Goal: Task Accomplishment & Management: Manage account settings

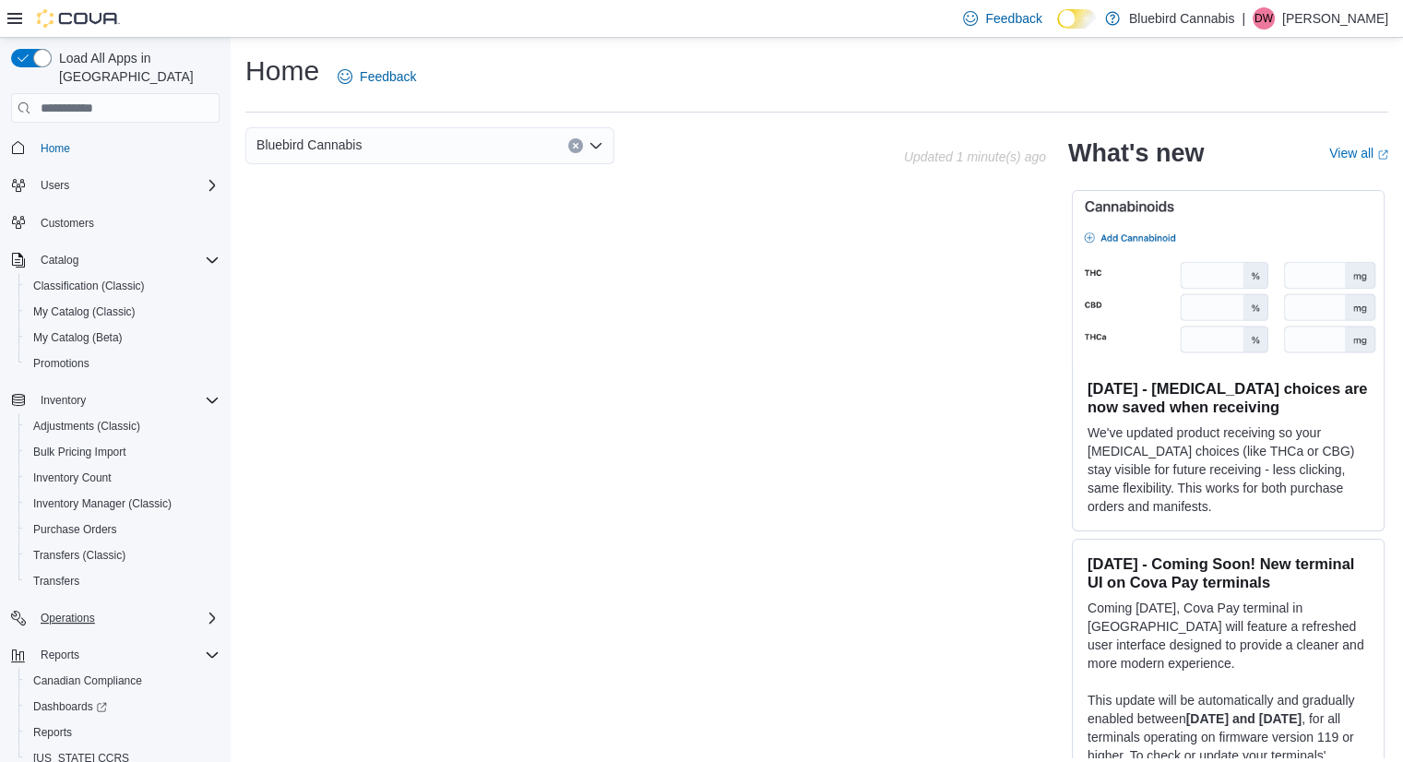
scroll to position [52, 0]
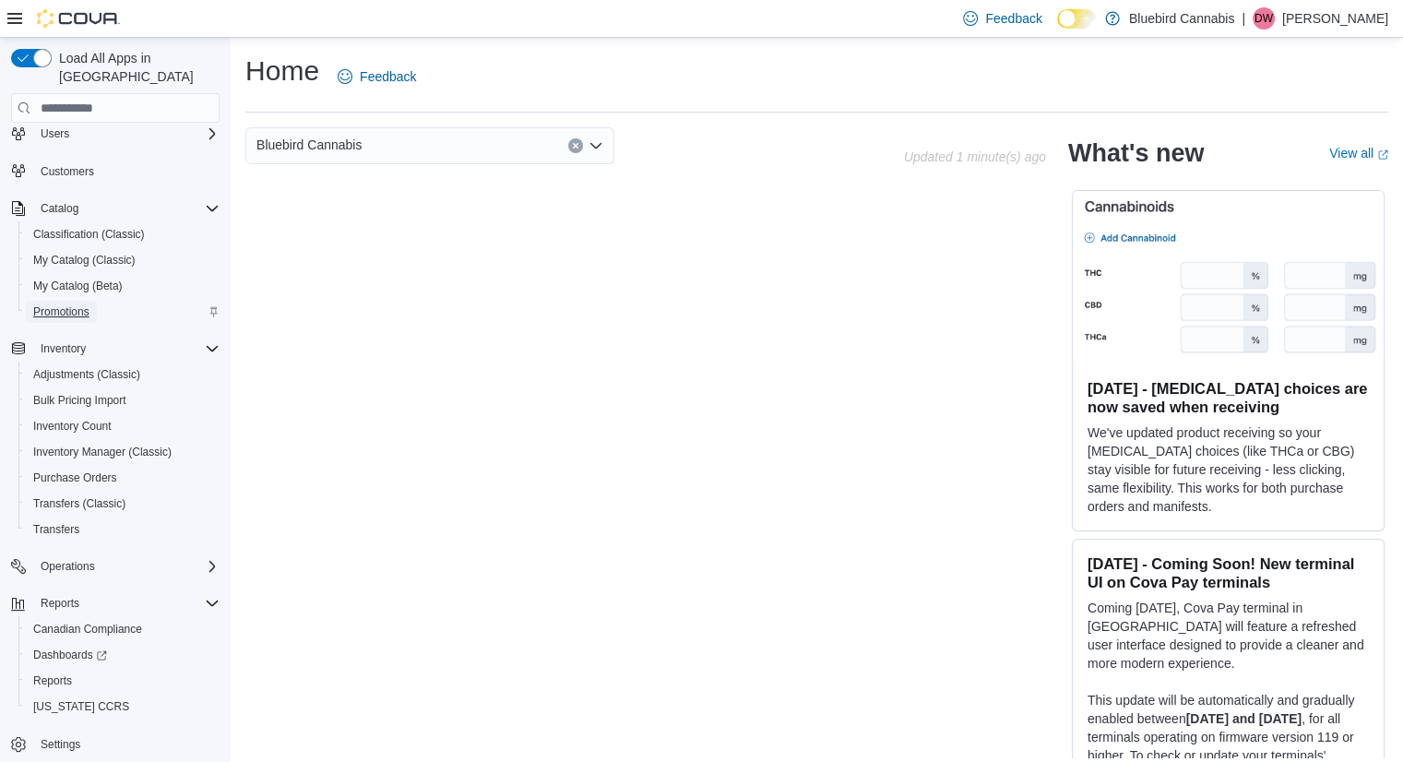
click at [68, 303] on span "Promotions" at bounding box center [61, 312] width 56 height 22
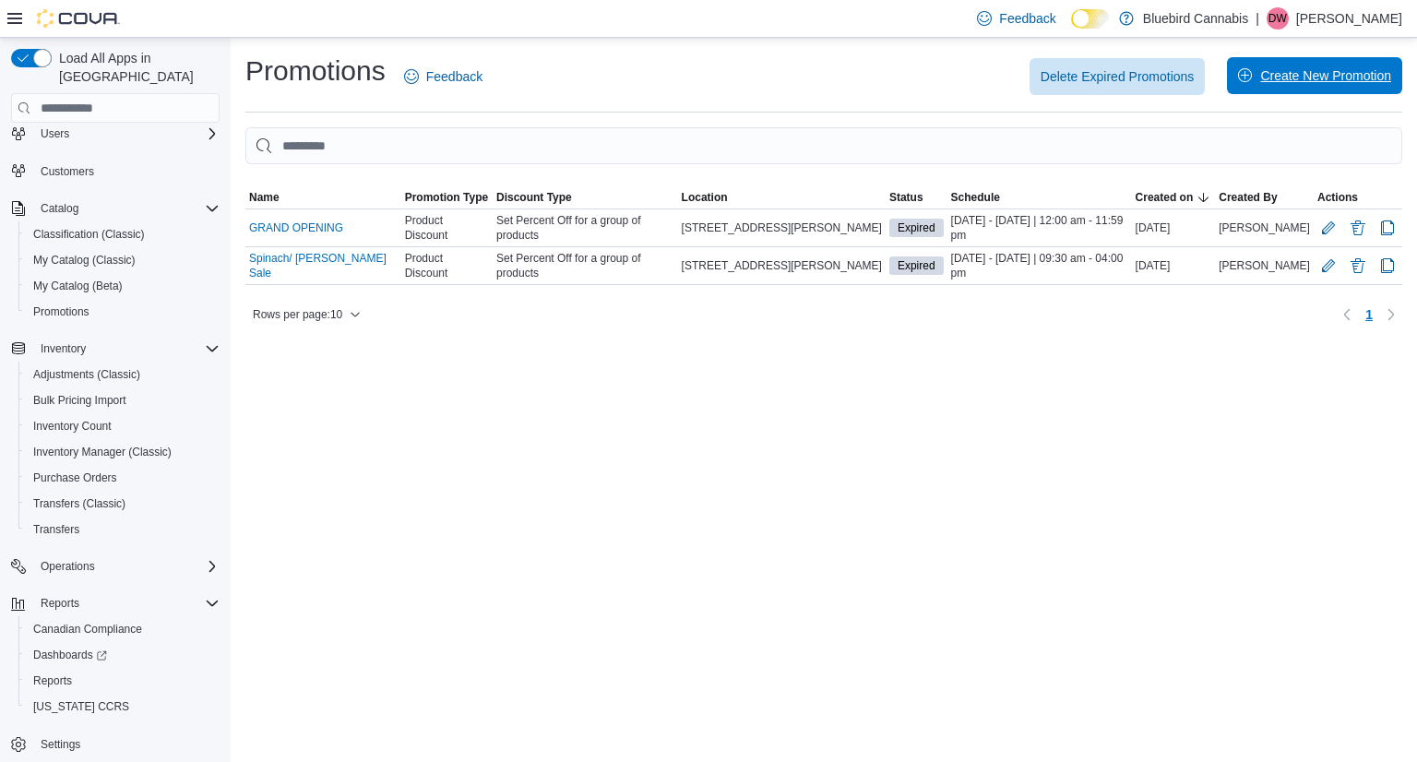
click at [1273, 88] on span "Create New Promotion" at bounding box center [1314, 75] width 153 height 37
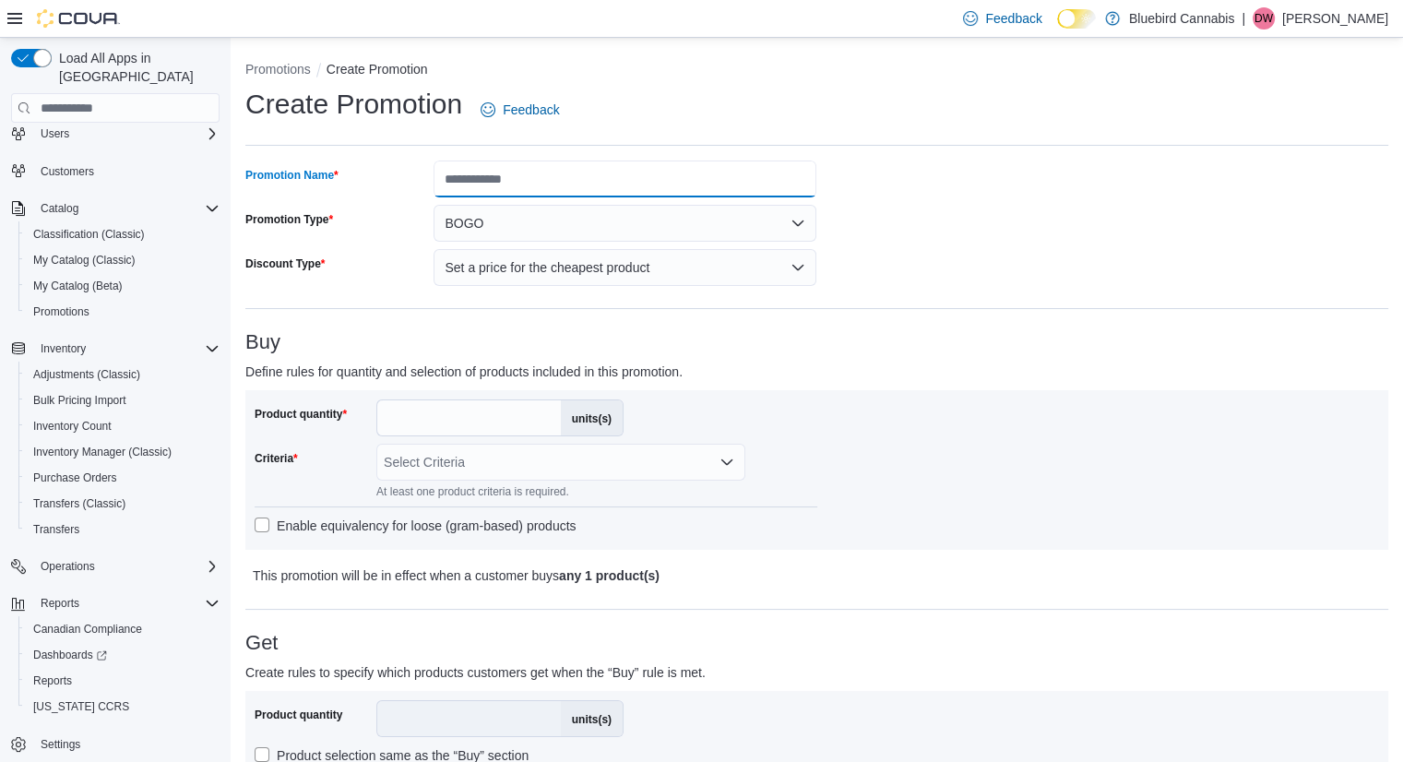
click at [470, 178] on input "Promotion Name" at bounding box center [625, 179] width 383 height 37
type input "**********"
click at [620, 232] on button "BOGO" at bounding box center [625, 223] width 383 height 37
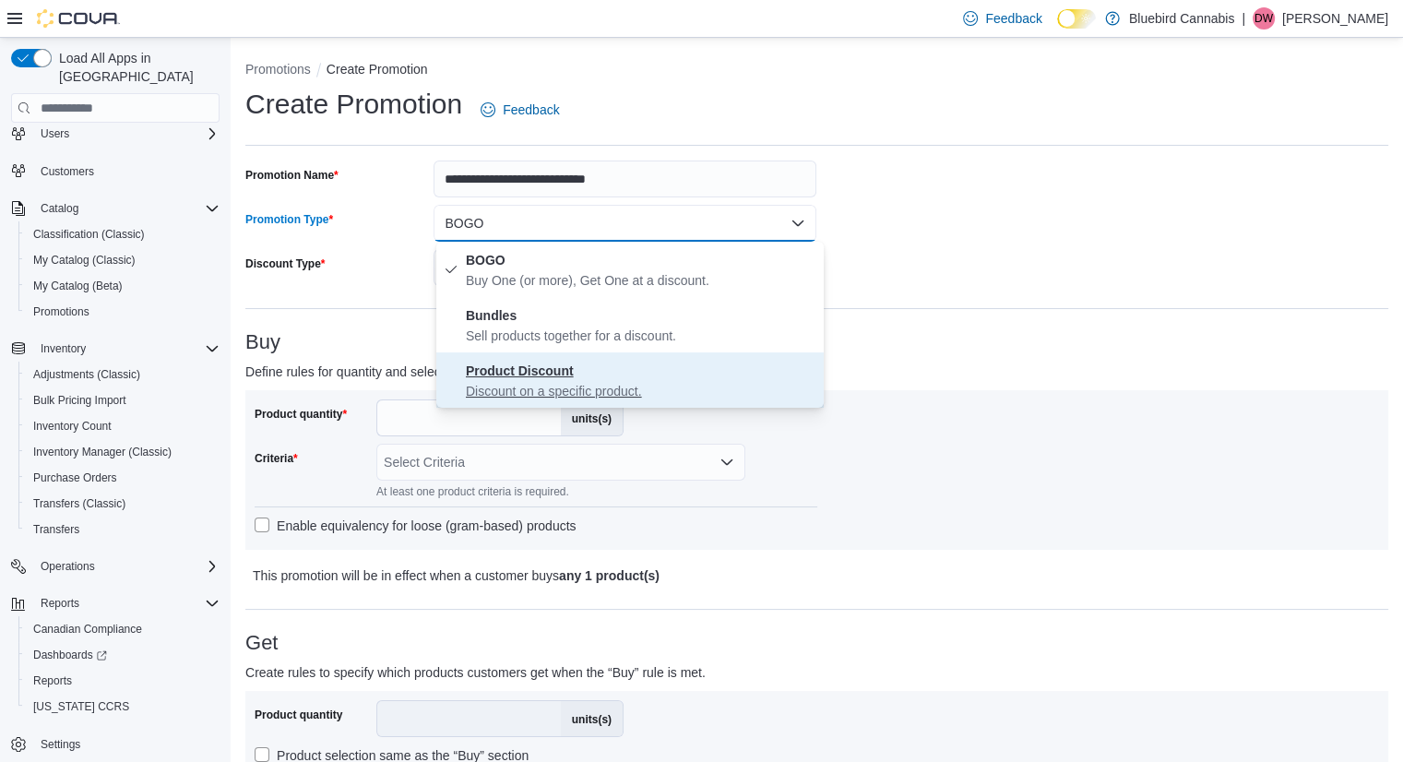
click at [565, 373] on strong "Product Discount" at bounding box center [520, 370] width 108 height 15
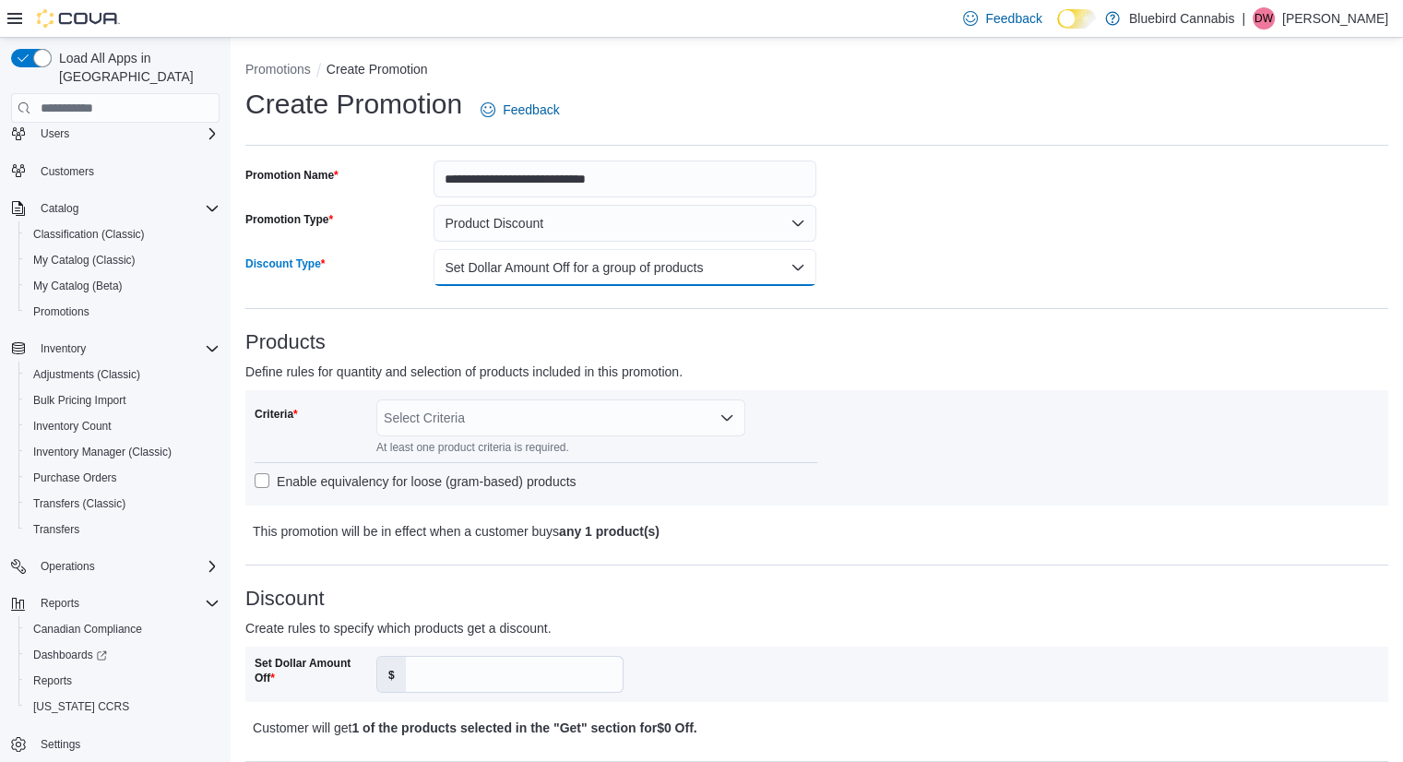
click at [578, 255] on button "Set Dollar Amount Off for a group of products" at bounding box center [625, 267] width 383 height 37
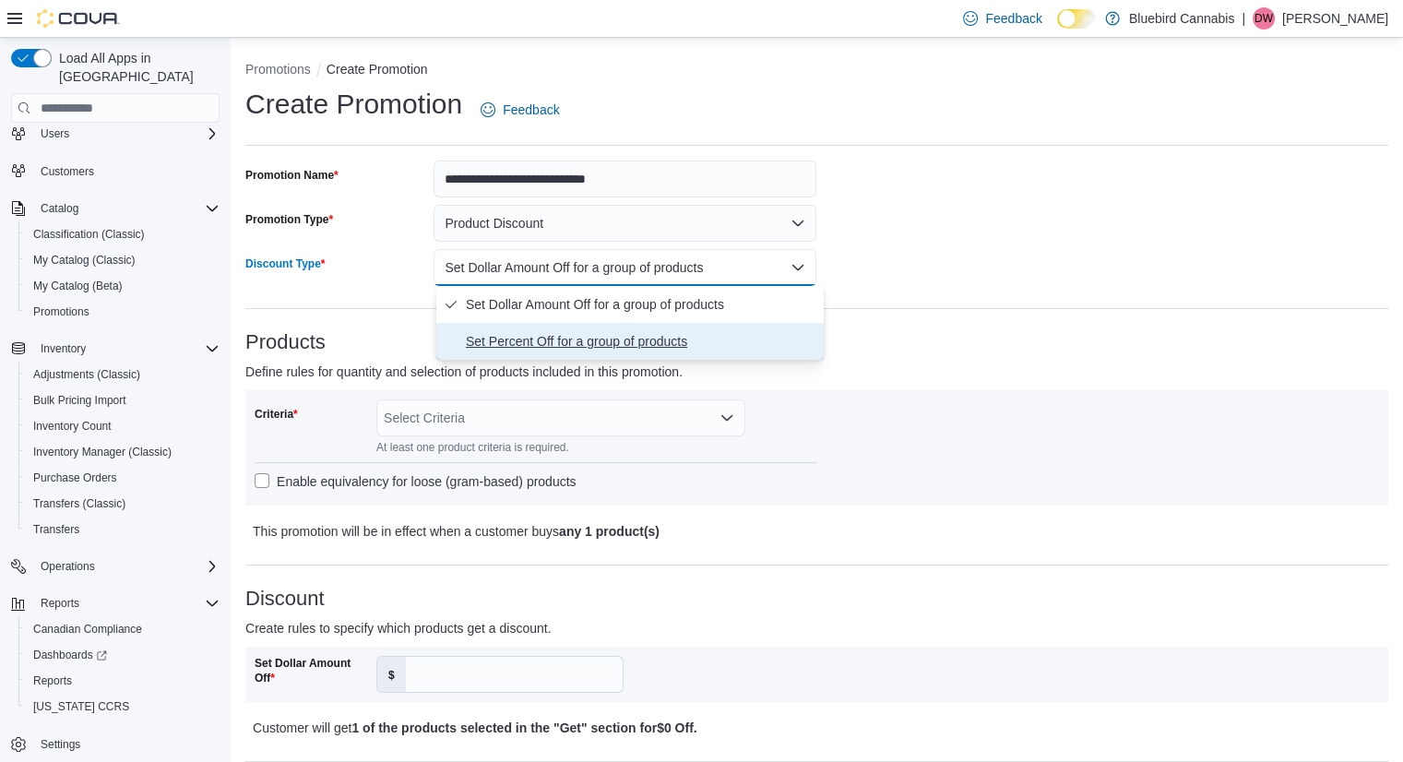
click at [557, 349] on span "Set Percent Off for a group of products" at bounding box center [641, 341] width 351 height 22
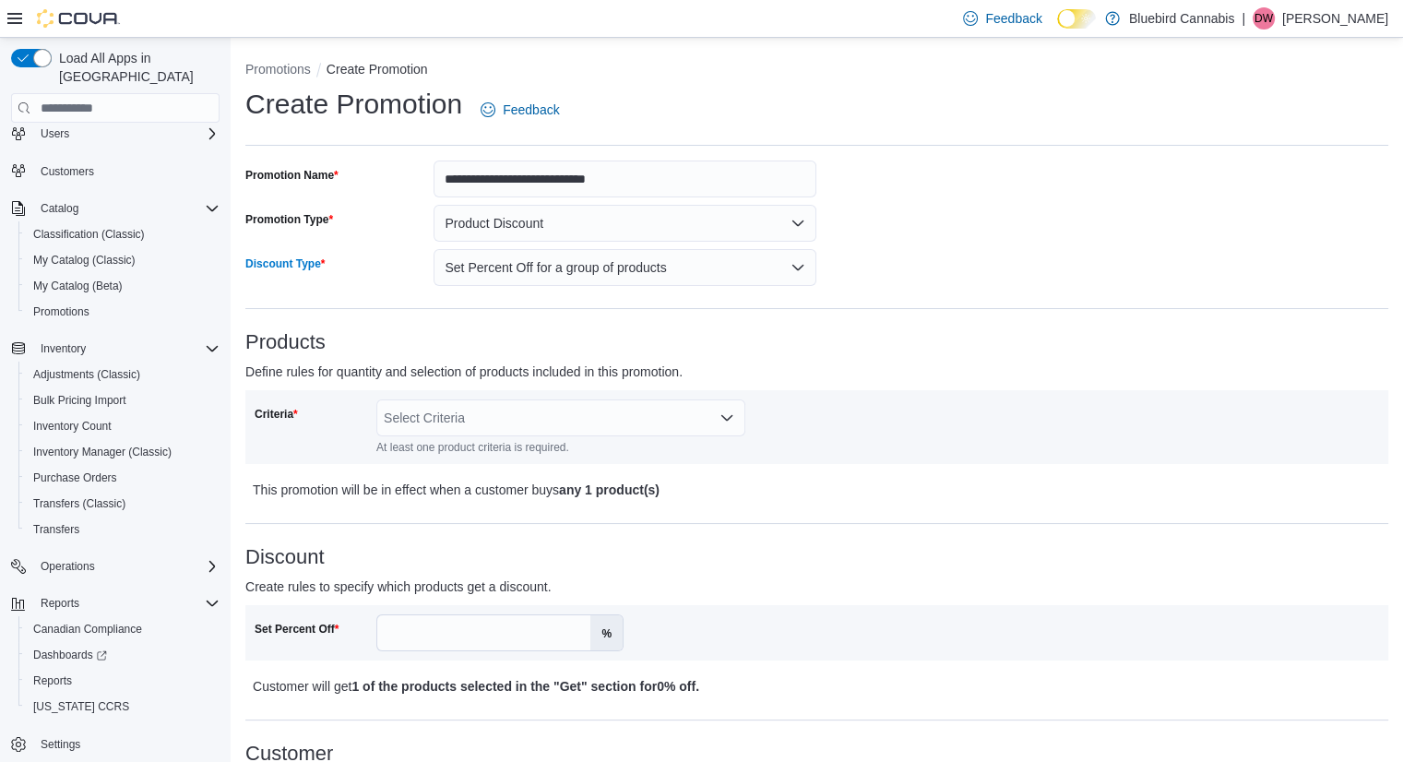
click at [447, 428] on div "Select Criteria" at bounding box center [560, 417] width 369 height 37
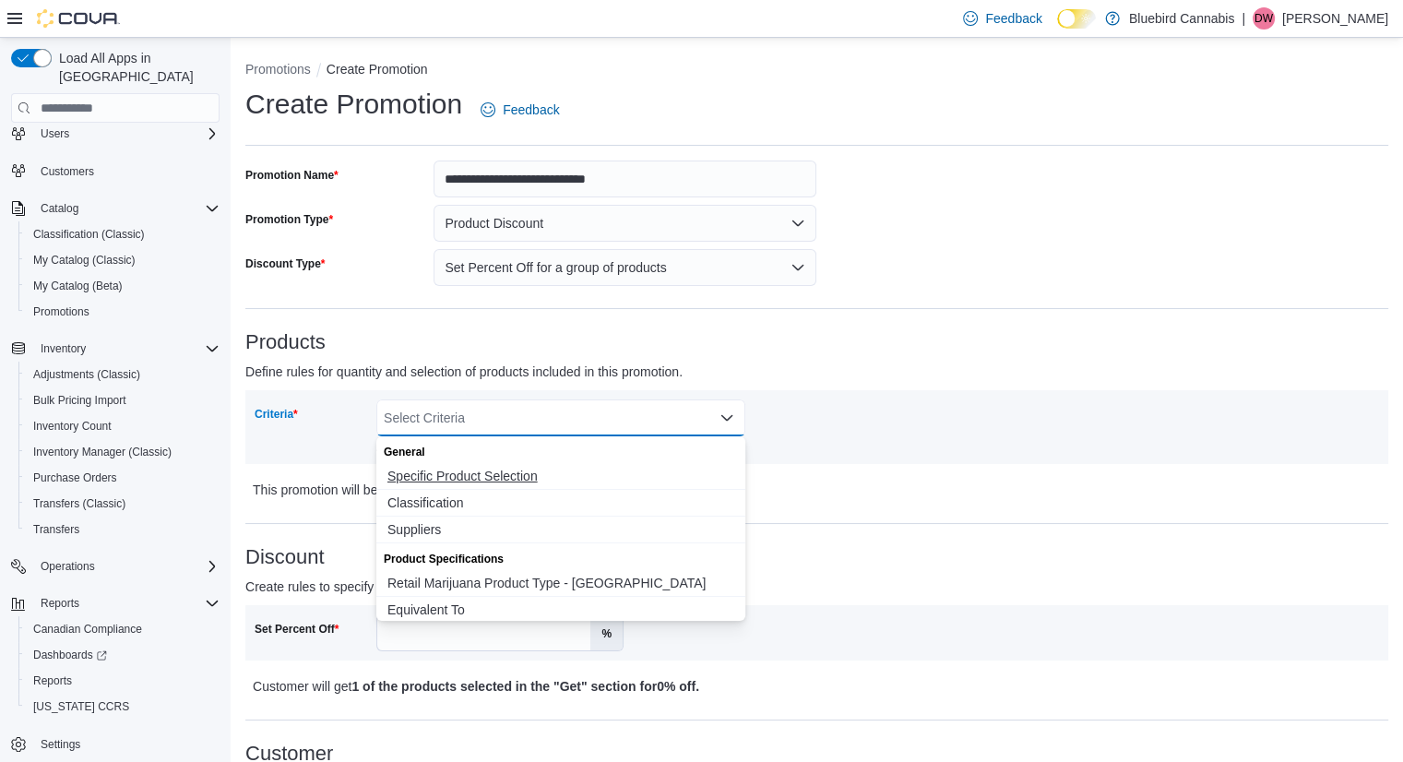
click at [447, 479] on span "Specific Product Selection" at bounding box center [560, 476] width 347 height 18
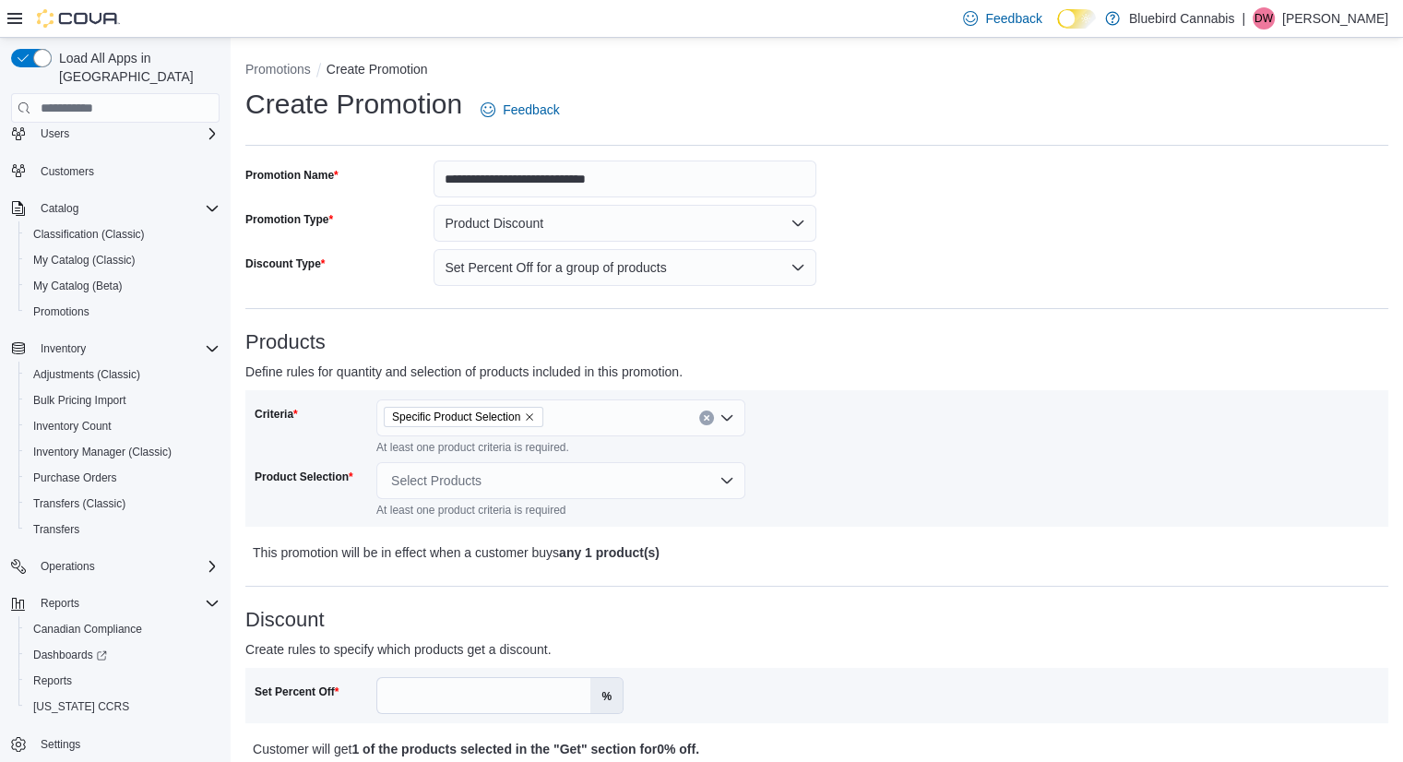
click at [840, 504] on div "Criteria Specific Product Selection At least one product criteria is required. …" at bounding box center [817, 458] width 1125 height 118
click at [619, 478] on div "Select Products" at bounding box center [560, 480] width 369 height 37
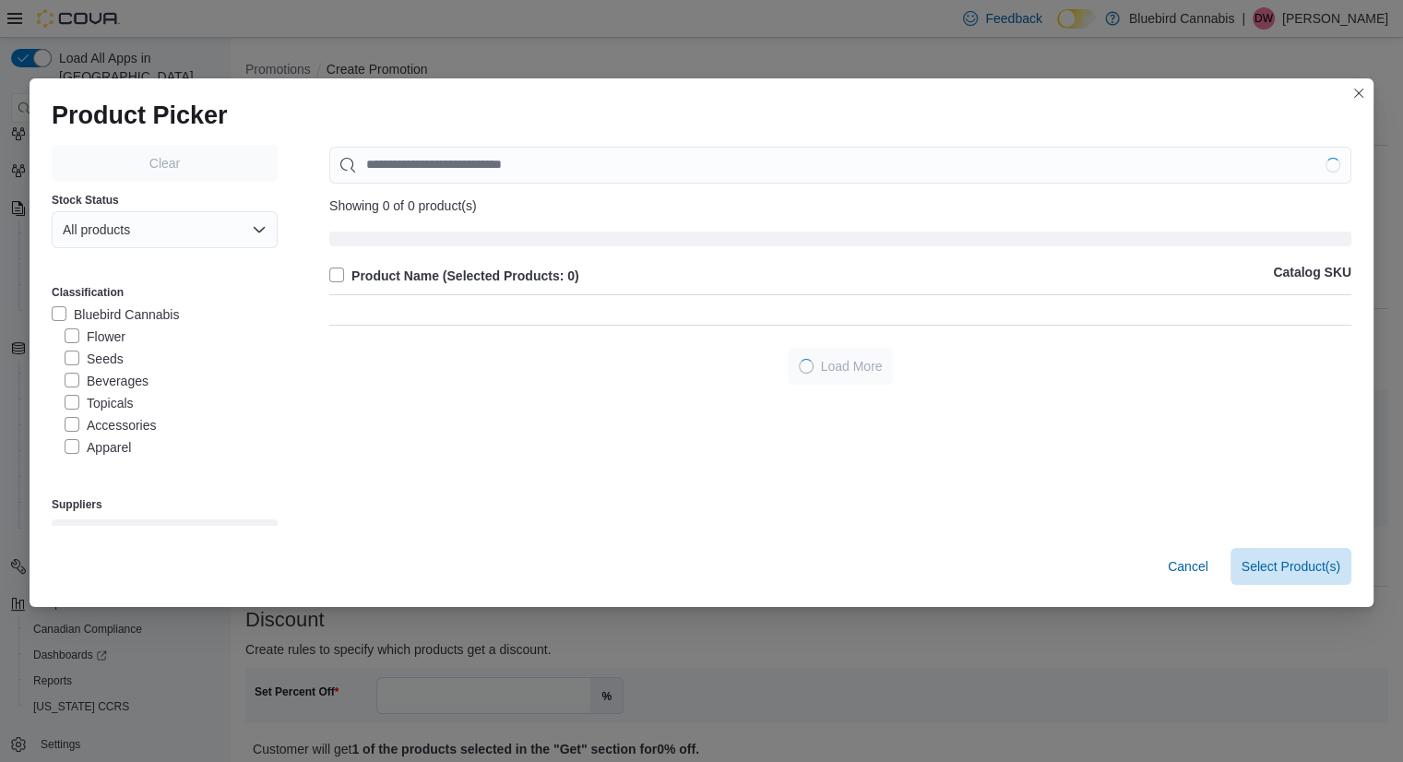
click at [77, 319] on label "Bluebird Cannabis" at bounding box center [115, 315] width 127 height 22
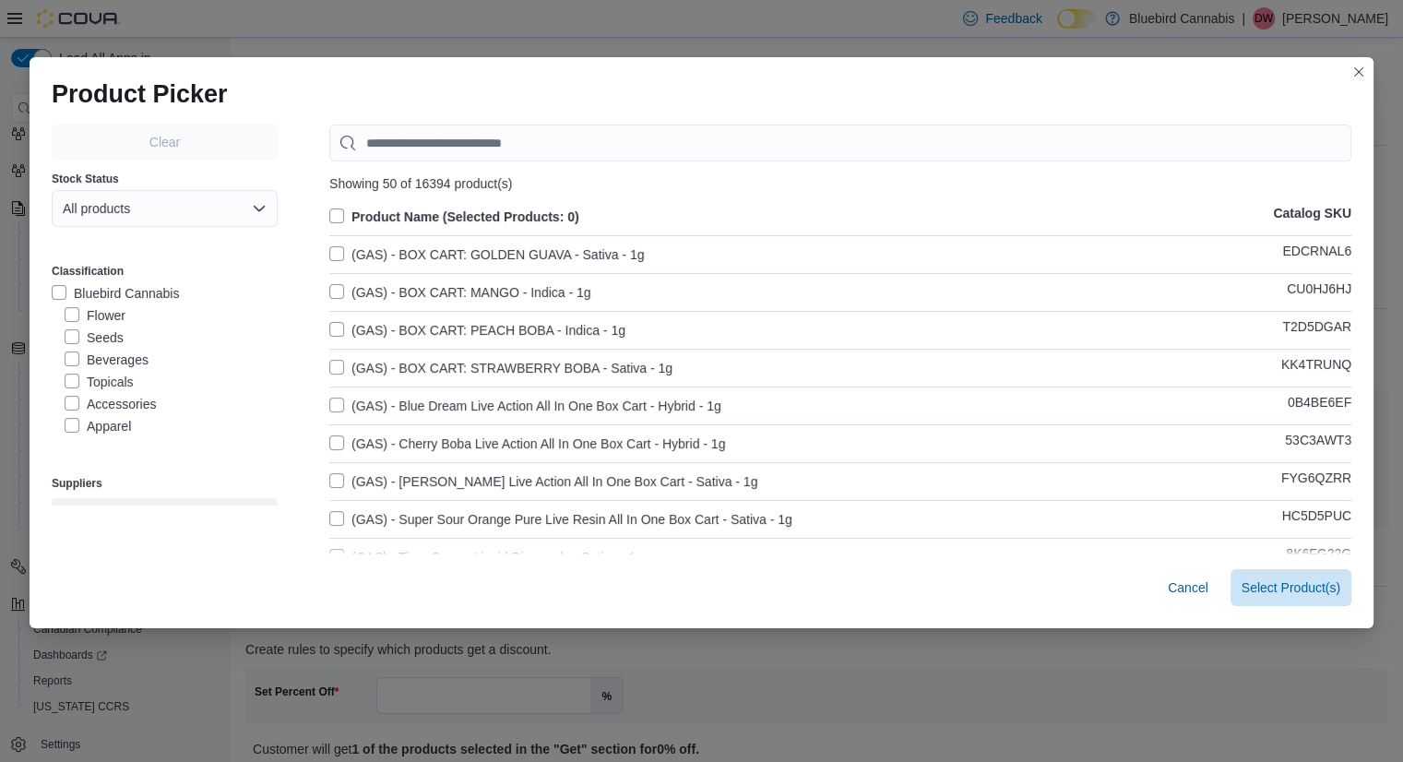
click at [70, 334] on label "Seeds" at bounding box center [94, 338] width 59 height 22
click at [52, 303] on label "Bluebird Cannabis" at bounding box center [115, 293] width 127 height 22
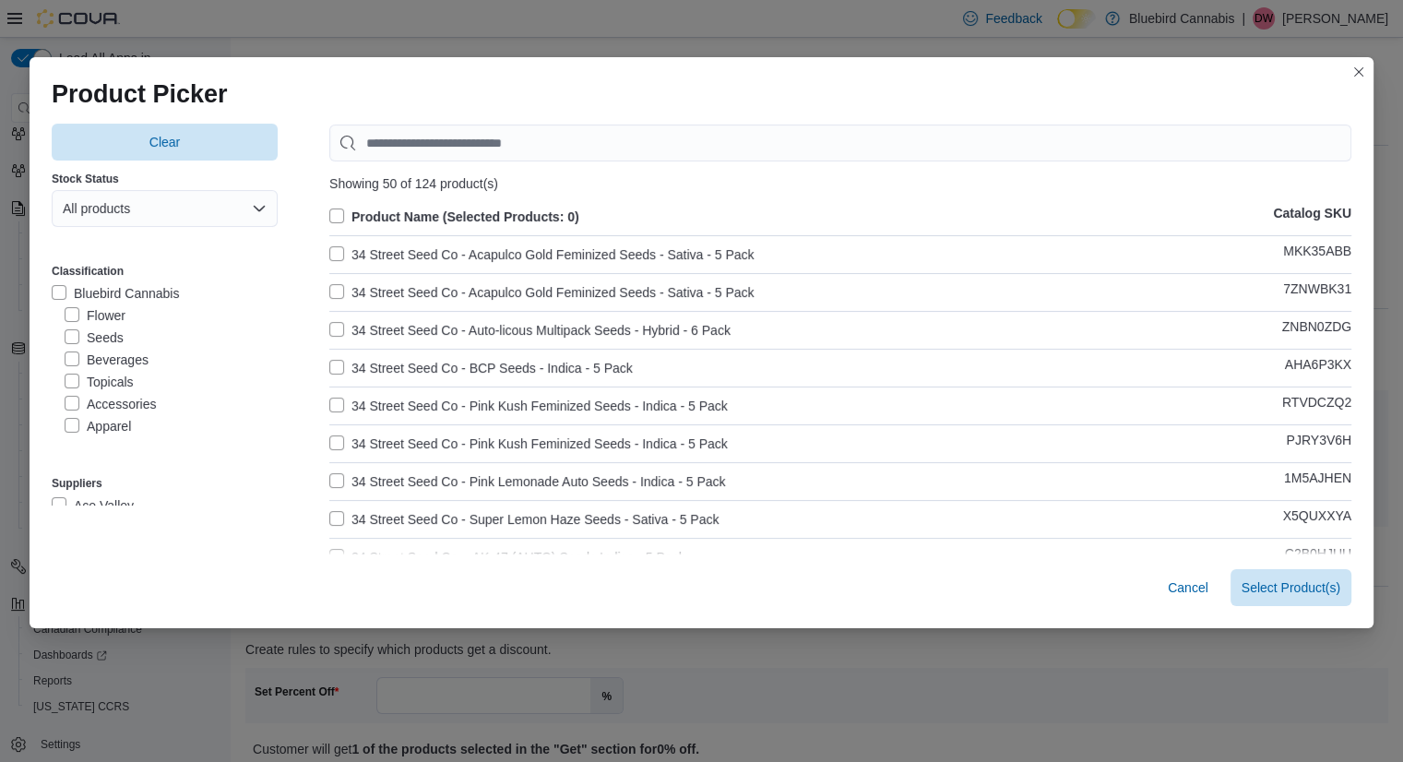
click at [65, 326] on label "Flower" at bounding box center [95, 315] width 61 height 22
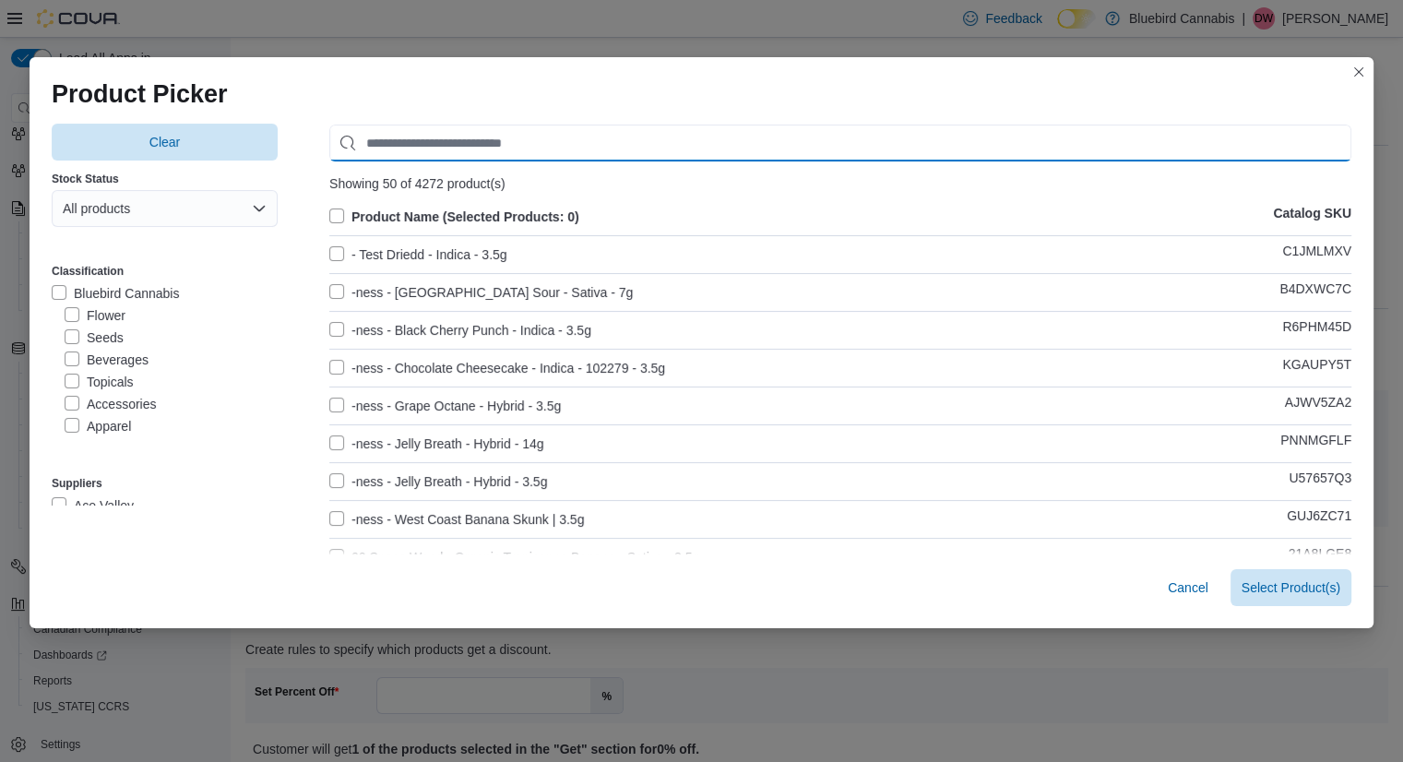
click at [439, 137] on input "Use aria labels when no actual label is in use" at bounding box center [840, 143] width 1022 height 37
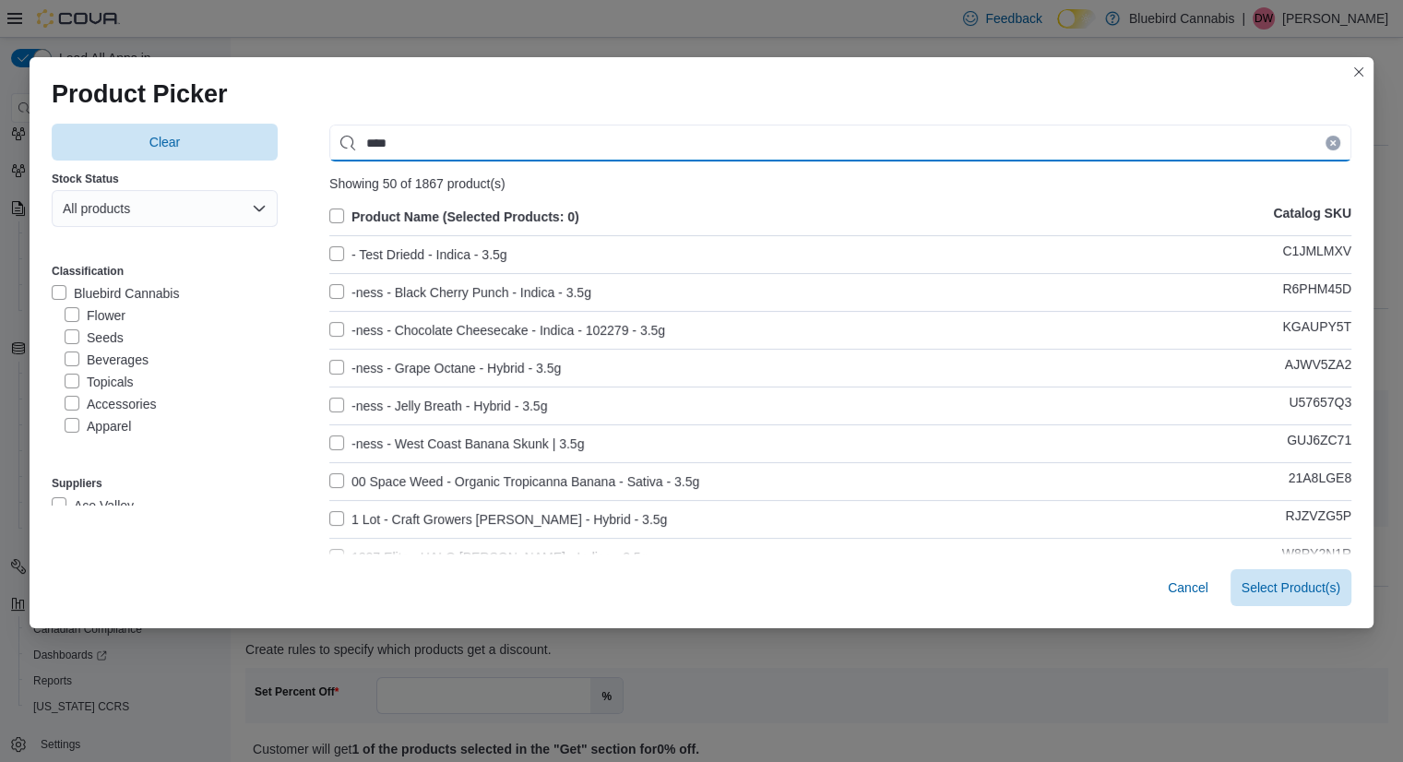
type input "****"
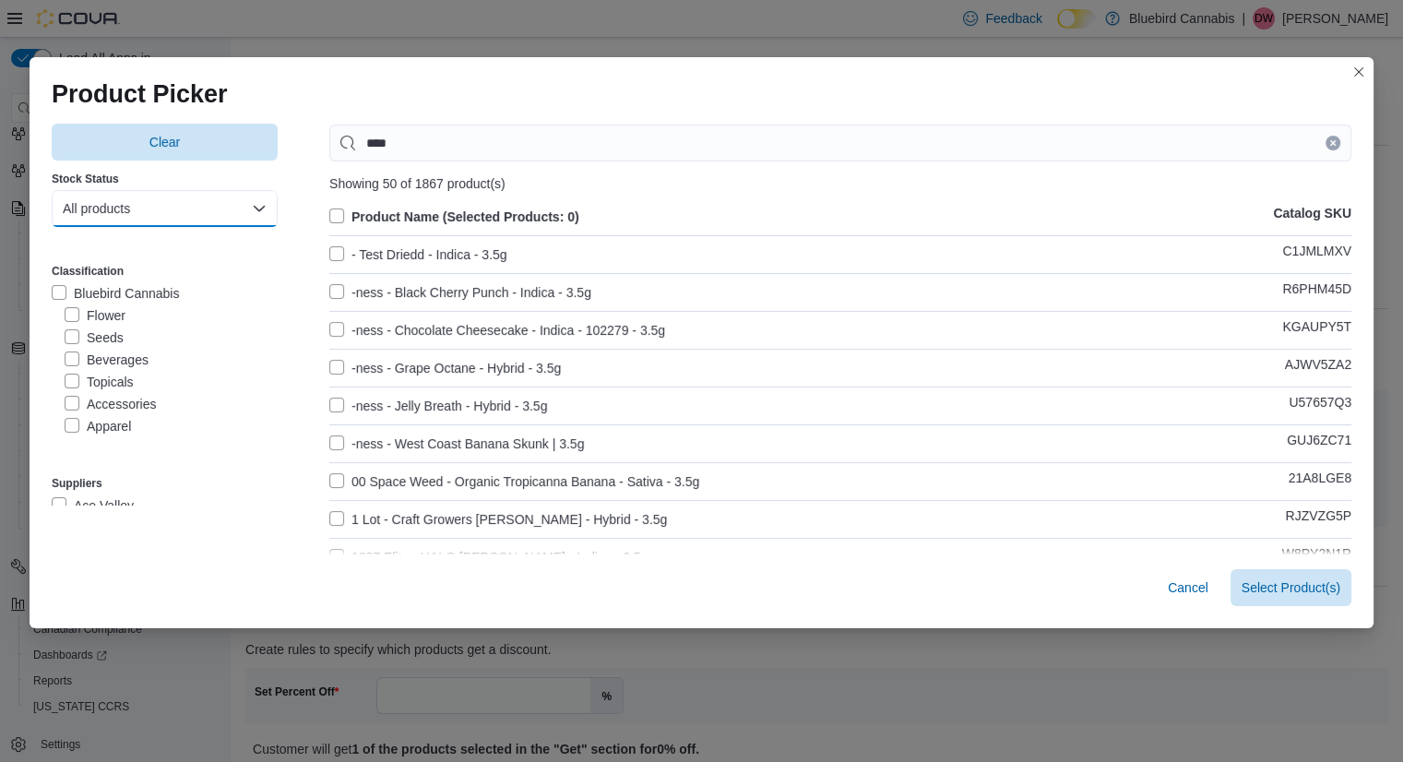
click at [166, 204] on button "All products" at bounding box center [165, 208] width 226 height 37
drag, startPoint x: 109, startPoint y: 308, endPoint x: 92, endPoint y: 281, distance: 31.5
click at [92, 281] on span "In-Stock products" at bounding box center [155, 284] width 162 height 22
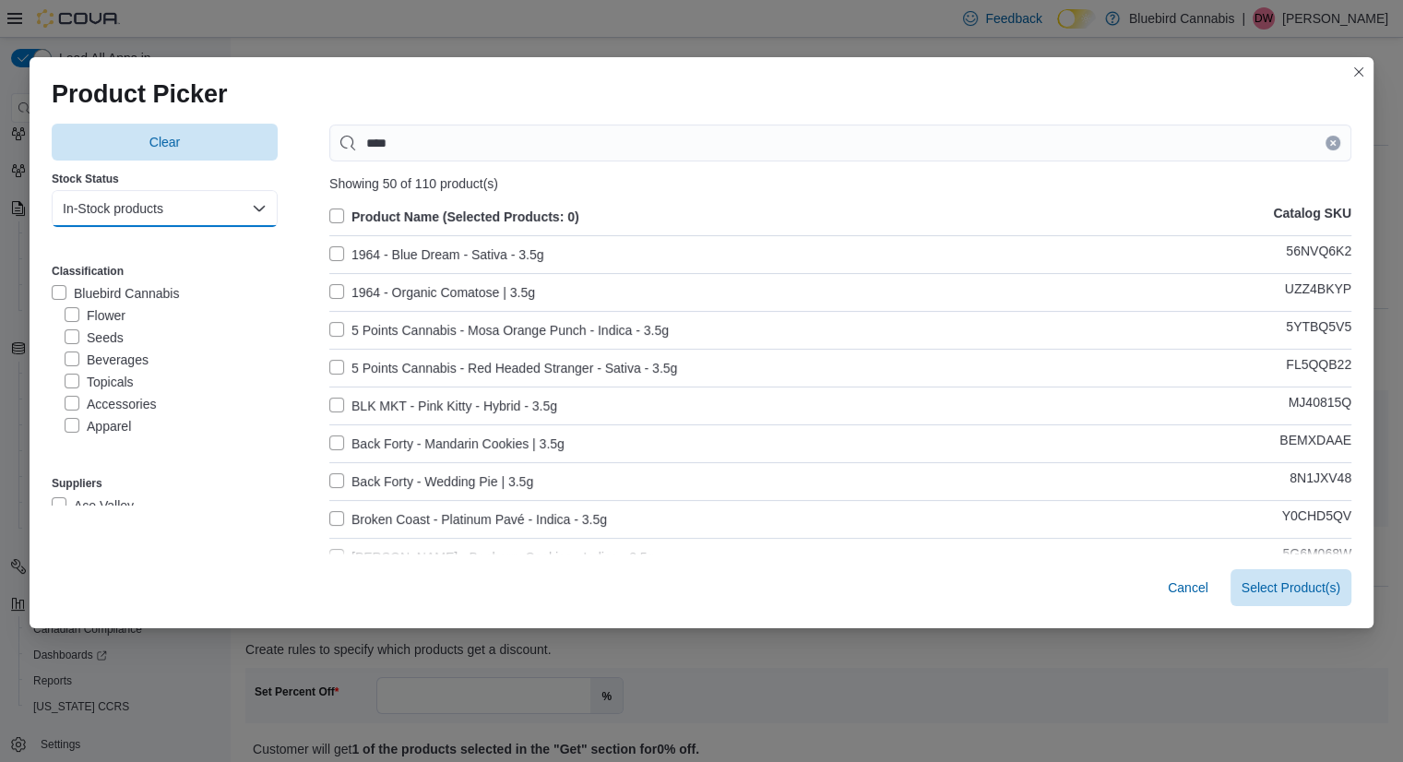
click at [125, 212] on button "In-Stock products" at bounding box center [165, 208] width 226 height 37
click at [329, 215] on label "Product Name (Selected Products: 0)" at bounding box center [454, 217] width 250 height 22
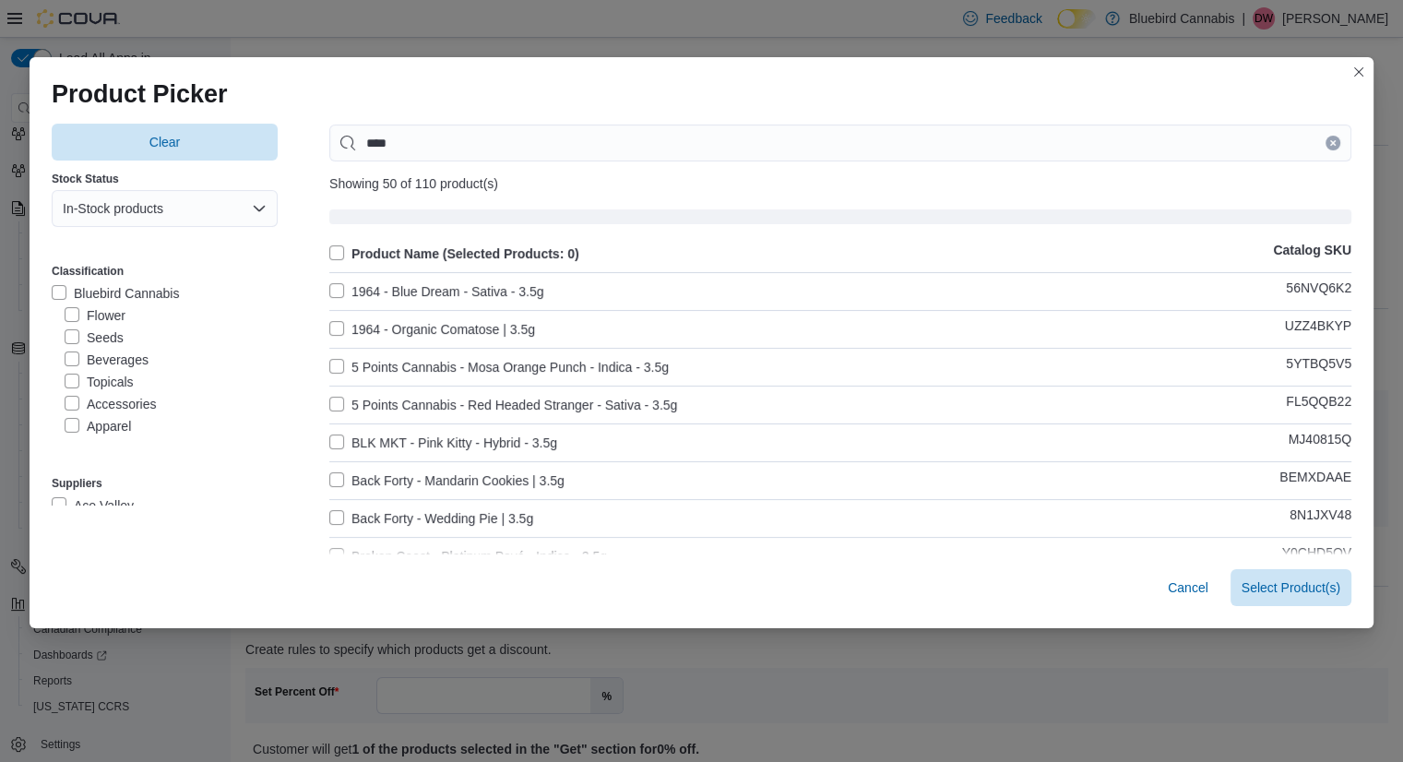
click at [330, 253] on label "Product Name (Selected Products: 0)" at bounding box center [454, 254] width 250 height 22
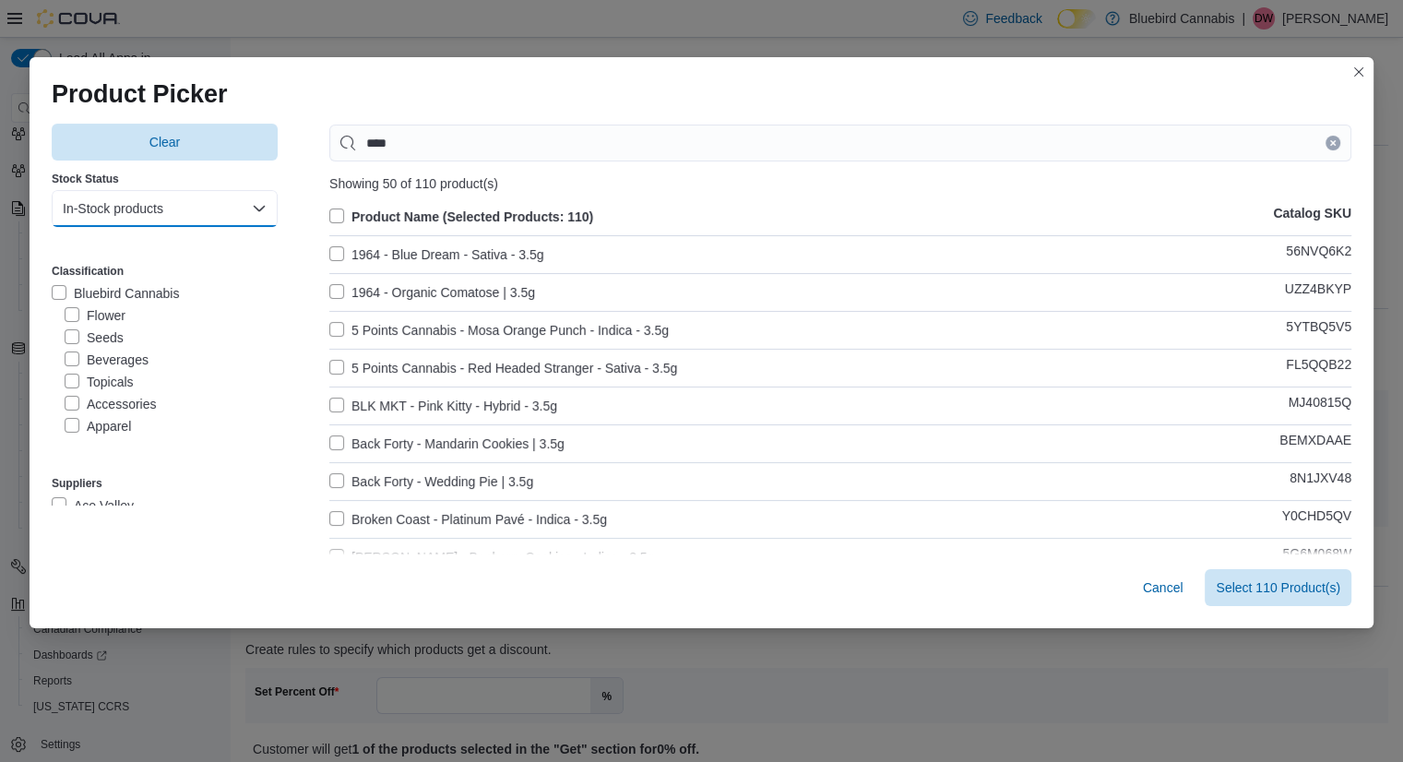
click at [203, 197] on button "In-Stock products" at bounding box center [165, 208] width 226 height 37
click at [118, 322] on span "Out of stock products" at bounding box center [155, 321] width 162 height 22
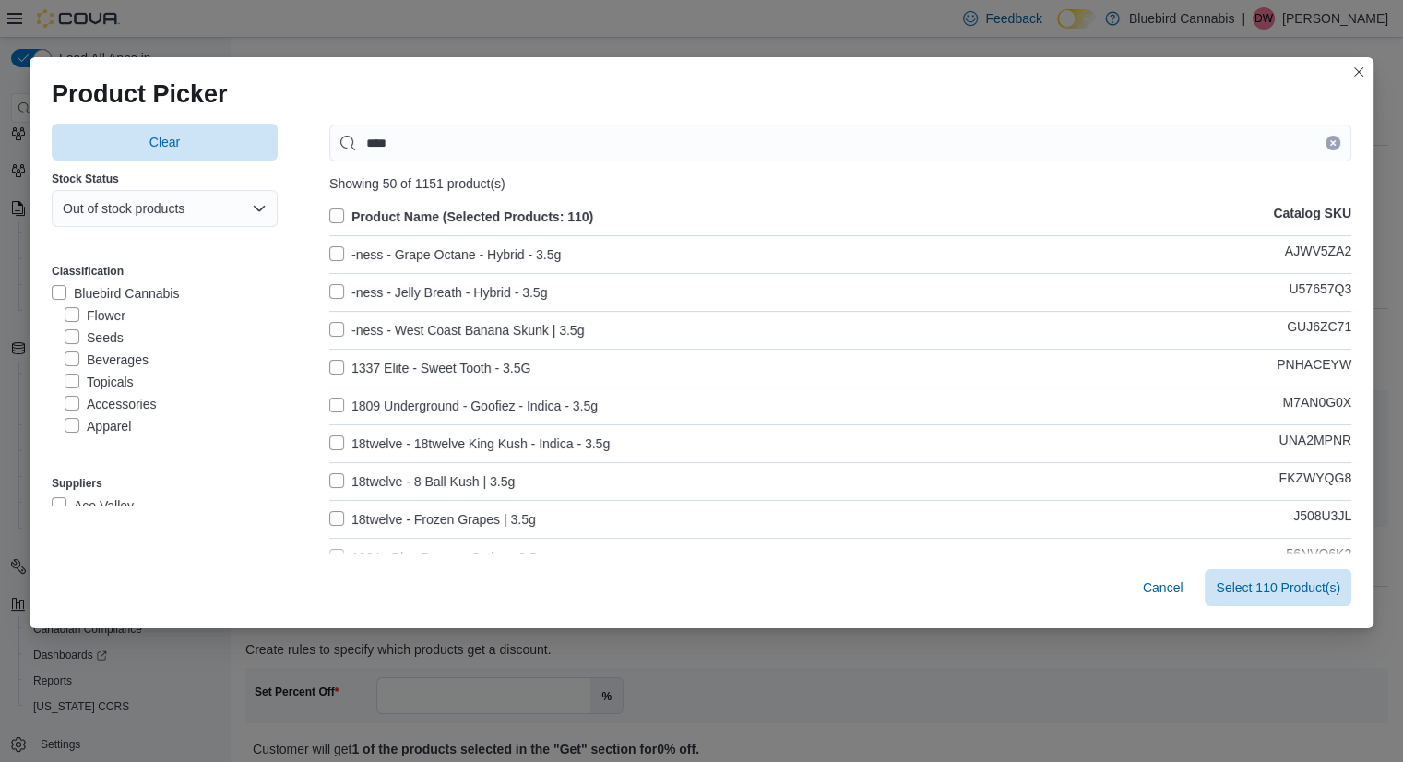
click at [220, 233] on div "Stock Status Out of stock products" at bounding box center [165, 199] width 226 height 77
click at [1331, 141] on icon "Clear input" at bounding box center [1332, 143] width 5 height 5
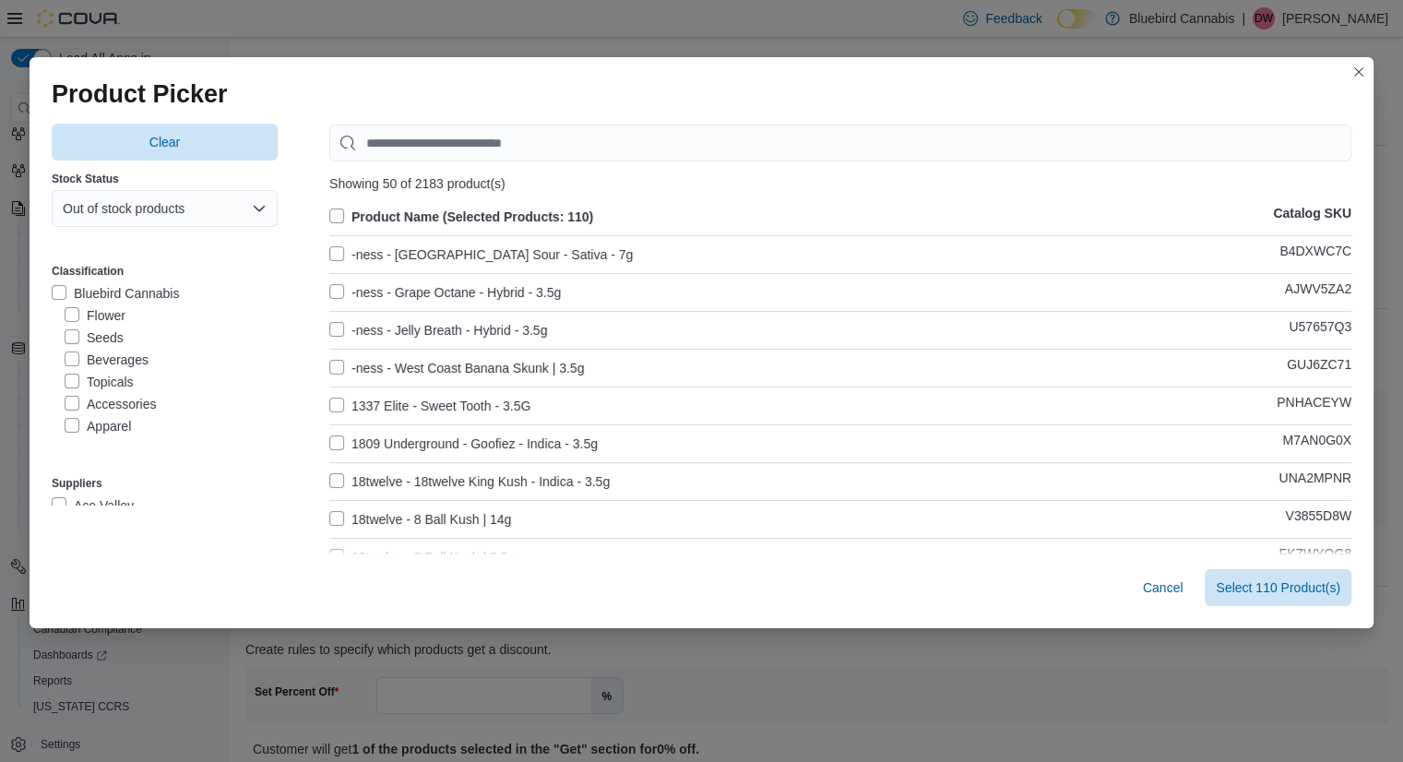
click at [330, 215] on label "Product Name (Selected Products: 110)" at bounding box center [461, 217] width 264 height 22
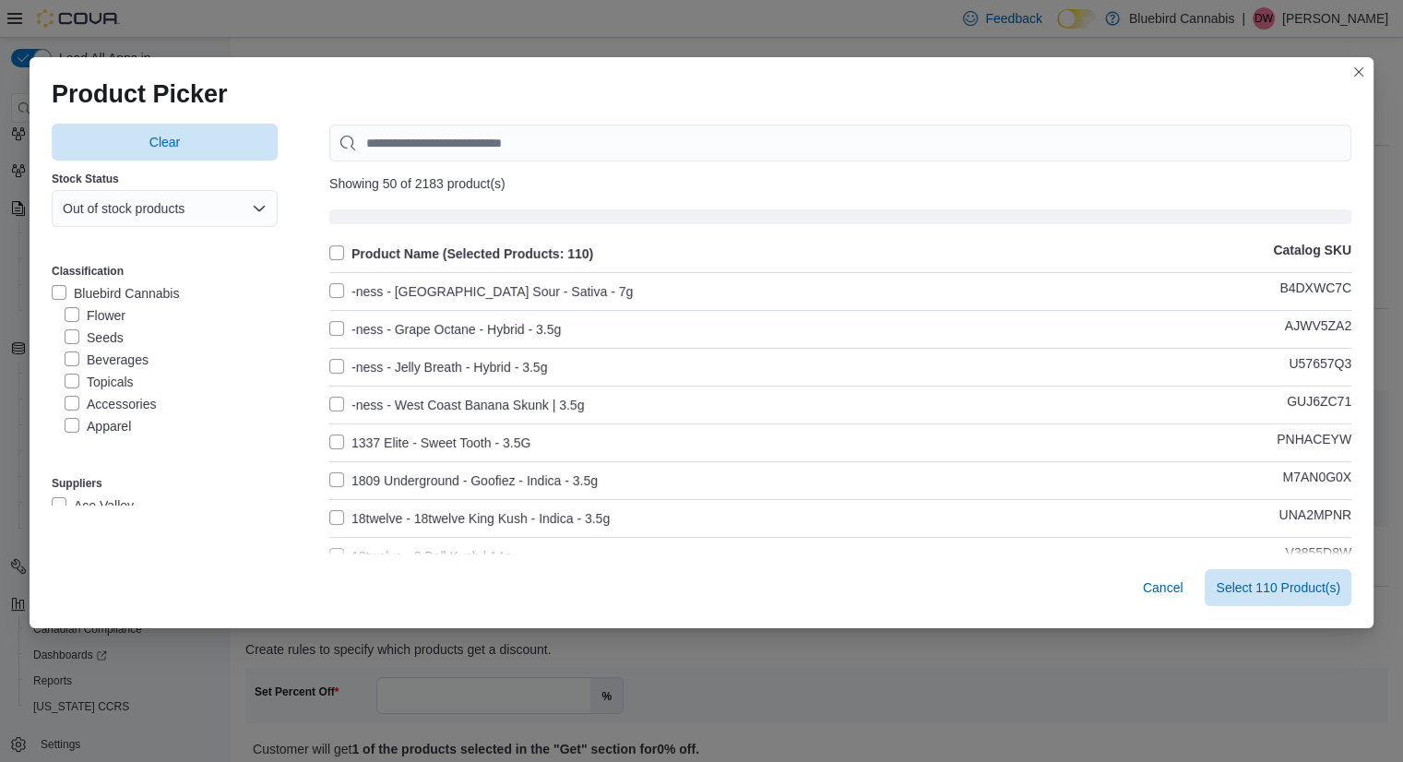
click at [330, 249] on label "Product Name (Selected Products: 110)" at bounding box center [461, 254] width 264 height 22
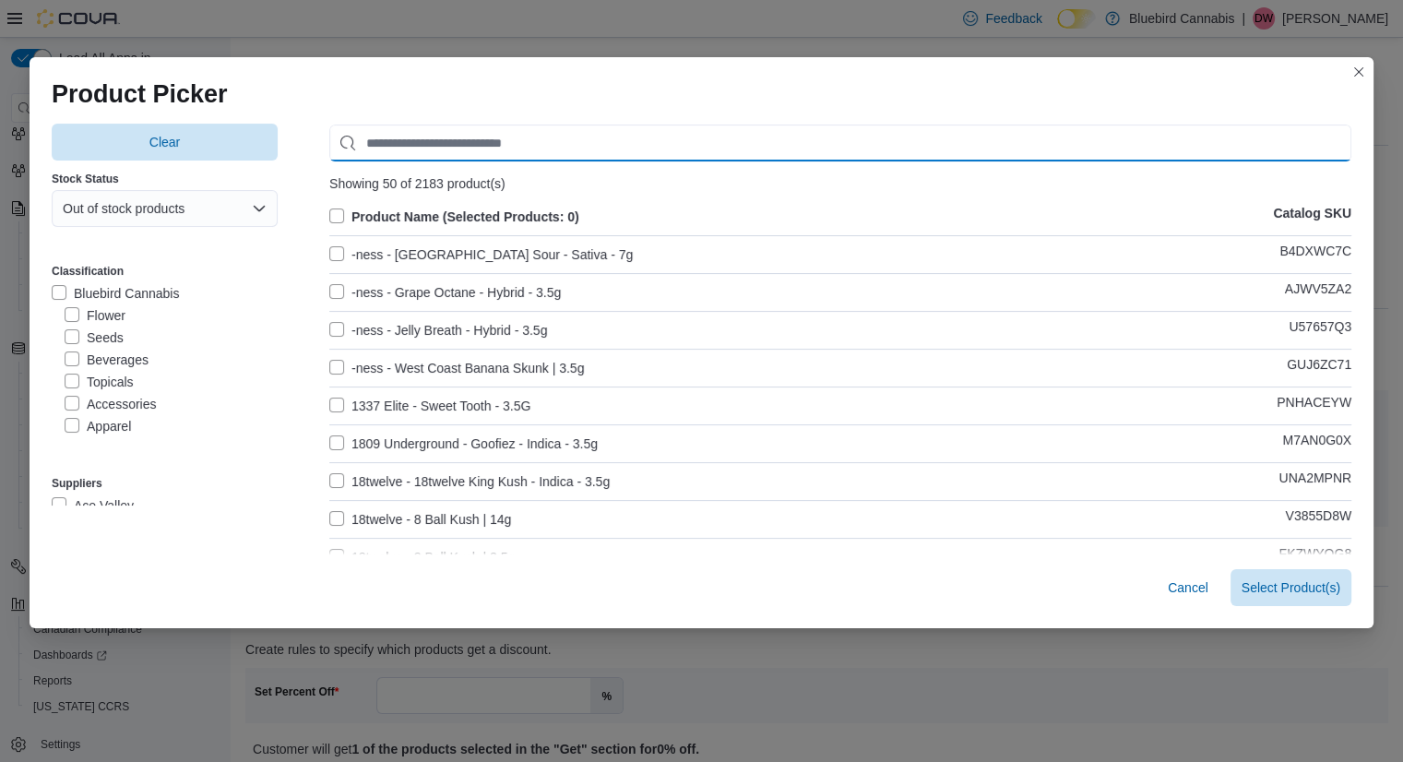
click at [500, 143] on input "Use aria labels when no actual label is in use" at bounding box center [840, 143] width 1022 height 37
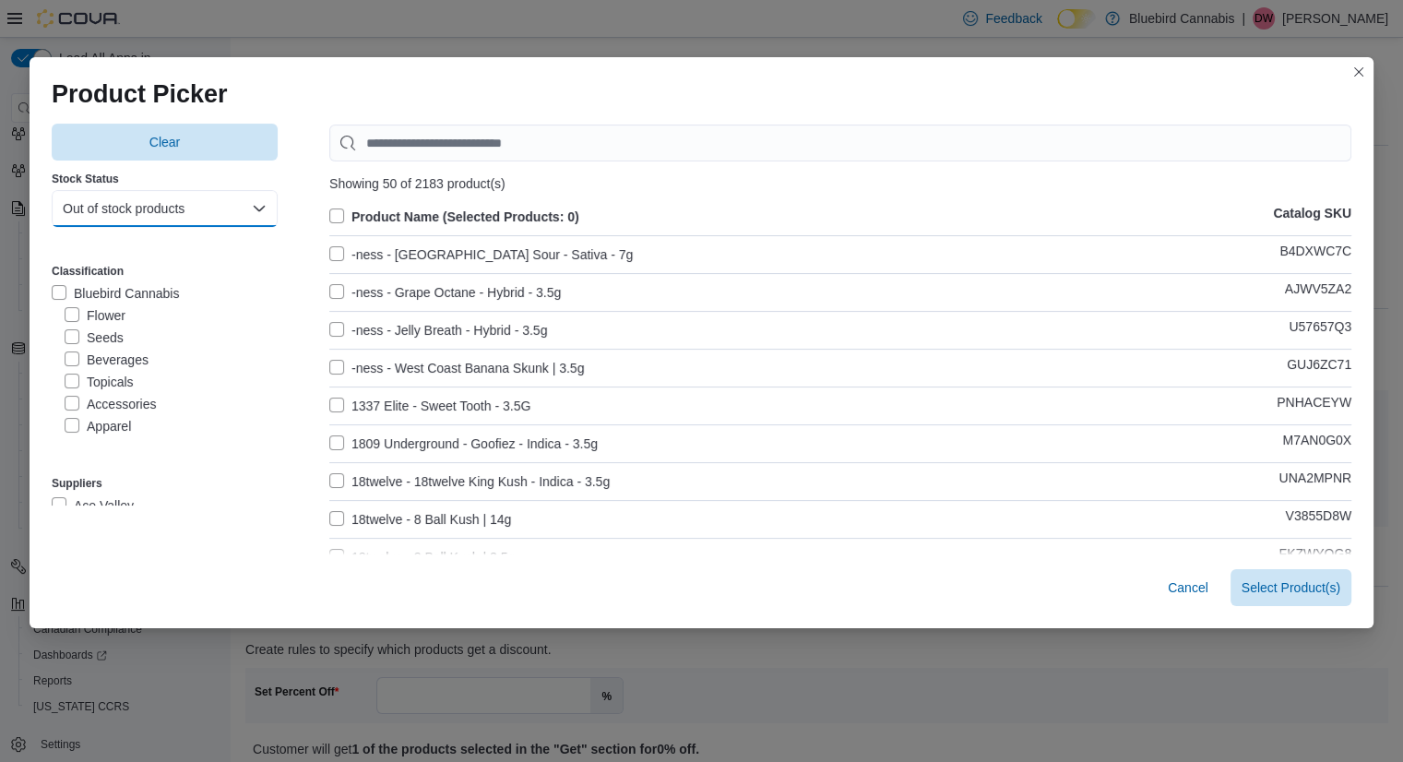
click at [161, 215] on button "Out of stock products" at bounding box center [165, 208] width 226 height 37
click at [140, 282] on span "In-Stock products" at bounding box center [155, 284] width 162 height 22
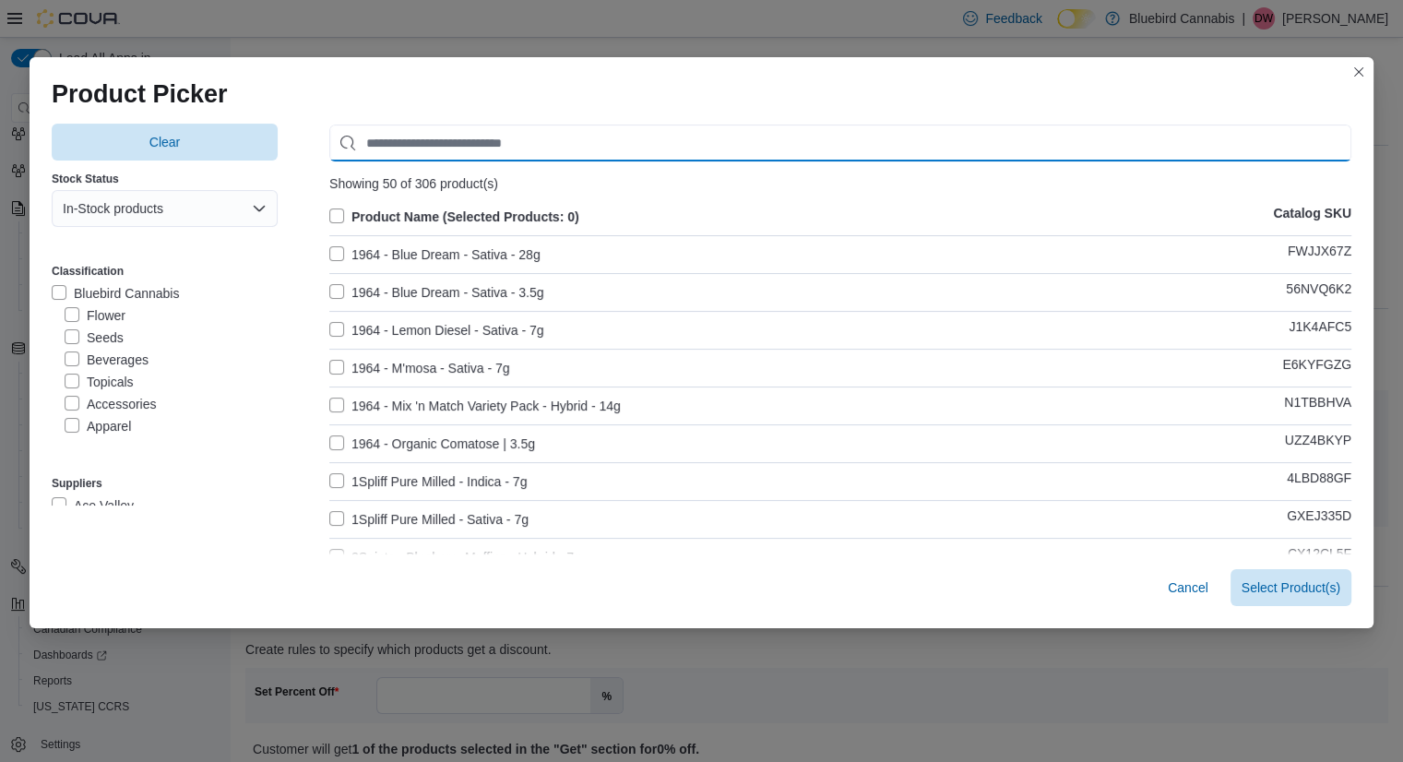
click at [449, 144] on input "Use aria labels when no actual label is in use" at bounding box center [840, 143] width 1022 height 37
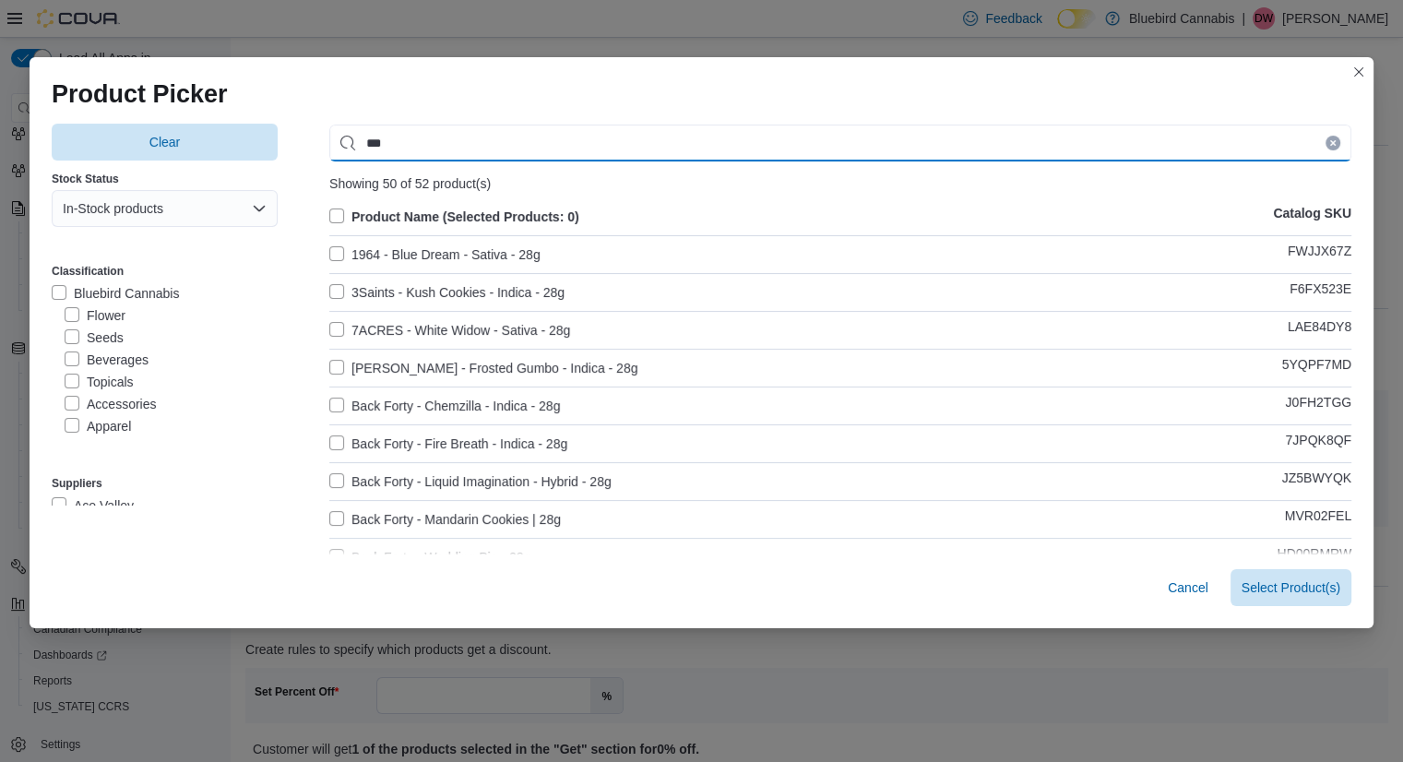
type input "***"
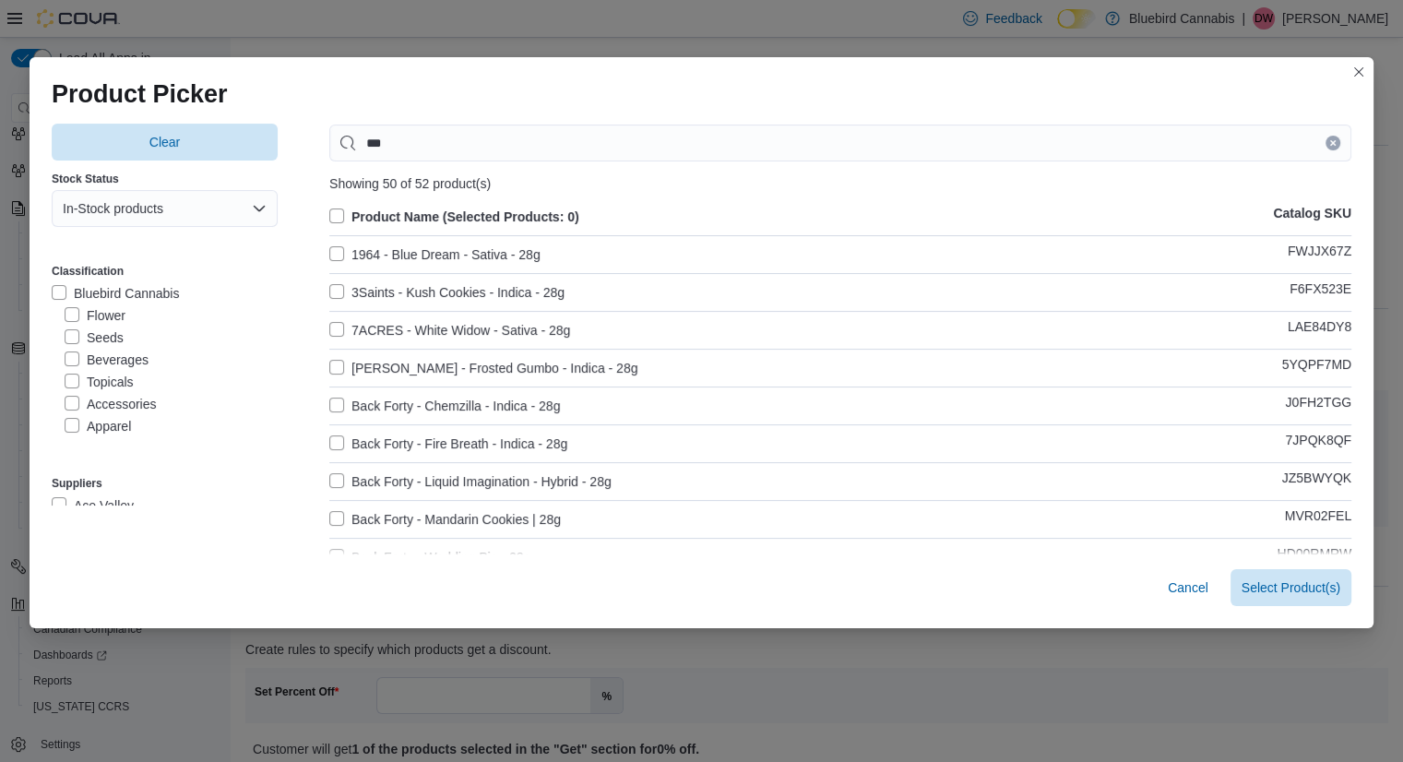
click at [329, 215] on label "Product Name (Selected Products: 0)" at bounding box center [454, 217] width 250 height 22
click at [1263, 574] on span "Select 52 Product(s)" at bounding box center [1281, 586] width 117 height 37
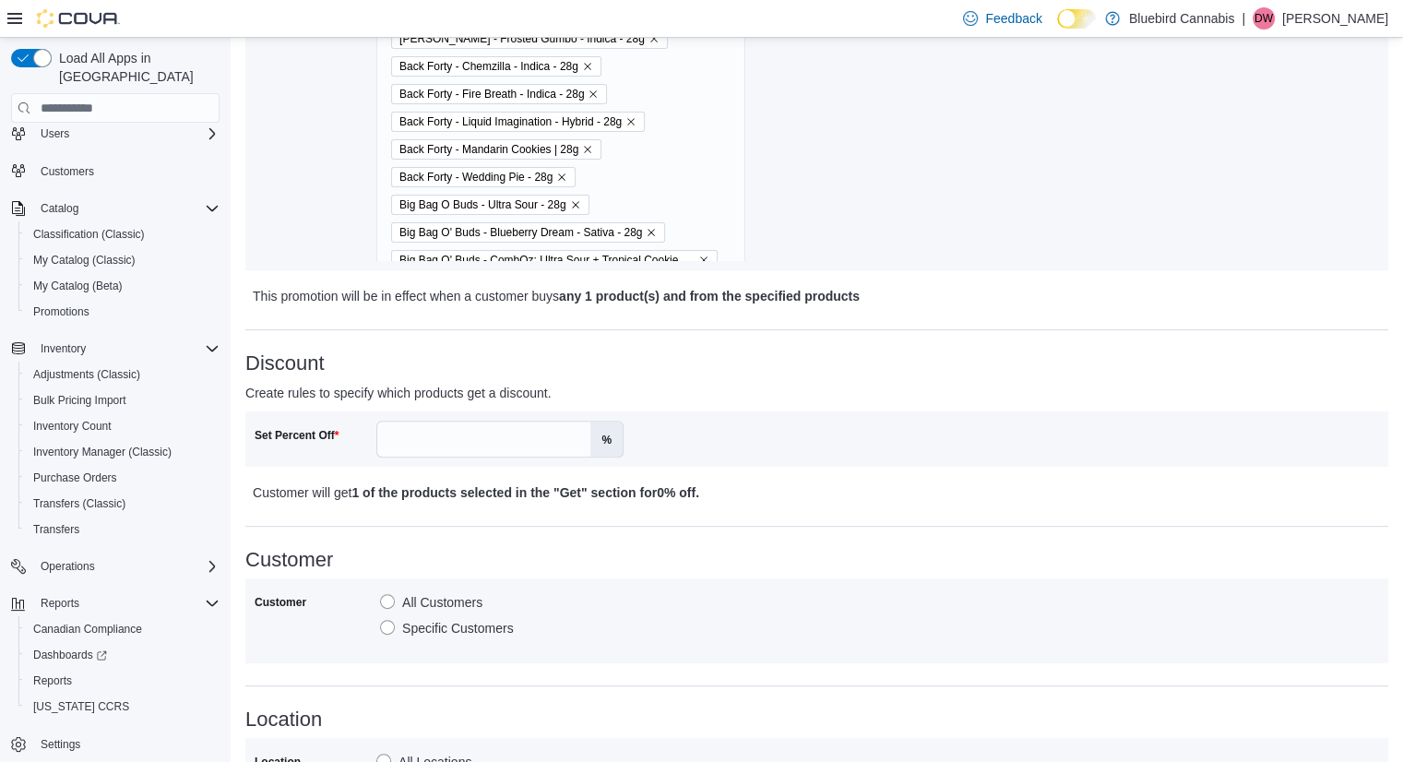
scroll to position [506, 0]
click at [474, 429] on input "Set Percent Off" at bounding box center [483, 438] width 213 height 35
type input "**"
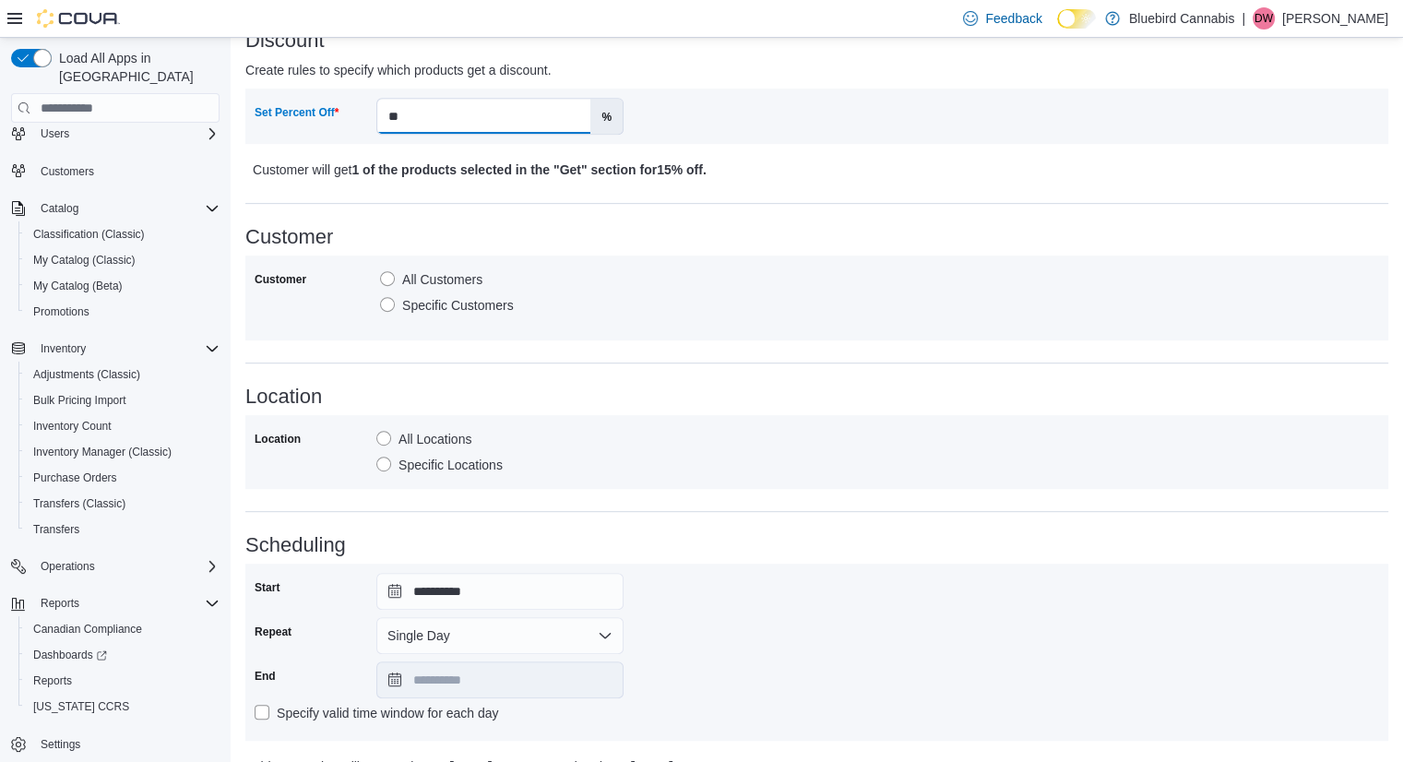
scroll to position [832, 0]
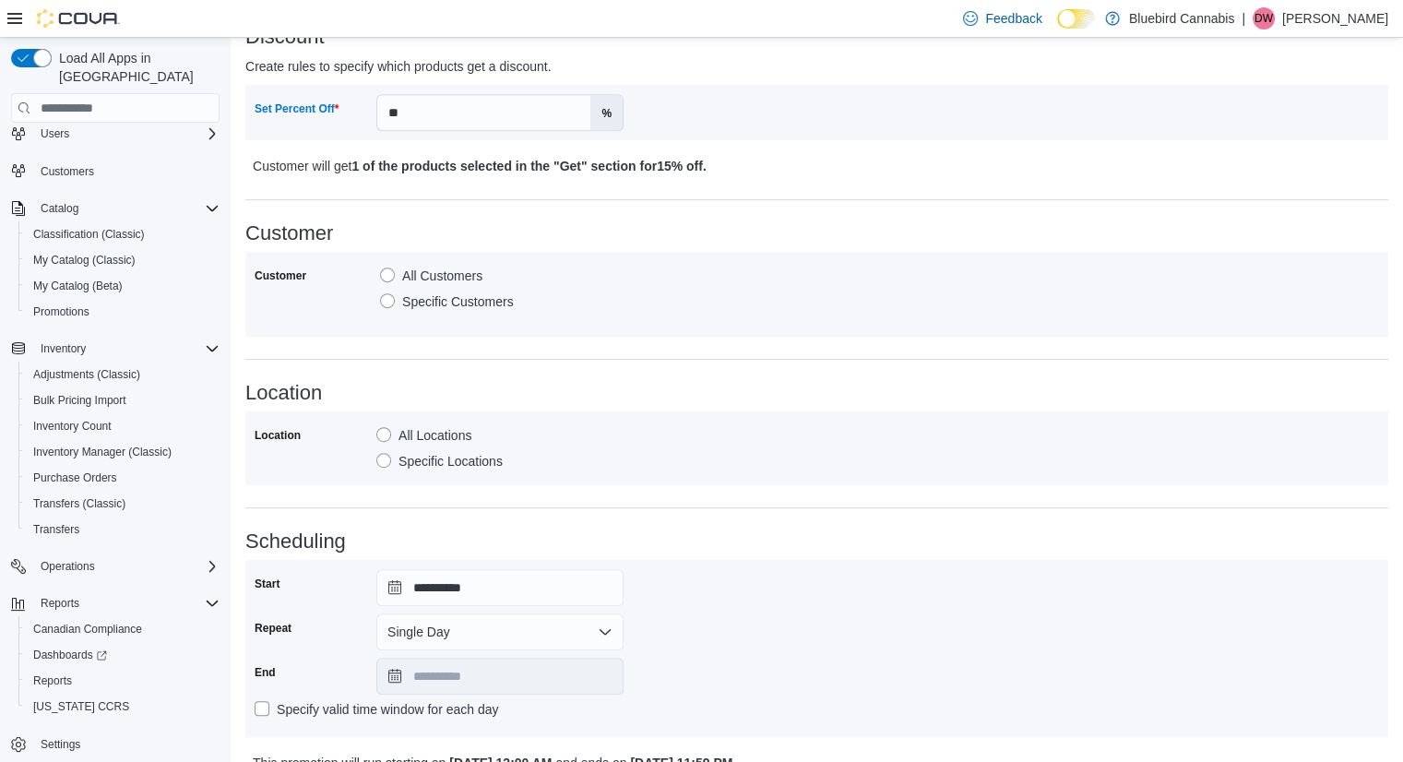
click at [398, 457] on label "Specific Locations" at bounding box center [439, 461] width 126 height 22
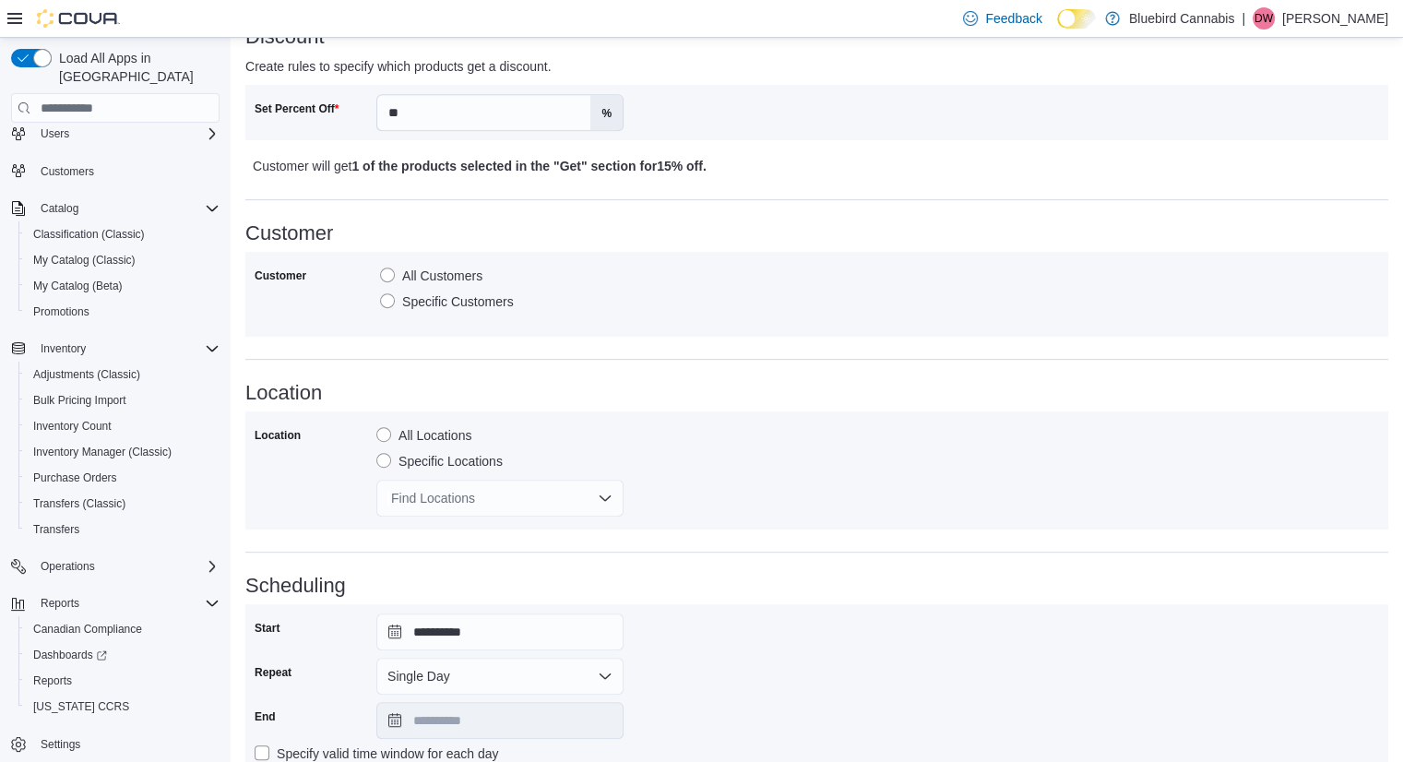
click at [401, 478] on div at bounding box center [499, 475] width 247 height 7
click at [406, 488] on div "Find Locations" at bounding box center [499, 498] width 247 height 37
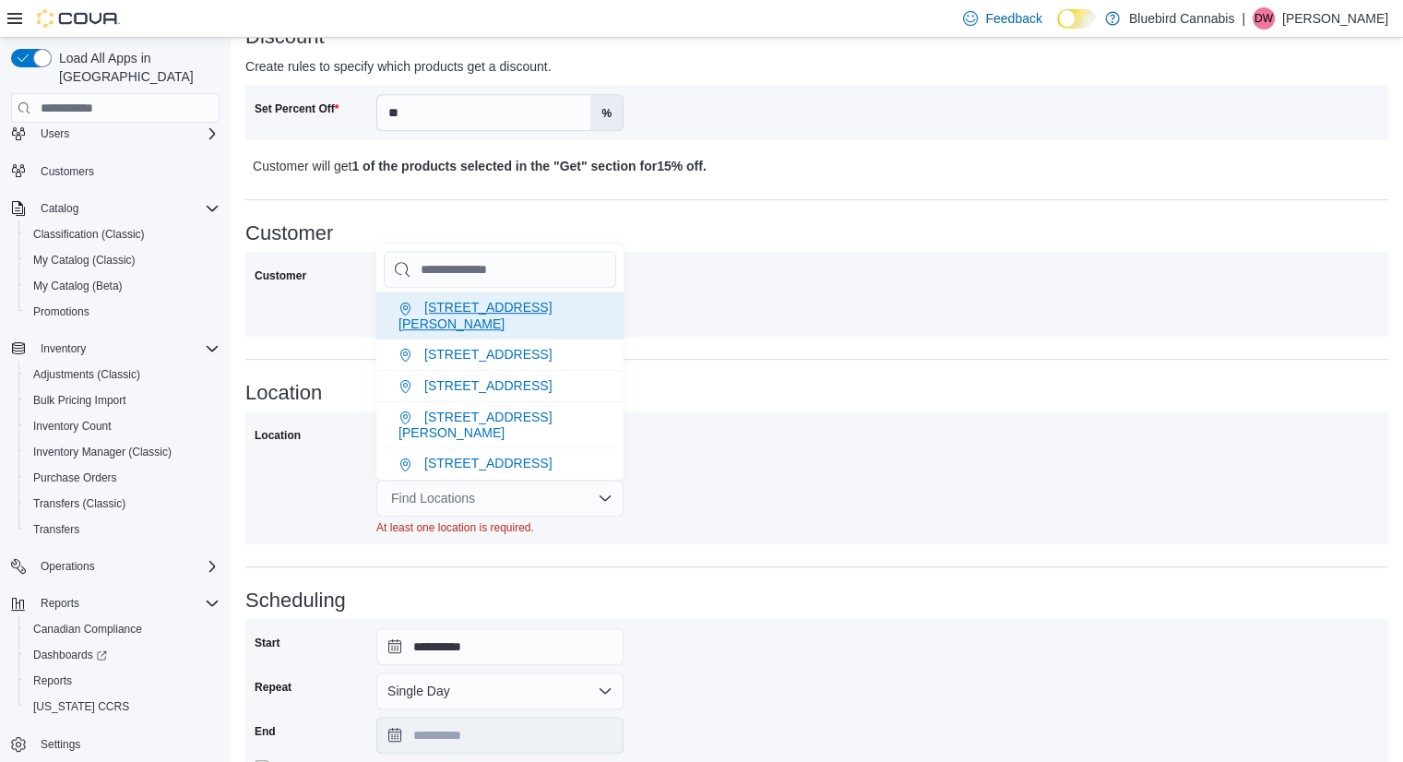
click at [499, 311] on span "[STREET_ADDRESS][PERSON_NAME]" at bounding box center [475, 315] width 153 height 30
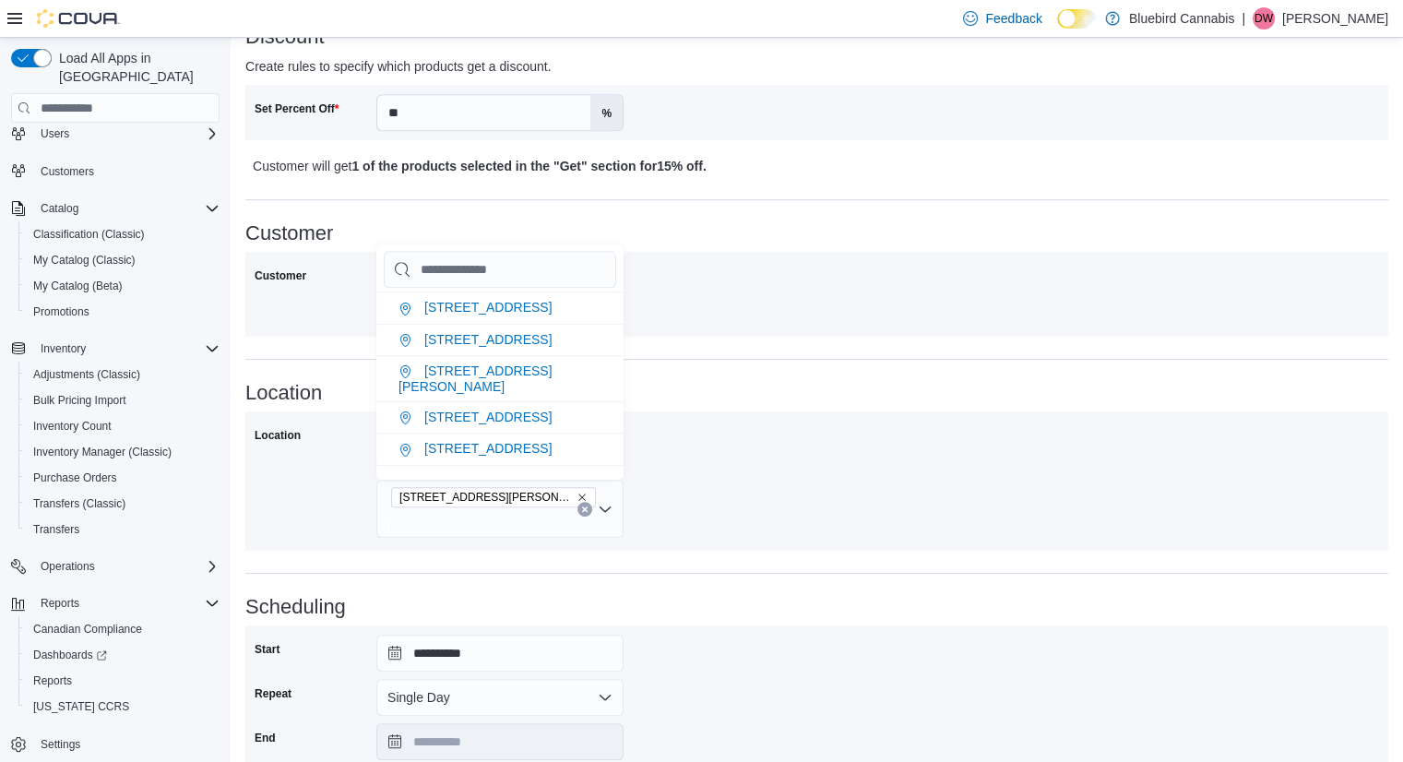
click at [734, 421] on div "Location All Locations Specific Locations [STREET_ADDRESS][PERSON_NAME]" at bounding box center [817, 481] width 1125 height 121
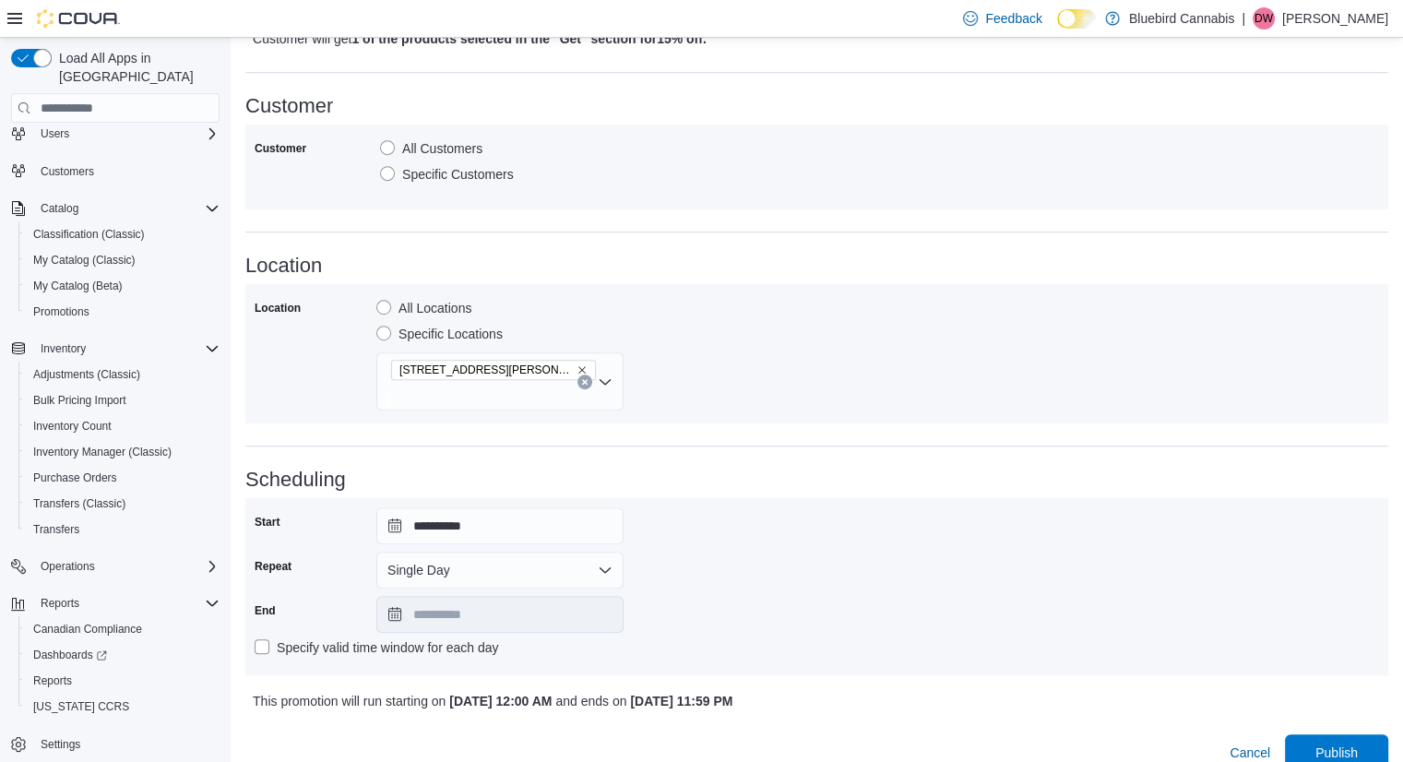
scroll to position [963, 0]
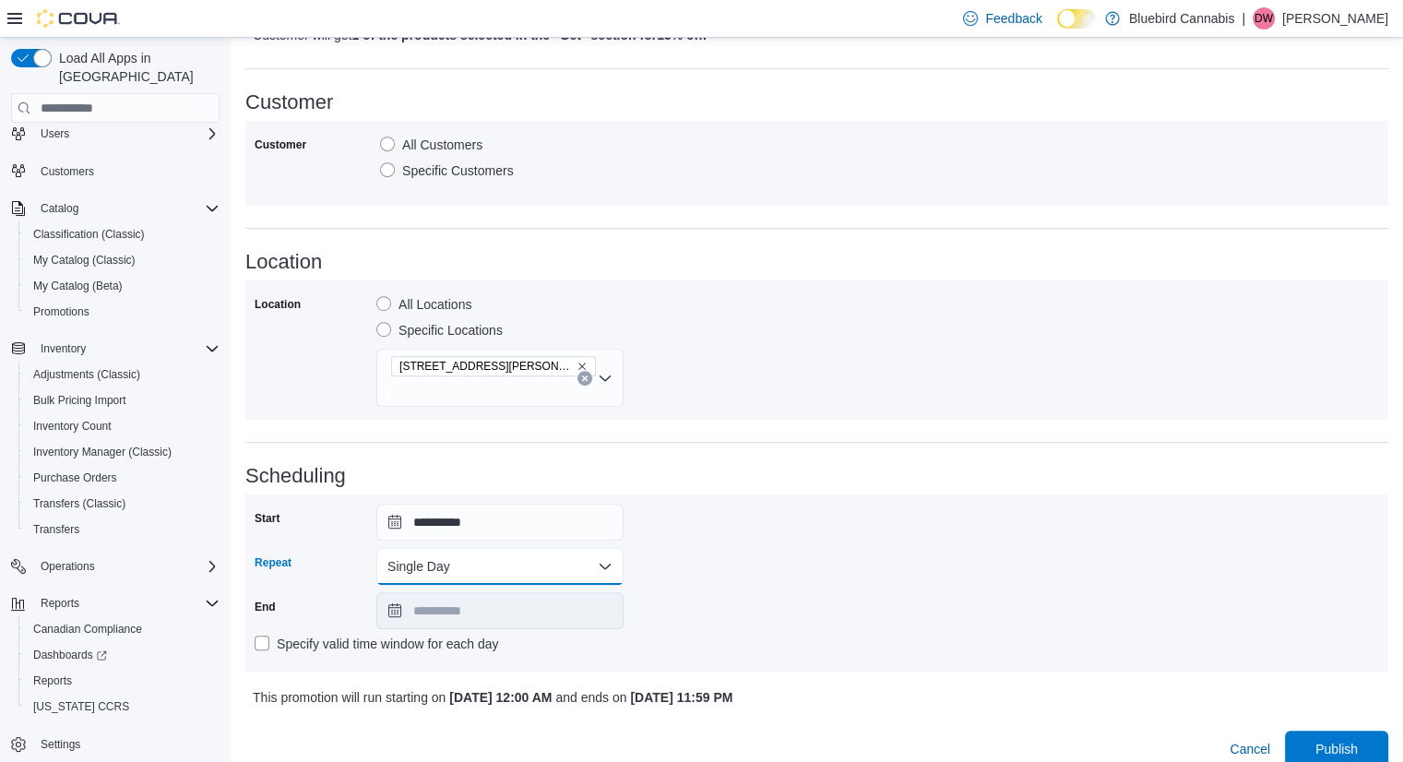
drag, startPoint x: 431, startPoint y: 543, endPoint x: 223, endPoint y: 748, distance: 291.6
click at [459, 553] on button "Single Day" at bounding box center [499, 566] width 247 height 37
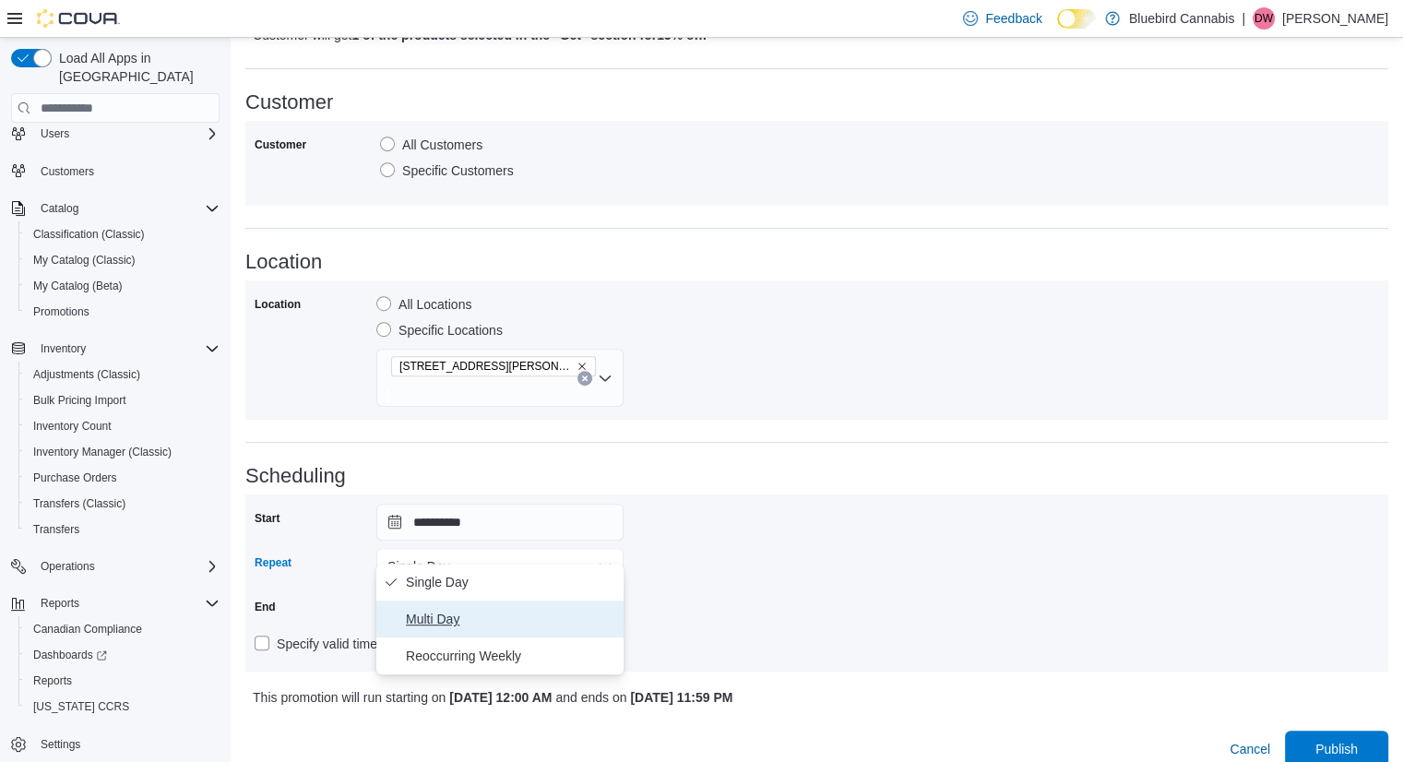
click at [410, 615] on span "Multi Day" at bounding box center [511, 619] width 210 height 22
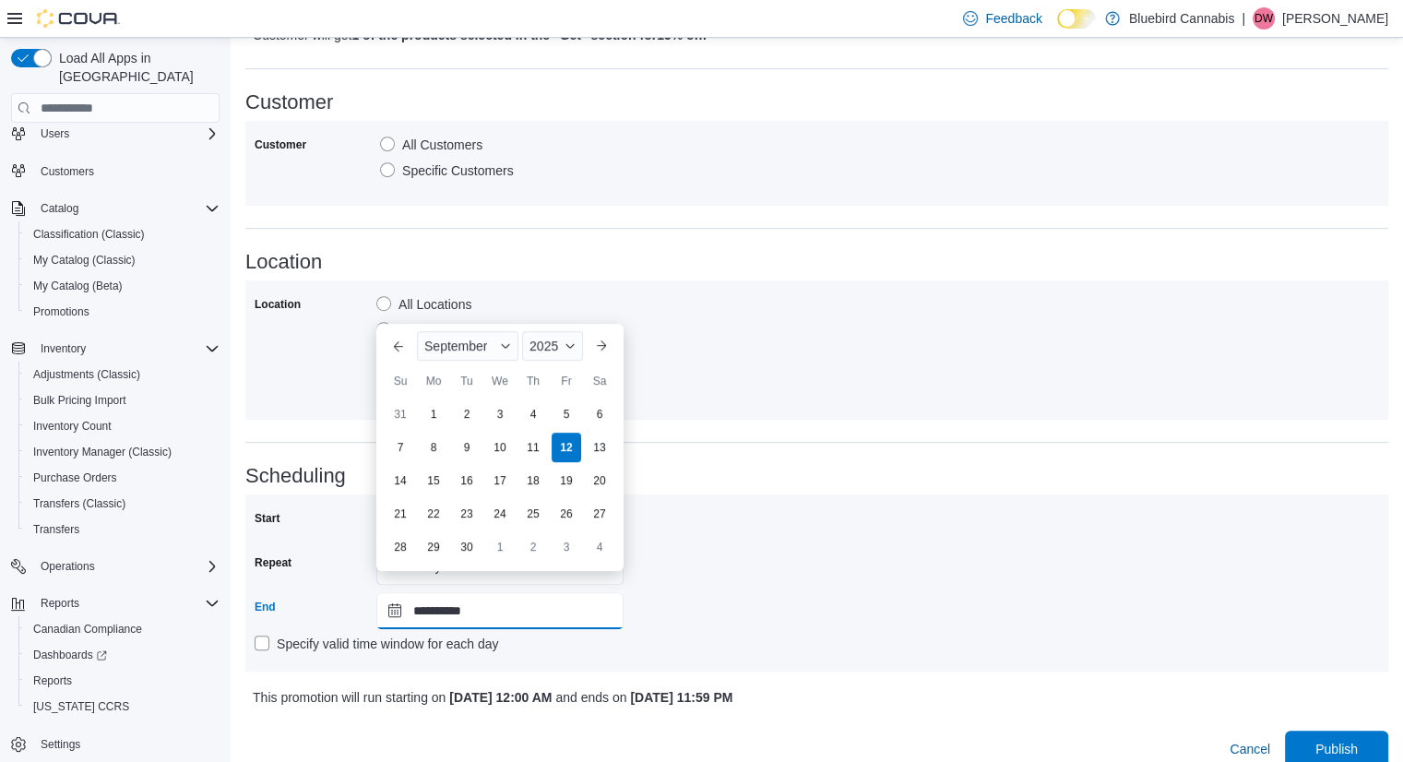
click at [476, 592] on input "**********" at bounding box center [499, 610] width 247 height 37
click at [535, 481] on div "18" at bounding box center [533, 481] width 32 height 32
type input "**********"
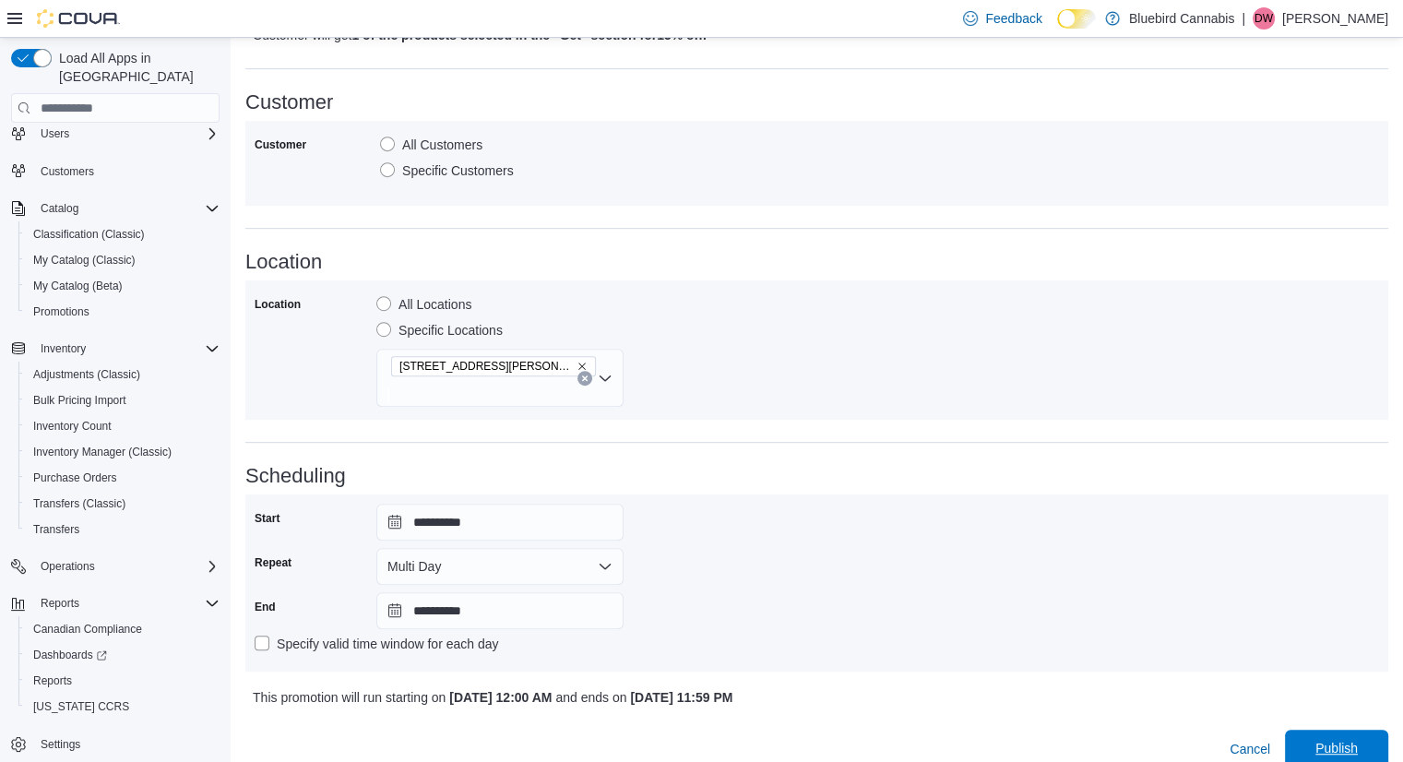
click at [1336, 739] on span "Publish" at bounding box center [1337, 748] width 42 height 18
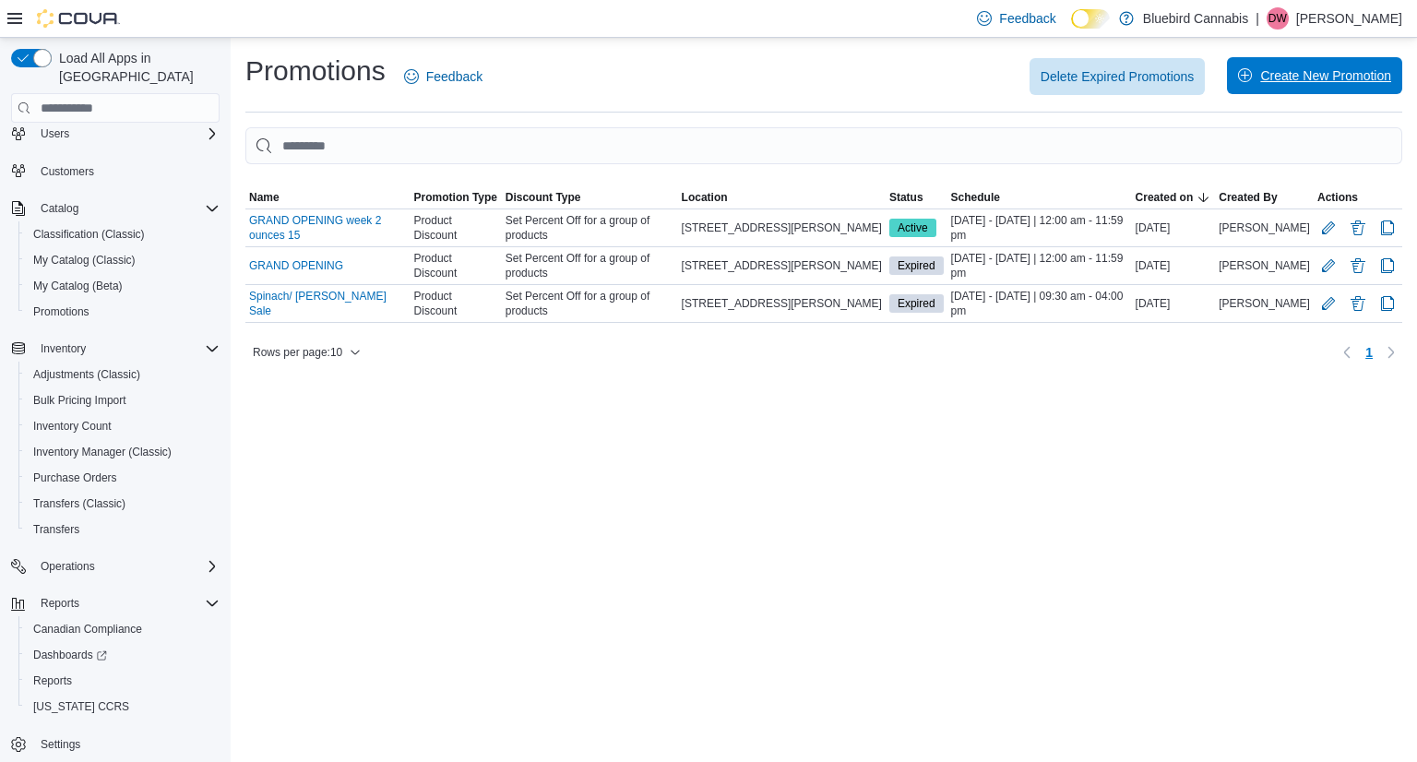
click at [1260, 92] on span "Create New Promotion" at bounding box center [1314, 75] width 153 height 37
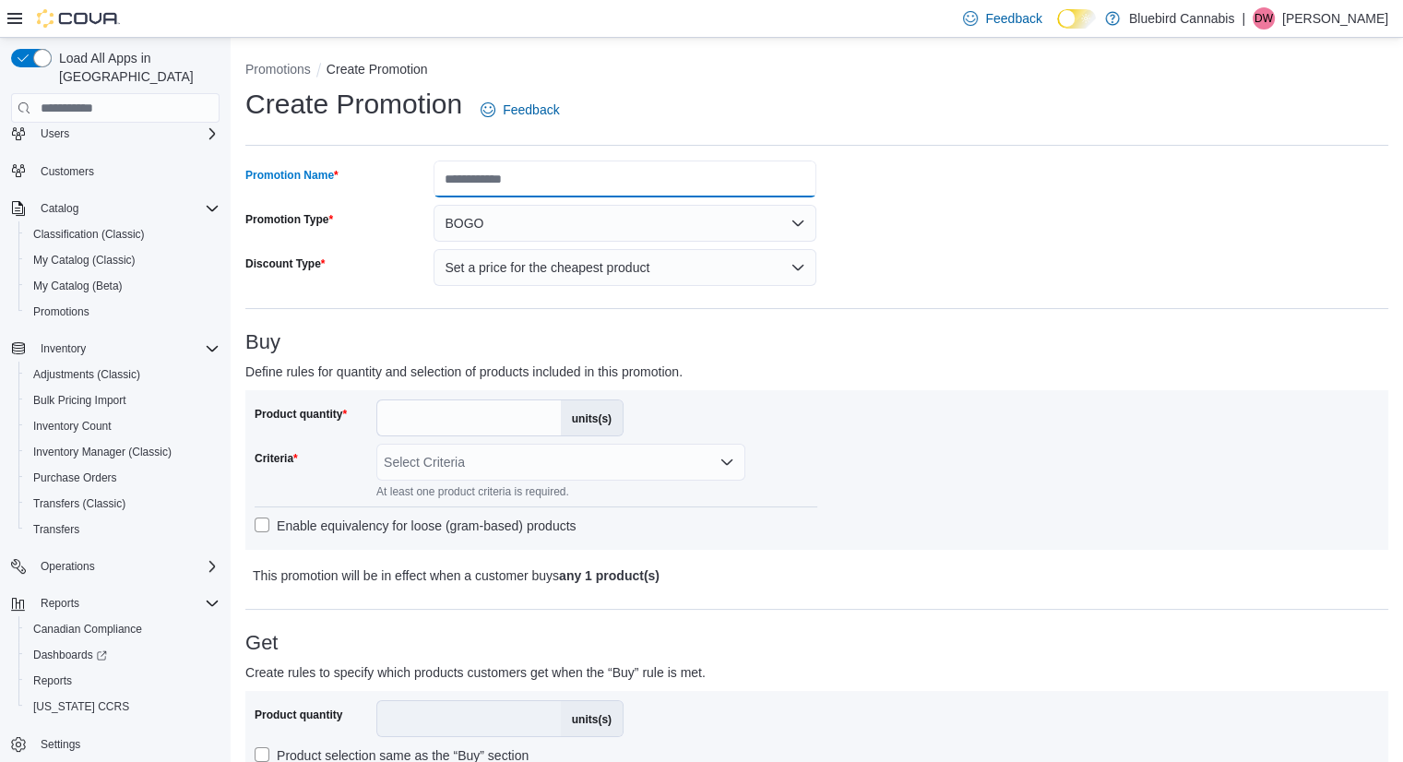
click at [570, 196] on input "Promotion Name" at bounding box center [625, 179] width 383 height 37
type input "**********"
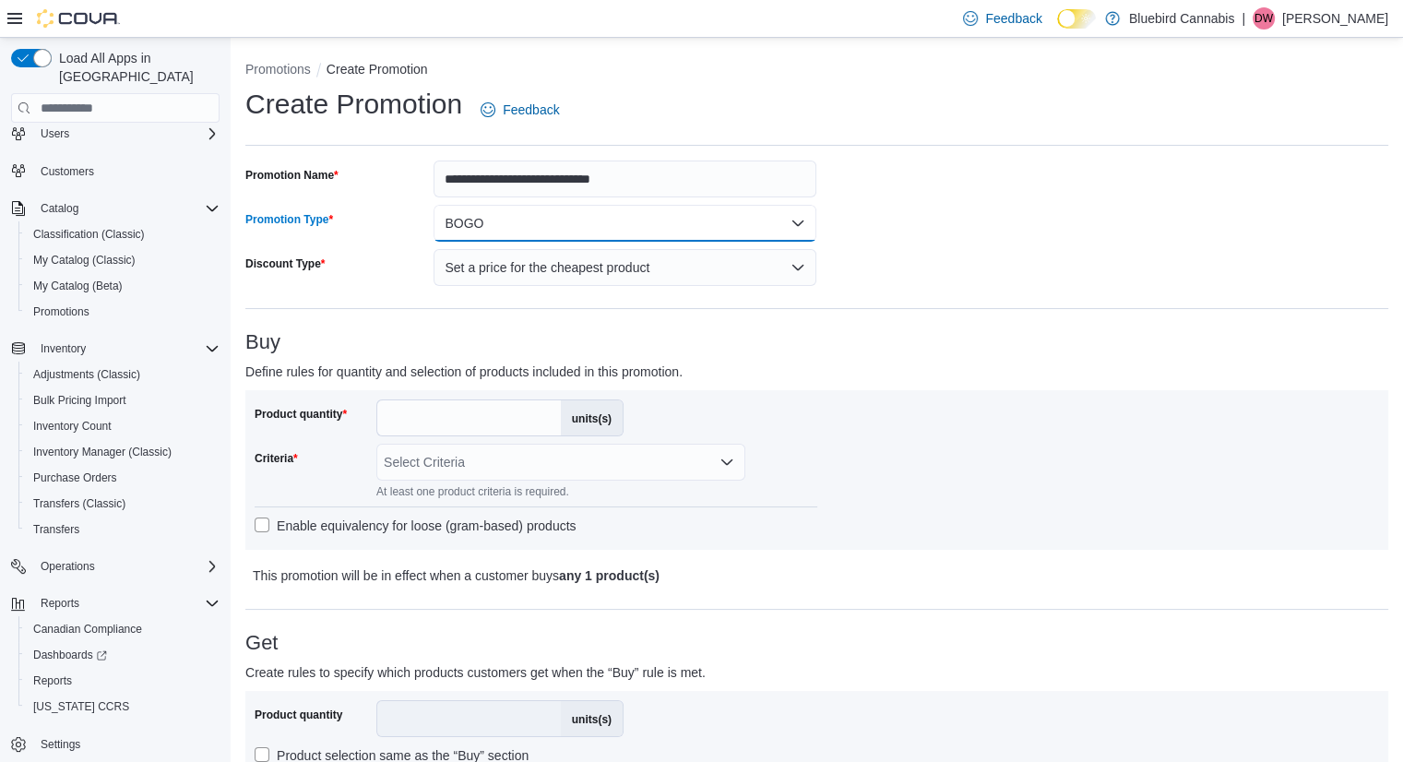
click at [501, 222] on button "BOGO" at bounding box center [625, 223] width 383 height 37
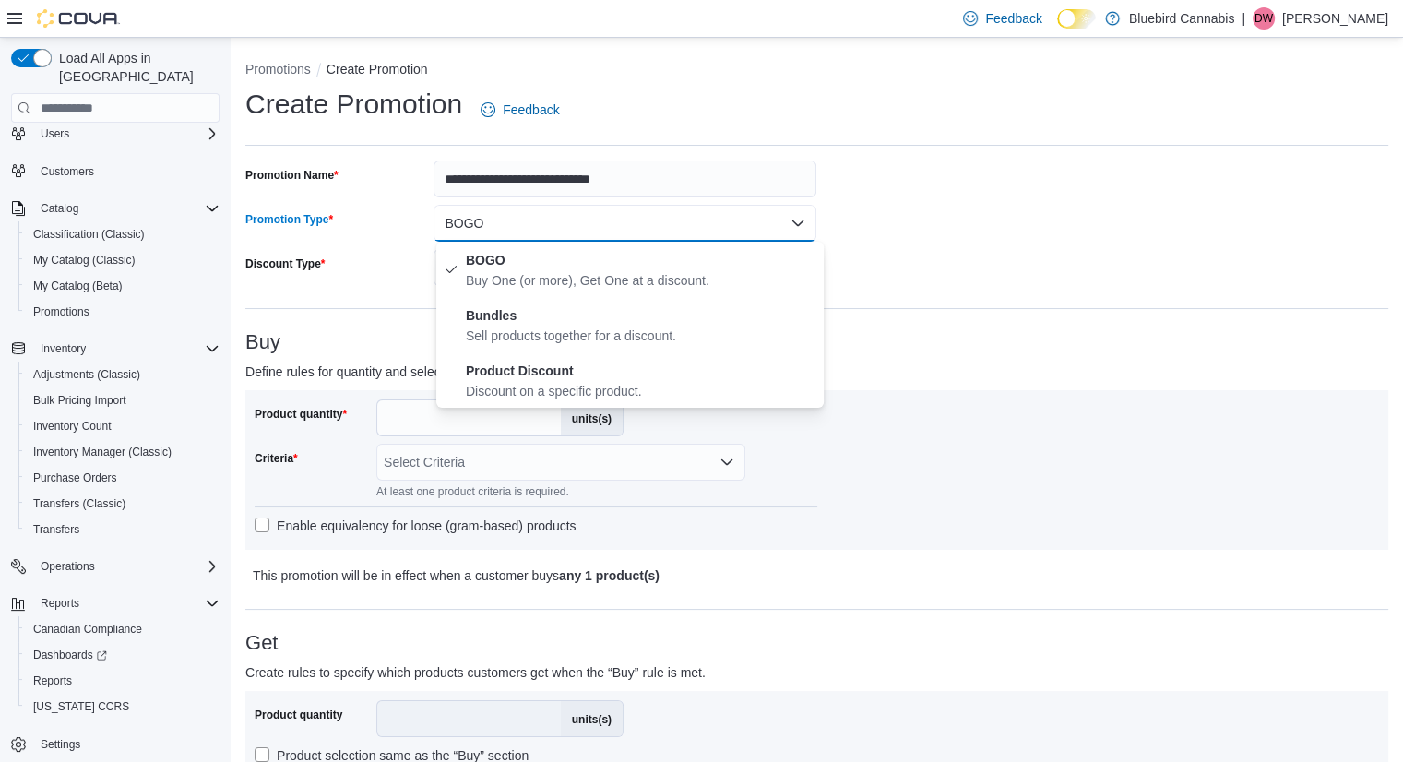
click at [501, 222] on button "BOGO" at bounding box center [625, 223] width 383 height 37
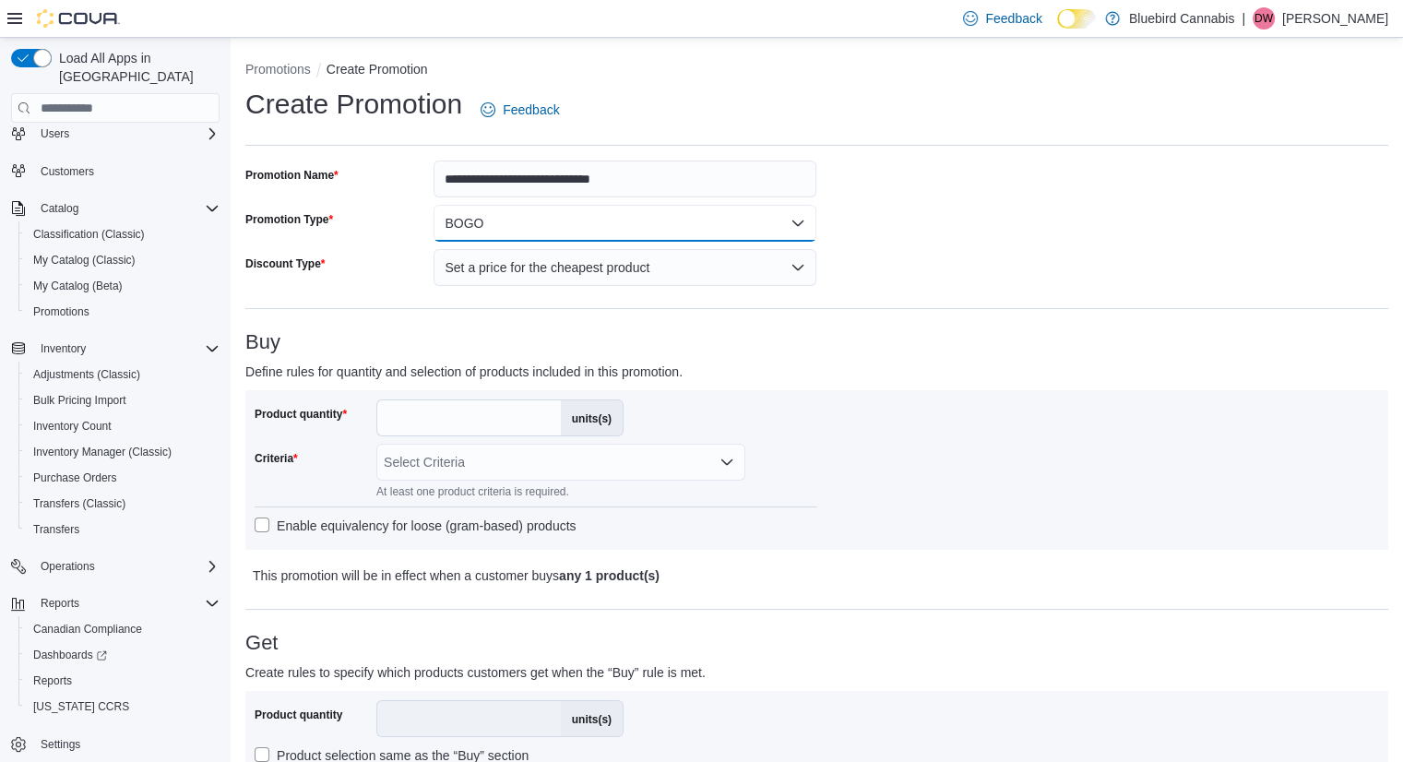
click at [495, 229] on button "BOGO" at bounding box center [625, 223] width 383 height 37
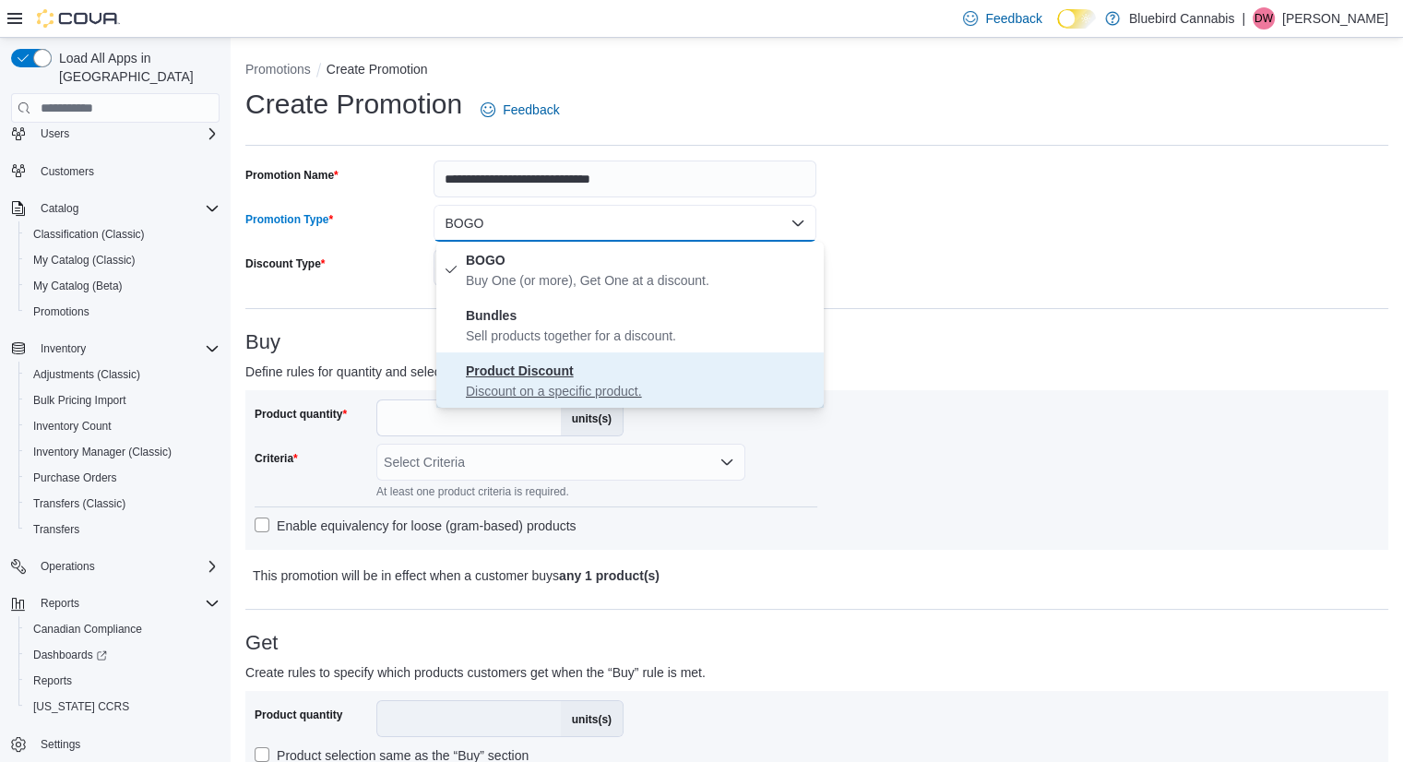
click at [524, 373] on strong "Product Discount" at bounding box center [520, 370] width 108 height 15
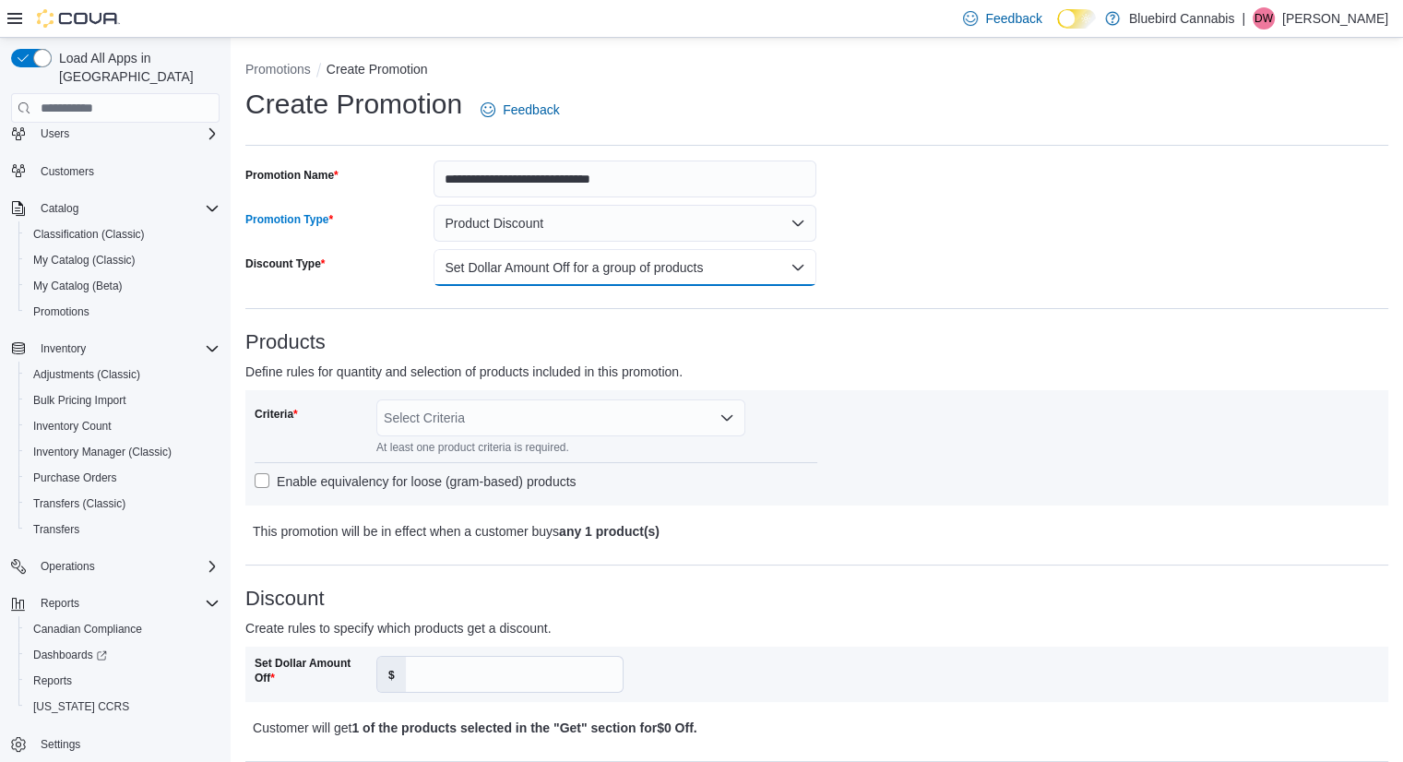
click at [572, 276] on button "Set Dollar Amount Off for a group of products" at bounding box center [625, 267] width 383 height 37
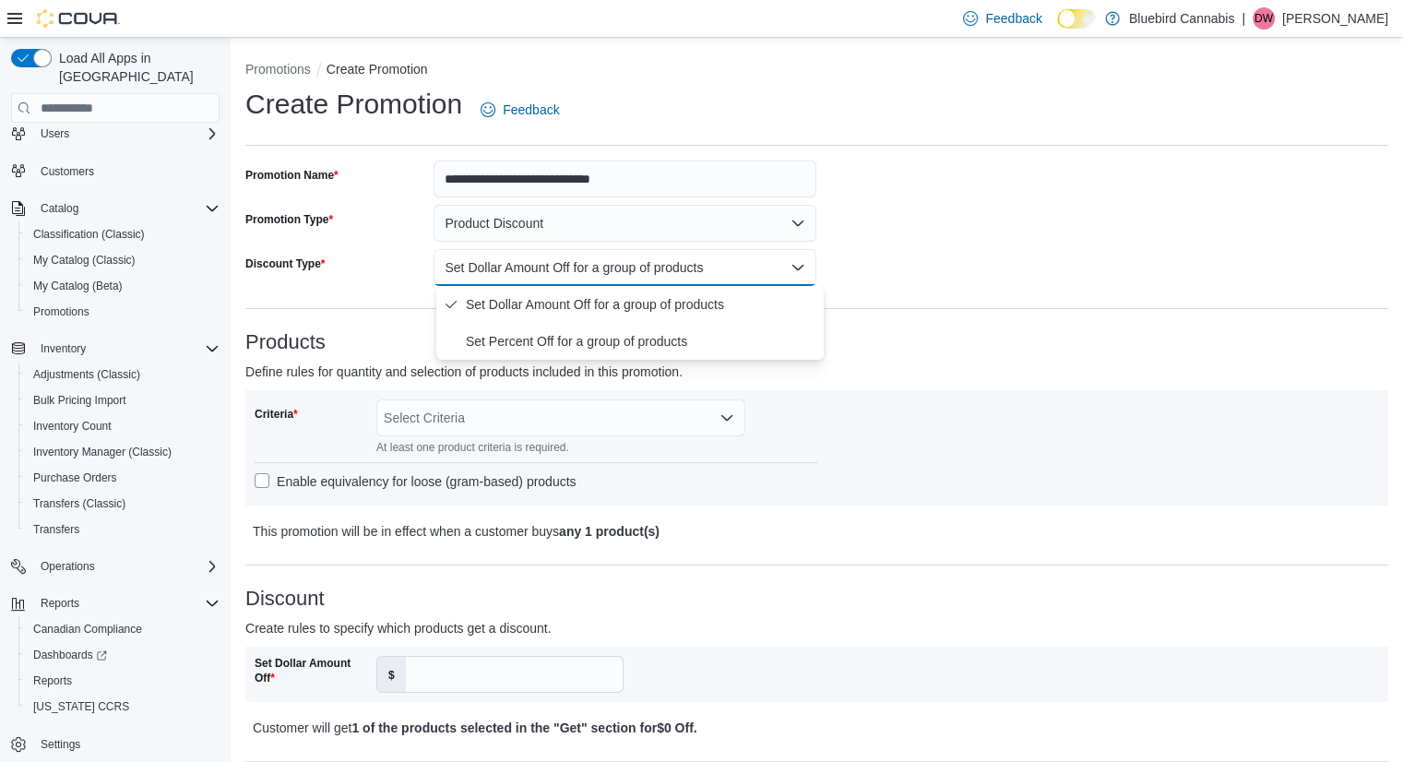
click at [542, 373] on p "Define rules for quantity and selection of products included in this promotion." at bounding box center [673, 372] width 857 height 22
click at [538, 256] on button "Set Dollar Amount Off for a group of products" at bounding box center [625, 267] width 383 height 37
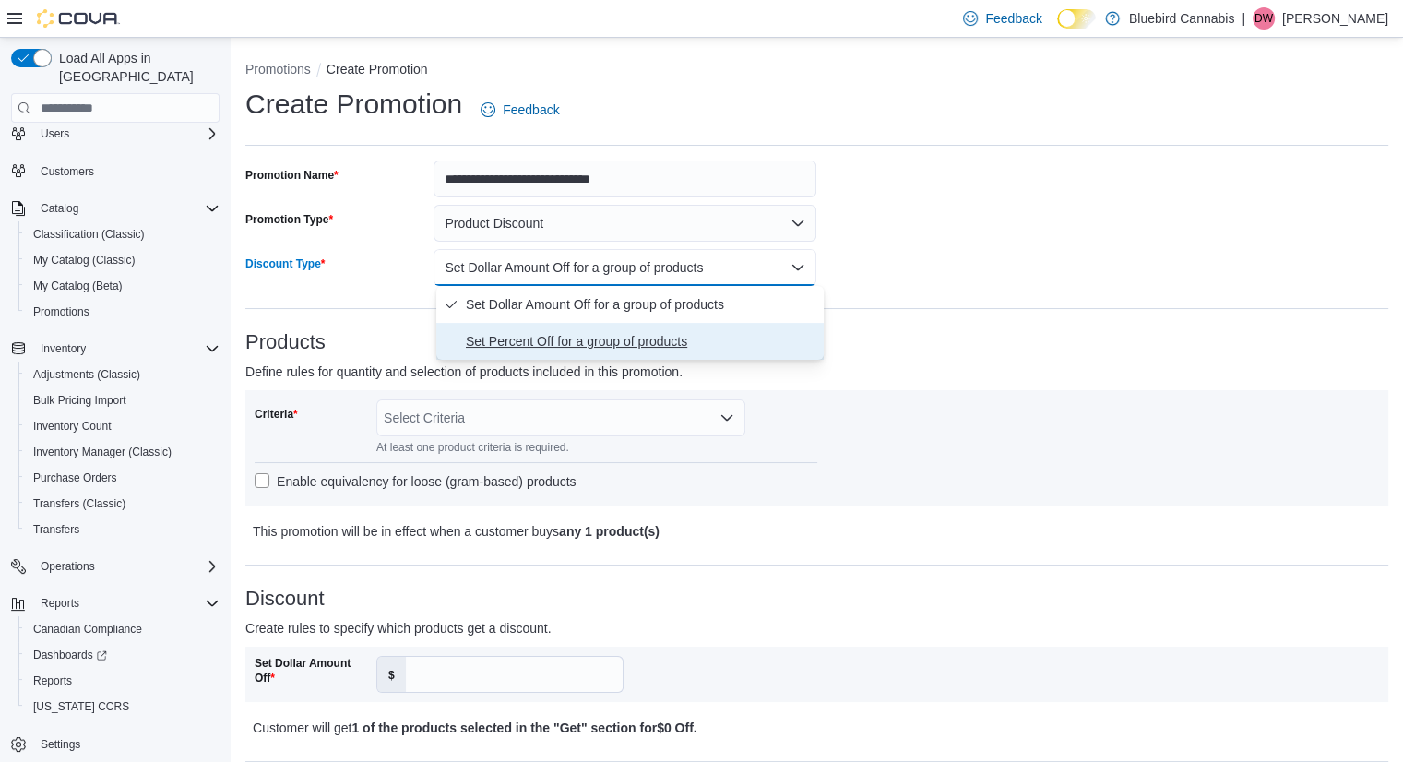
click at [547, 333] on span "Set Percent Off for a group of products" at bounding box center [641, 341] width 351 height 22
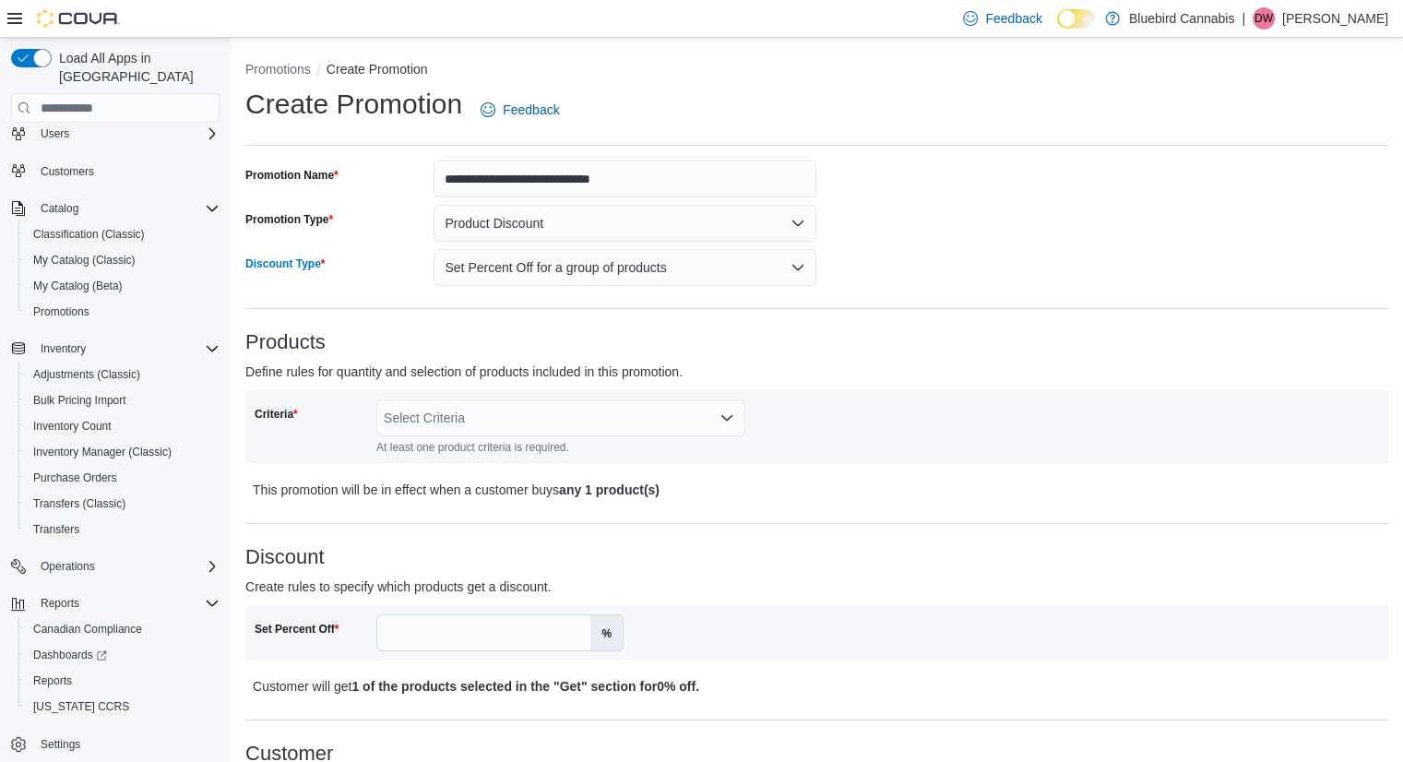
click at [494, 411] on div "Select Criteria" at bounding box center [560, 417] width 369 height 37
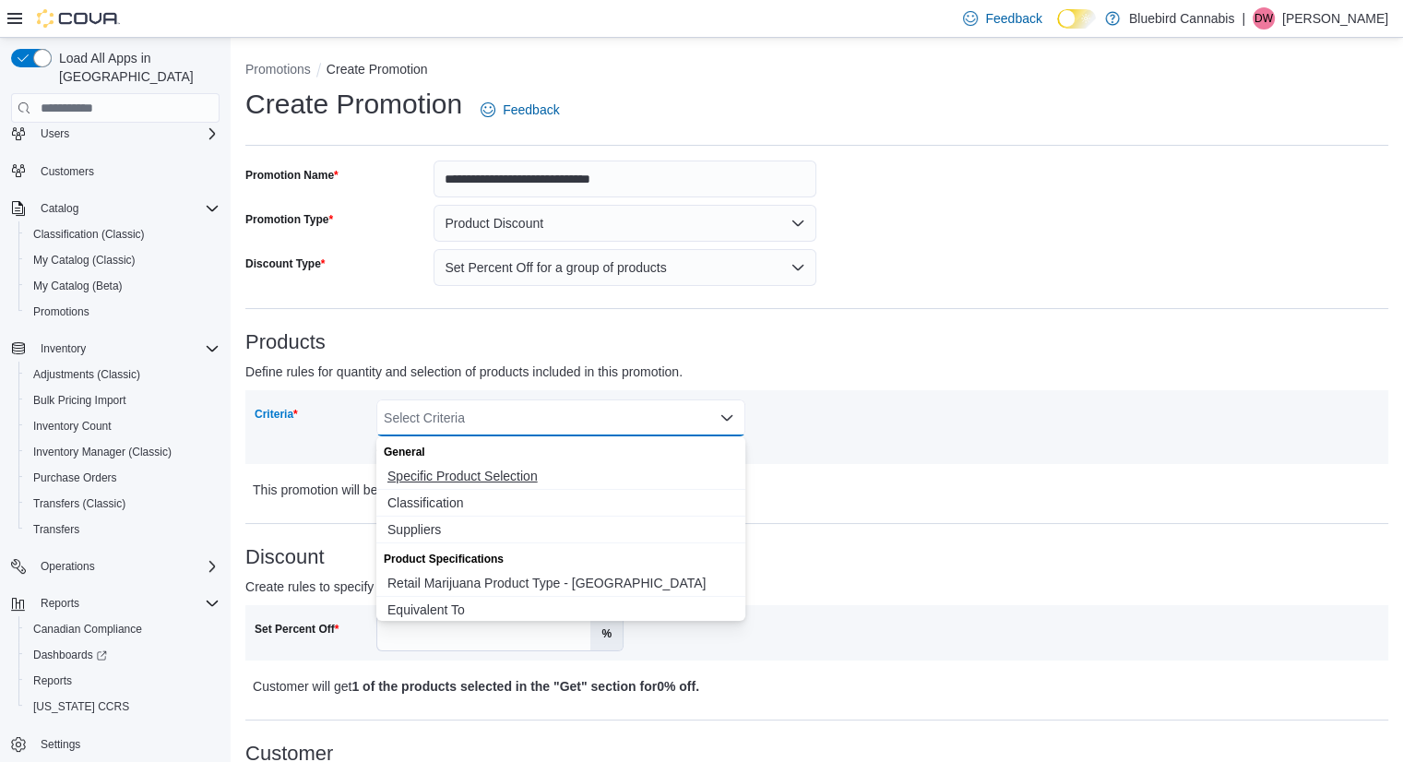
click at [454, 477] on span "Specific Product Selection" at bounding box center [560, 476] width 347 height 18
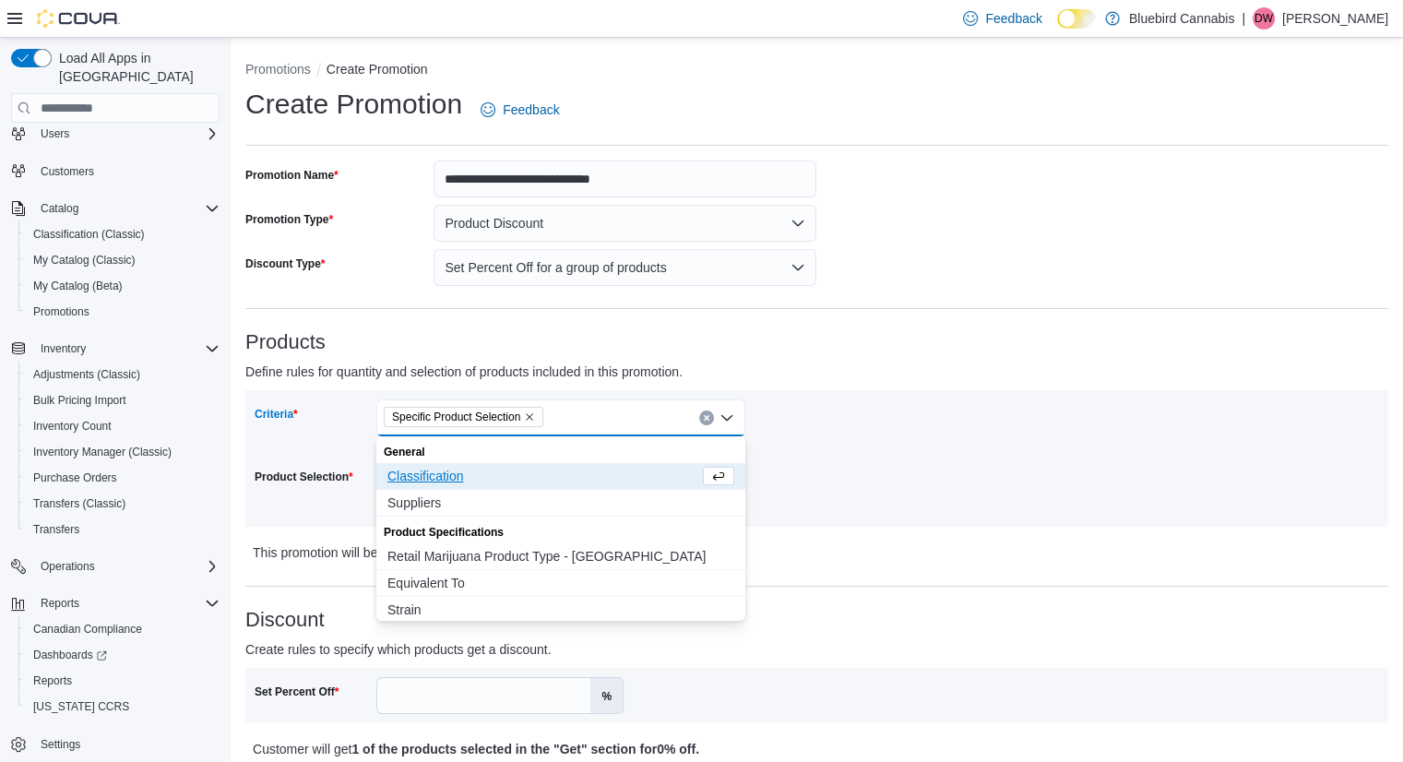
click at [830, 516] on div "Criteria Specific Product Selection Combo box. Selected. Specific Product Selec…" at bounding box center [817, 458] width 1125 height 118
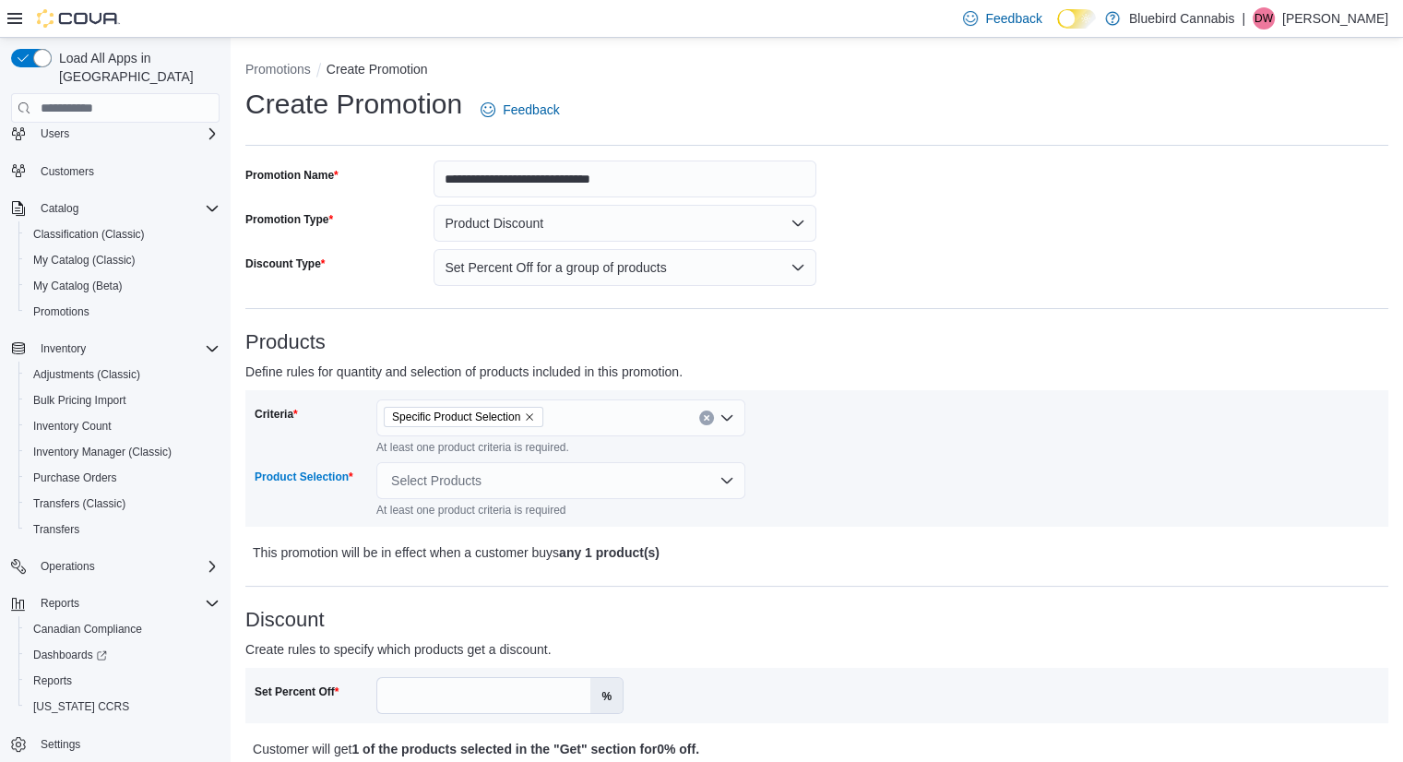
click at [509, 476] on div "Select Products" at bounding box center [560, 480] width 369 height 37
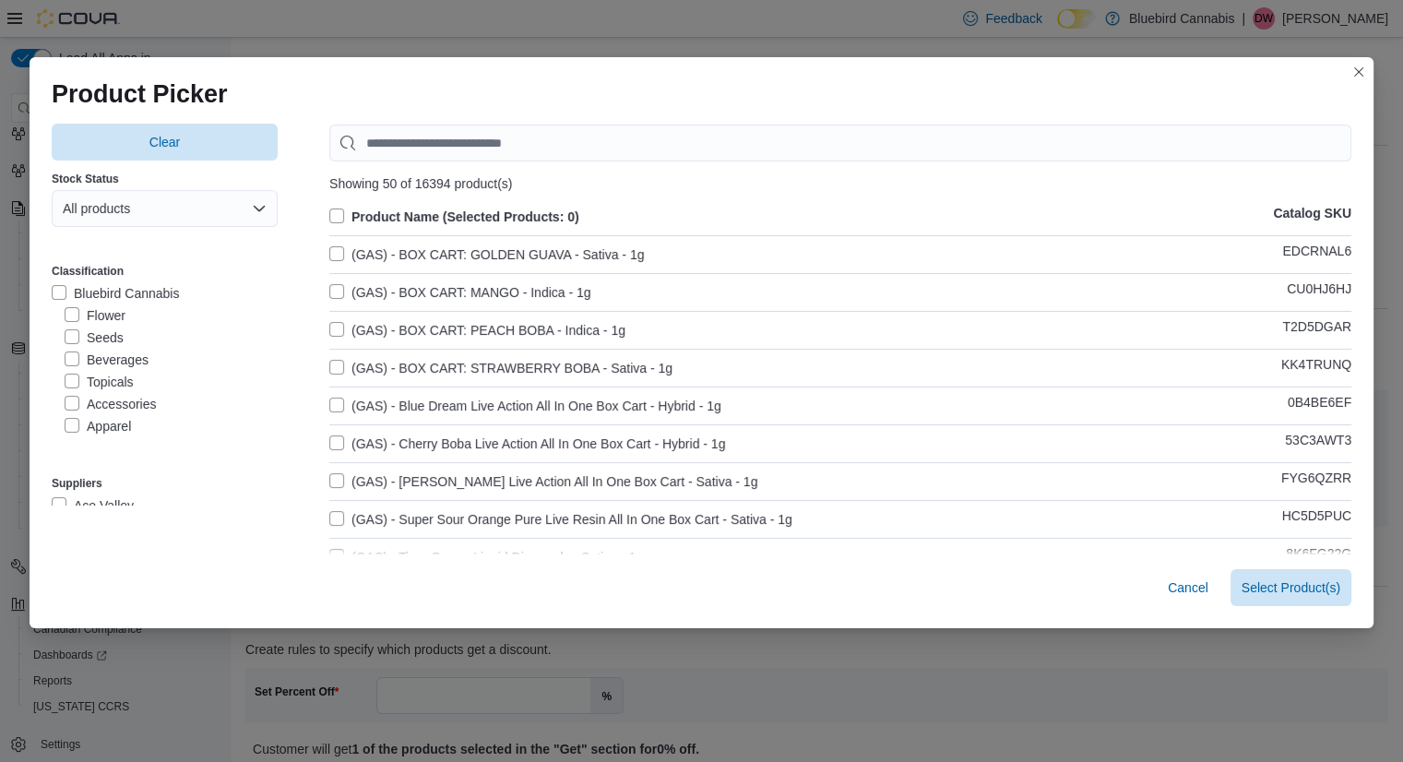
click at [59, 289] on label "Bluebird Cannabis" at bounding box center [115, 293] width 127 height 22
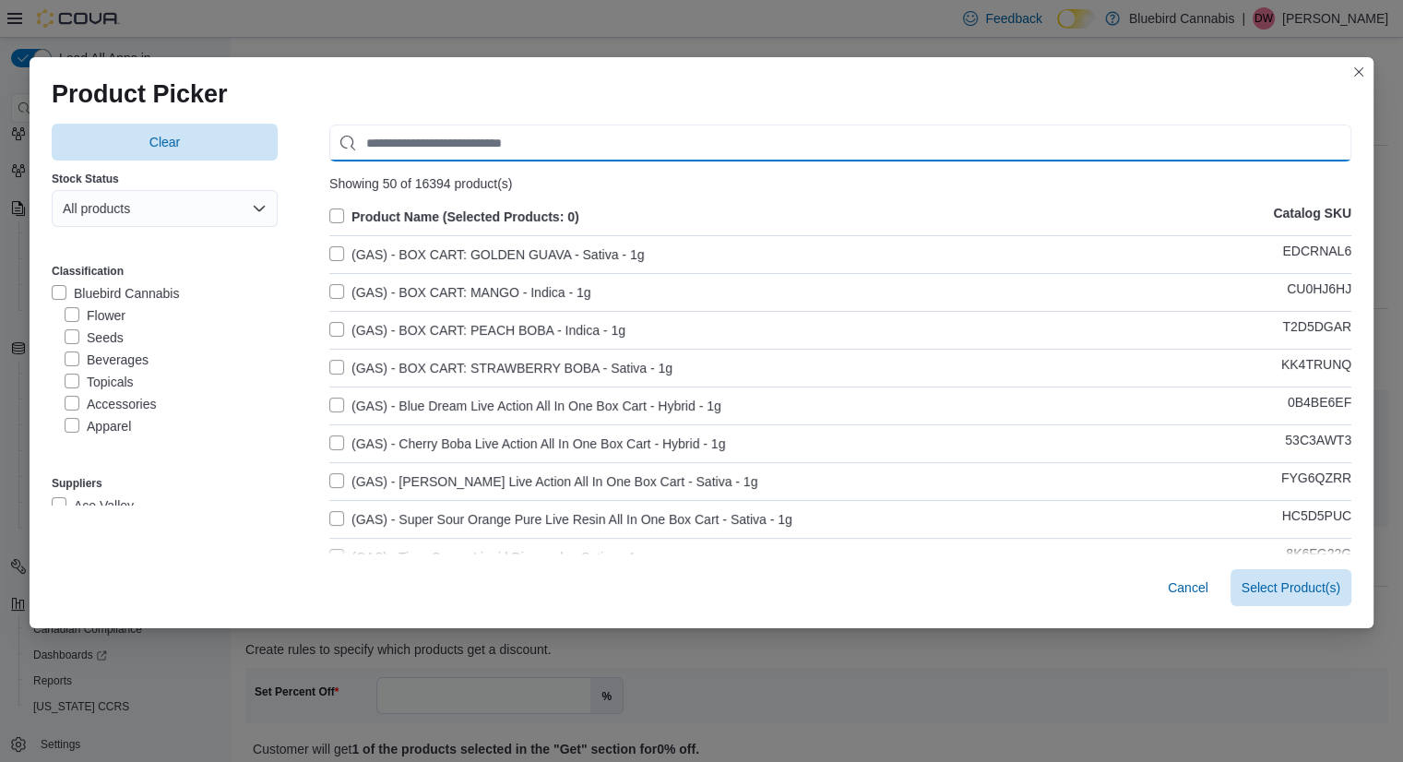
click at [478, 137] on input "Use aria labels when no actual label is in use" at bounding box center [840, 143] width 1022 height 37
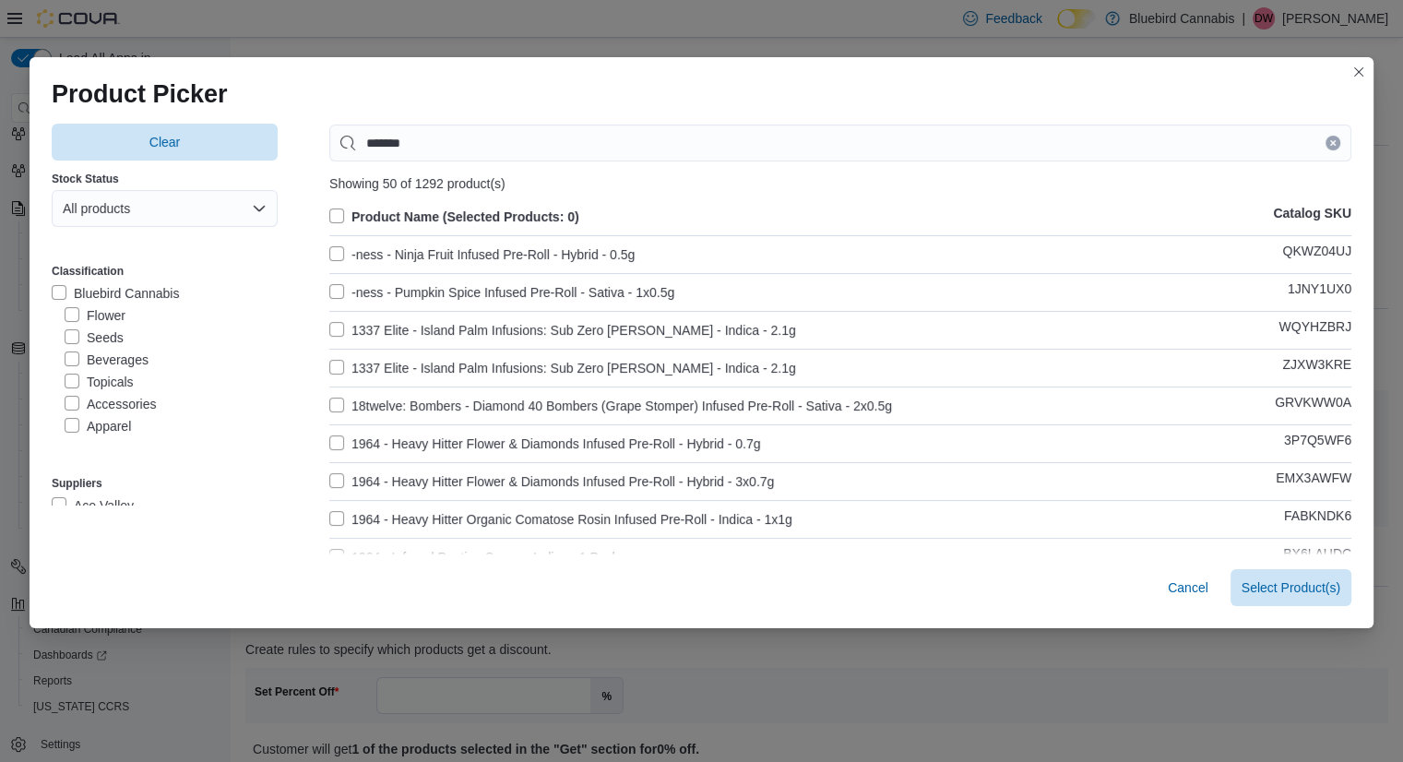
click at [329, 220] on label "Product Name (Selected Products: 0)" at bounding box center [454, 217] width 250 height 22
click at [147, 204] on button "All products" at bounding box center [165, 208] width 226 height 37
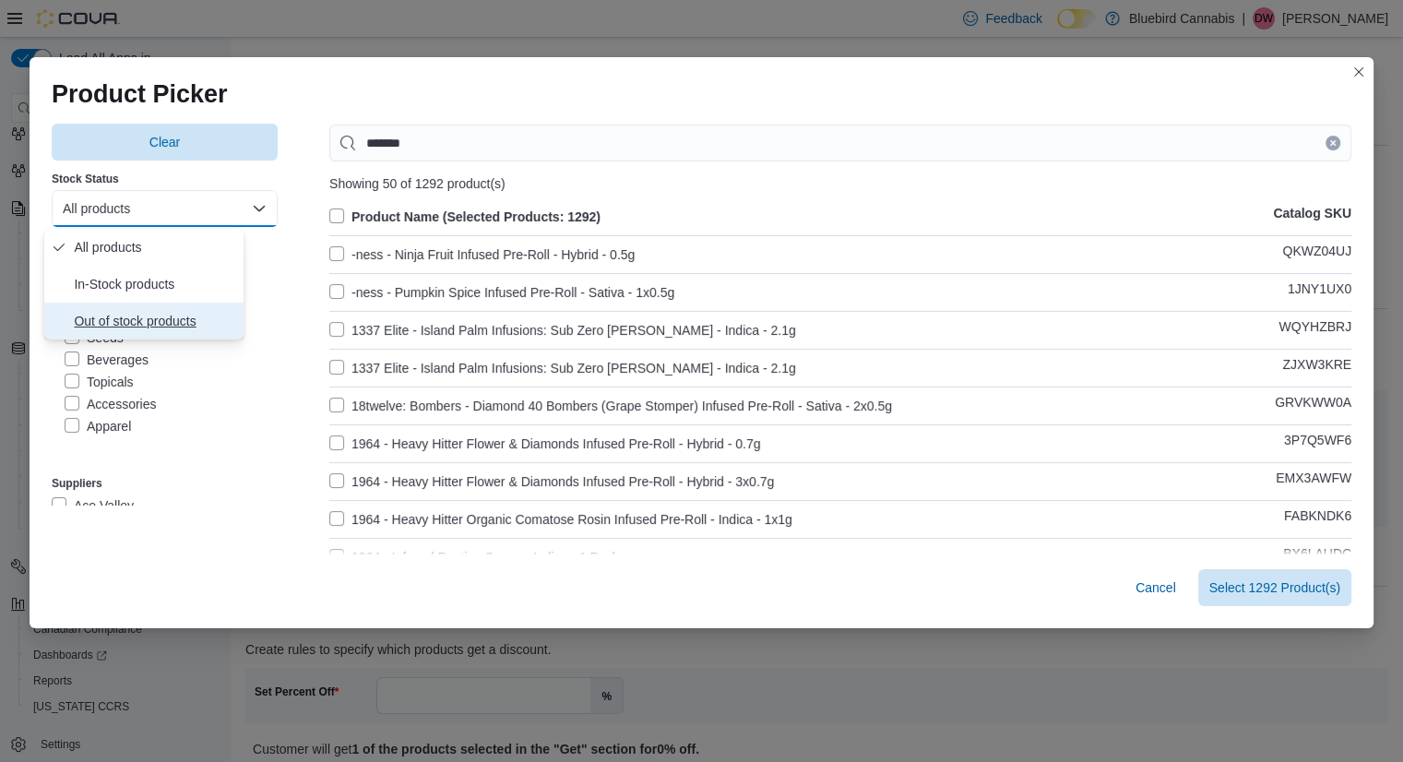
click at [123, 318] on span "Out of stock products" at bounding box center [155, 321] width 162 height 22
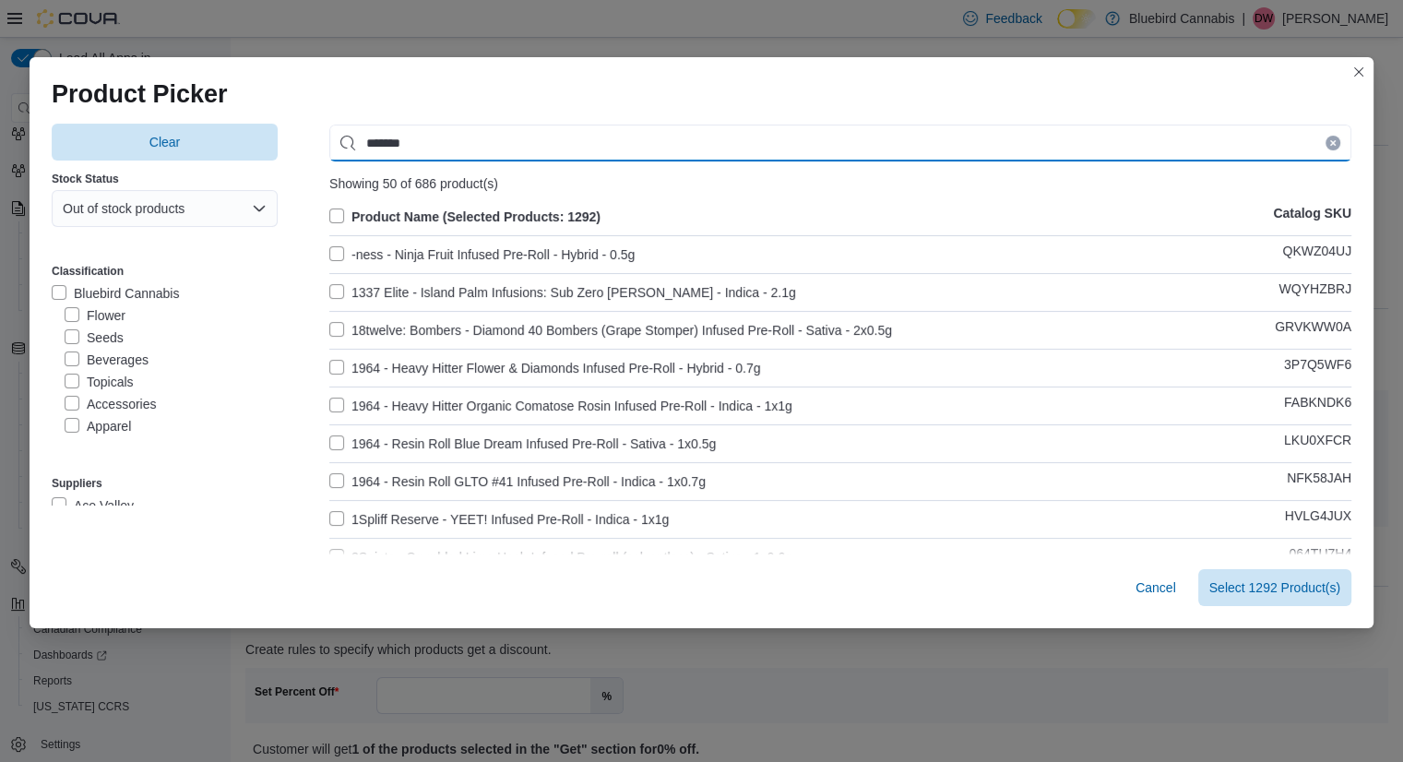
click at [533, 137] on input "*******" at bounding box center [840, 143] width 1022 height 37
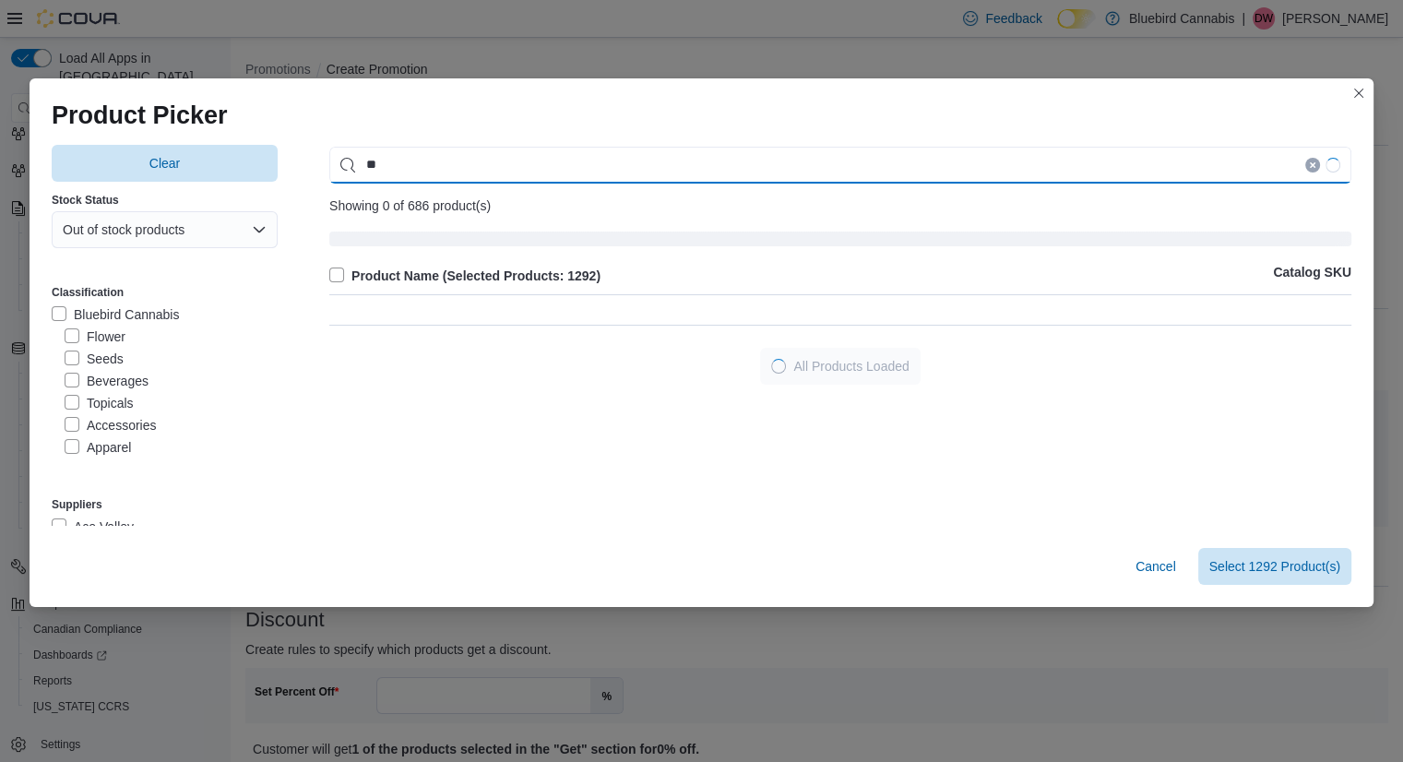
type input "*"
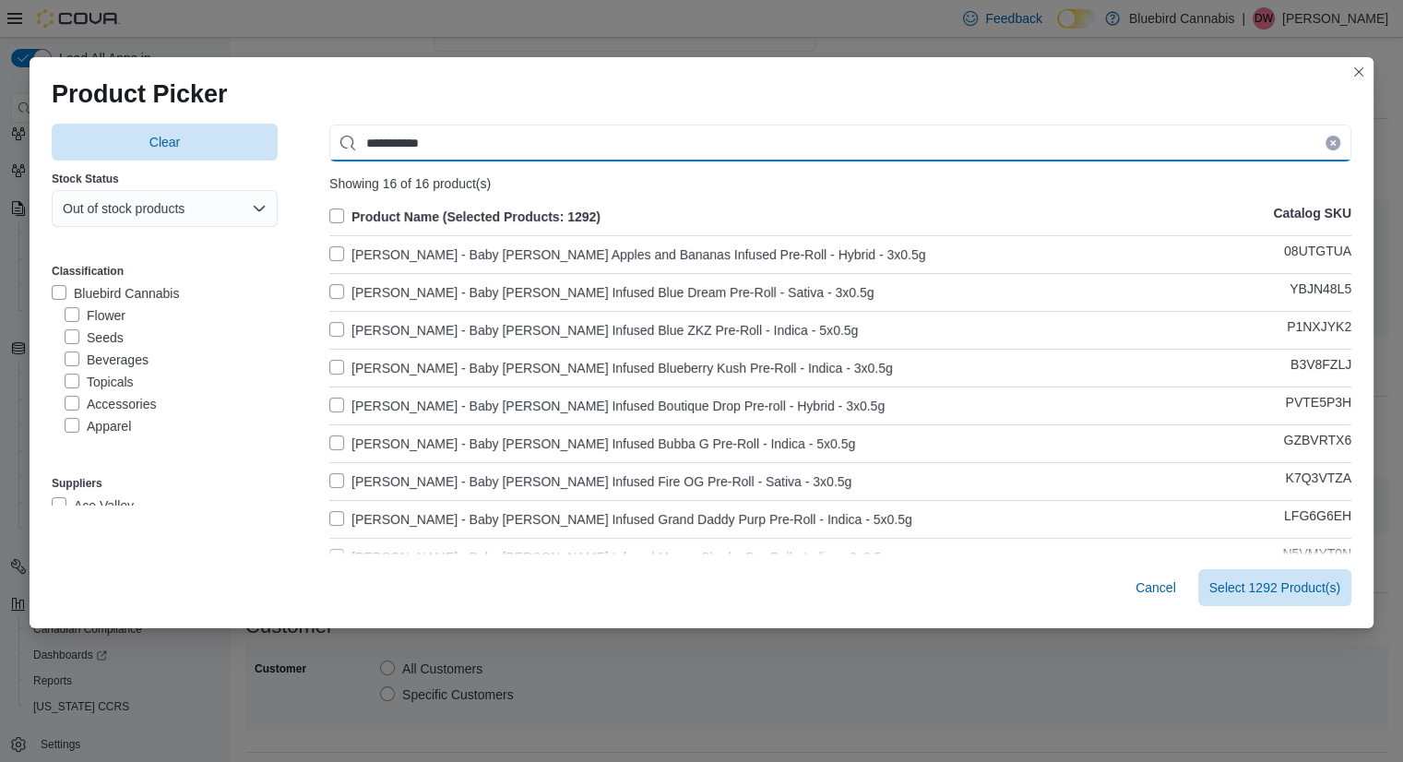
type input "**********"
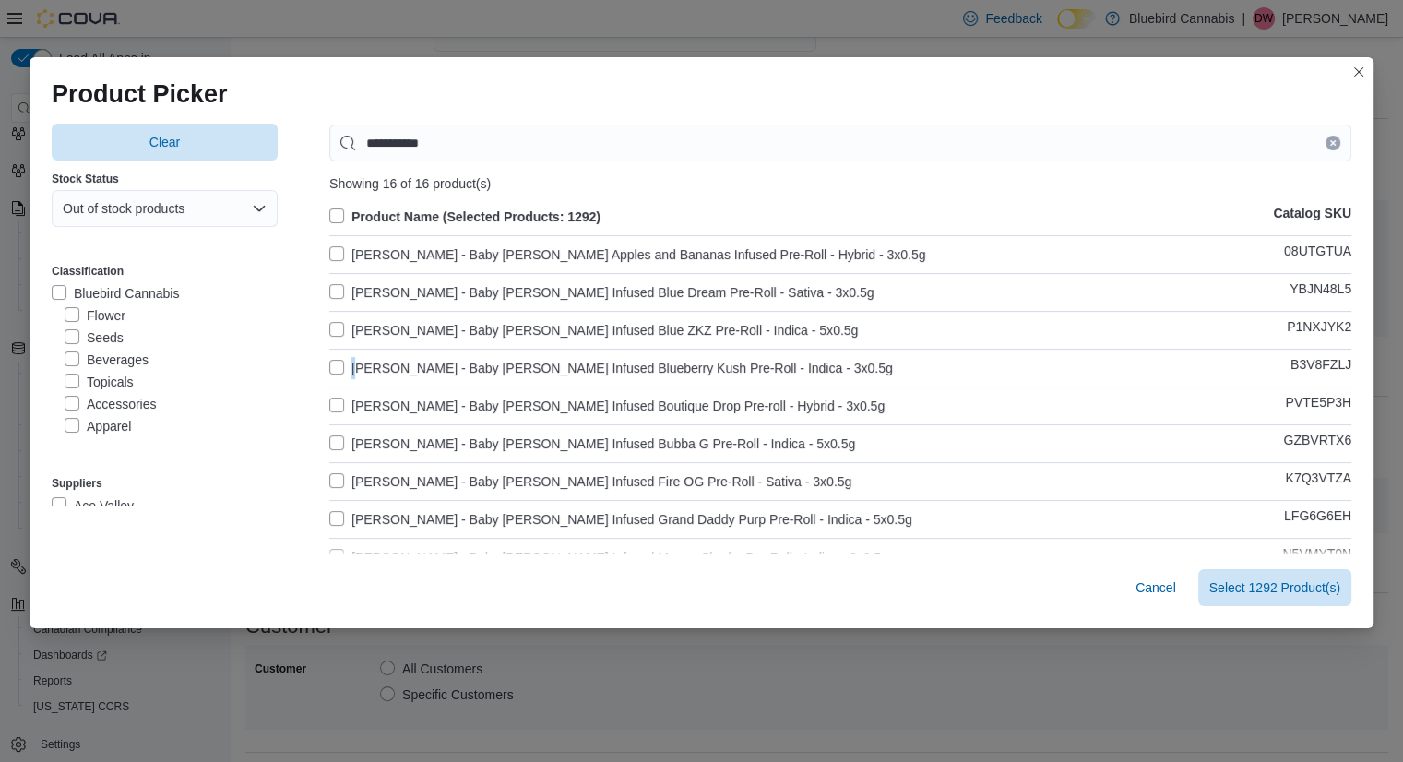
drag, startPoint x: 353, startPoint y: 360, endPoint x: 380, endPoint y: 355, distance: 27.1
click at [380, 355] on div "Product Name (Selected Products: 1292) Catalog SKU [PERSON_NAME] - Baby [PERSON…" at bounding box center [840, 527] width 1022 height 643
click at [518, 371] on label "[PERSON_NAME] - Baby [PERSON_NAME] Infused Blueberry Kush Pre-Roll - Indica - 3…" at bounding box center [611, 368] width 564 height 22
click at [539, 374] on label "[PERSON_NAME] - Baby [PERSON_NAME] Infused Blueberry Kush Pre-Roll - Indica - 3…" at bounding box center [611, 368] width 564 height 22
click at [1271, 590] on span "Select 1292 Product(s)" at bounding box center [1274, 587] width 131 height 18
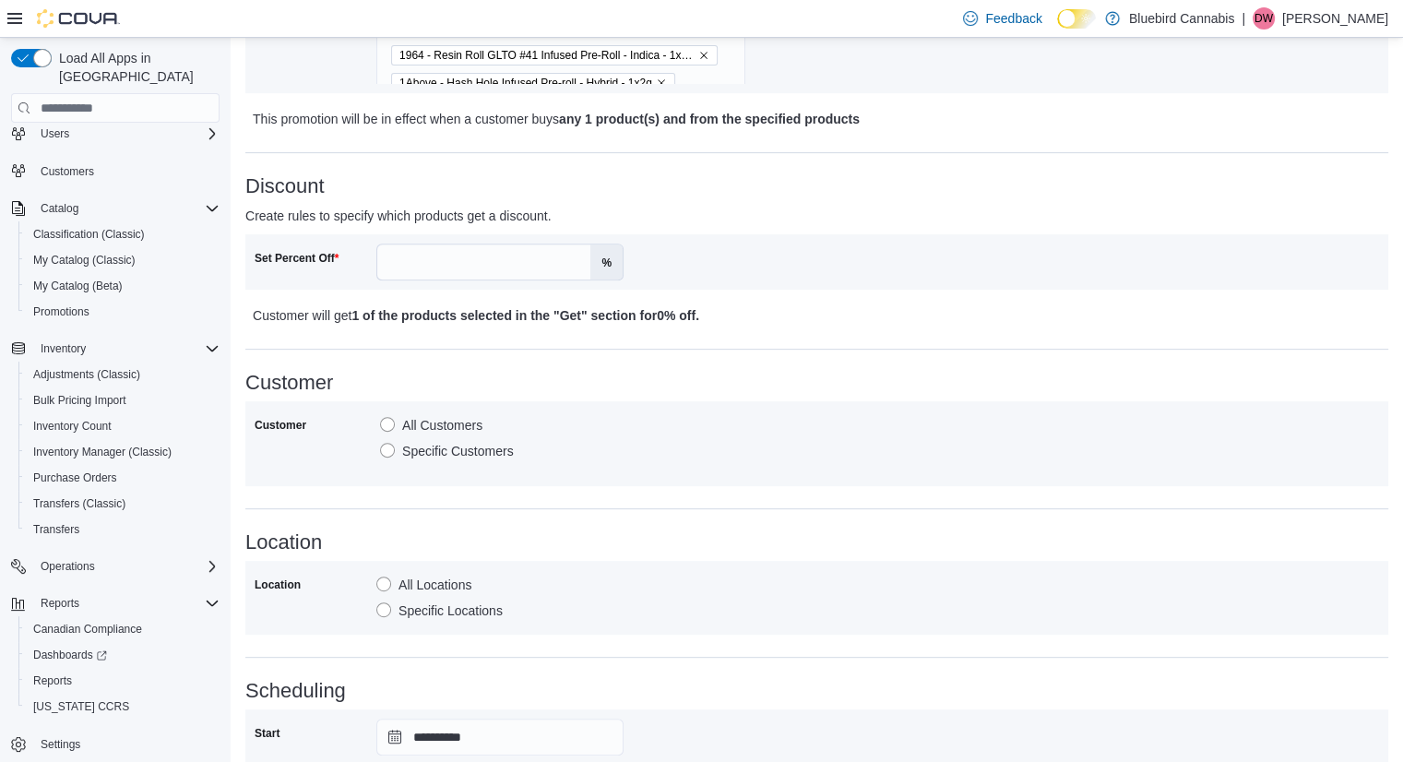
scroll to position [919, 0]
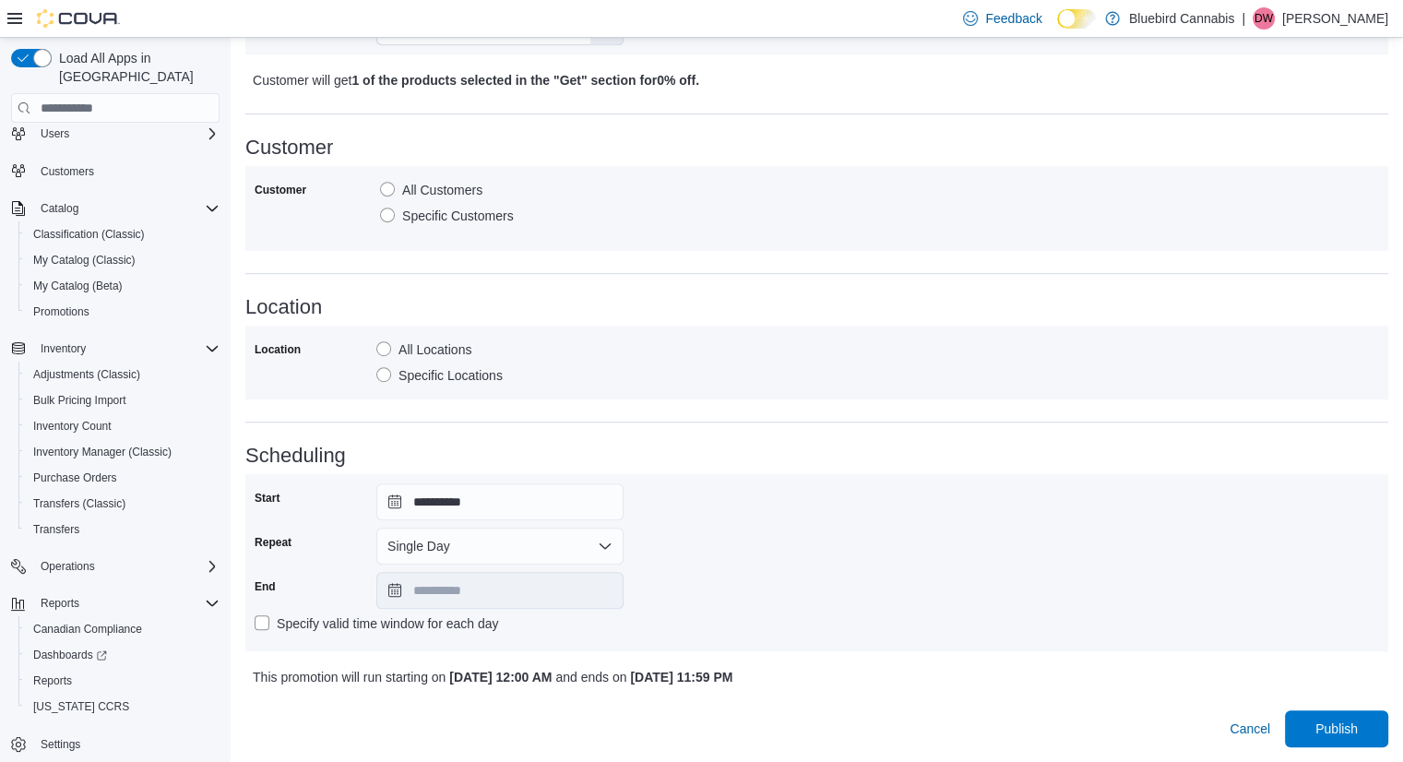
click at [396, 376] on label "Specific Locations" at bounding box center [439, 375] width 126 height 22
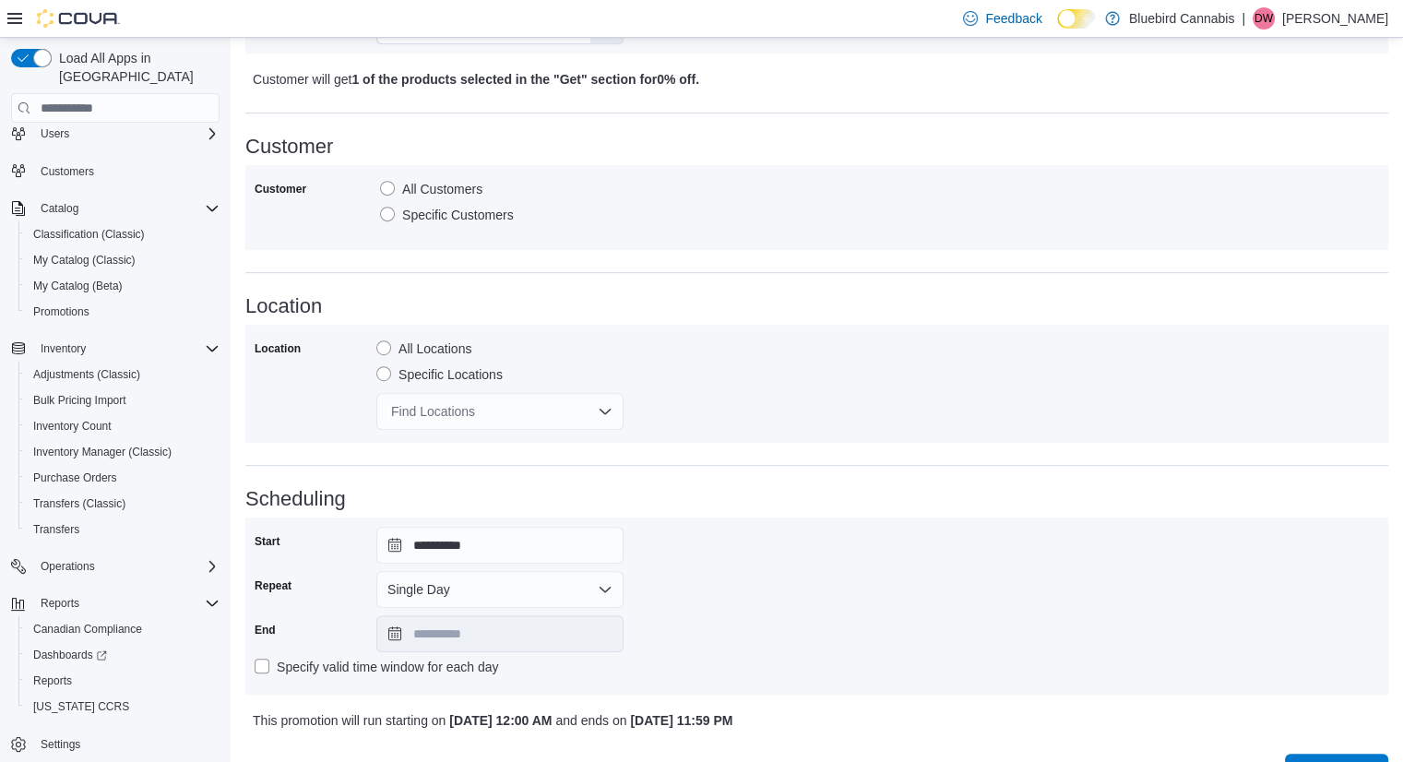
click at [424, 413] on div "Find Locations" at bounding box center [499, 411] width 247 height 37
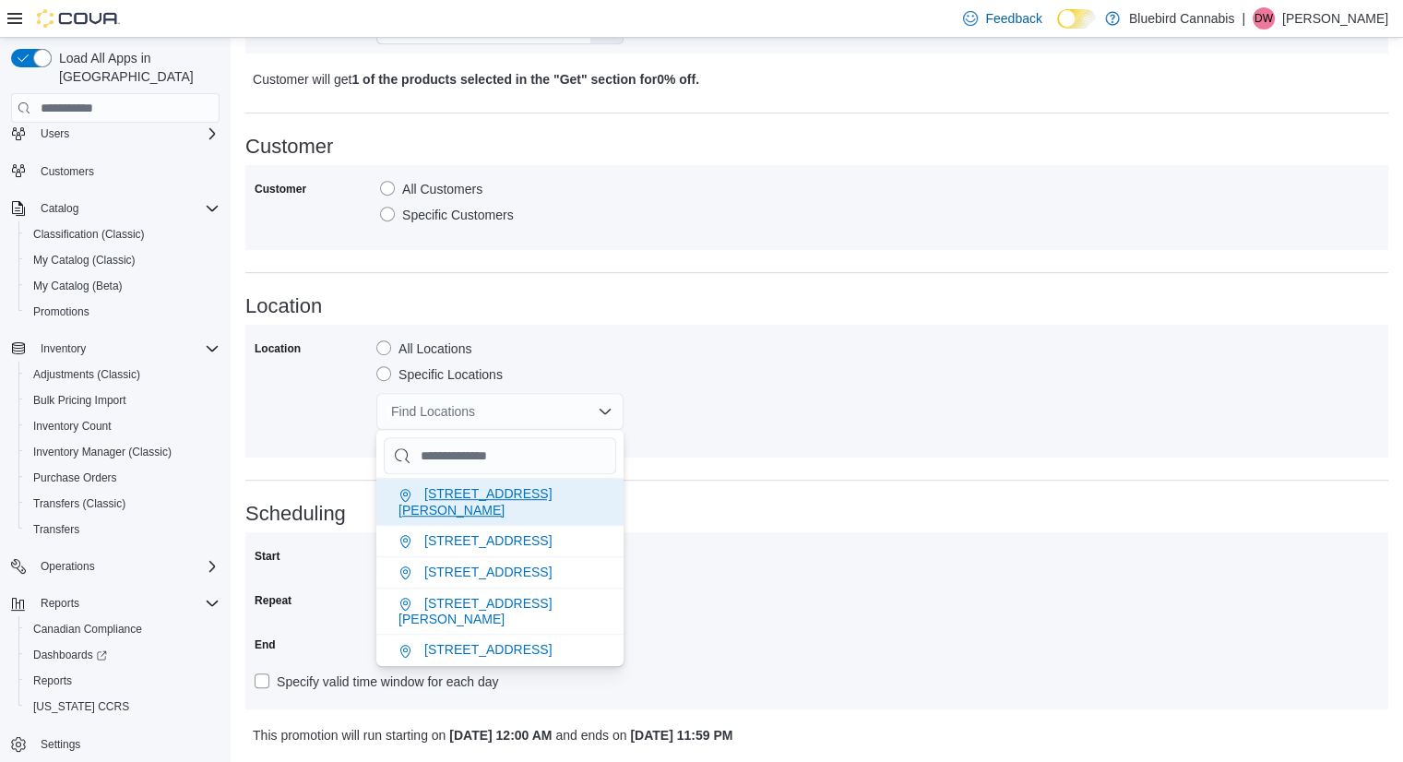
click at [450, 488] on span "[STREET_ADDRESS][PERSON_NAME]" at bounding box center [475, 501] width 153 height 30
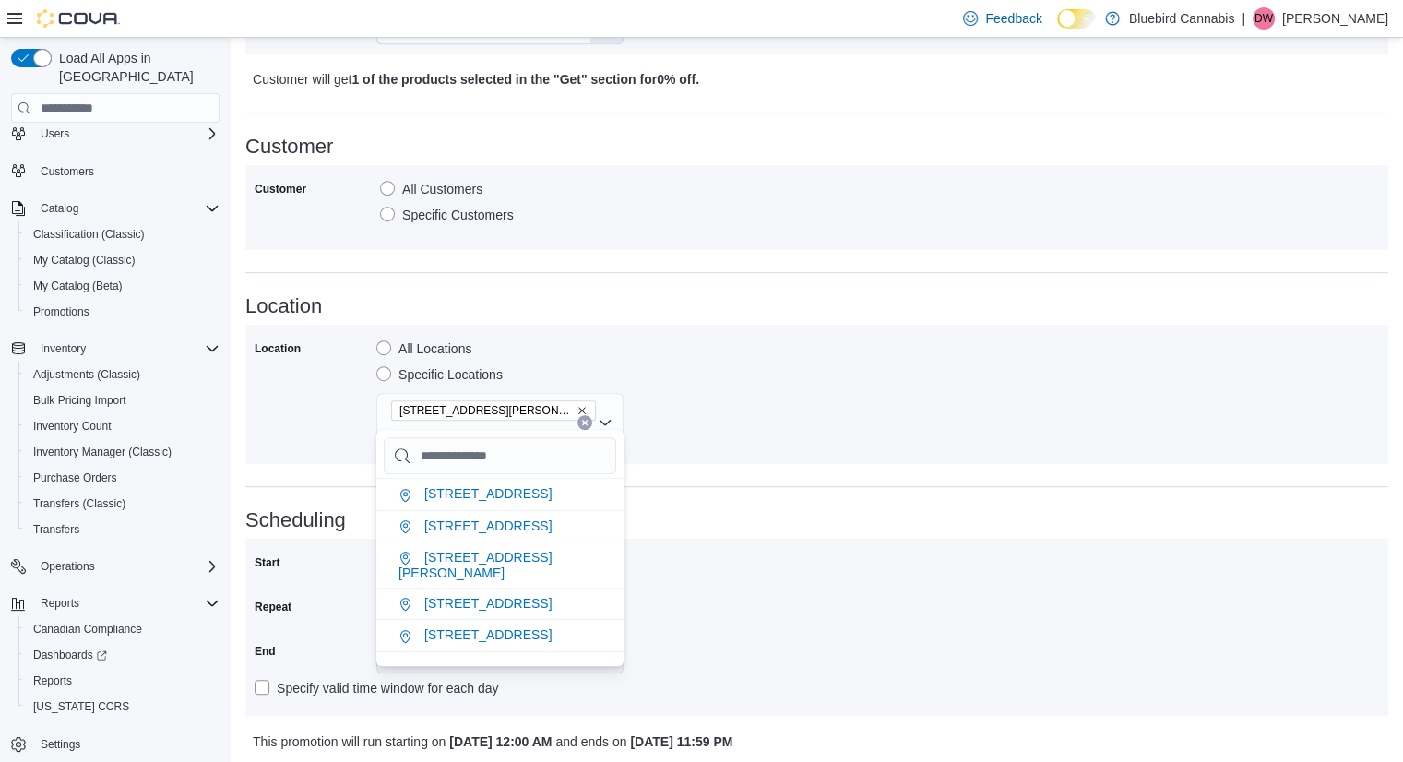
click at [763, 387] on div "Location All Locations Specific Locations [STREET_ADDRESS][PERSON_NAME]" at bounding box center [817, 394] width 1125 height 121
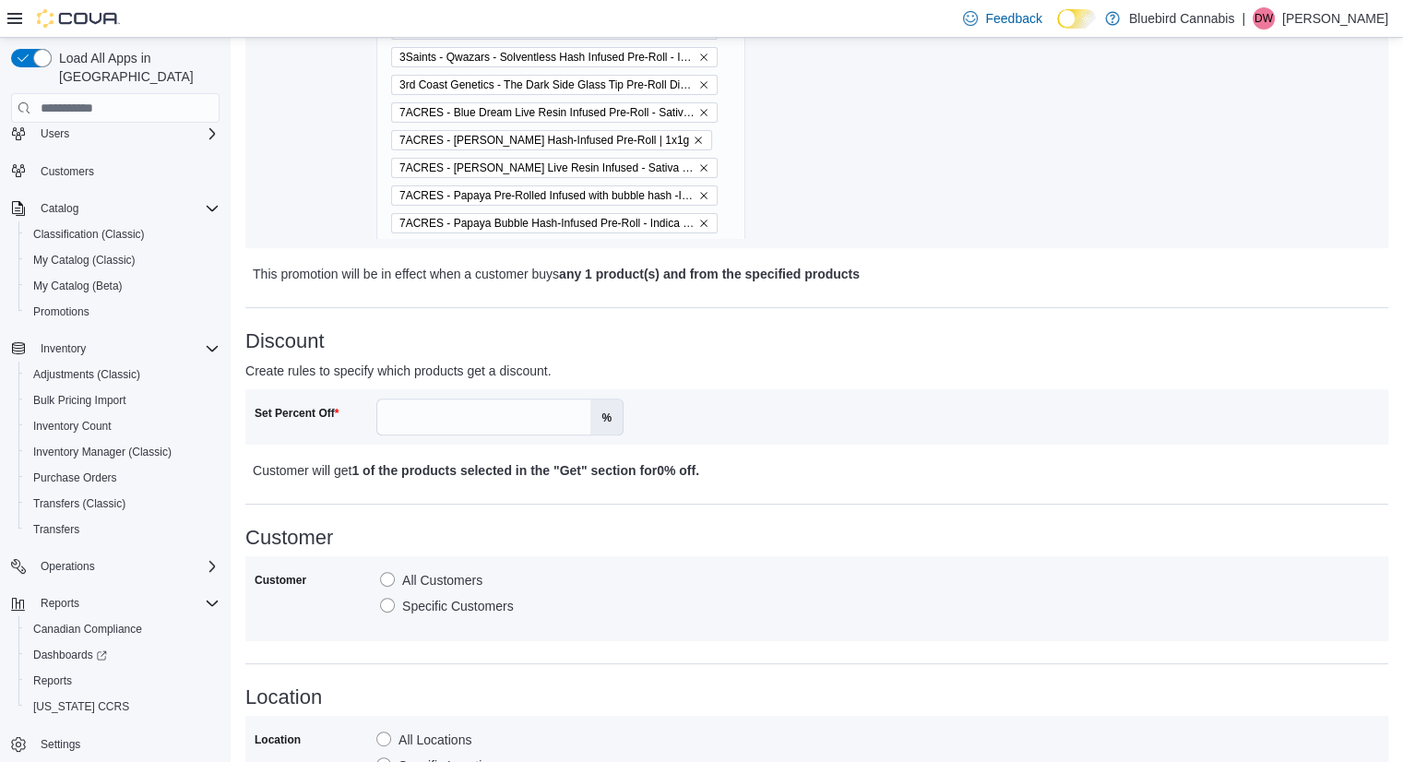
scroll to position [513, 0]
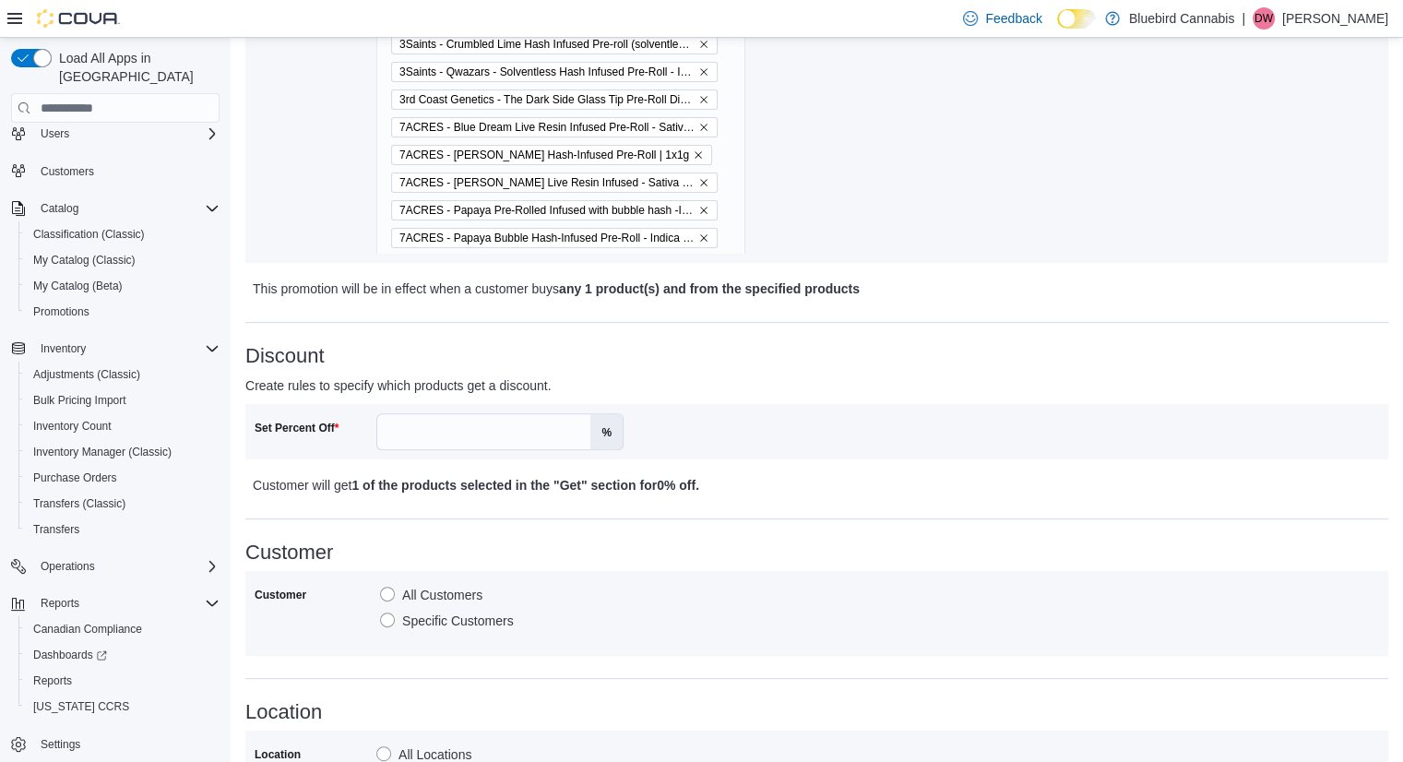
click at [444, 457] on div "Set Percent Off %" at bounding box center [816, 431] width 1143 height 55
click at [464, 437] on input "Set Percent Off" at bounding box center [483, 431] width 213 height 35
click at [464, 437] on input "*" at bounding box center [483, 431] width 213 height 35
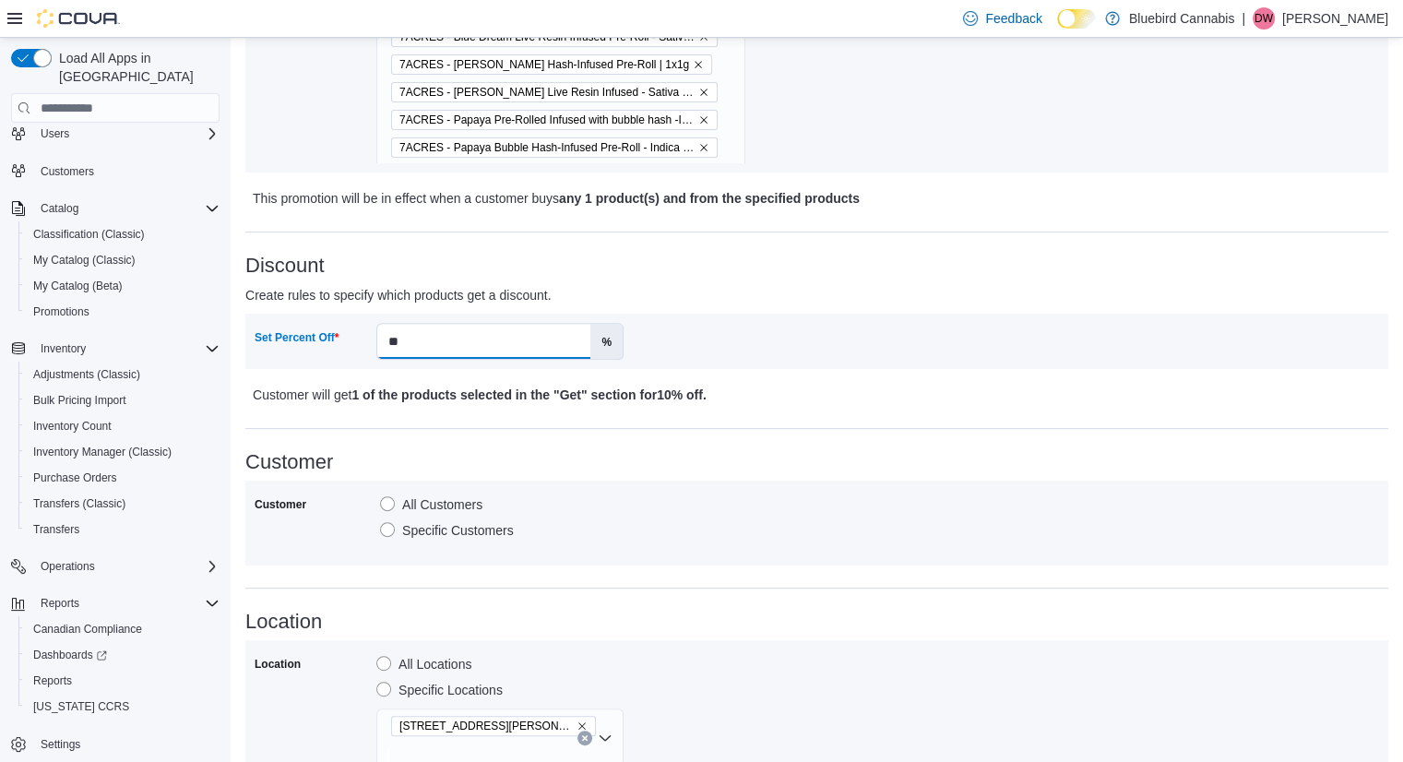
scroll to position [963, 0]
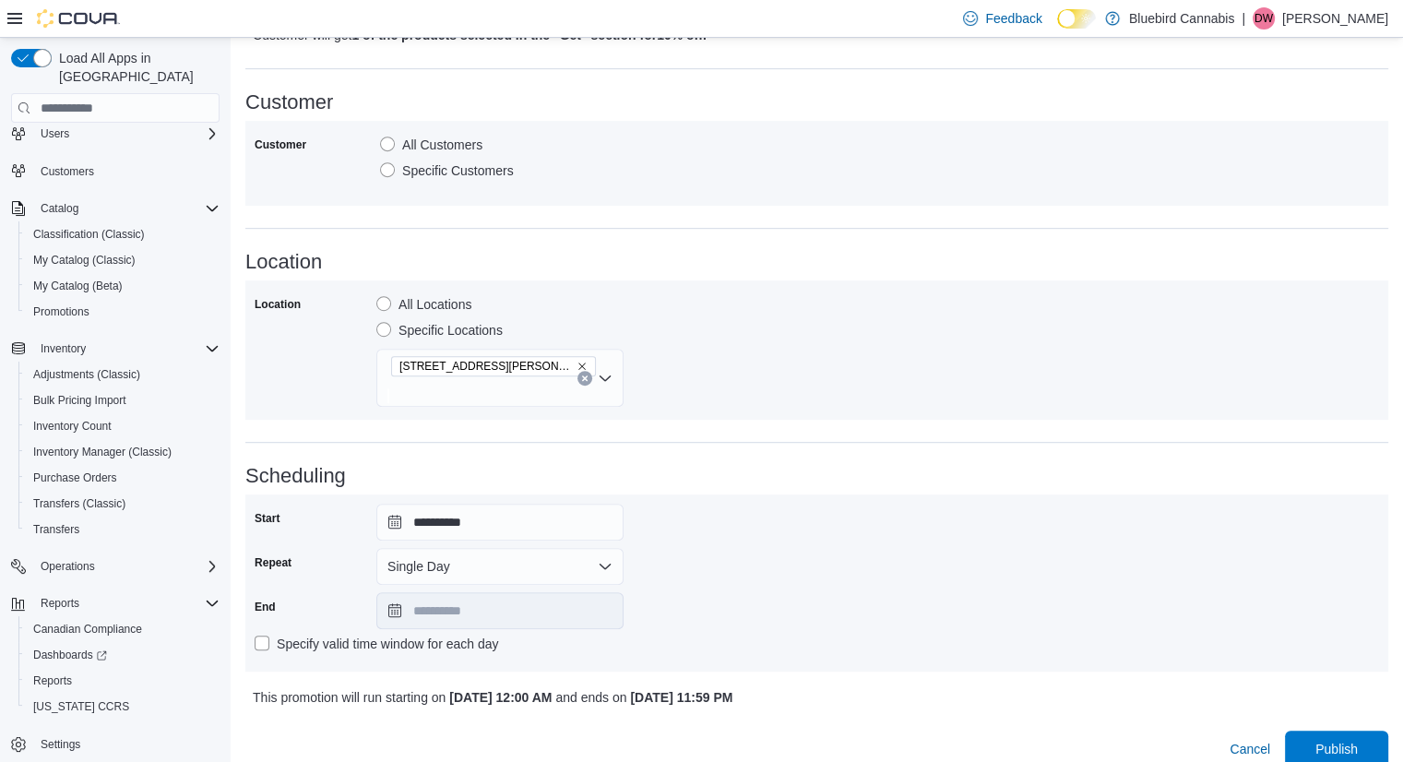
type input "**"
click at [791, 469] on div "**********" at bounding box center [816, 587] width 1143 height 244
click at [406, 551] on button "Single Day" at bounding box center [499, 566] width 247 height 37
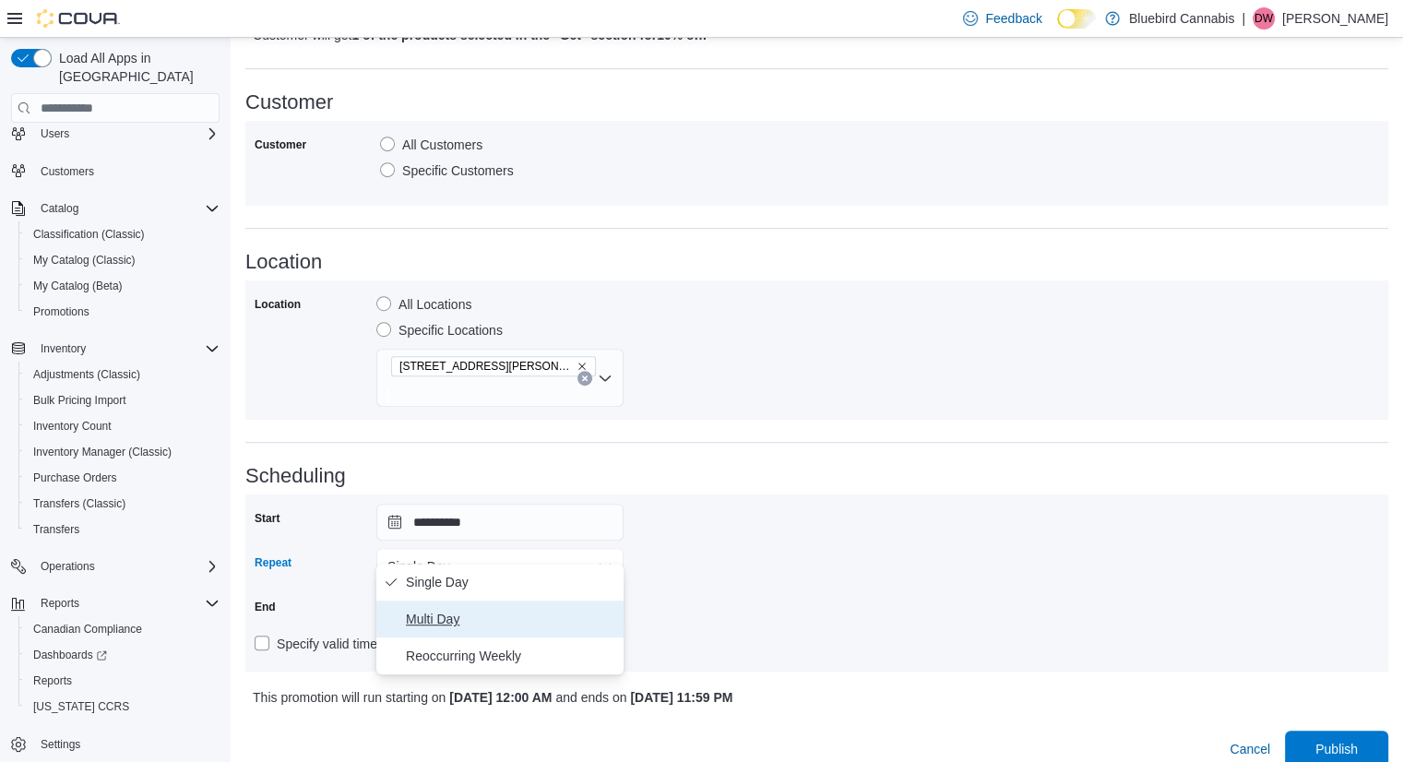
click at [451, 618] on span "Multi Day" at bounding box center [511, 619] width 210 height 22
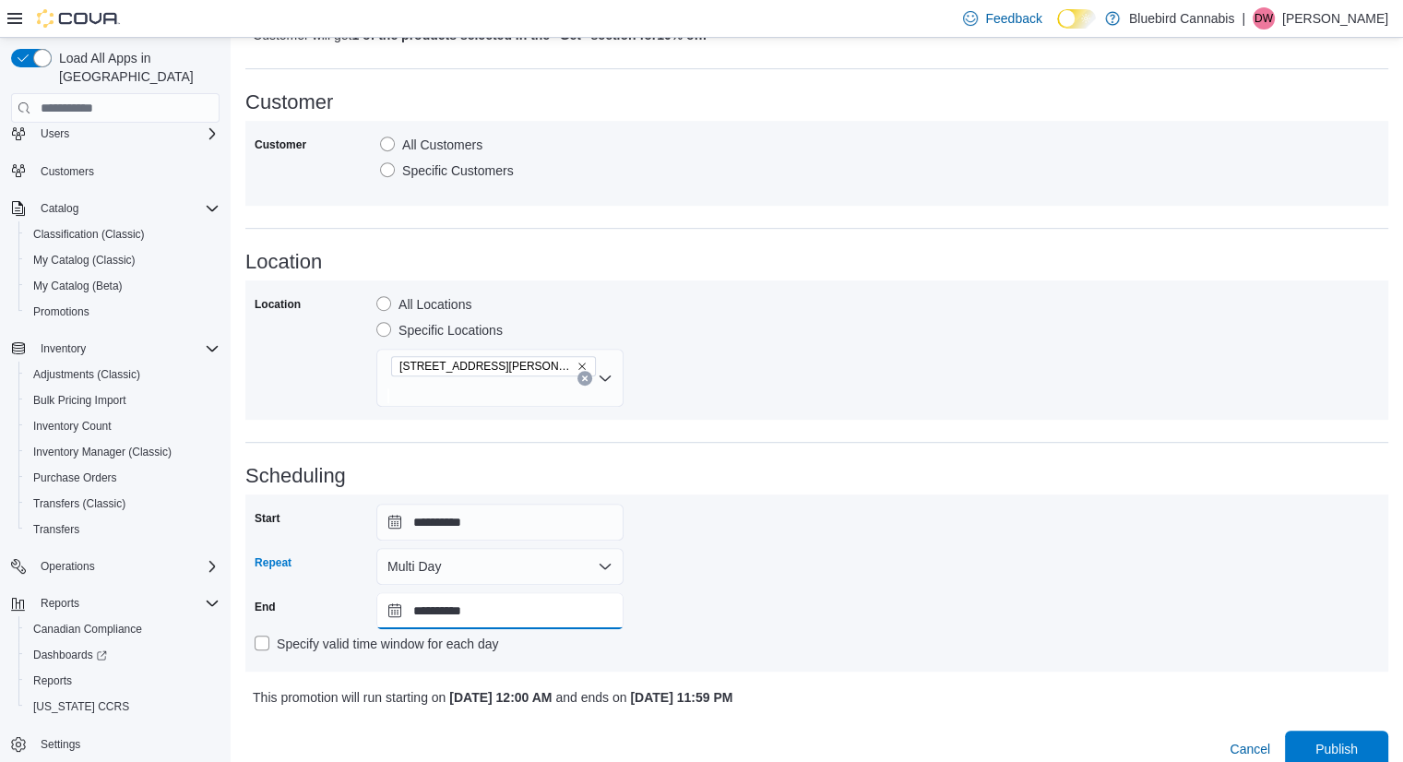
click at [465, 593] on input "**********" at bounding box center [499, 610] width 247 height 37
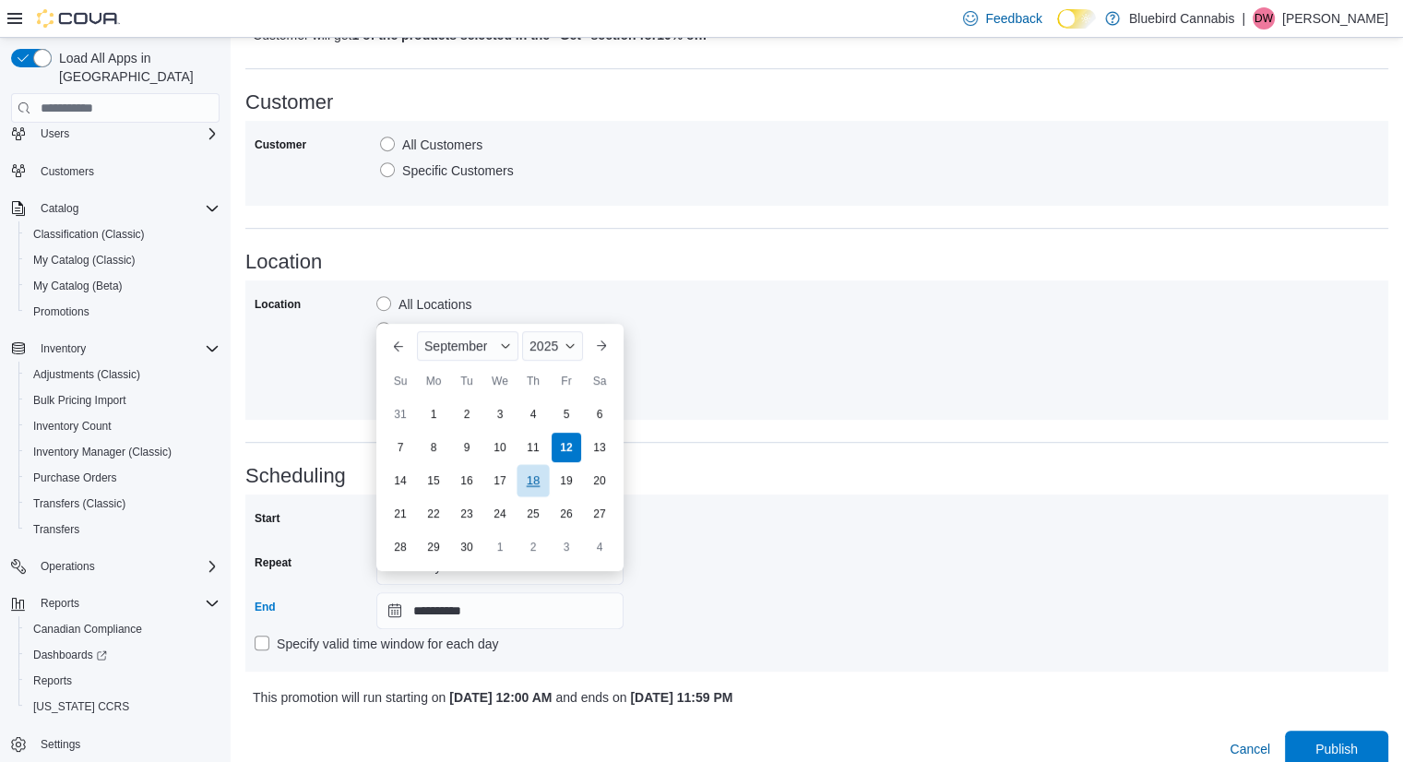
click at [539, 481] on div "18" at bounding box center [533, 481] width 32 height 32
type input "**********"
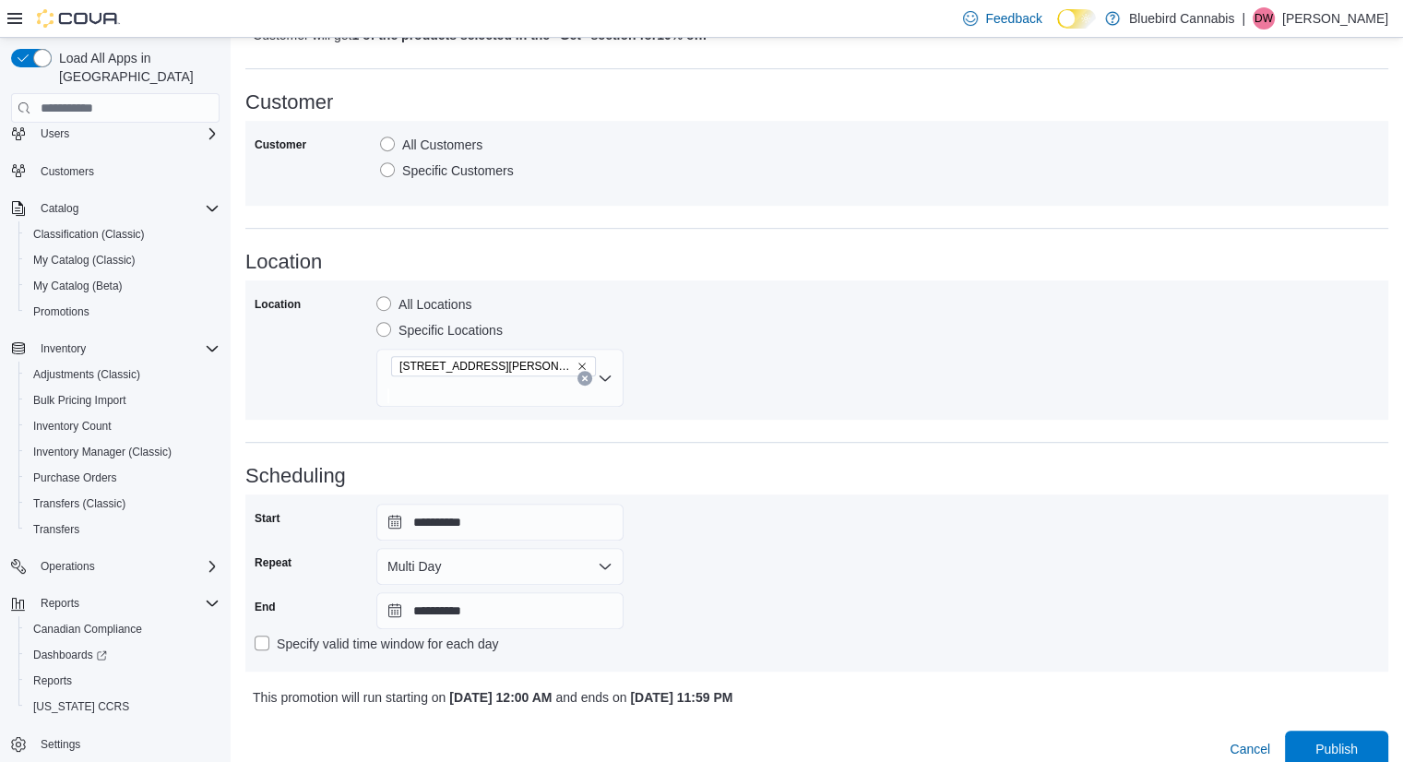
click at [696, 542] on div "**********" at bounding box center [817, 583] width 1125 height 159
click at [1340, 737] on span "Publish" at bounding box center [1336, 748] width 81 height 37
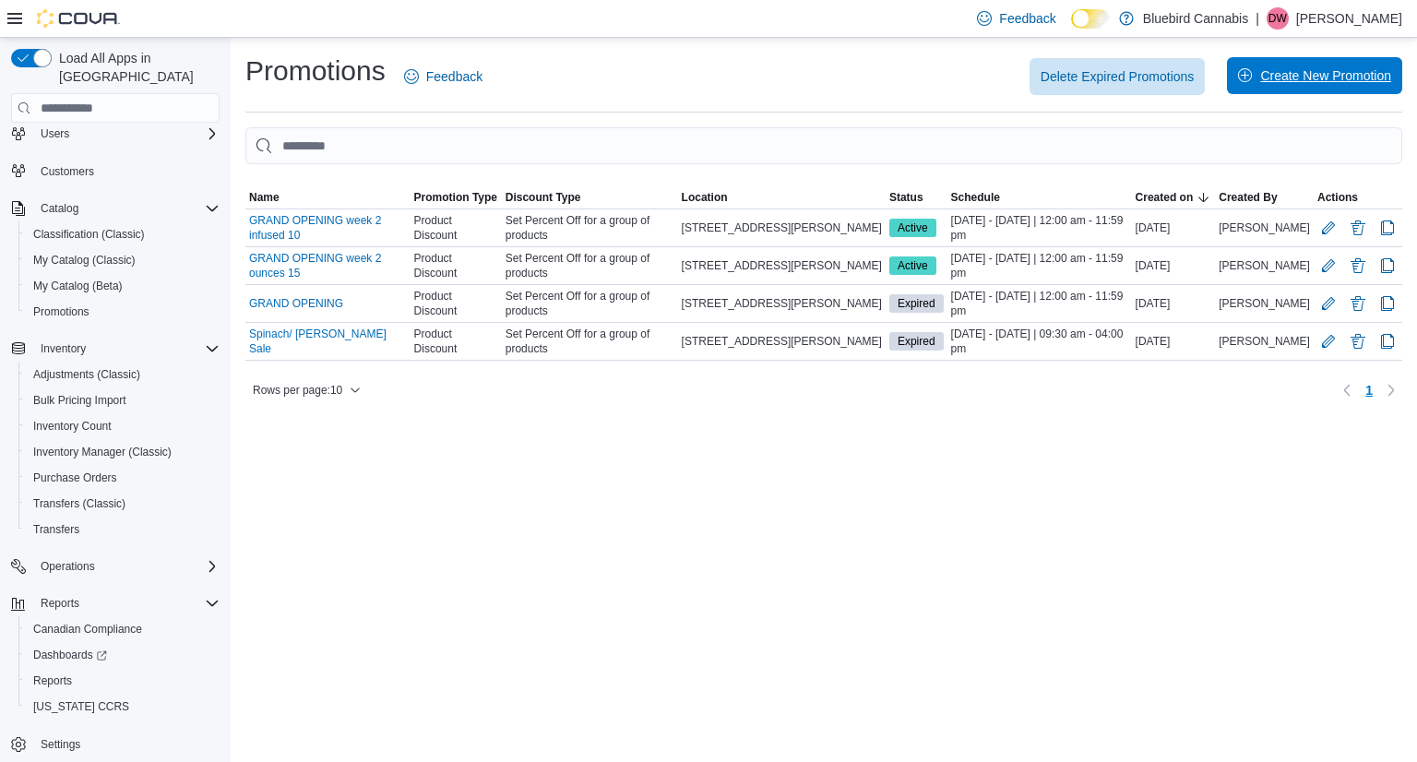
click at [1251, 85] on span "Create New Promotion" at bounding box center [1314, 75] width 153 height 37
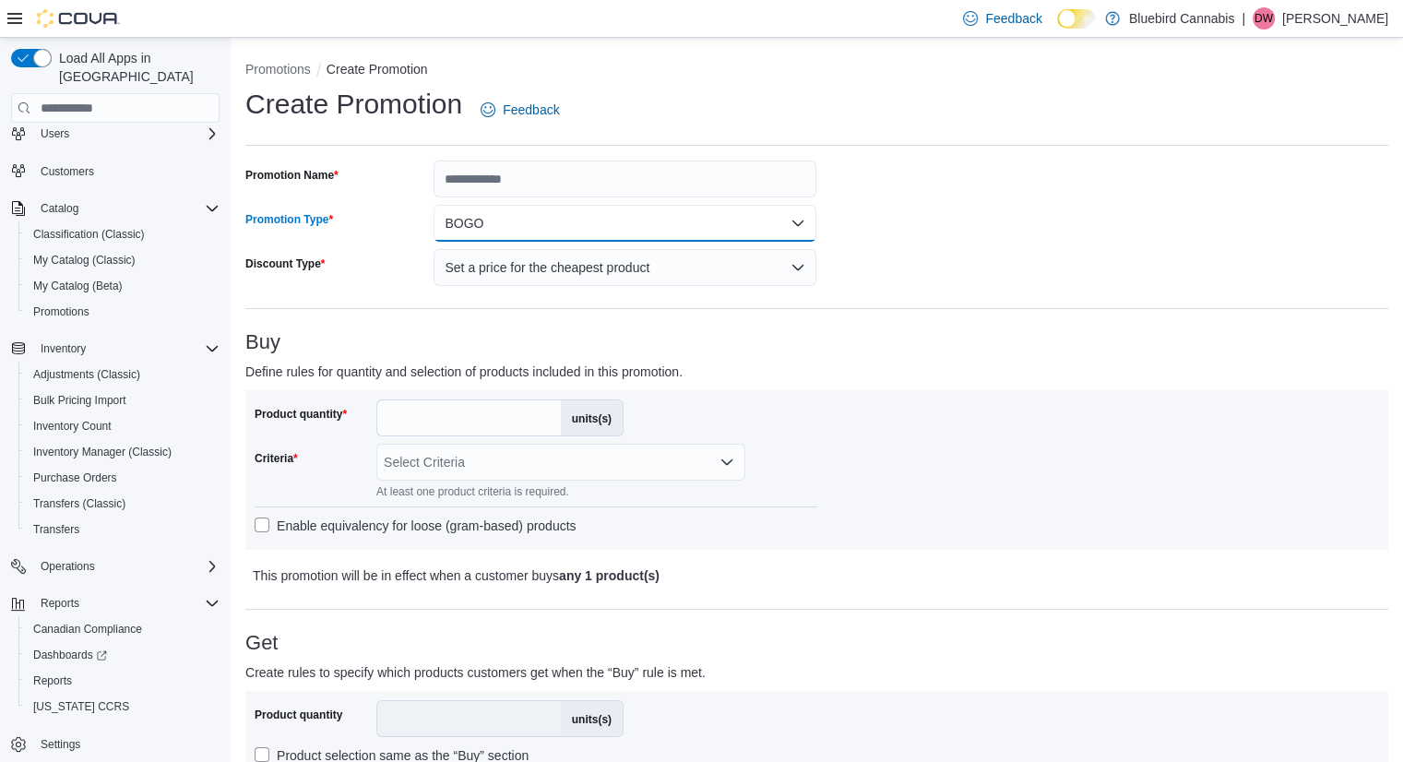
click at [513, 219] on button "BOGO" at bounding box center [625, 223] width 383 height 37
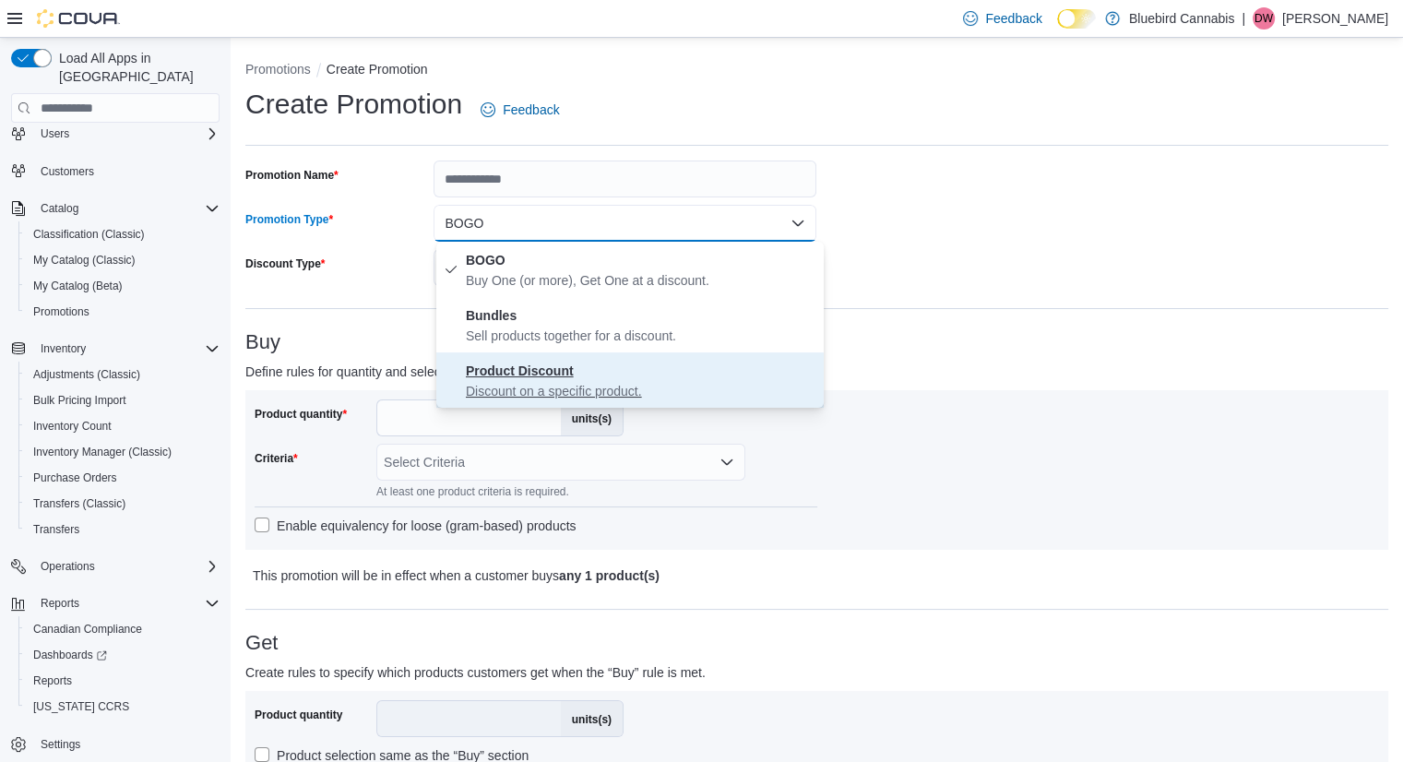
click at [517, 367] on strong "Product Discount" at bounding box center [520, 370] width 108 height 15
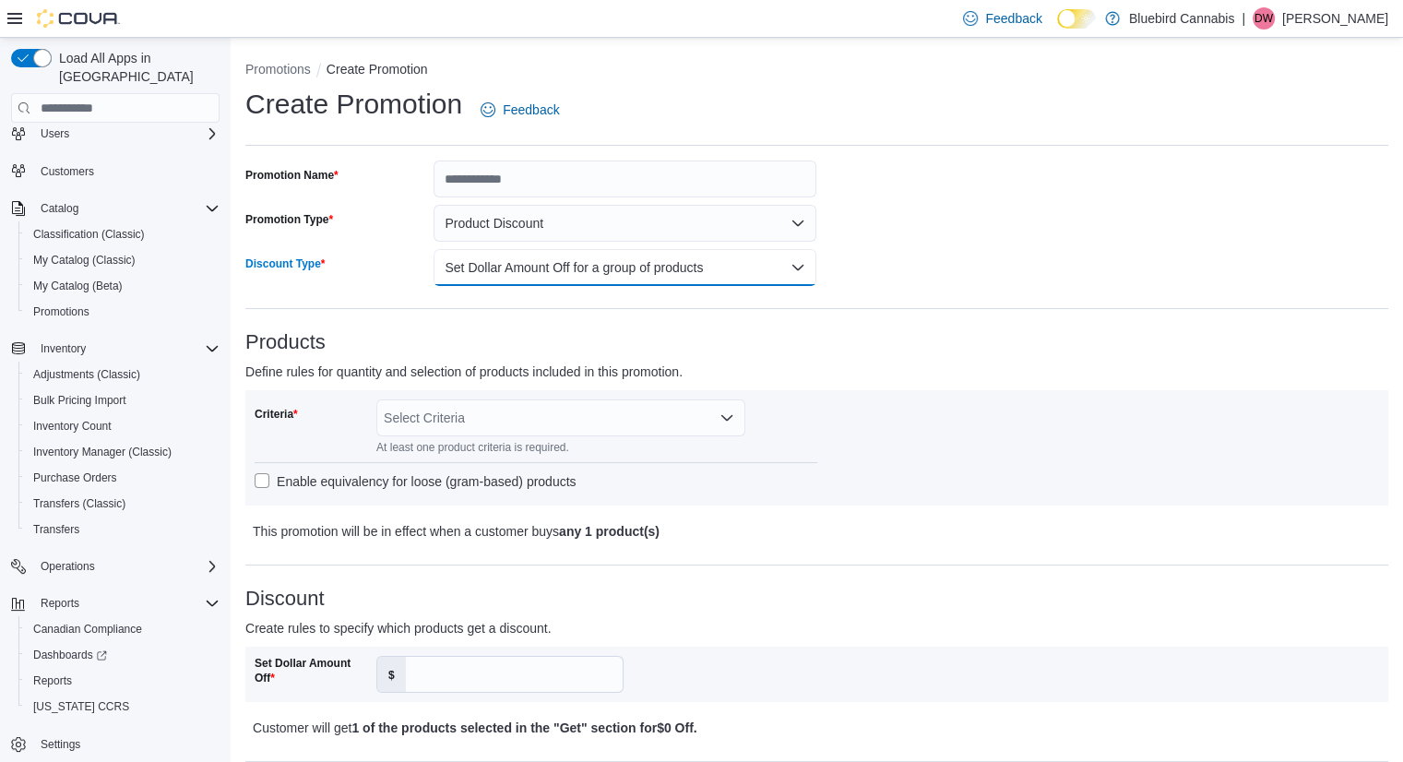
click at [542, 270] on button "Set Dollar Amount Off for a group of products" at bounding box center [625, 267] width 383 height 37
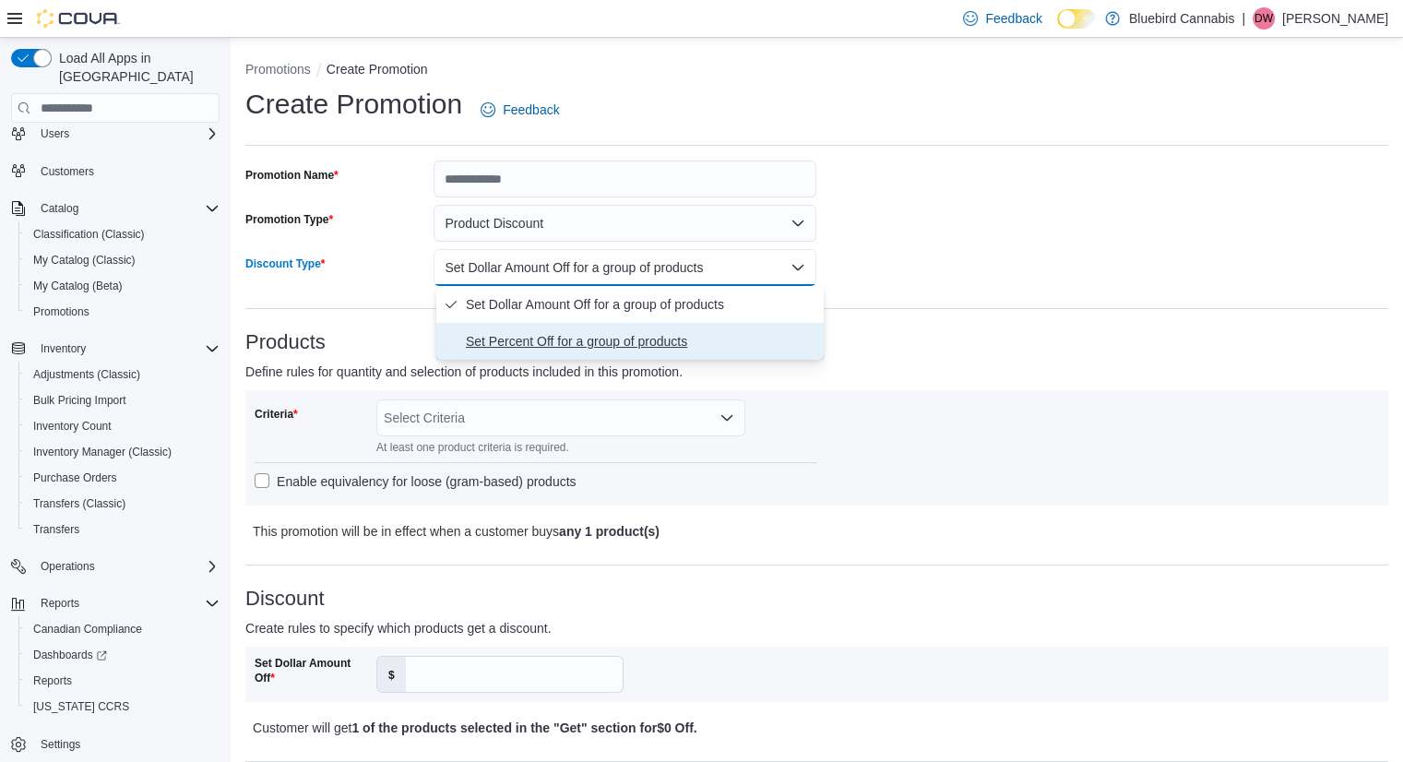
click at [503, 333] on span "Set Percent Off for a group of products" at bounding box center [641, 341] width 351 height 22
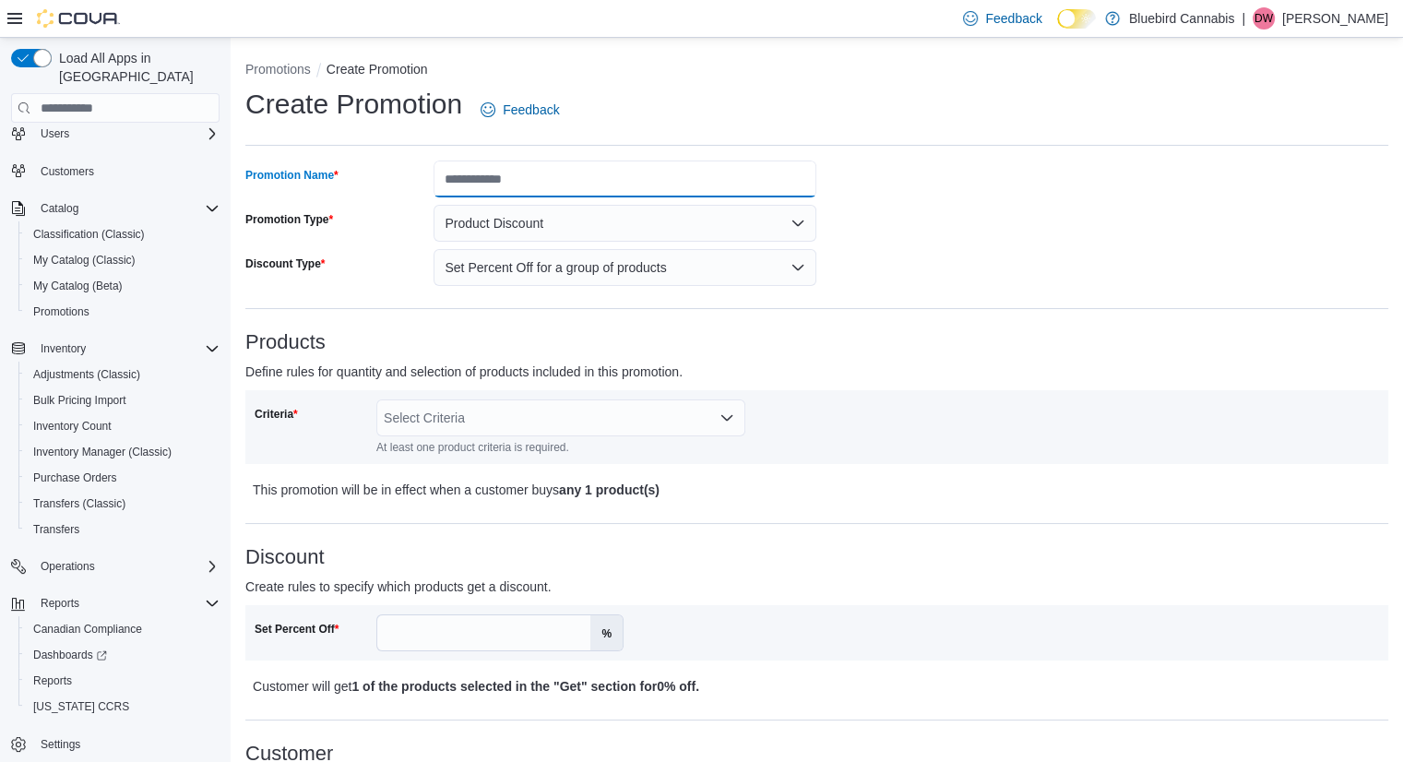
click at [489, 188] on input "Promotion Name" at bounding box center [625, 179] width 383 height 37
type input "**********"
click at [570, 420] on div "Select Criteria" at bounding box center [560, 417] width 369 height 37
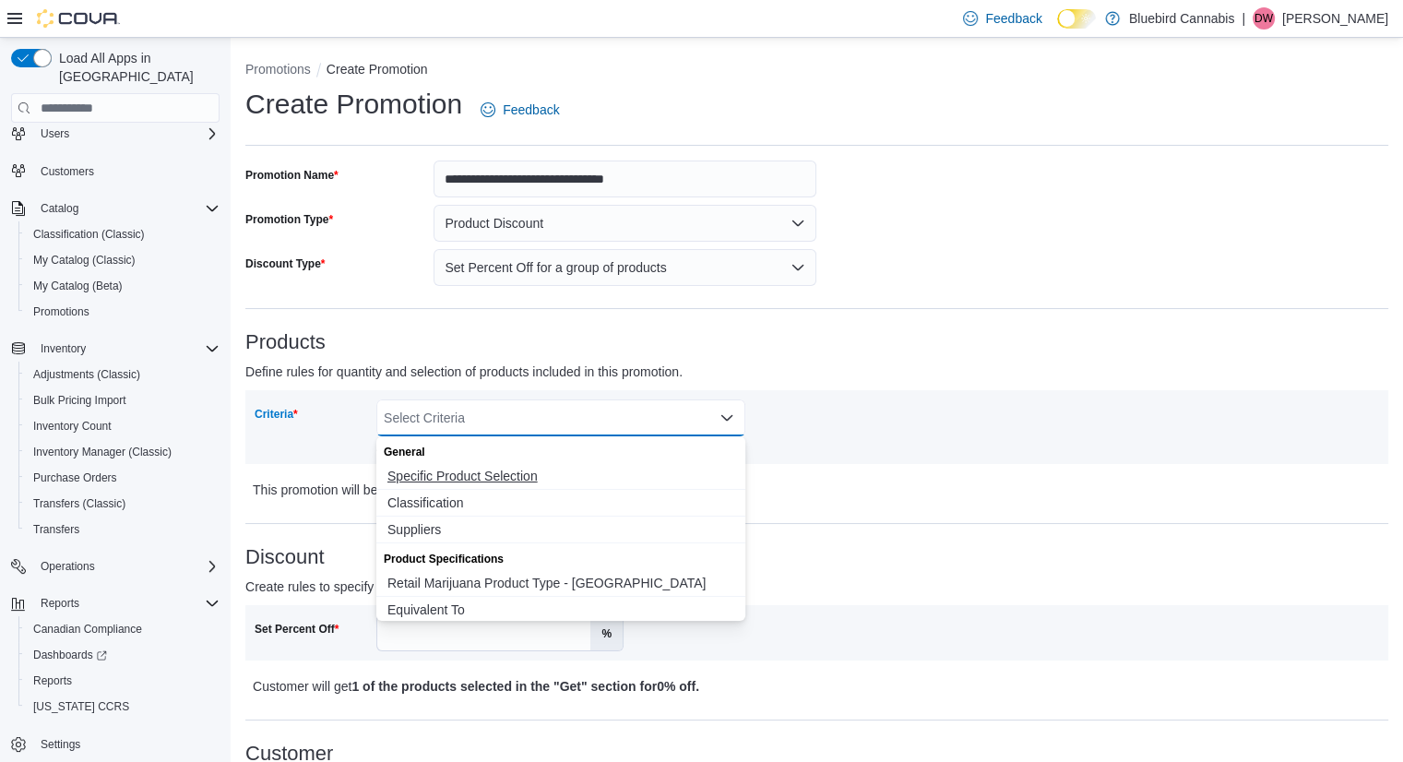
click at [464, 477] on span "Specific Product Selection" at bounding box center [560, 476] width 347 height 18
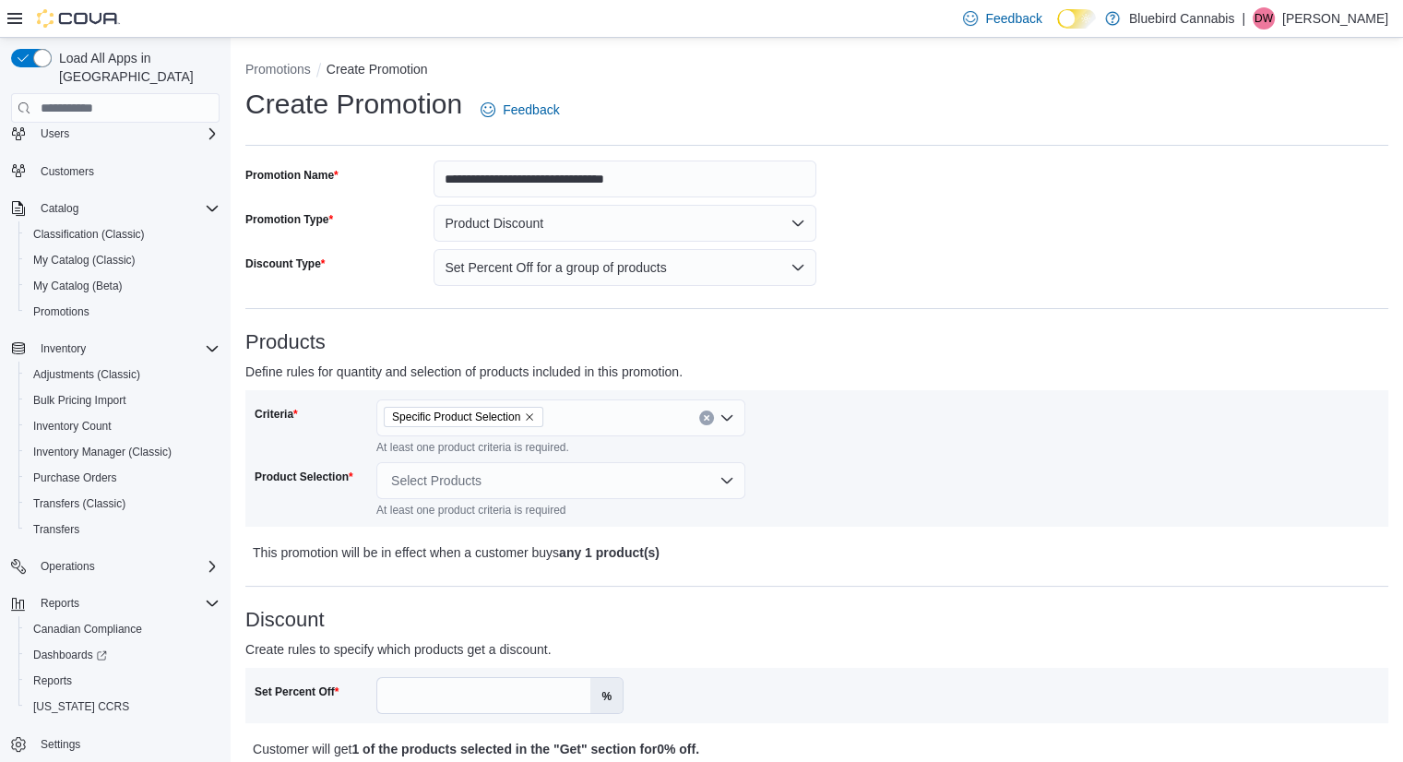
click at [838, 516] on div "Criteria Specific Product Selection At least one product criteria is required. …" at bounding box center [817, 458] width 1125 height 118
click at [502, 492] on div "Select Products" at bounding box center [560, 480] width 369 height 37
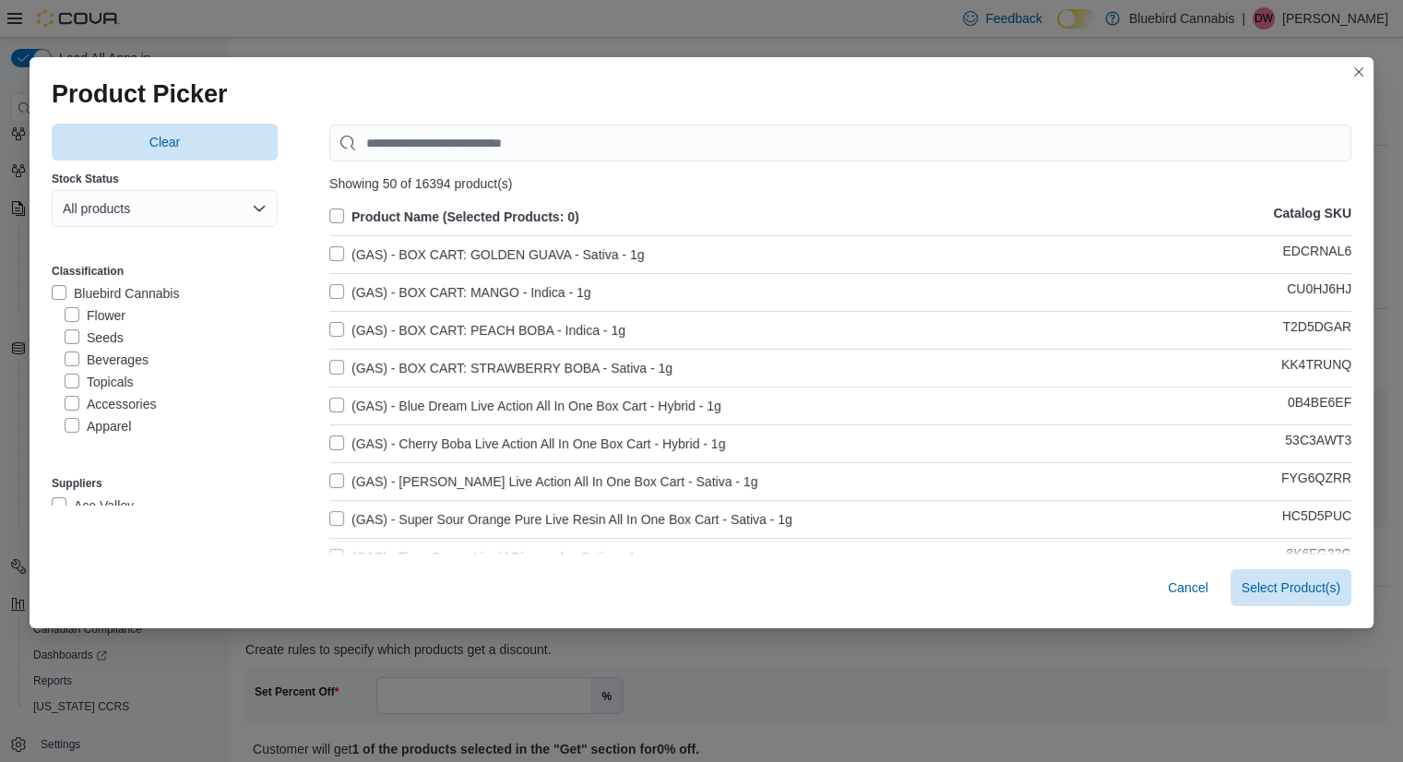
click at [65, 316] on label "Flower" at bounding box center [95, 315] width 61 height 22
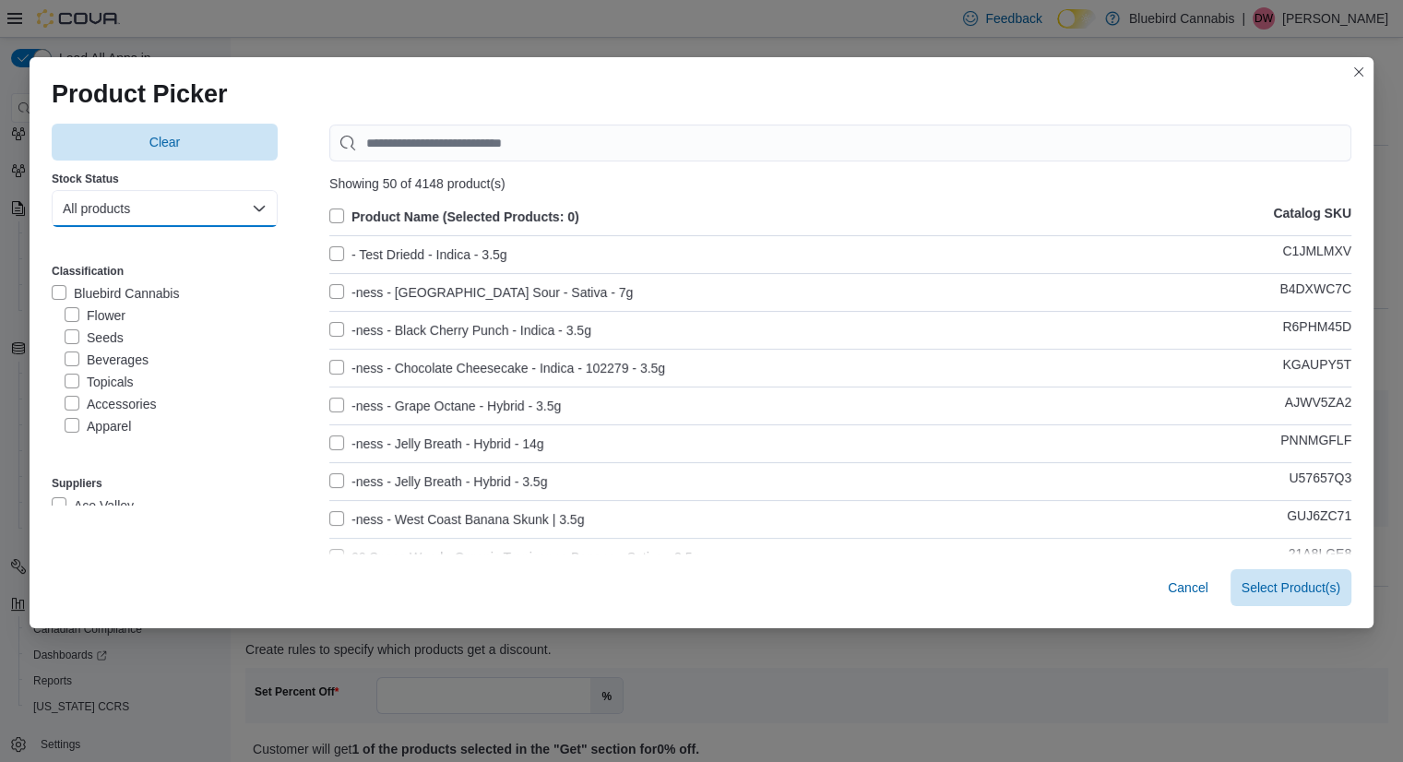
click at [103, 215] on button "All products" at bounding box center [165, 208] width 226 height 37
click at [105, 289] on span "In-Stock products" at bounding box center [155, 284] width 162 height 22
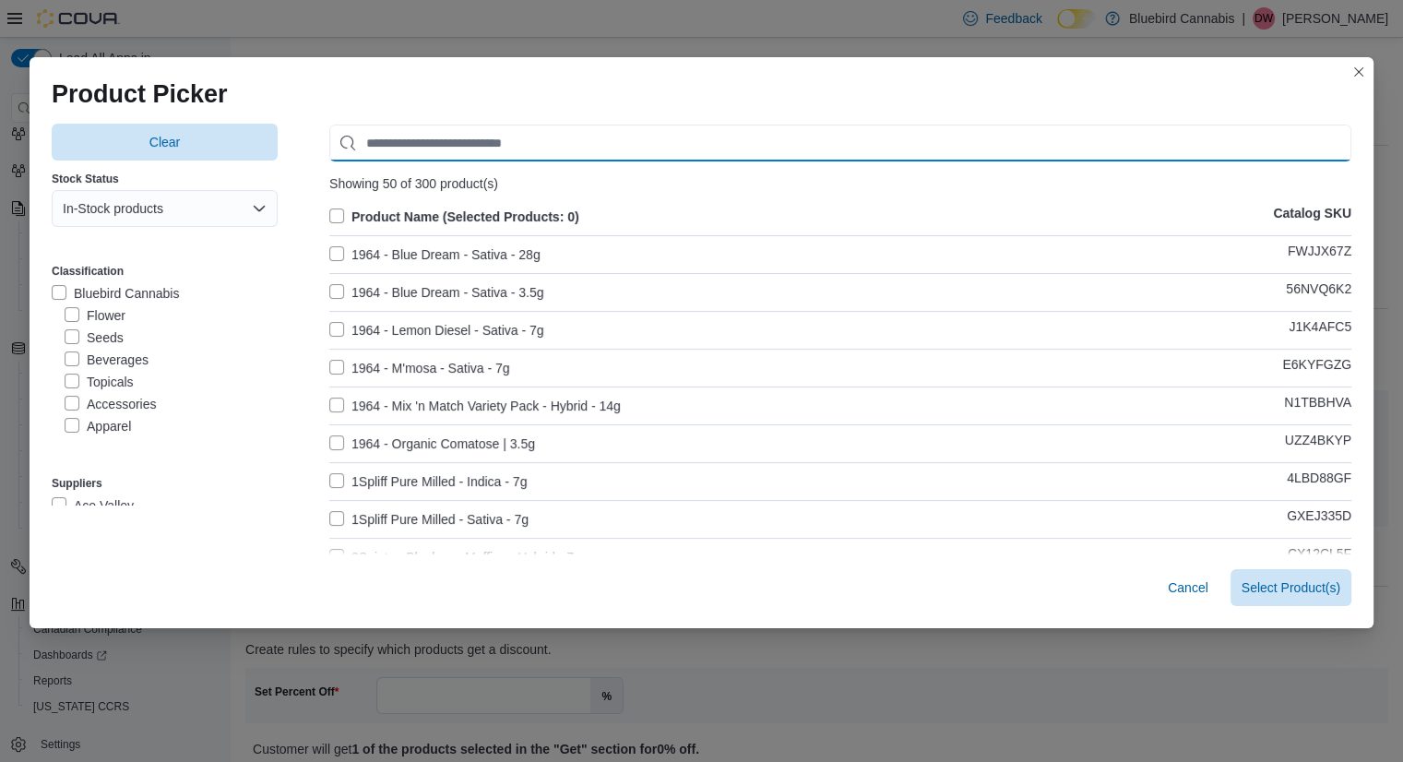
click at [395, 151] on input "Use aria labels when no actual label is in use" at bounding box center [840, 143] width 1022 height 37
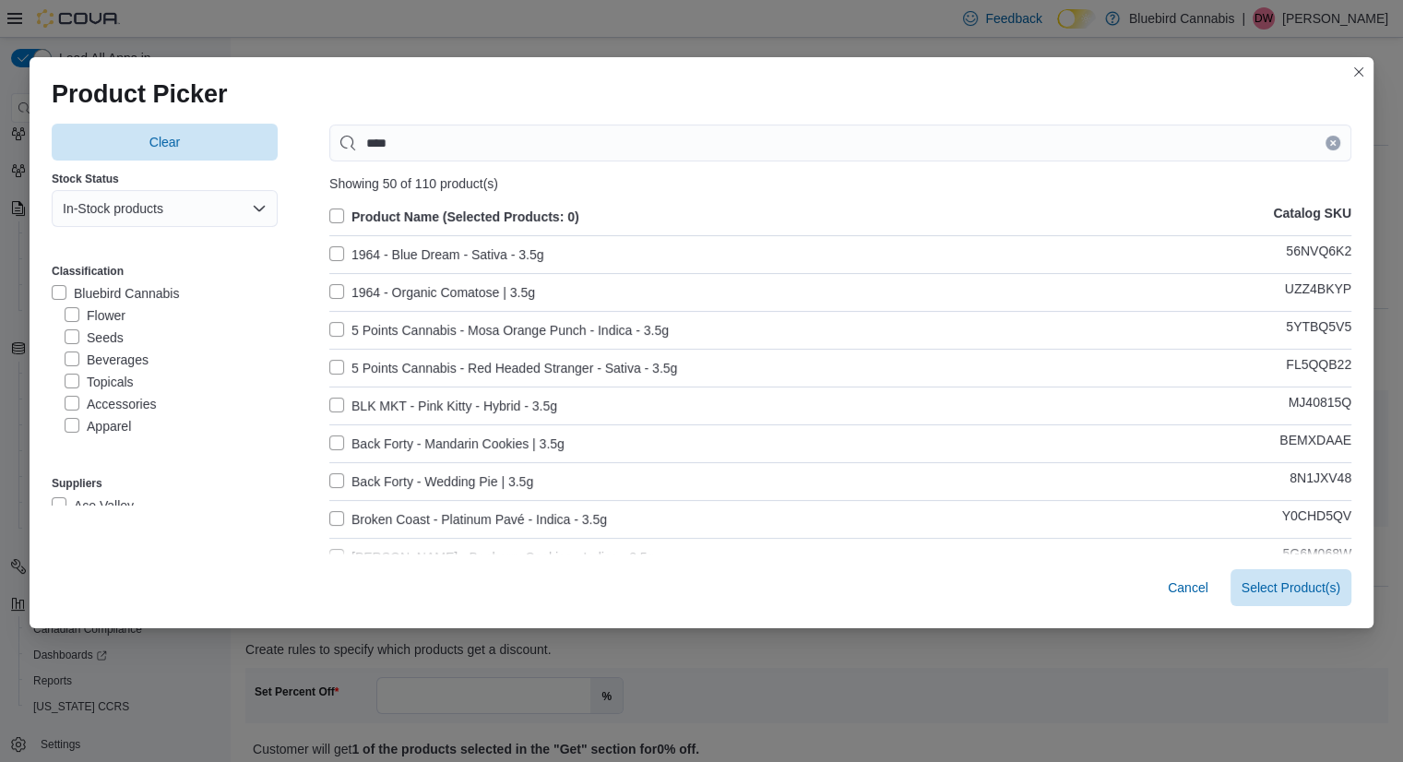
click at [339, 222] on label "Product Name (Selected Products: 0)" at bounding box center [454, 217] width 250 height 22
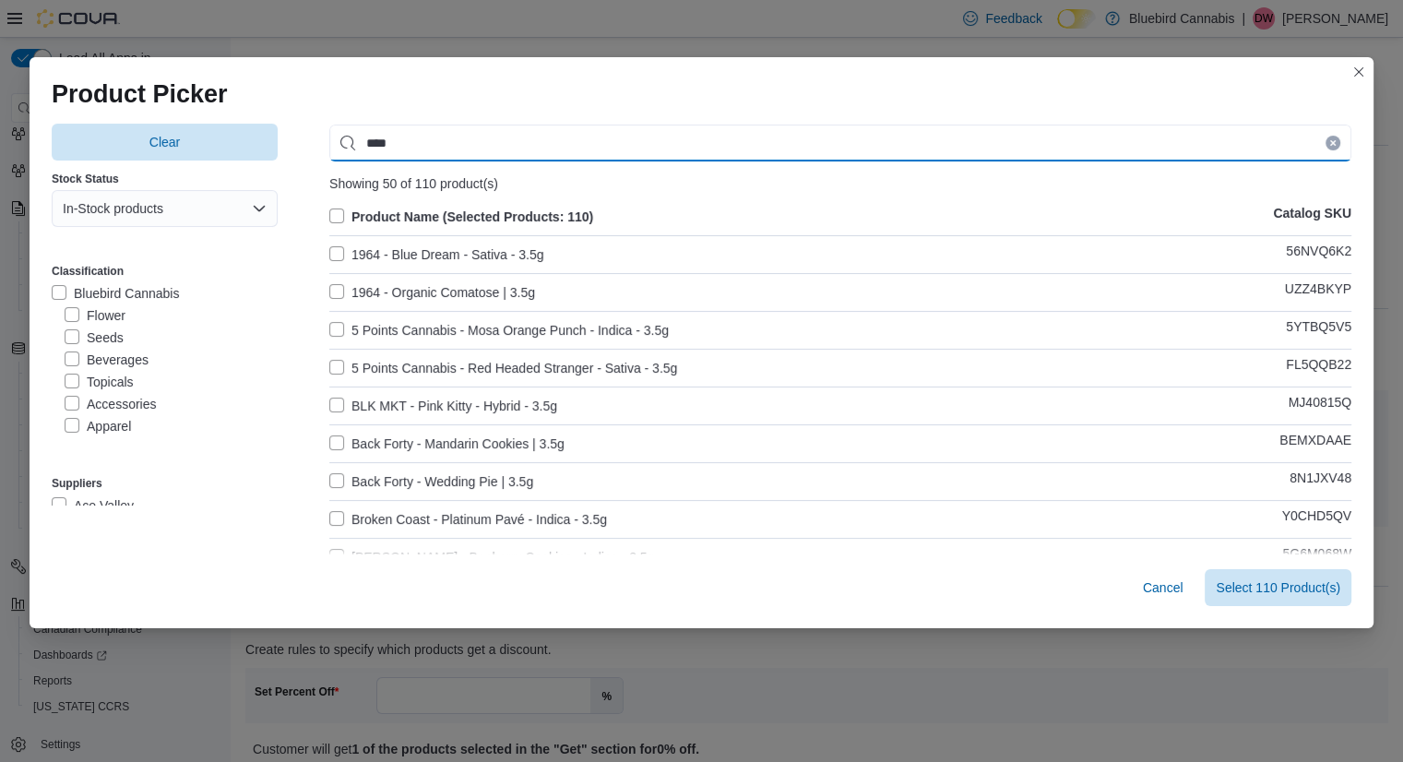
click at [435, 151] on input "****" at bounding box center [840, 143] width 1022 height 37
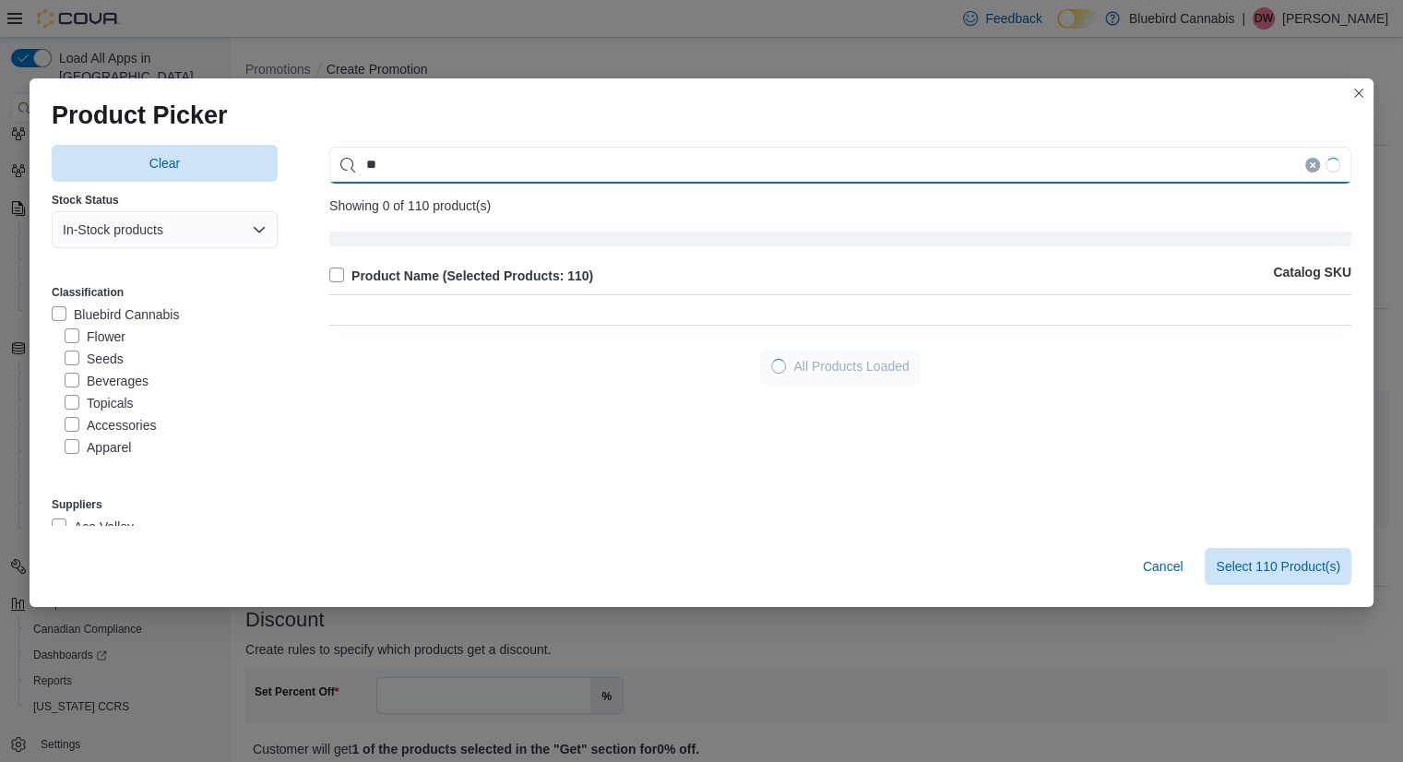
type input "*"
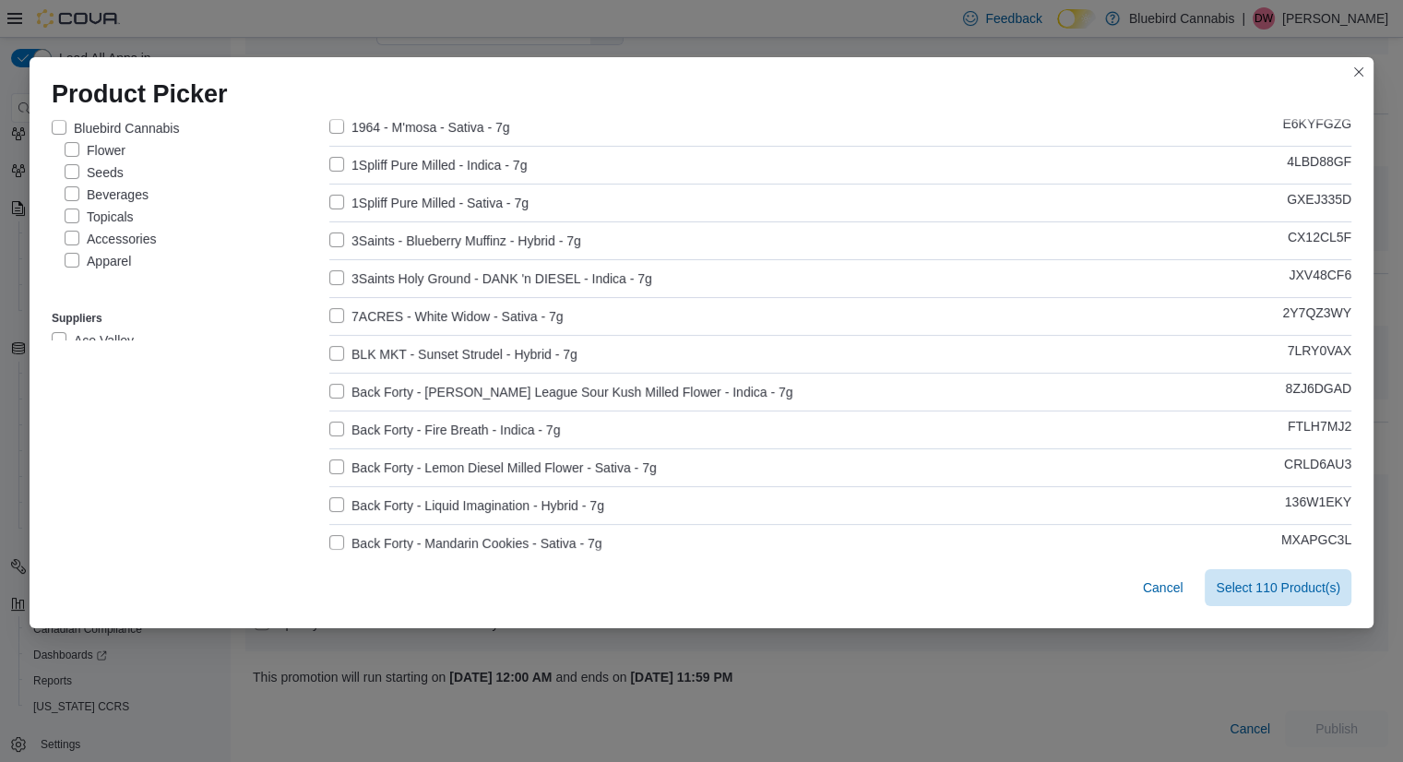
scroll to position [177, 0]
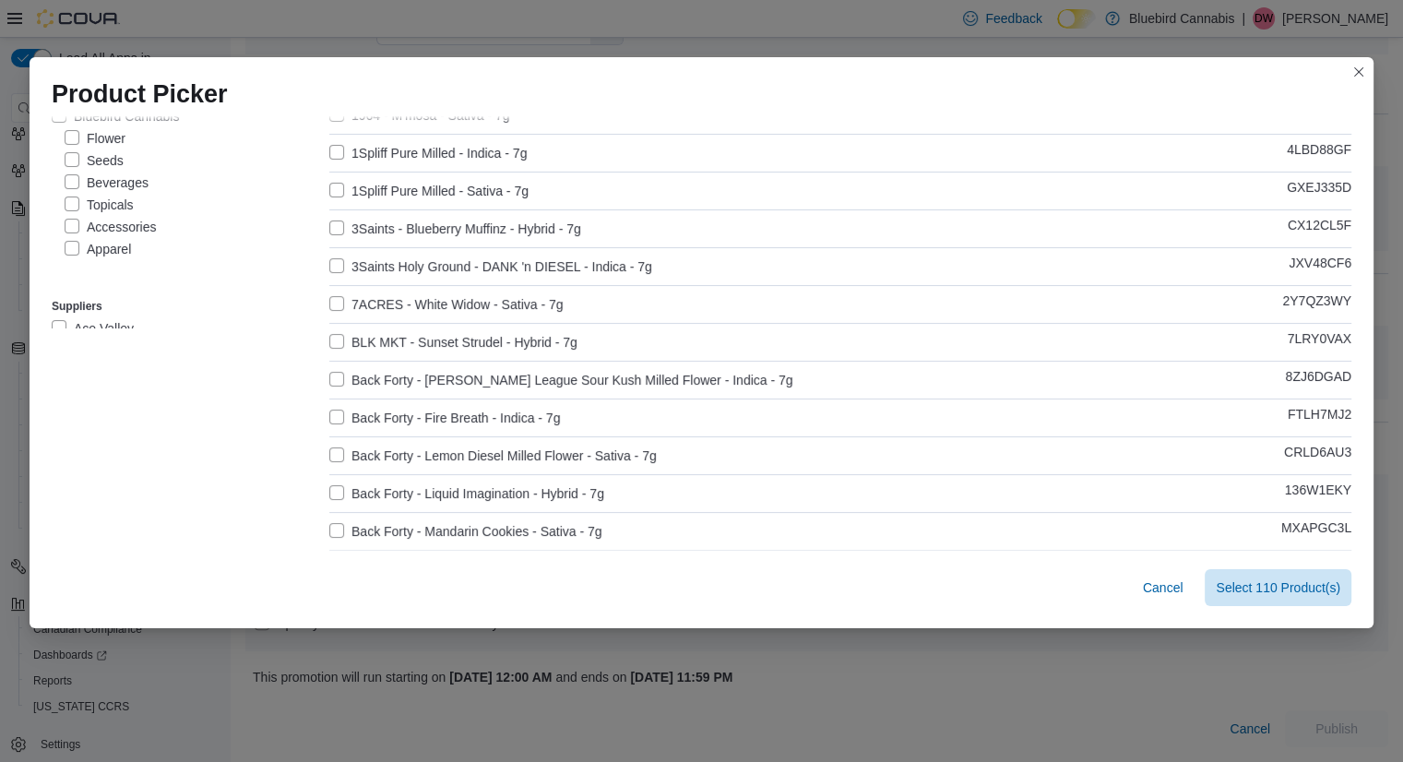
click at [332, 229] on label "3Saints - Blueberry Muffinz - Hybrid - 7g" at bounding box center [455, 229] width 252 height 22
click at [329, 382] on label "Back Forty - [PERSON_NAME] League Sour Kush Milled Flower - Indica - 7g" at bounding box center [561, 380] width 464 height 22
click at [330, 425] on label "Back Forty - Fire Breath - Indica - 7g" at bounding box center [444, 418] width 231 height 22
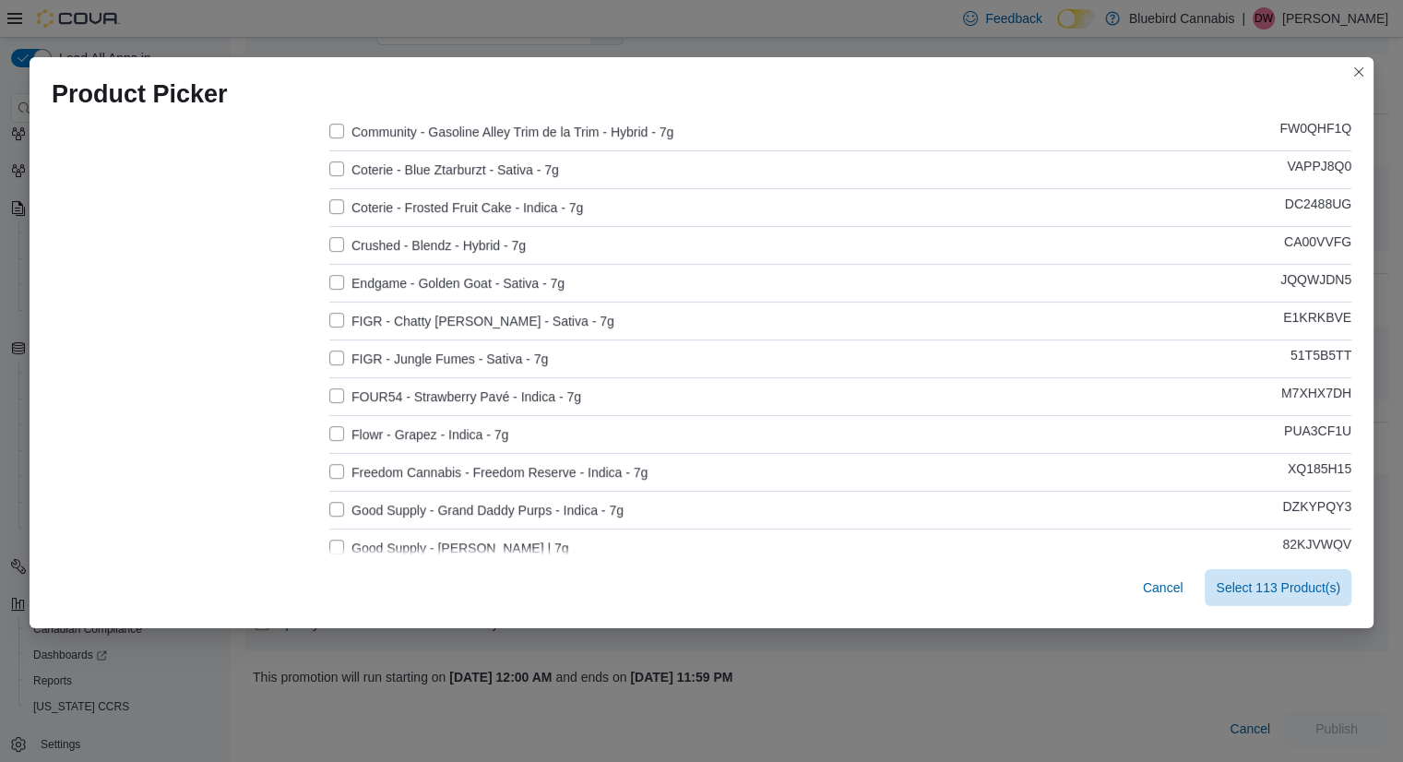
scroll to position [844, 0]
click at [336, 321] on label "FIGR - Chatty [PERSON_NAME] - Sativa - 7g" at bounding box center [471, 318] width 285 height 22
click at [336, 364] on label "FIGR - Jungle Fumes - Sativa - 7g" at bounding box center [438, 356] width 219 height 22
click at [331, 407] on div "Product Name (Selected Products: 115) Catalog SKU 1964 - Lemon Diesel - Sativa …" at bounding box center [840, 326] width 1022 height 1929
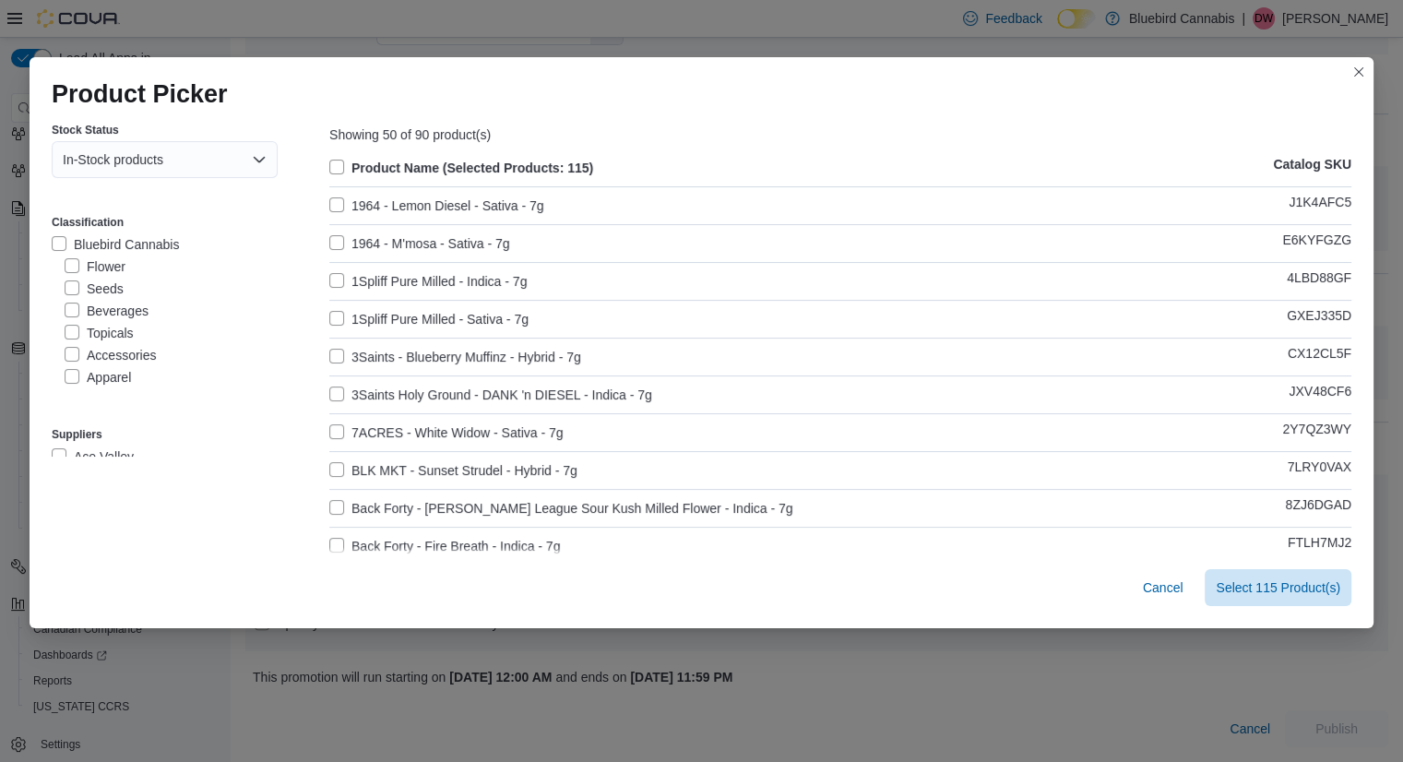
scroll to position [0, 0]
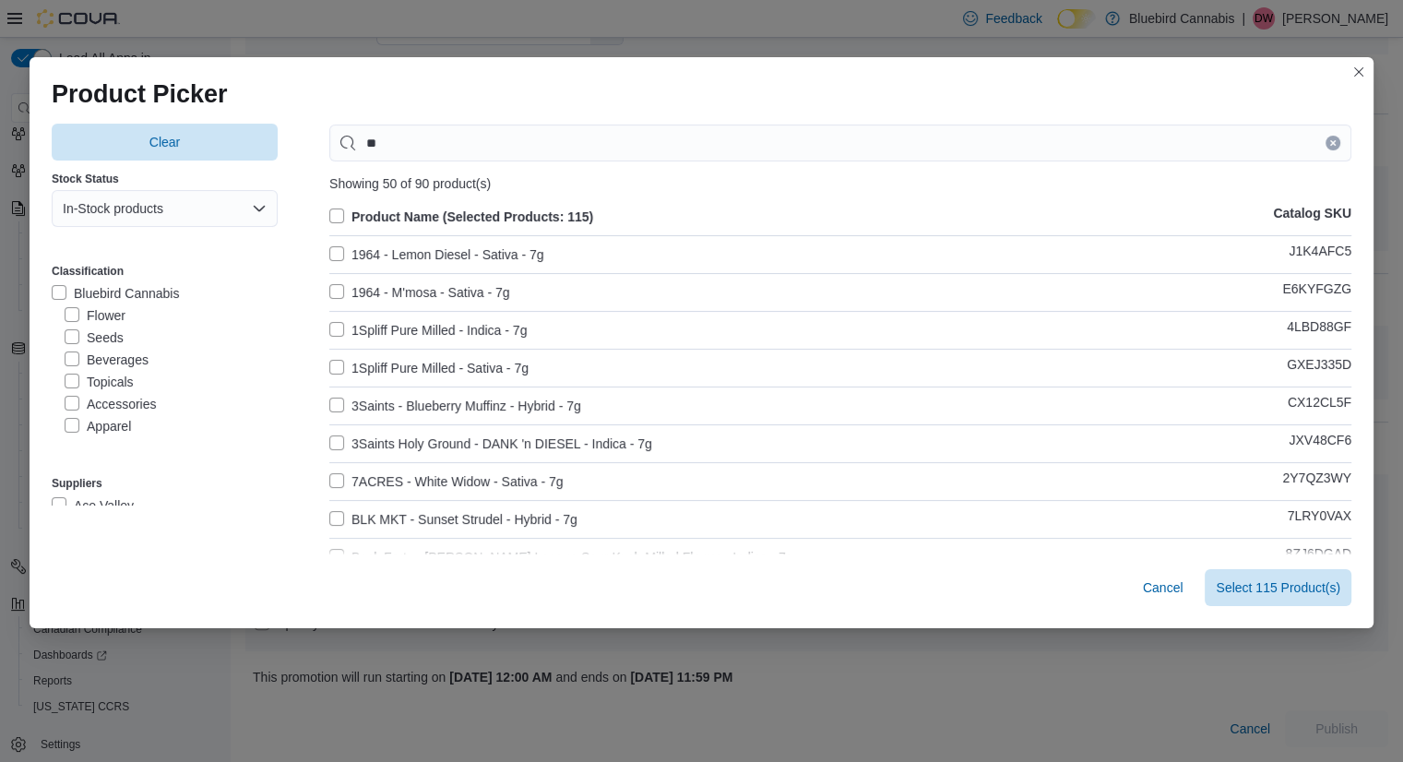
drag, startPoint x: 498, startPoint y: 171, endPoint x: 527, endPoint y: 157, distance: 31.8
click at [332, 219] on label "Product Name (Selected Products: 115)" at bounding box center [461, 217] width 264 height 22
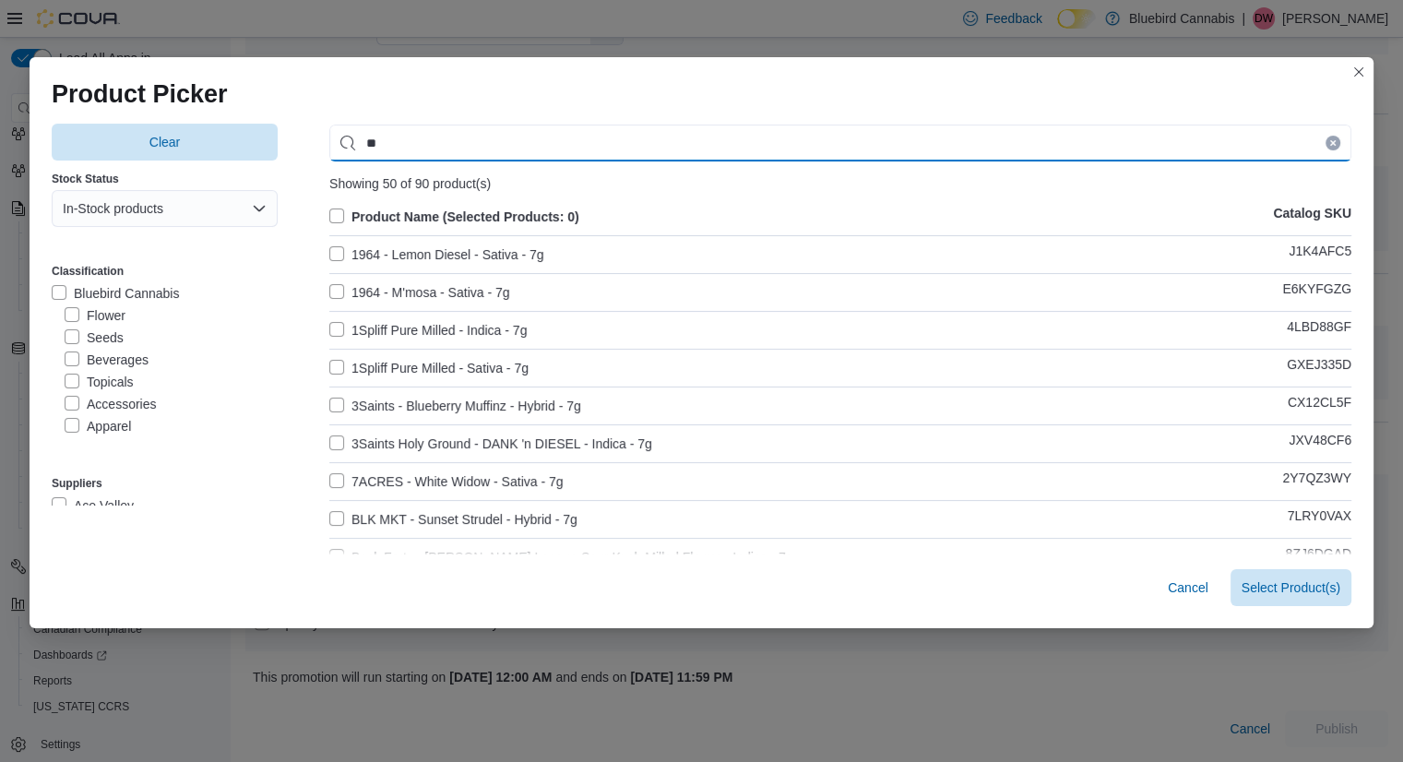
drag, startPoint x: 330, startPoint y: 219, endPoint x: 387, endPoint y: 152, distance: 87.7
click at [387, 152] on input "**" at bounding box center [840, 143] width 1022 height 37
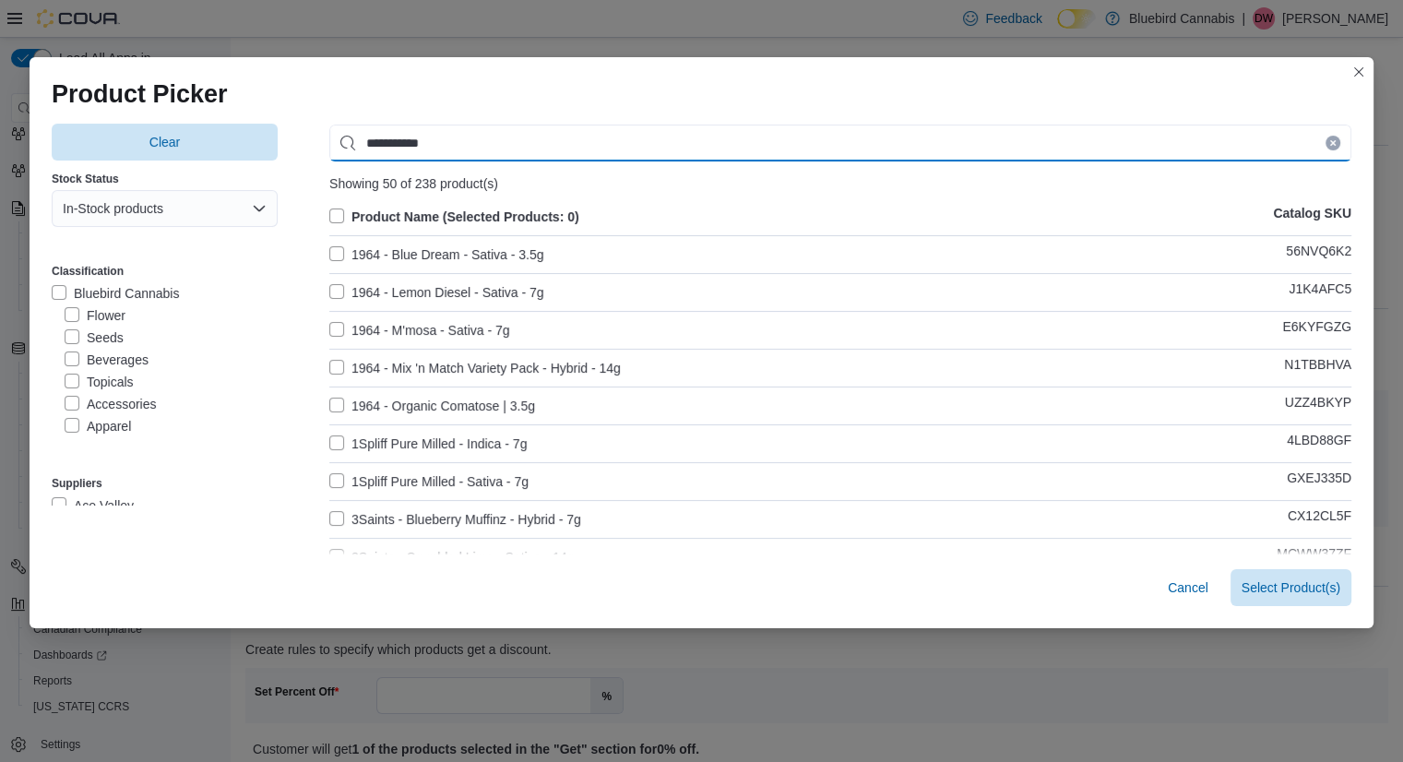
type input "**********"
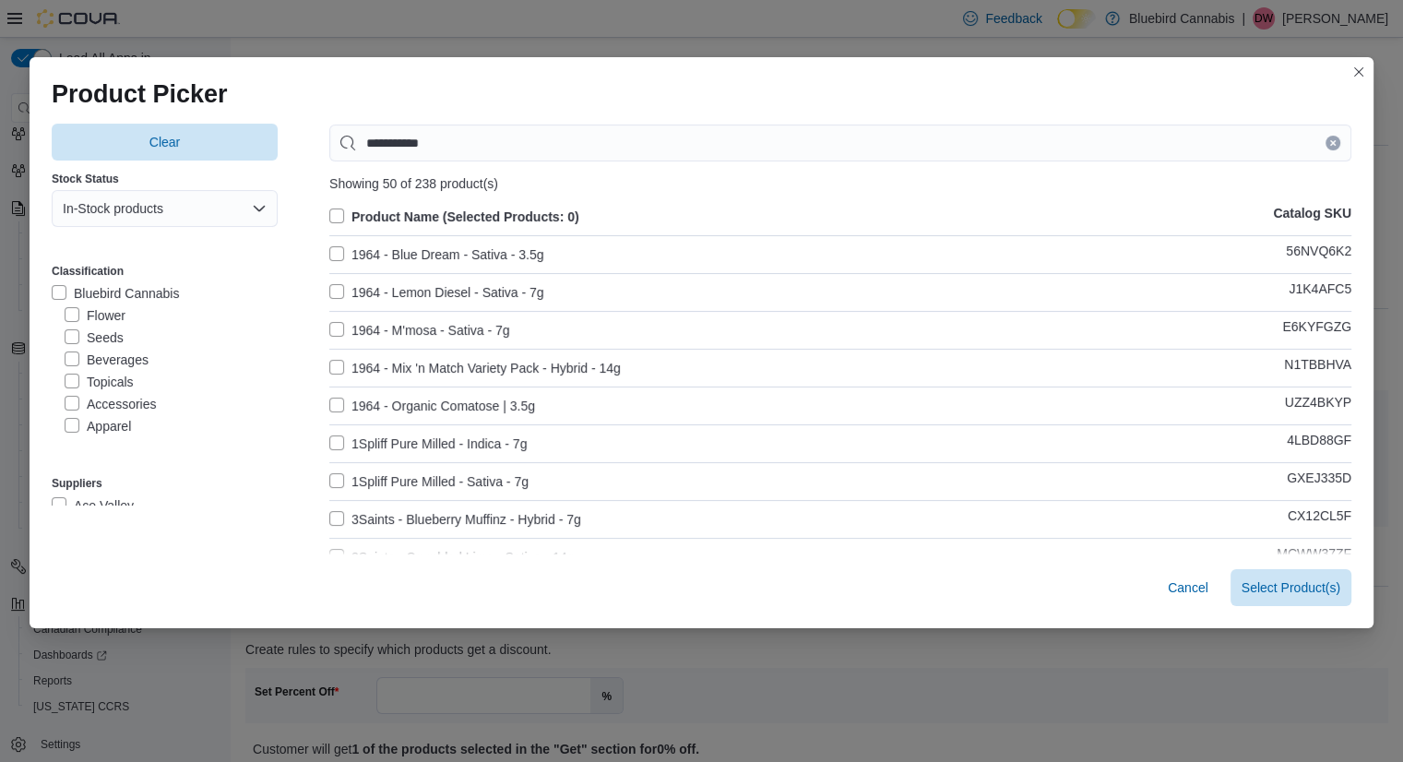
click at [330, 206] on label "Product Name (Selected Products: 0)" at bounding box center [454, 217] width 250 height 22
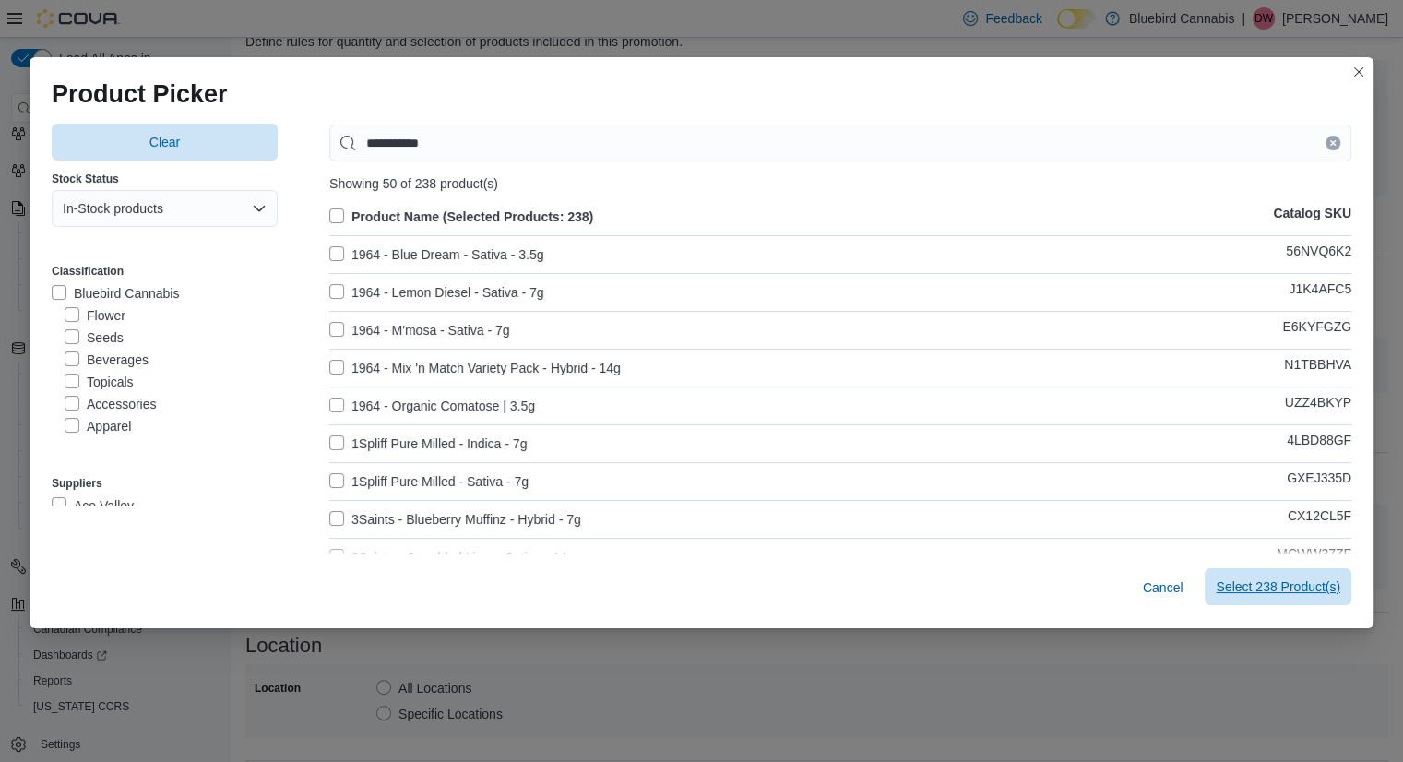
click at [1257, 587] on span "Select 238 Product(s)" at bounding box center [1278, 587] width 125 height 18
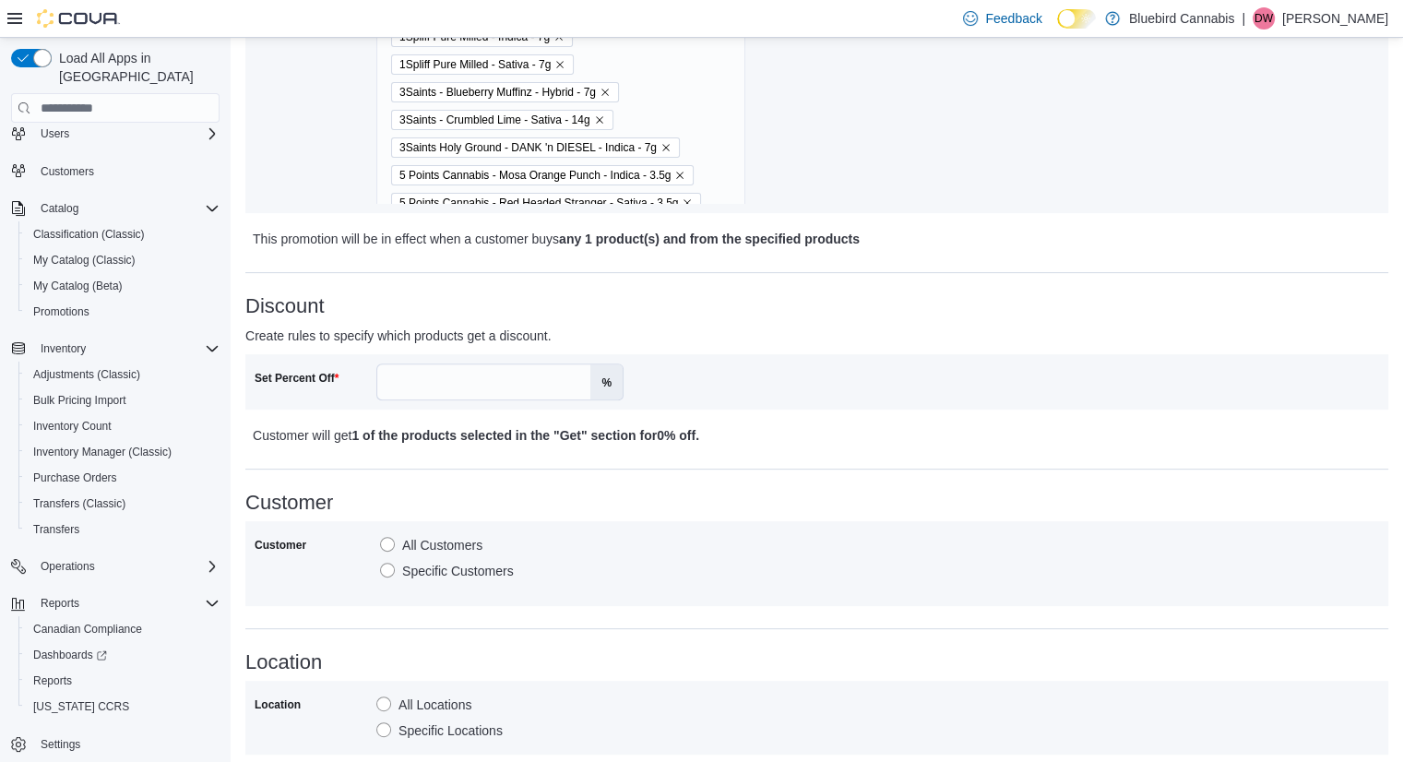
scroll to position [570, 0]
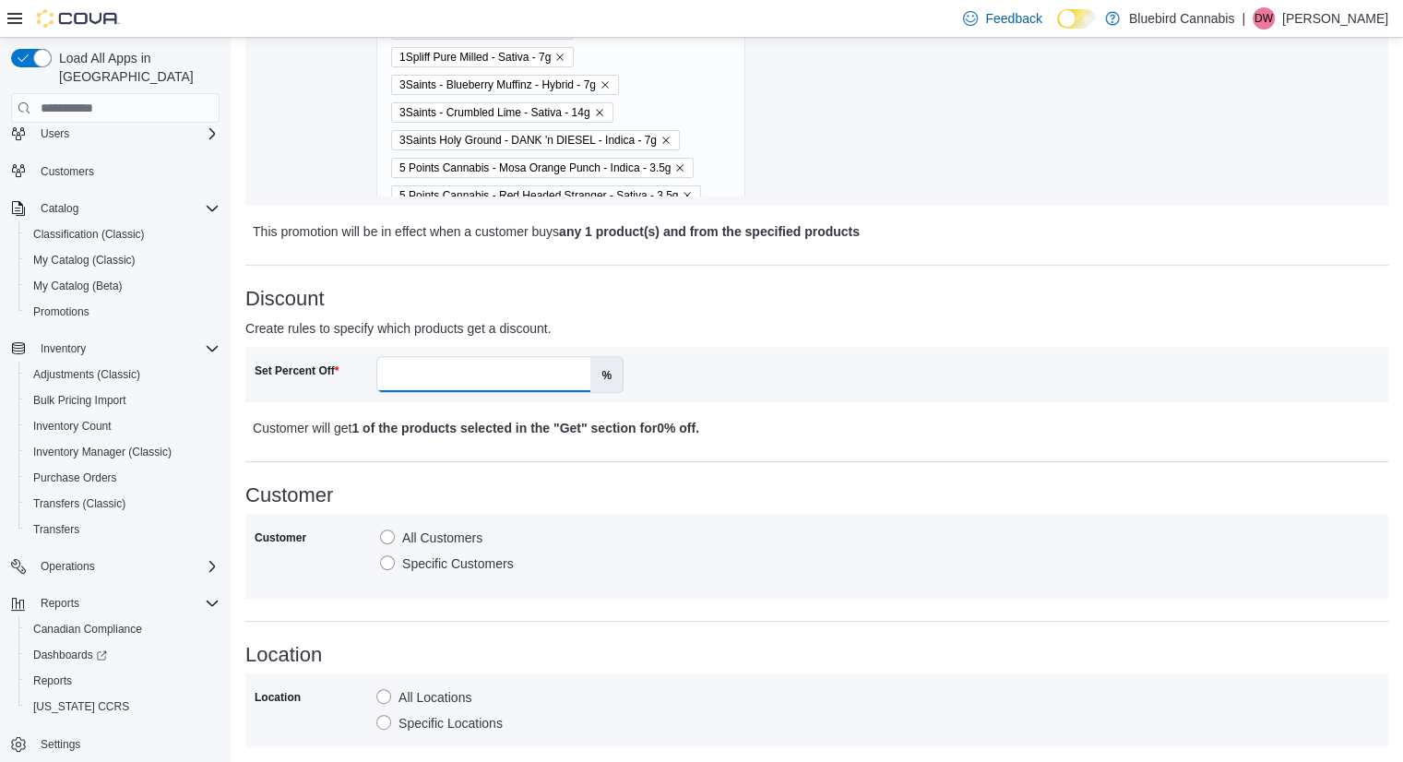
click at [528, 377] on input "Set Percent Off" at bounding box center [483, 374] width 213 height 35
type input "**"
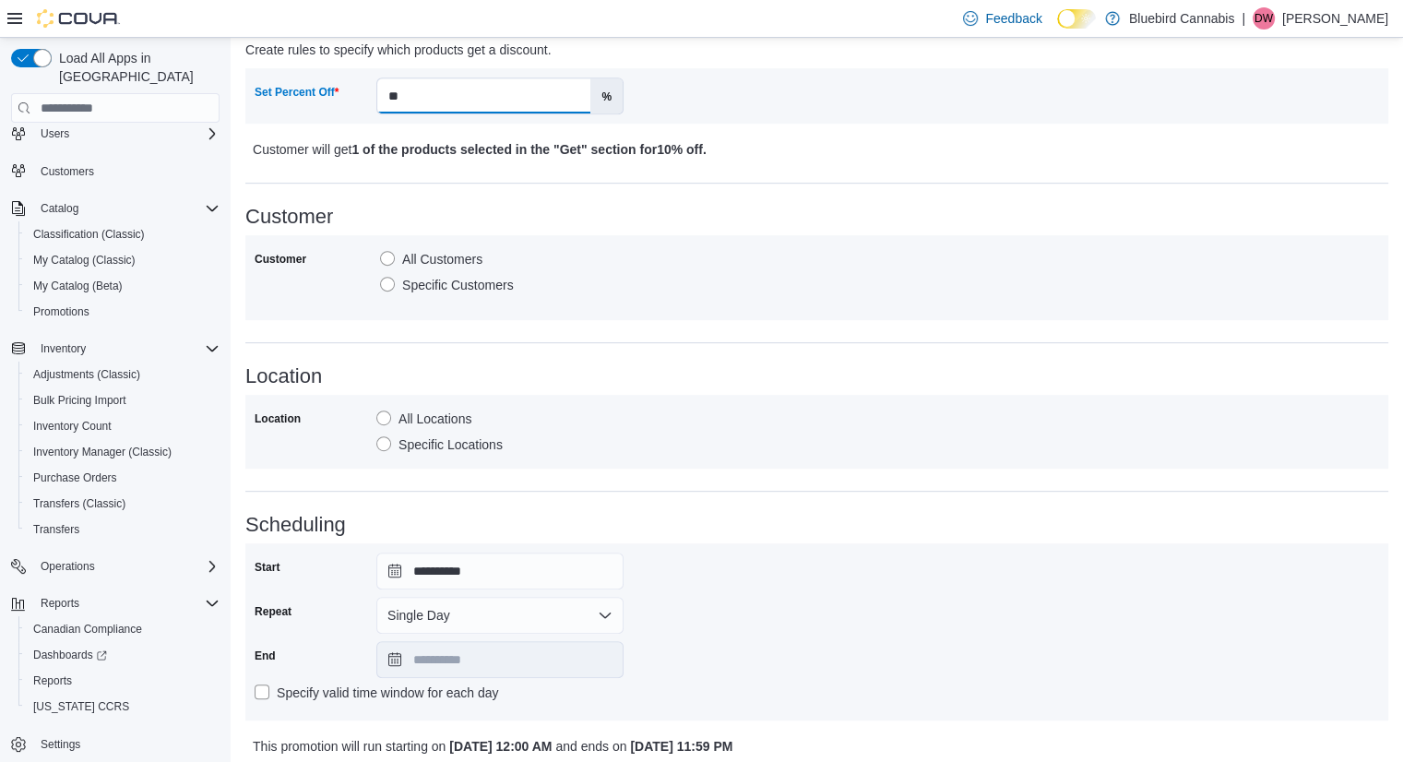
scroll to position [860, 0]
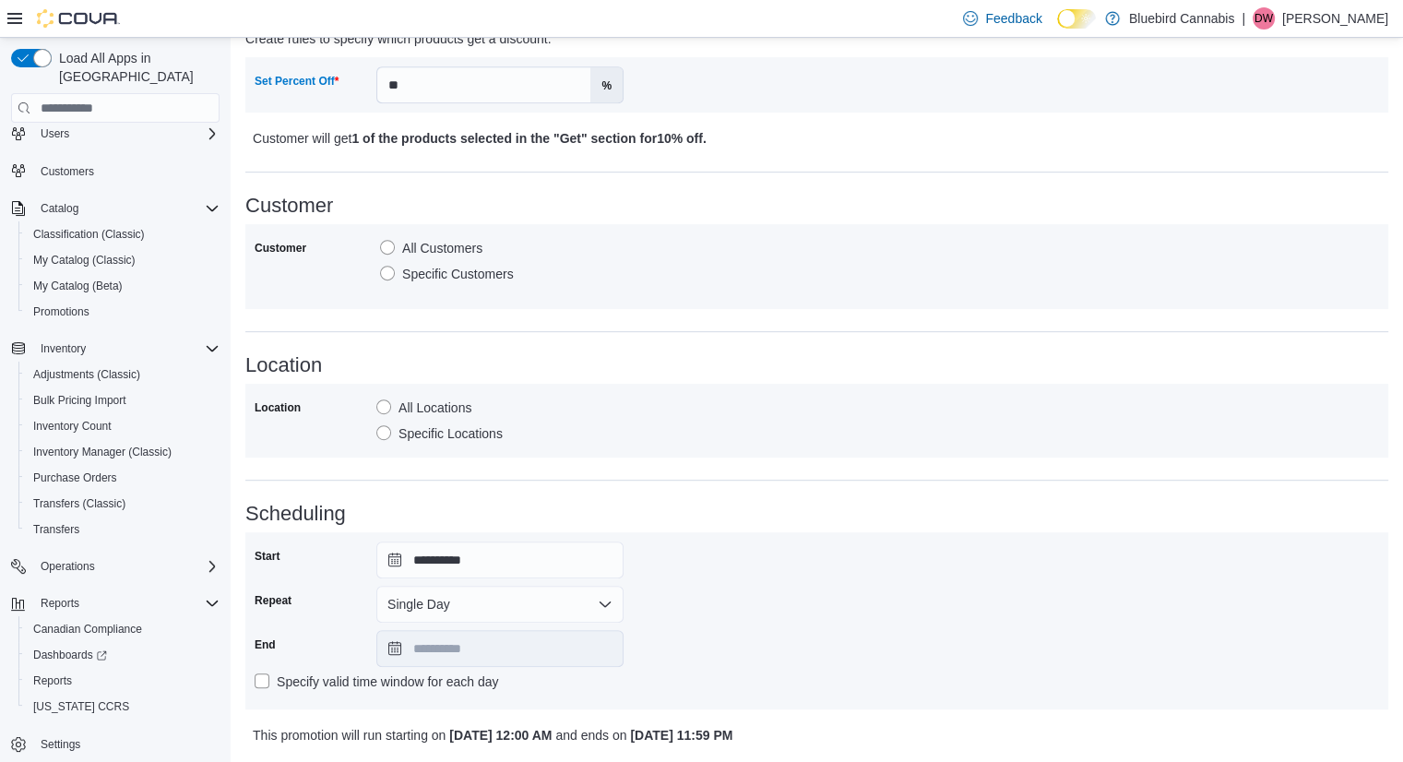
click at [386, 432] on label "Specific Locations" at bounding box center [439, 434] width 126 height 22
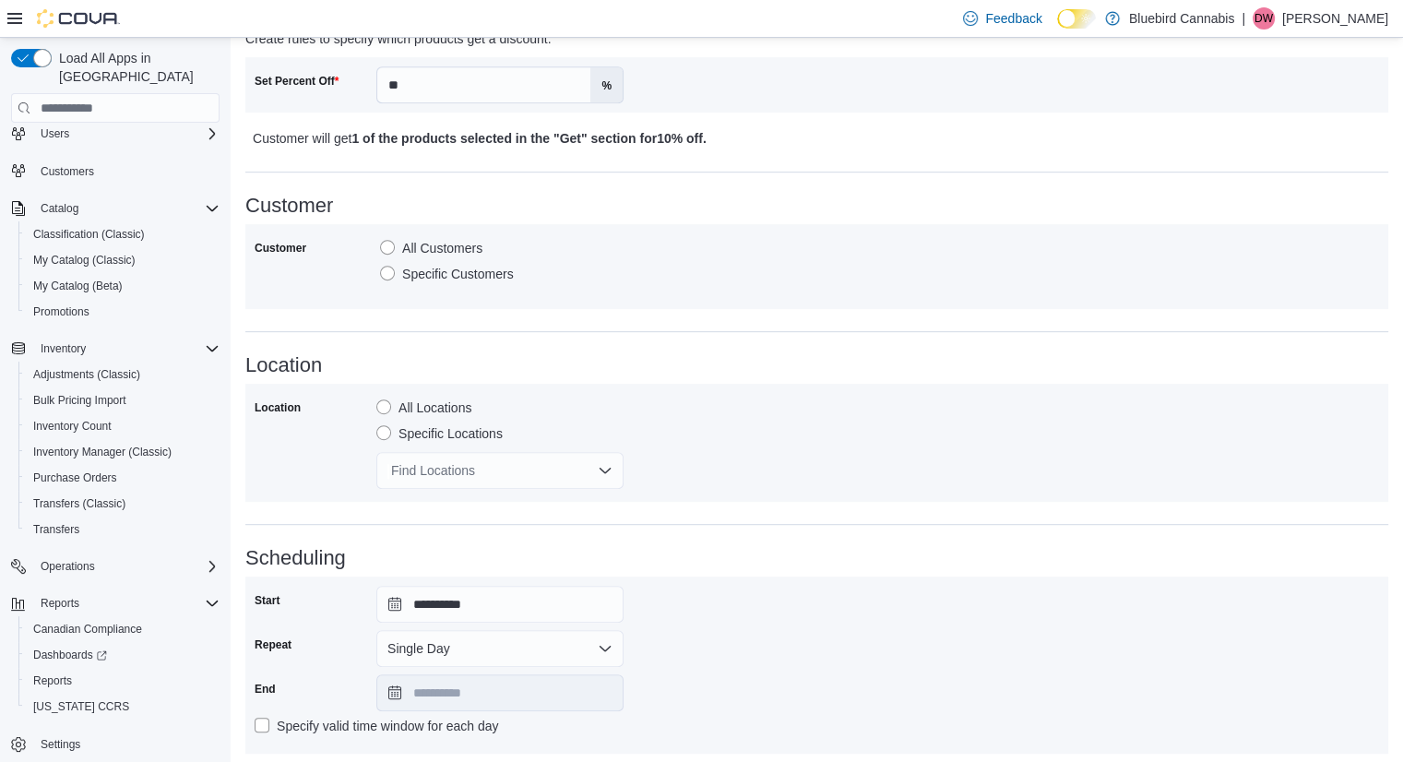
click at [438, 462] on div "Find Locations" at bounding box center [499, 470] width 247 height 37
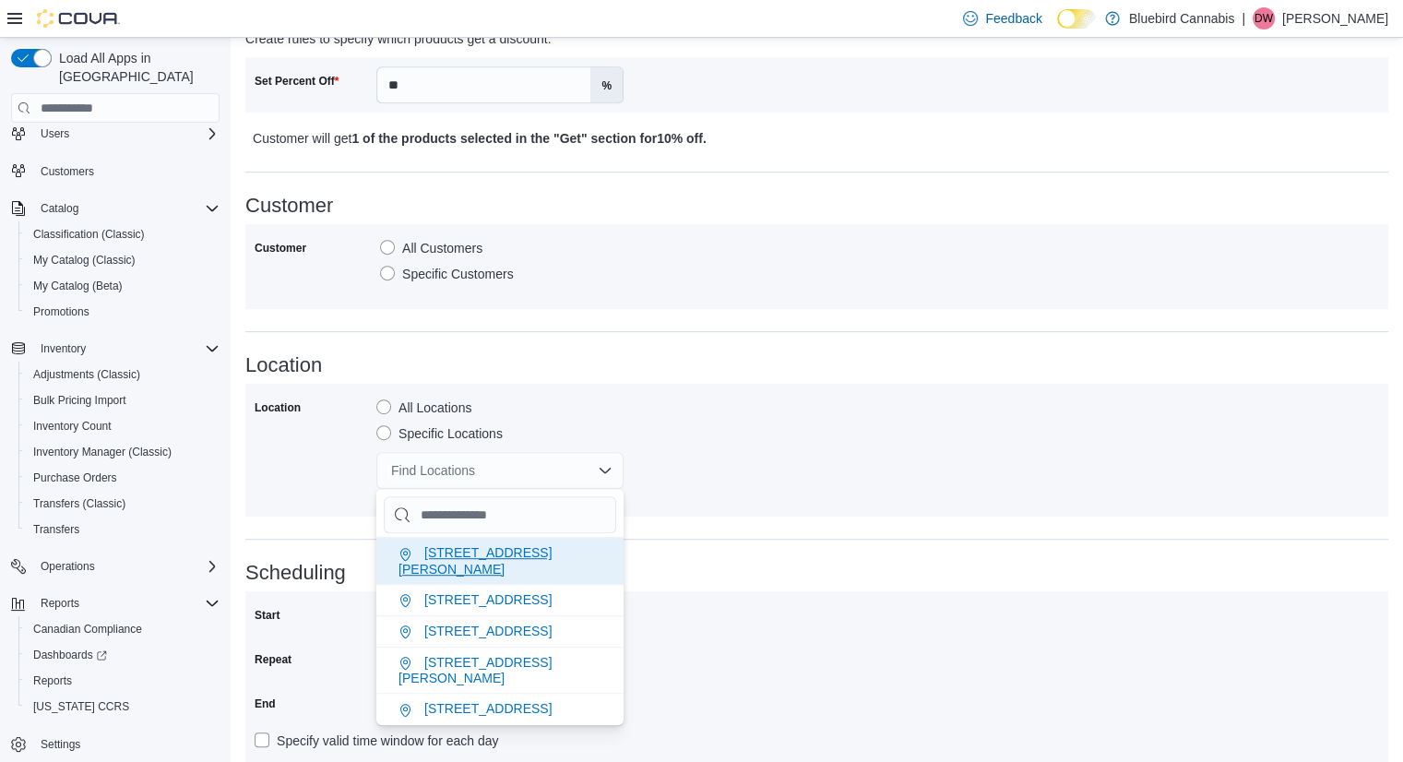
click at [453, 543] on li "[STREET_ADDRESS][PERSON_NAME]" at bounding box center [499, 560] width 247 height 46
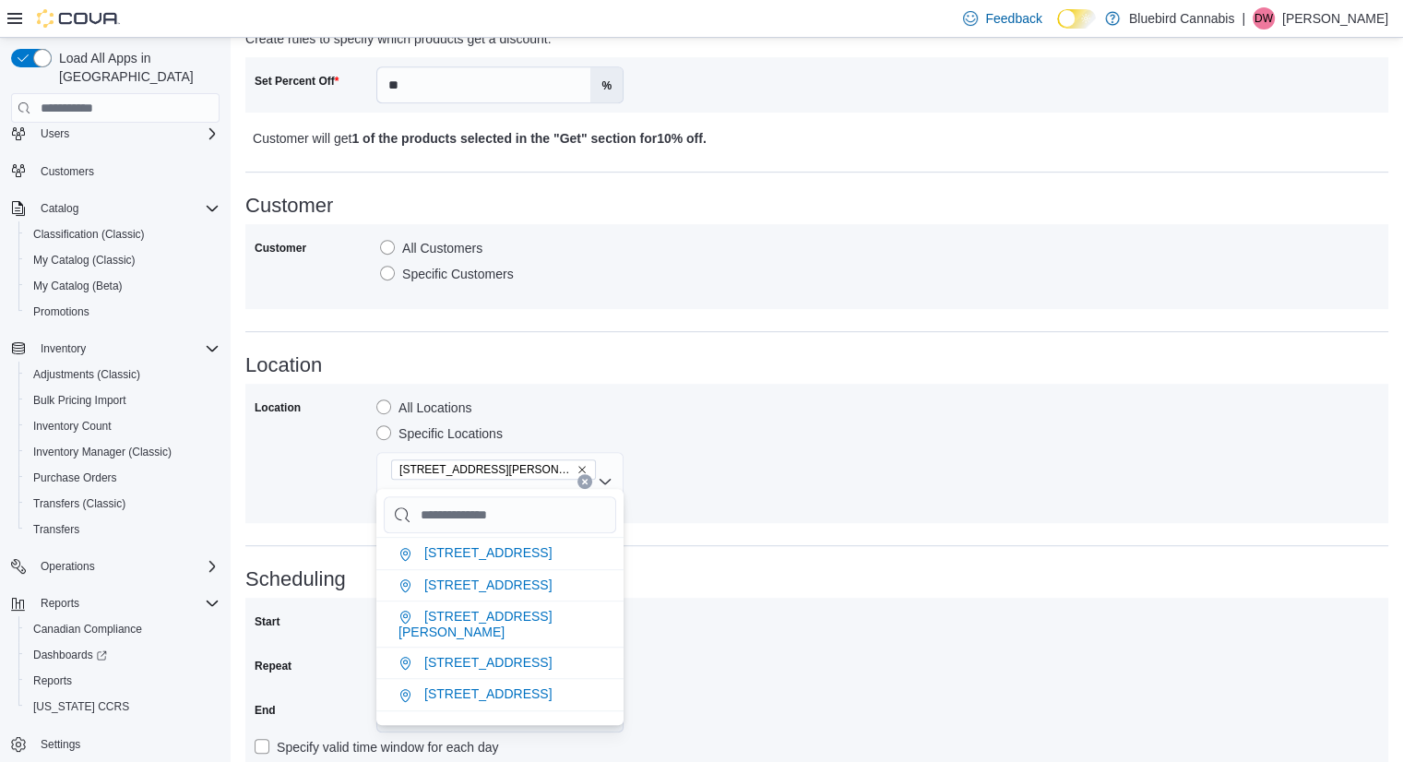
click at [781, 482] on div "Location All Locations Specific Locations [STREET_ADDRESS][PERSON_NAME]" at bounding box center [817, 453] width 1125 height 121
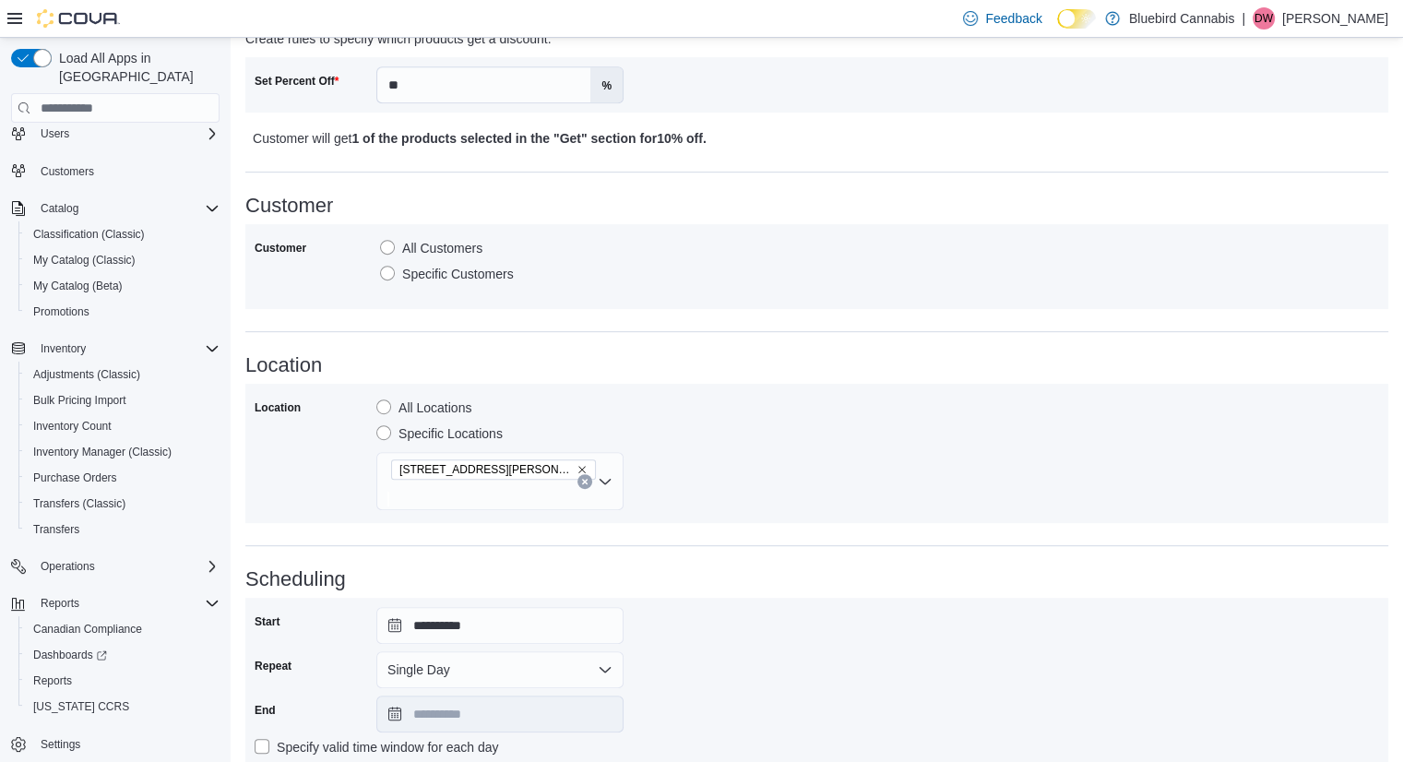
scroll to position [963, 0]
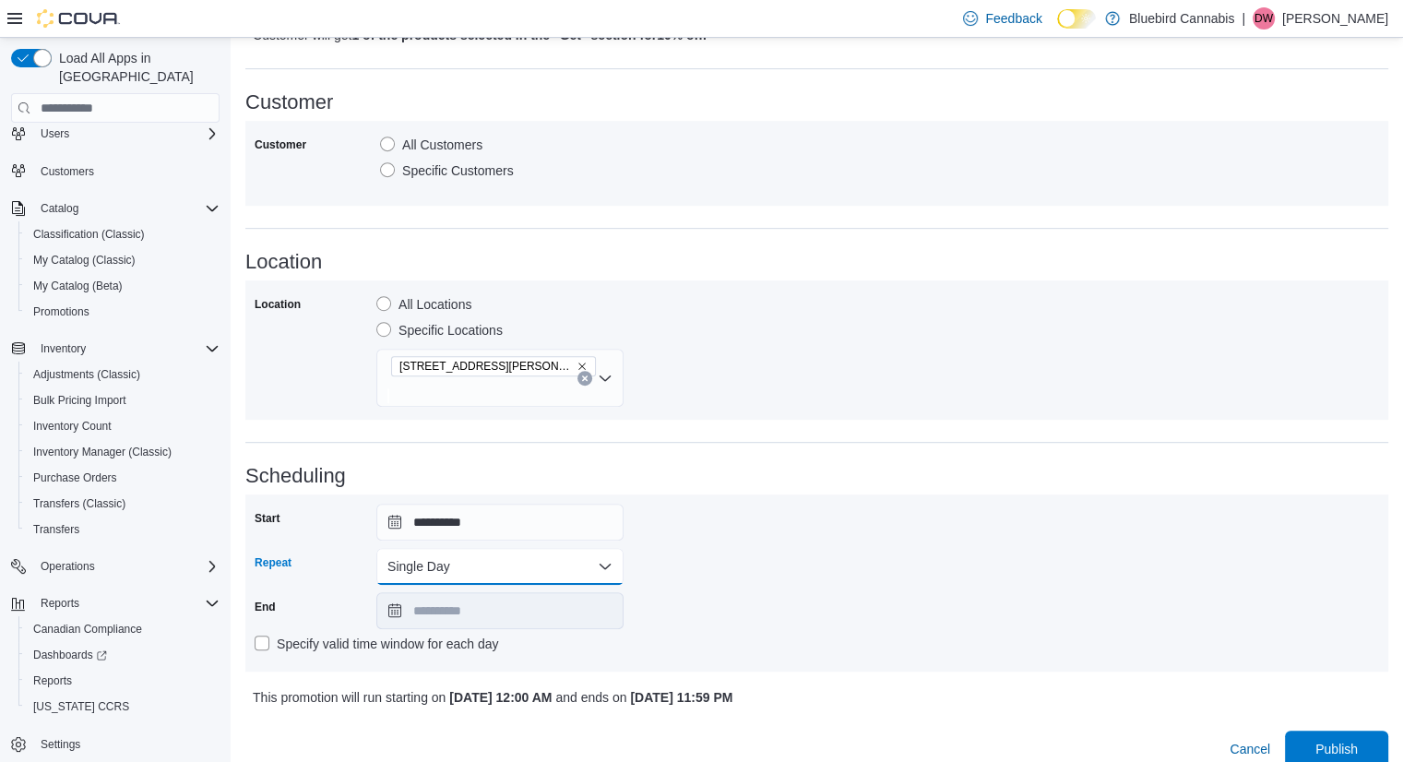
click at [537, 548] on button "Single Day" at bounding box center [499, 566] width 247 height 37
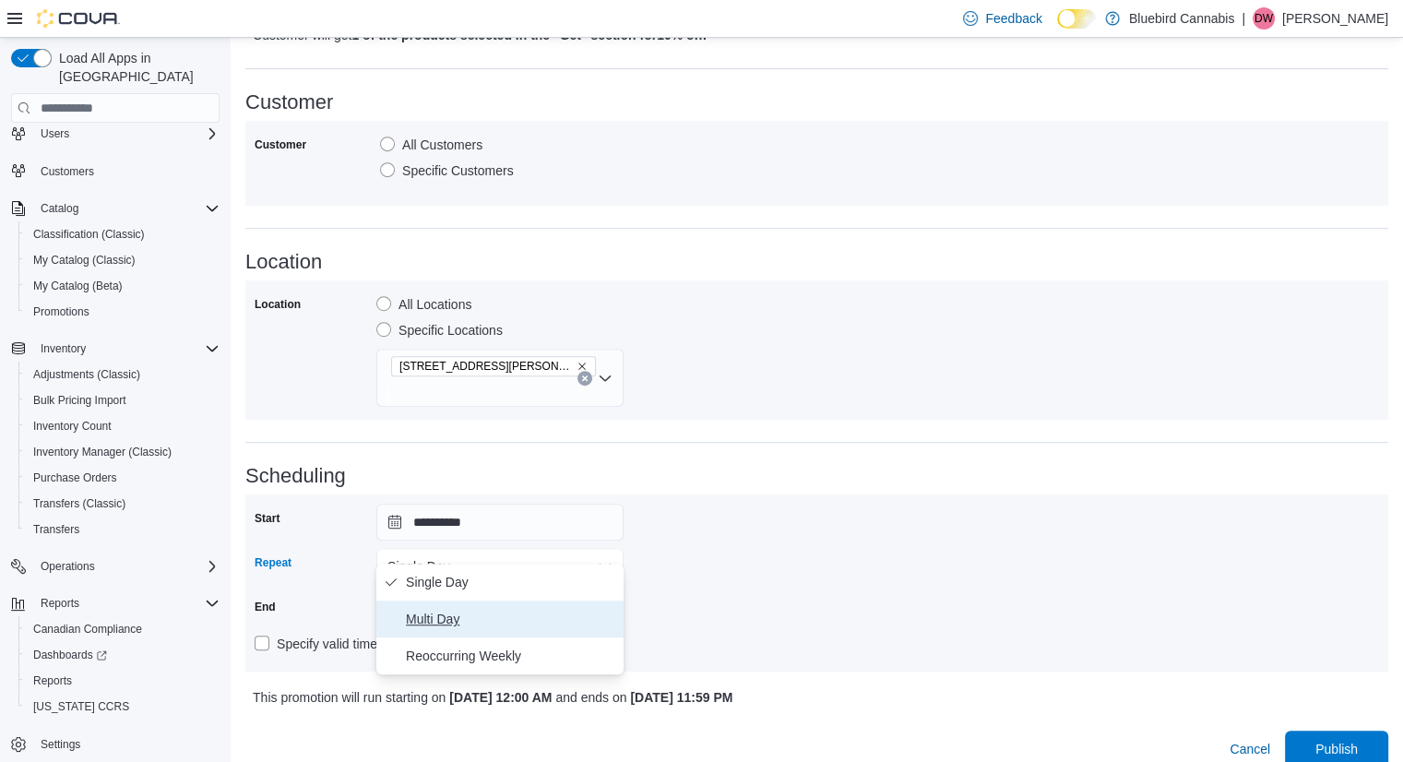
click at [479, 617] on span "Multi Day" at bounding box center [511, 619] width 210 height 22
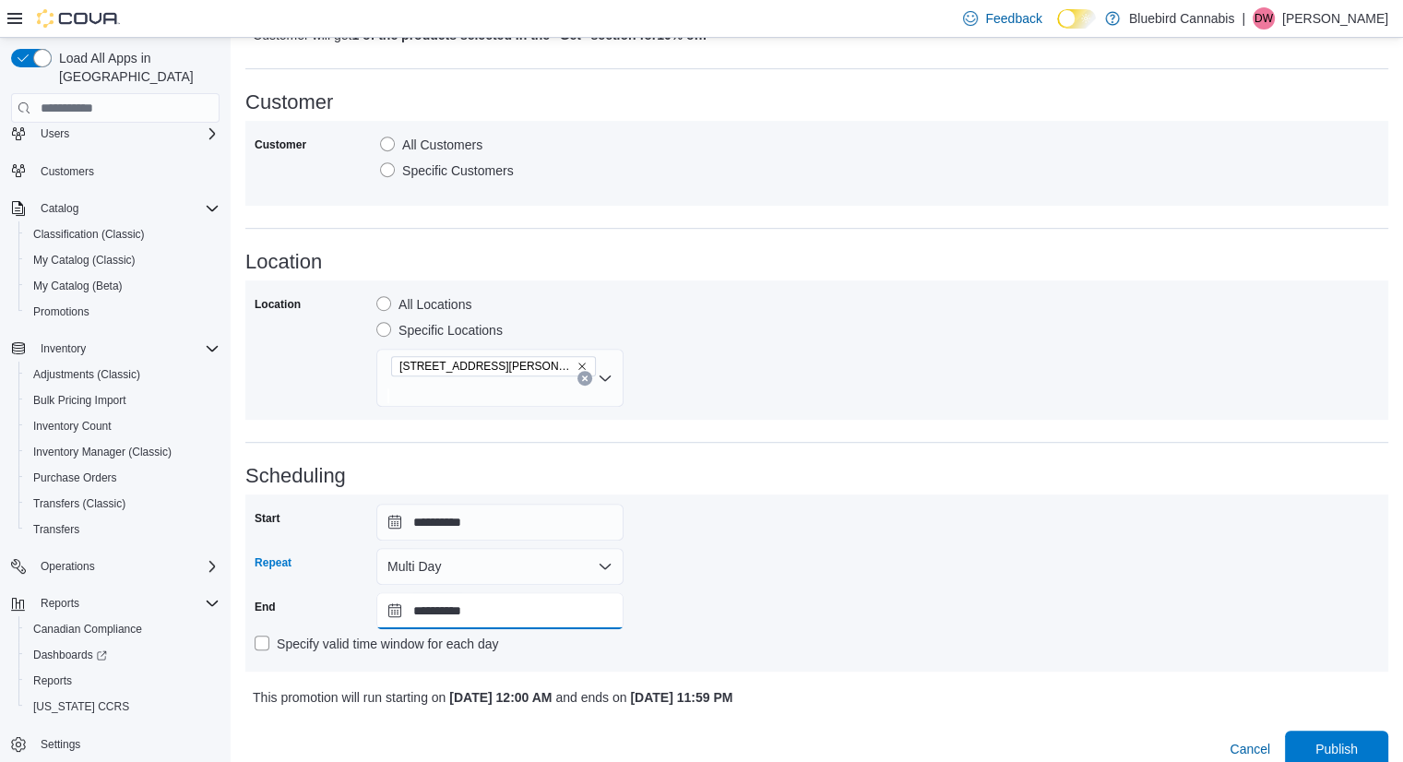
click at [510, 592] on input "**********" at bounding box center [499, 610] width 247 height 37
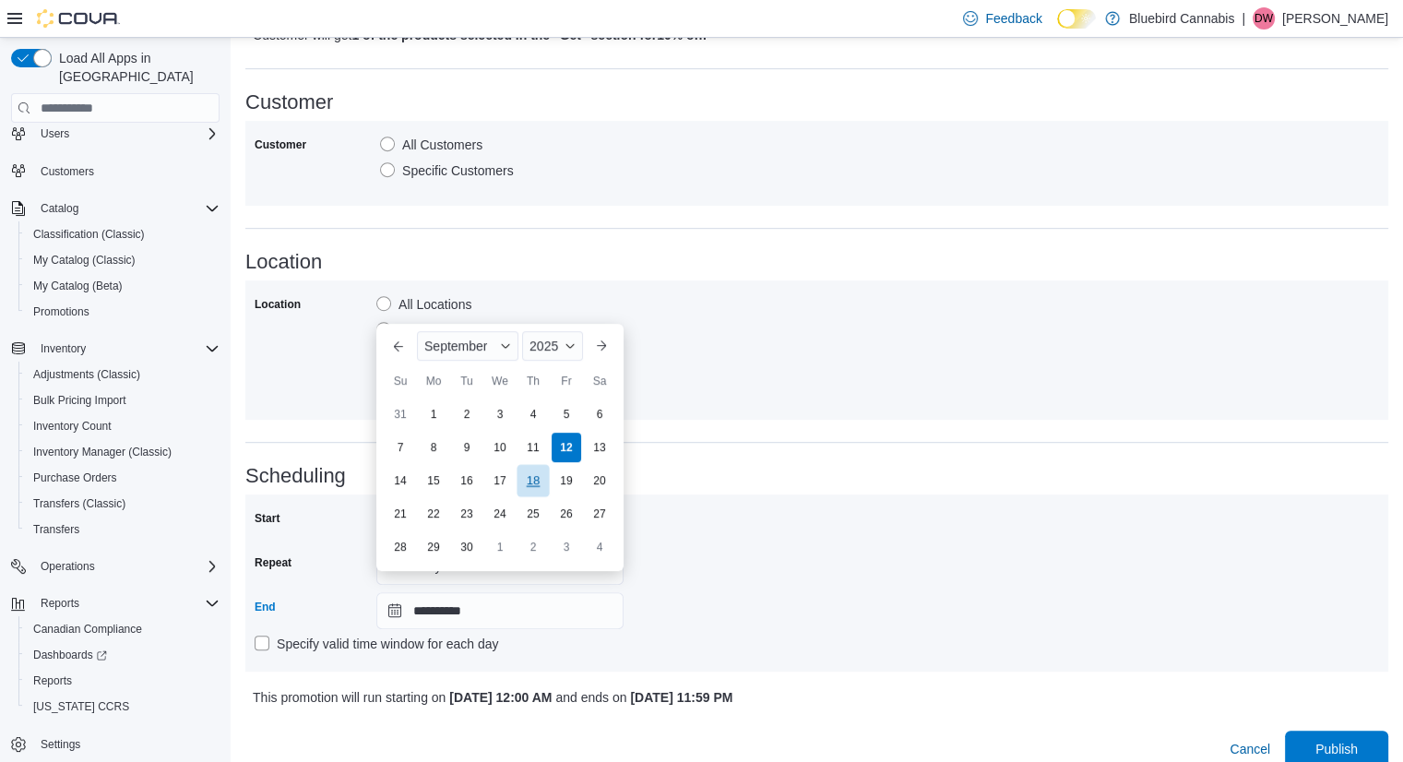
click at [535, 479] on div "18" at bounding box center [533, 481] width 32 height 32
type input "**********"
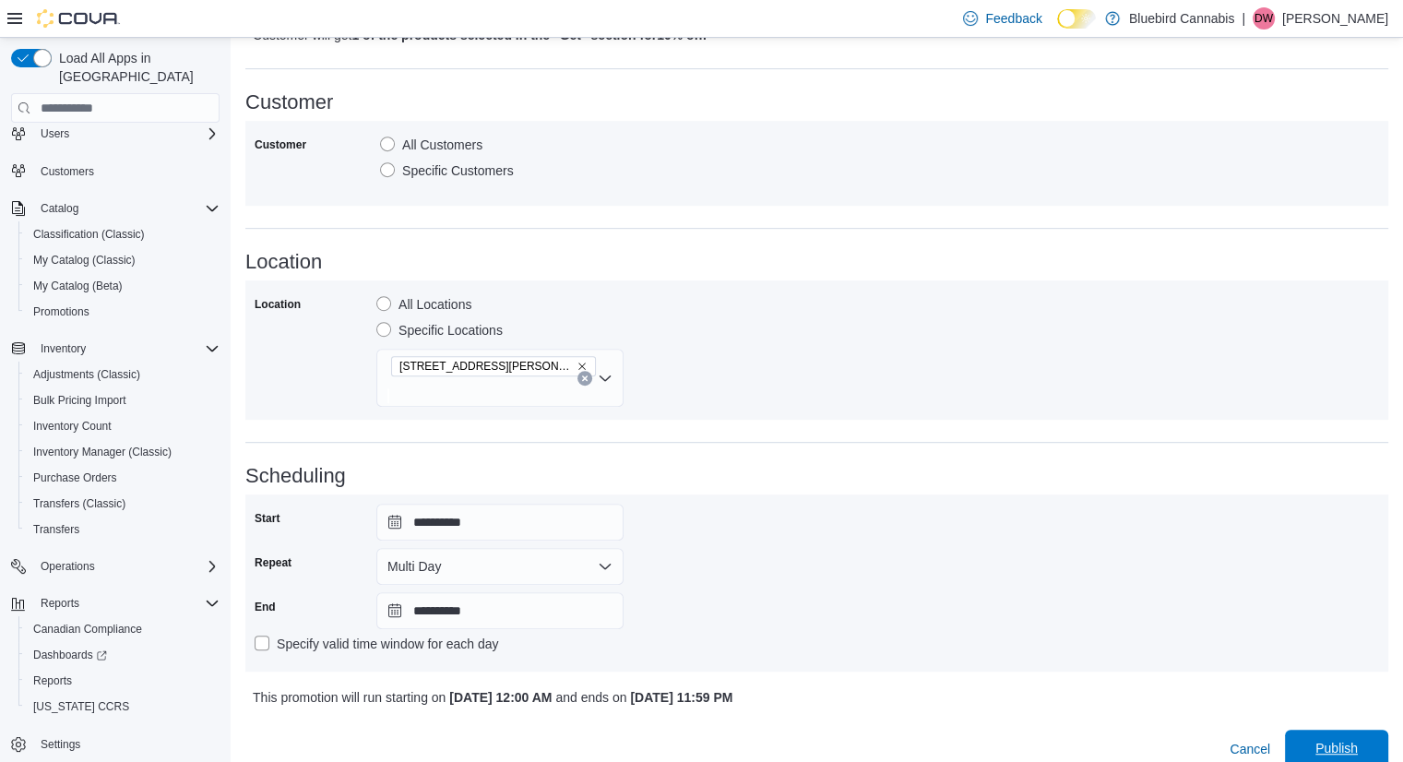
click at [1376, 730] on span "Publish" at bounding box center [1336, 748] width 81 height 37
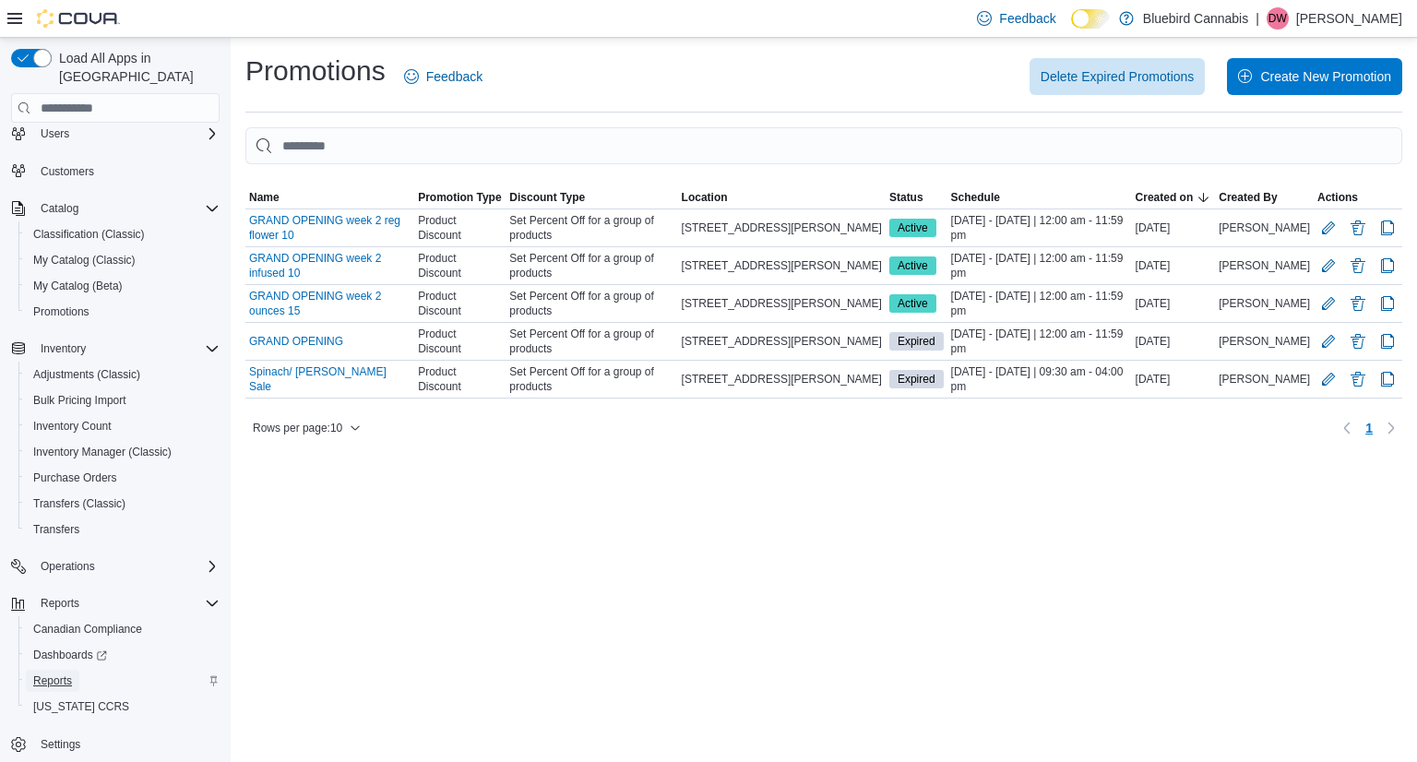
click at [51, 672] on span "Reports" at bounding box center [52, 681] width 39 height 22
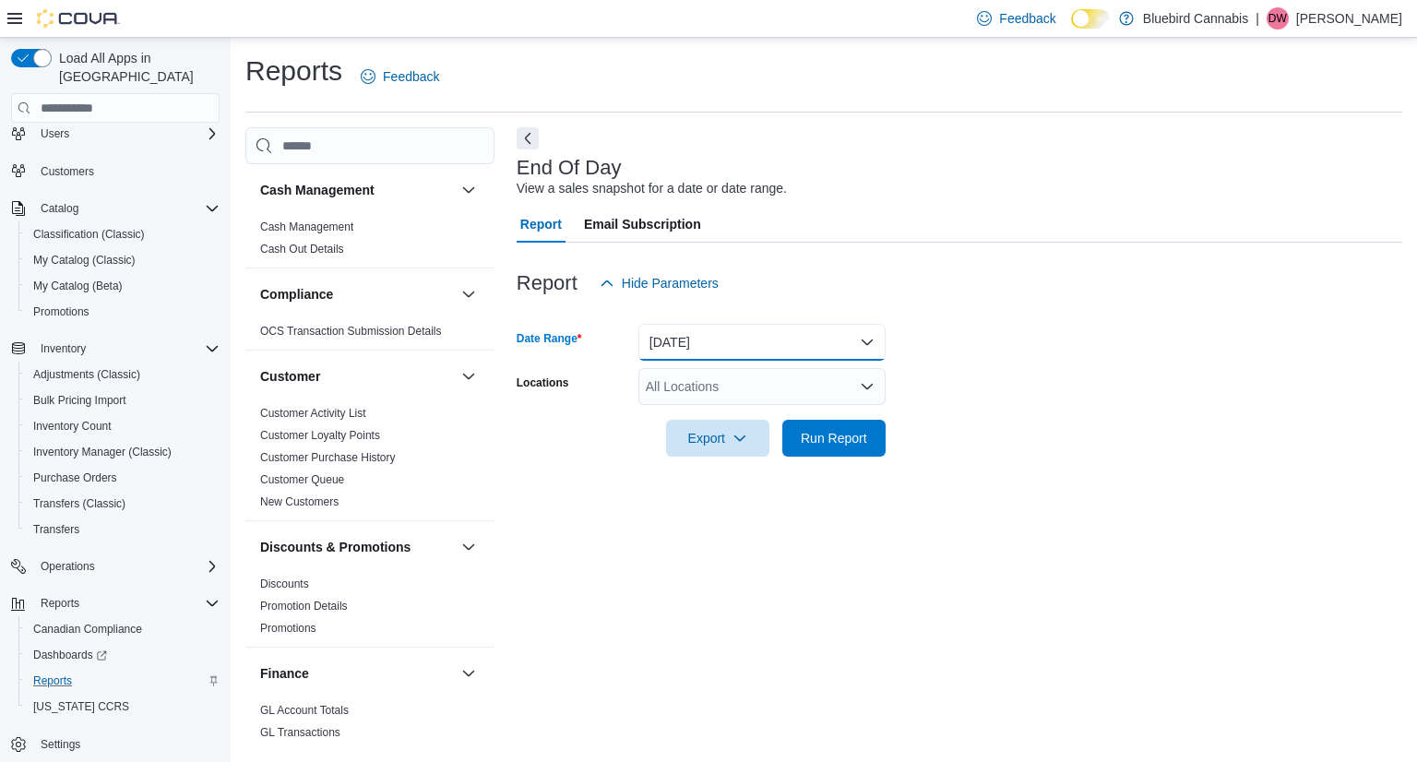
click at [683, 351] on button "[DATE]" at bounding box center [761, 342] width 247 height 37
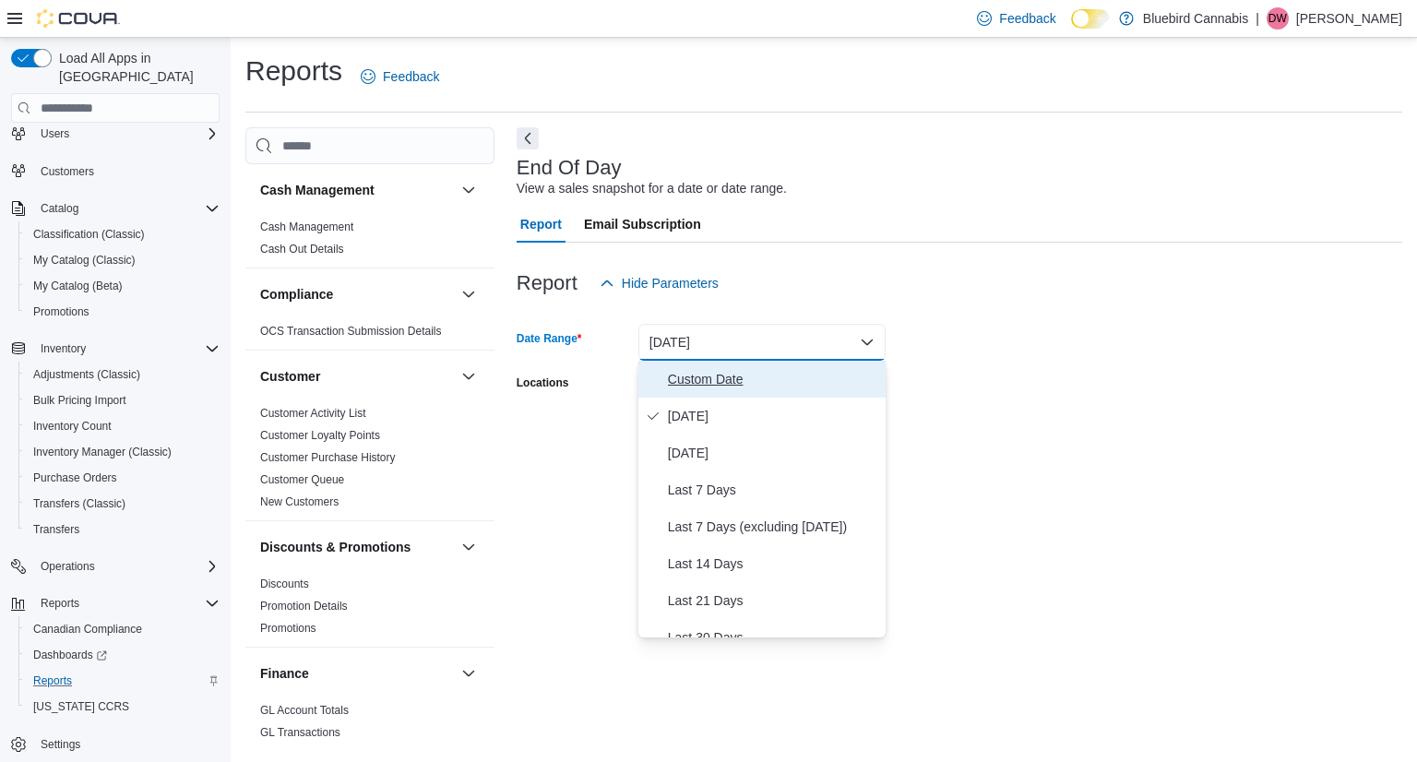
click at [693, 387] on span "Custom Date" at bounding box center [773, 379] width 210 height 22
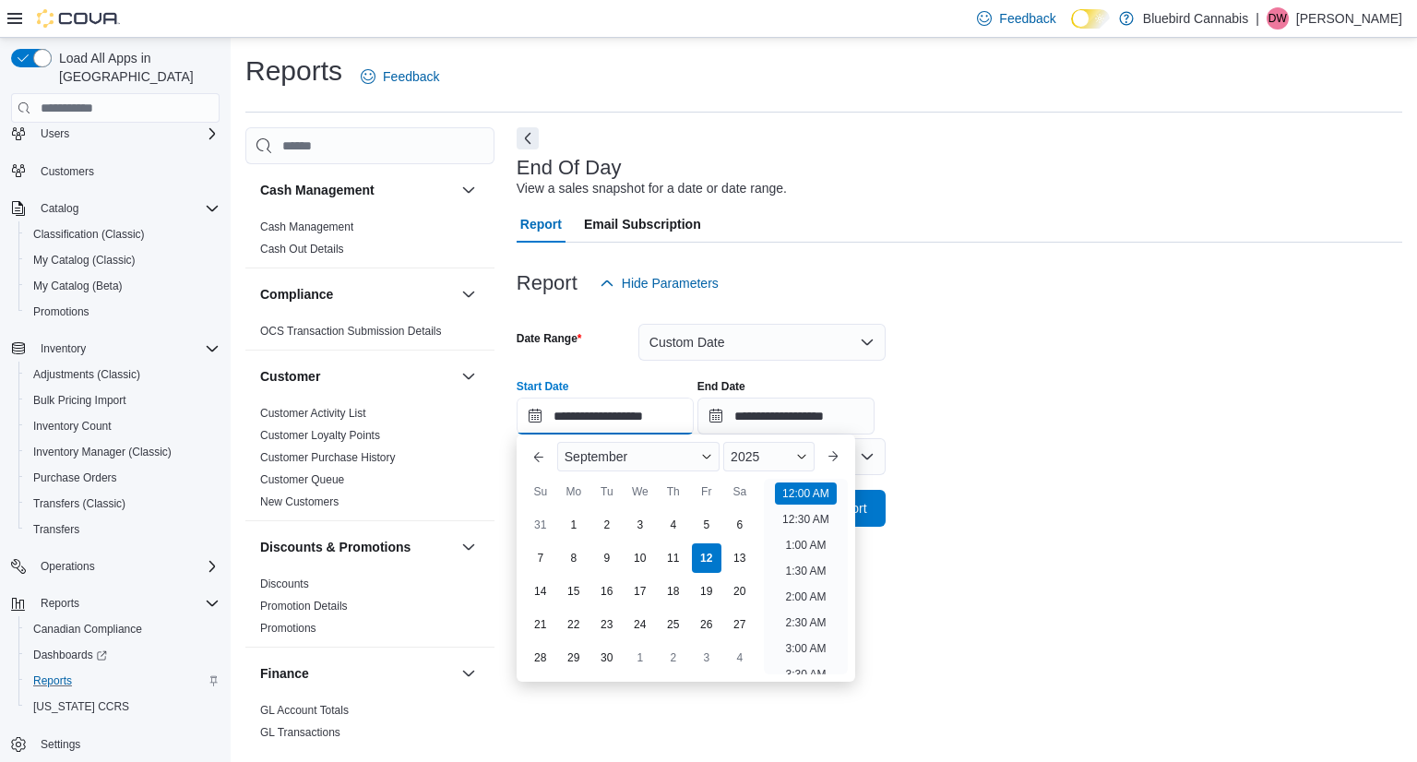
click at [669, 417] on input "**********" at bounding box center [605, 416] width 177 height 37
click at [794, 458] on div "2025" at bounding box center [768, 457] width 91 height 30
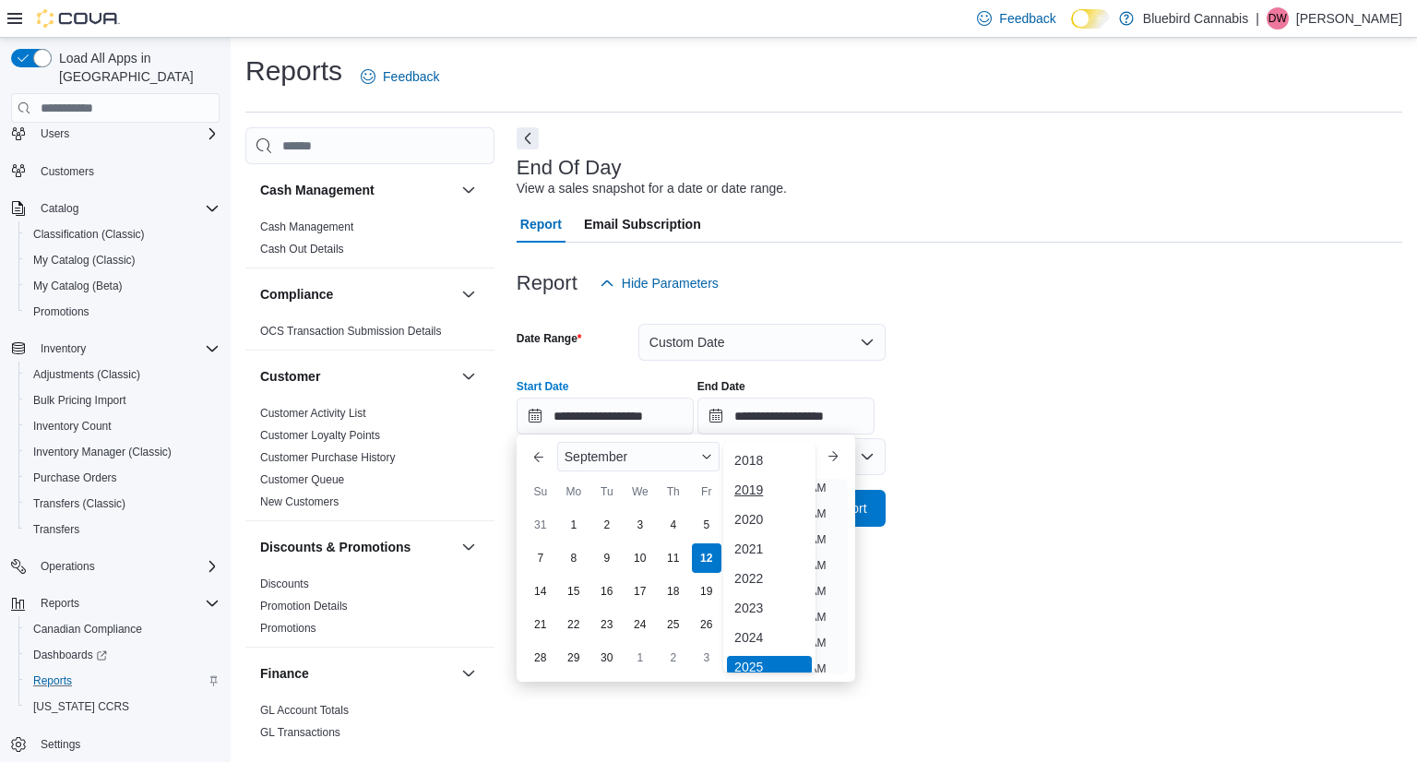
scroll to position [6, 0]
click at [756, 626] on div "2024" at bounding box center [769, 632] width 85 height 22
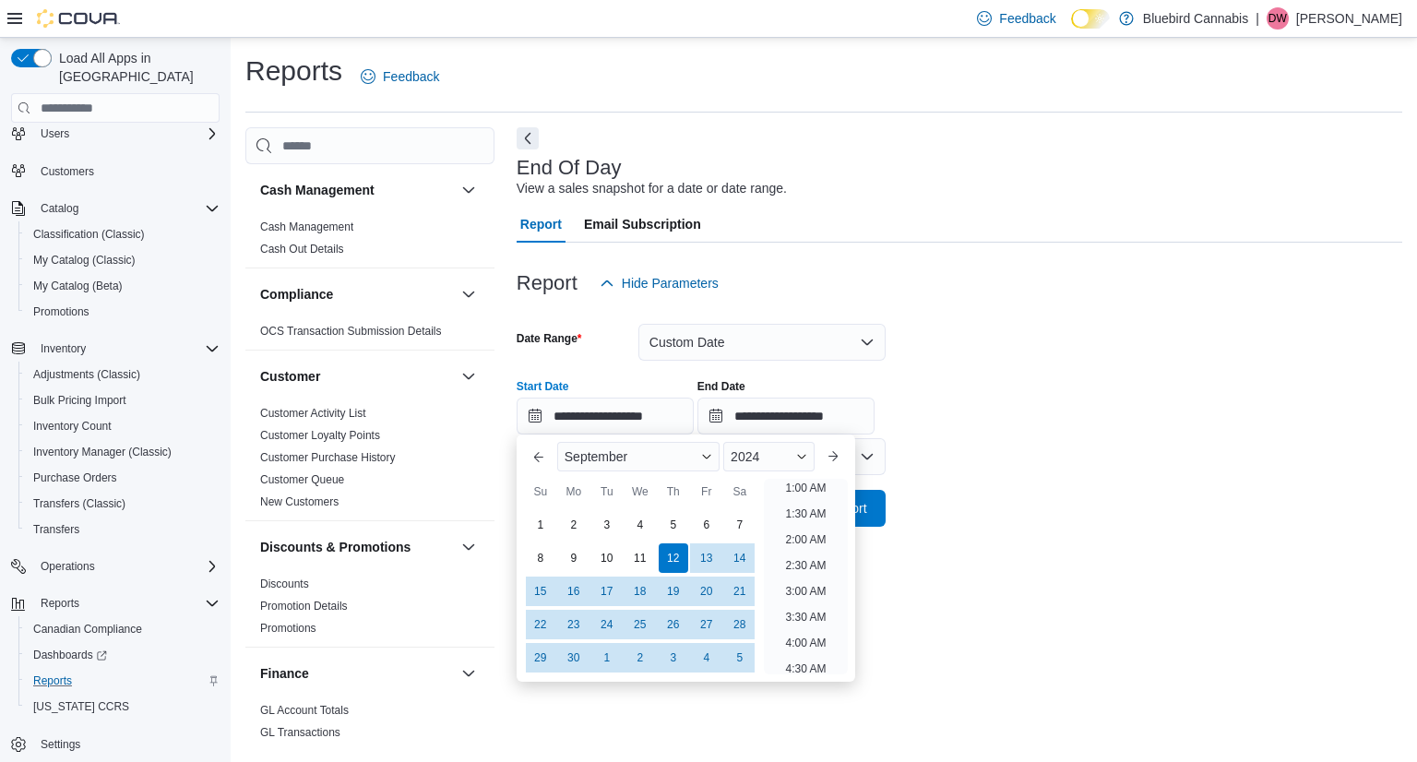
scroll to position [4, 0]
click at [672, 615] on div "26" at bounding box center [673, 625] width 32 height 32
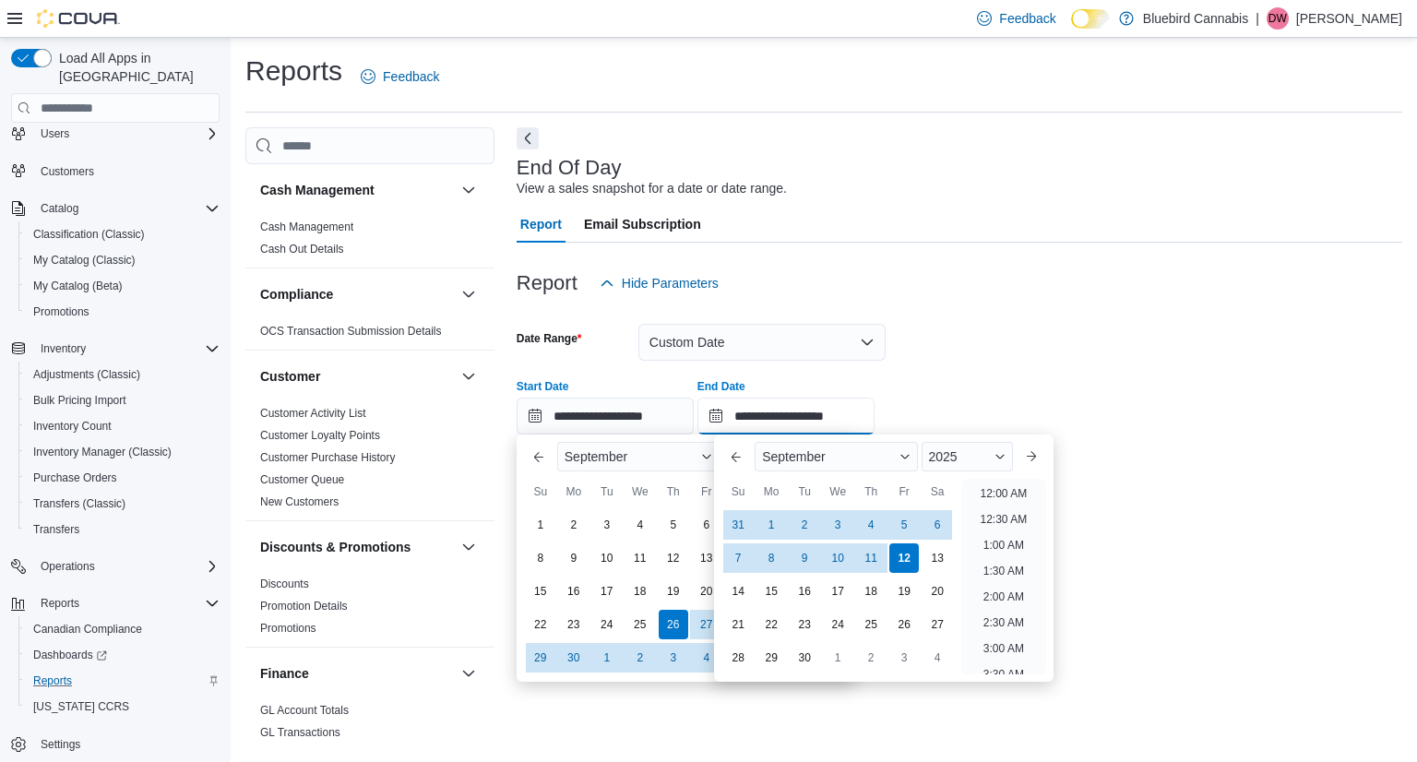
click at [789, 423] on input "**********" at bounding box center [785, 416] width 177 height 37
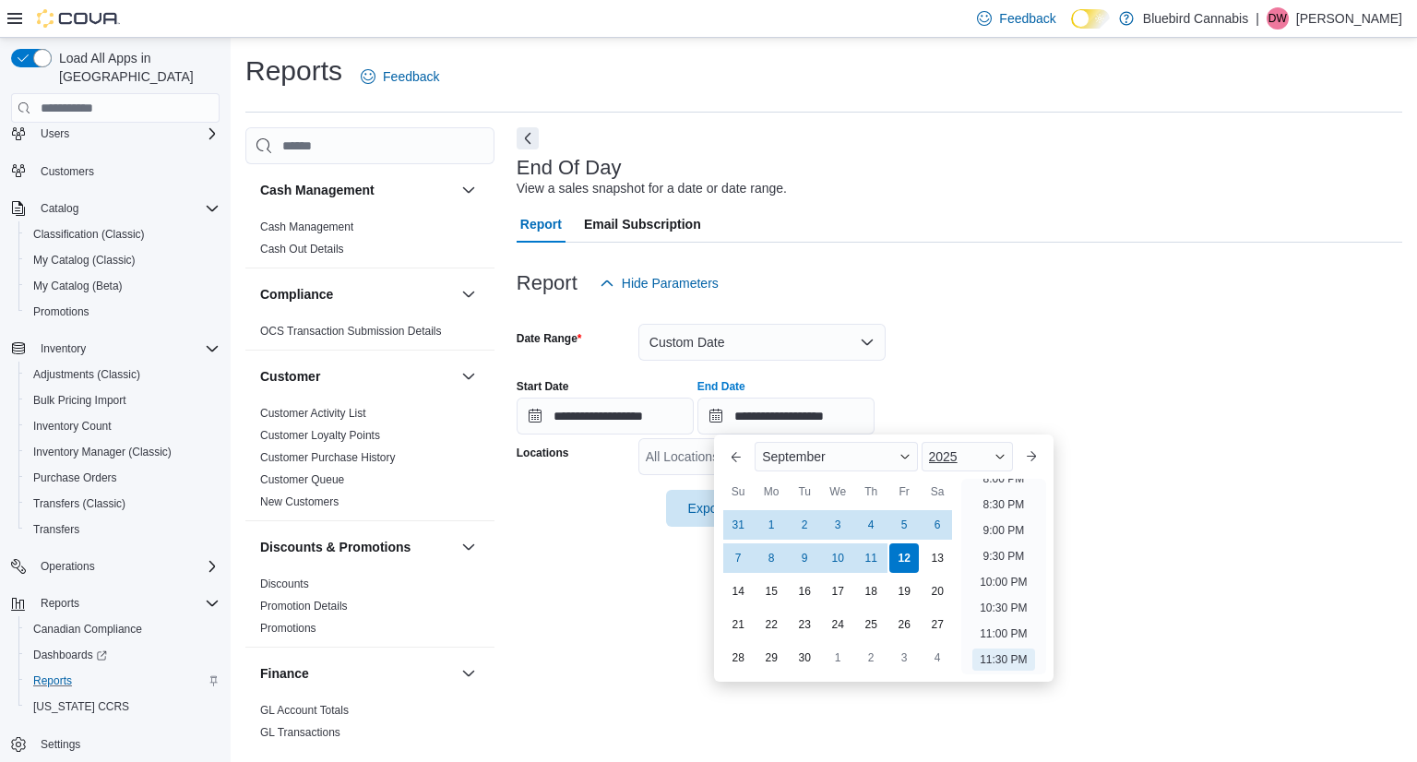
click at [957, 461] on span "2025" at bounding box center [943, 456] width 29 height 15
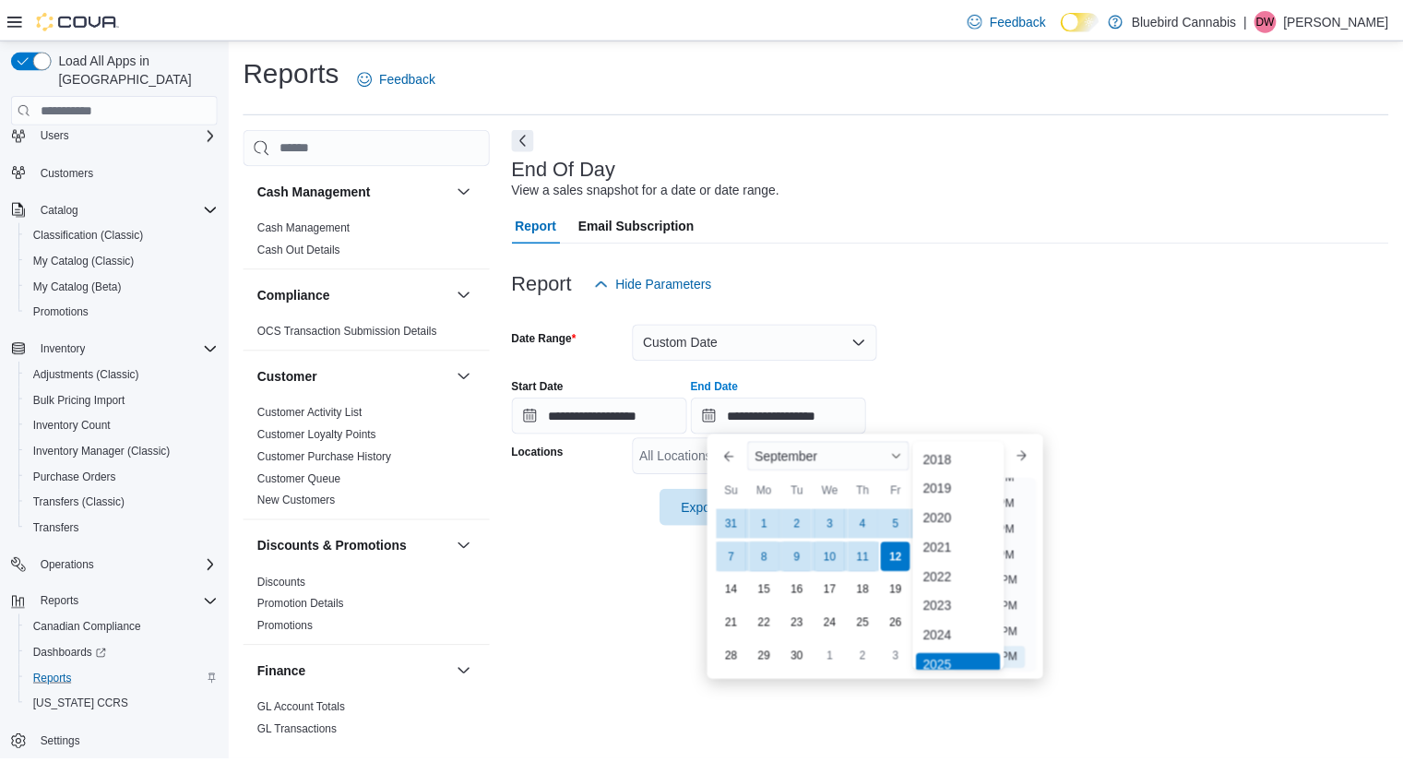
scroll to position [6, 0]
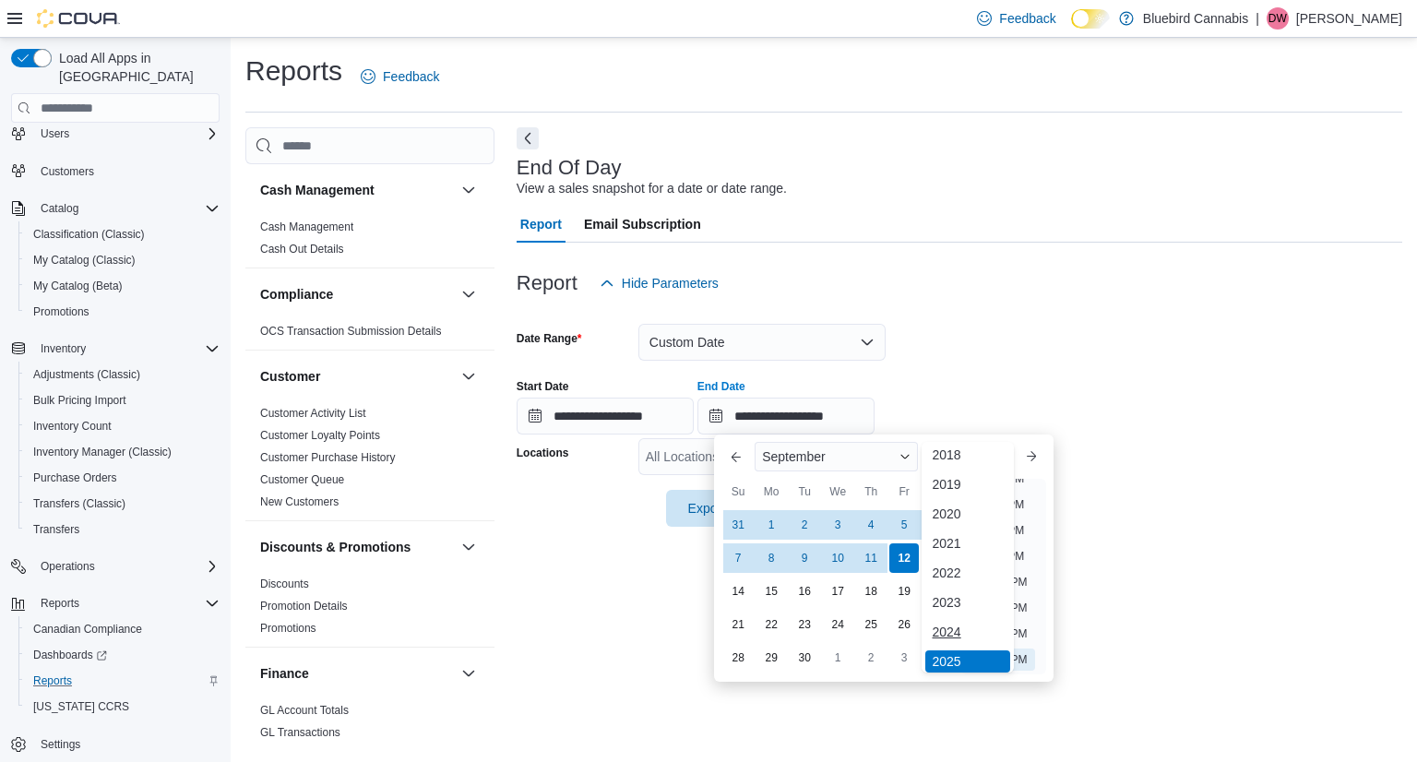
click at [966, 632] on div "2024" at bounding box center [967, 632] width 85 height 22
type input "**********"
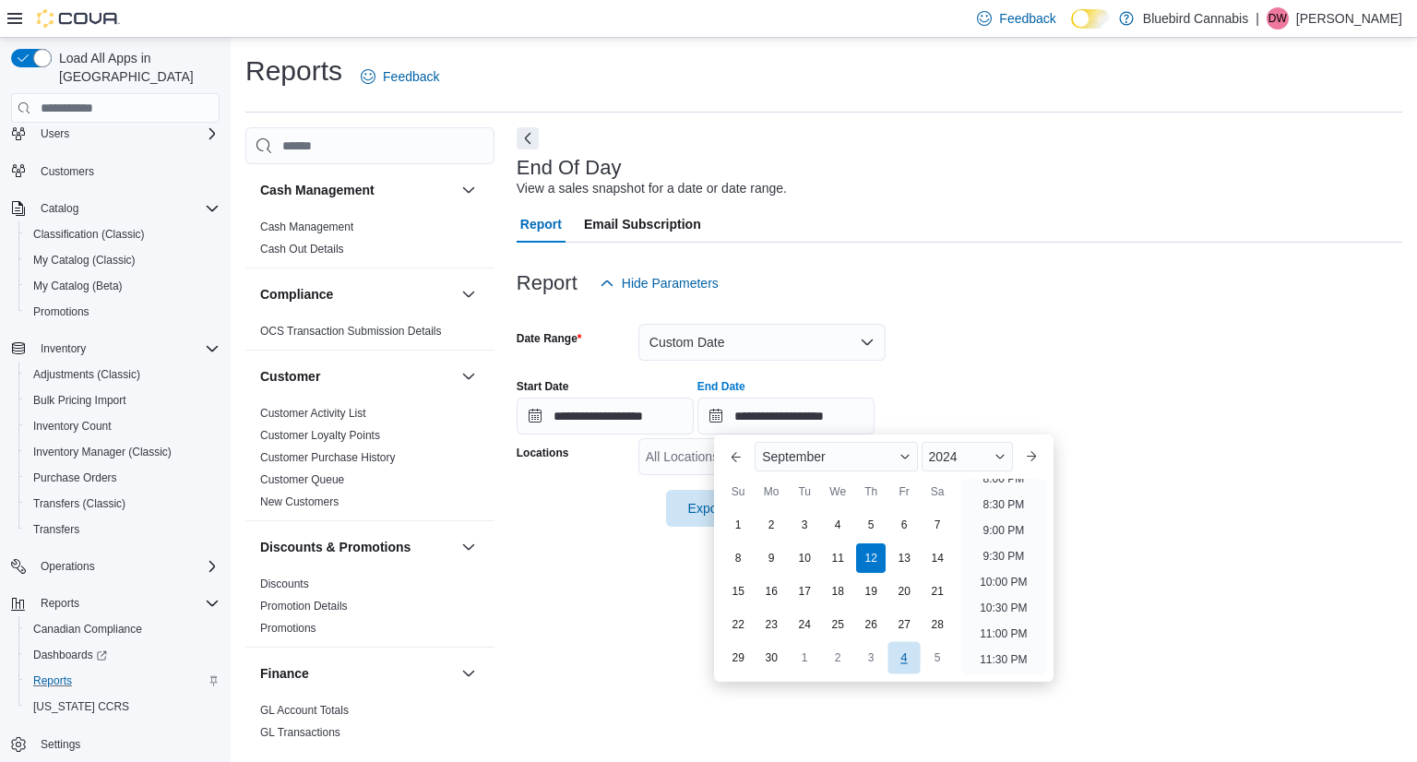
click at [899, 661] on div "4" at bounding box center [904, 658] width 32 height 32
type input "**********"
click at [1133, 550] on div "**********" at bounding box center [960, 431] width 886 height 609
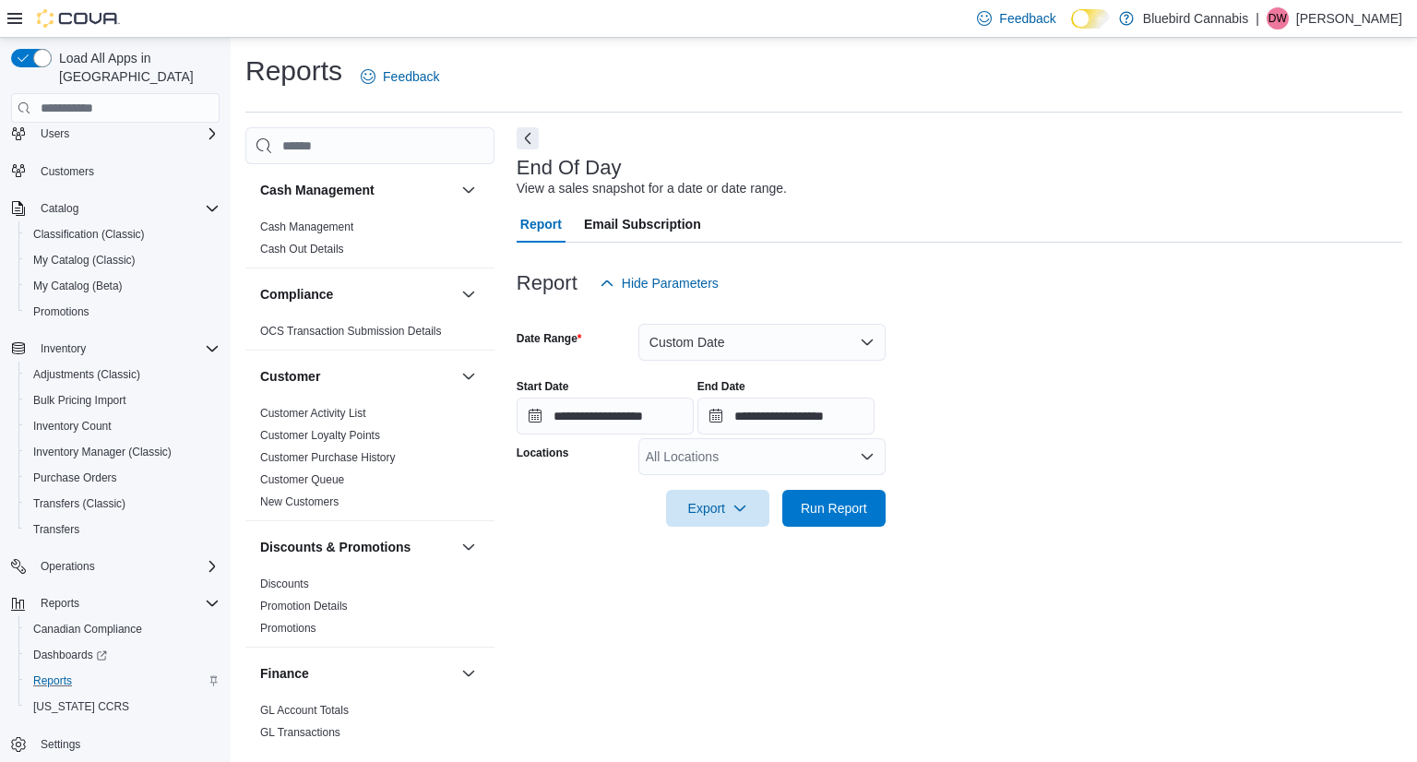
click at [804, 467] on div "All Locations" at bounding box center [761, 456] width 247 height 37
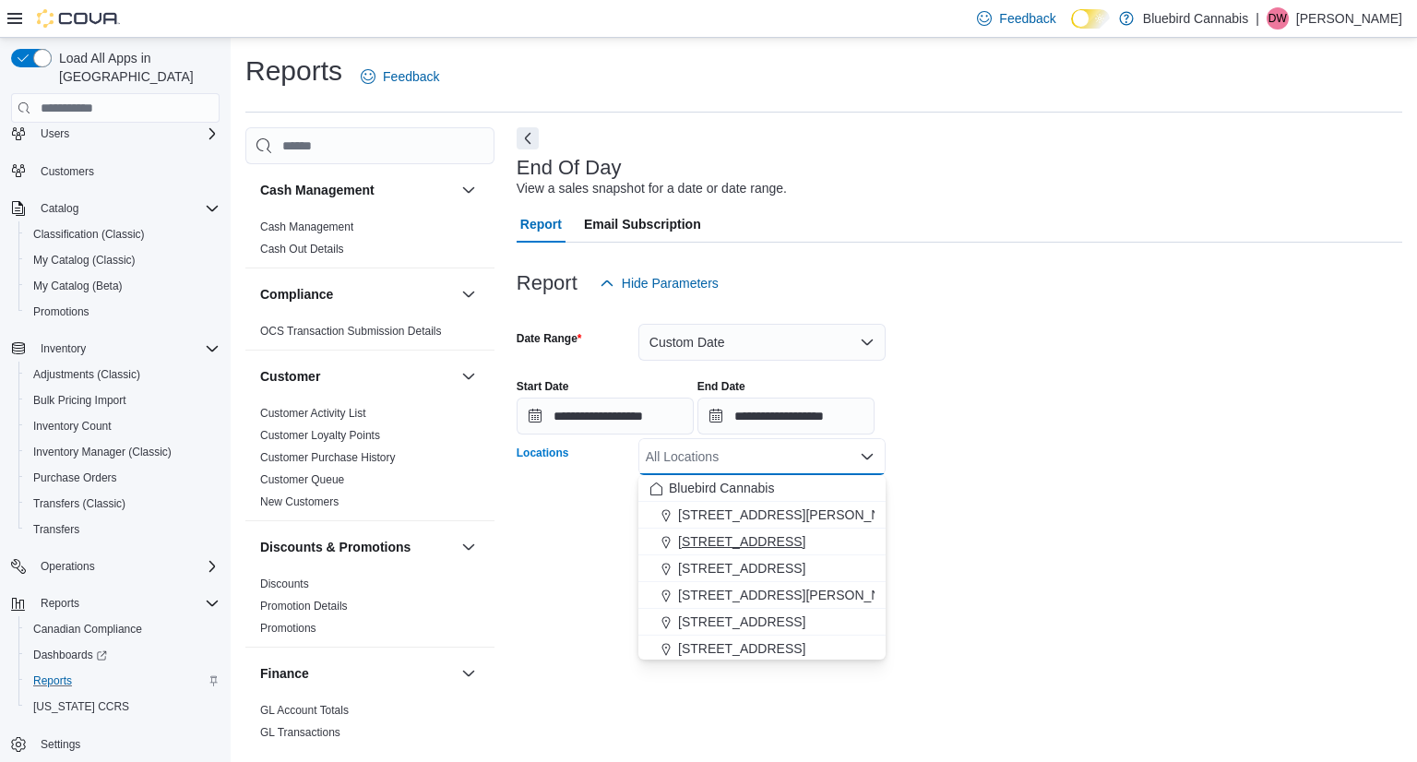
click at [759, 536] on span "[STREET_ADDRESS]" at bounding box center [741, 541] width 127 height 18
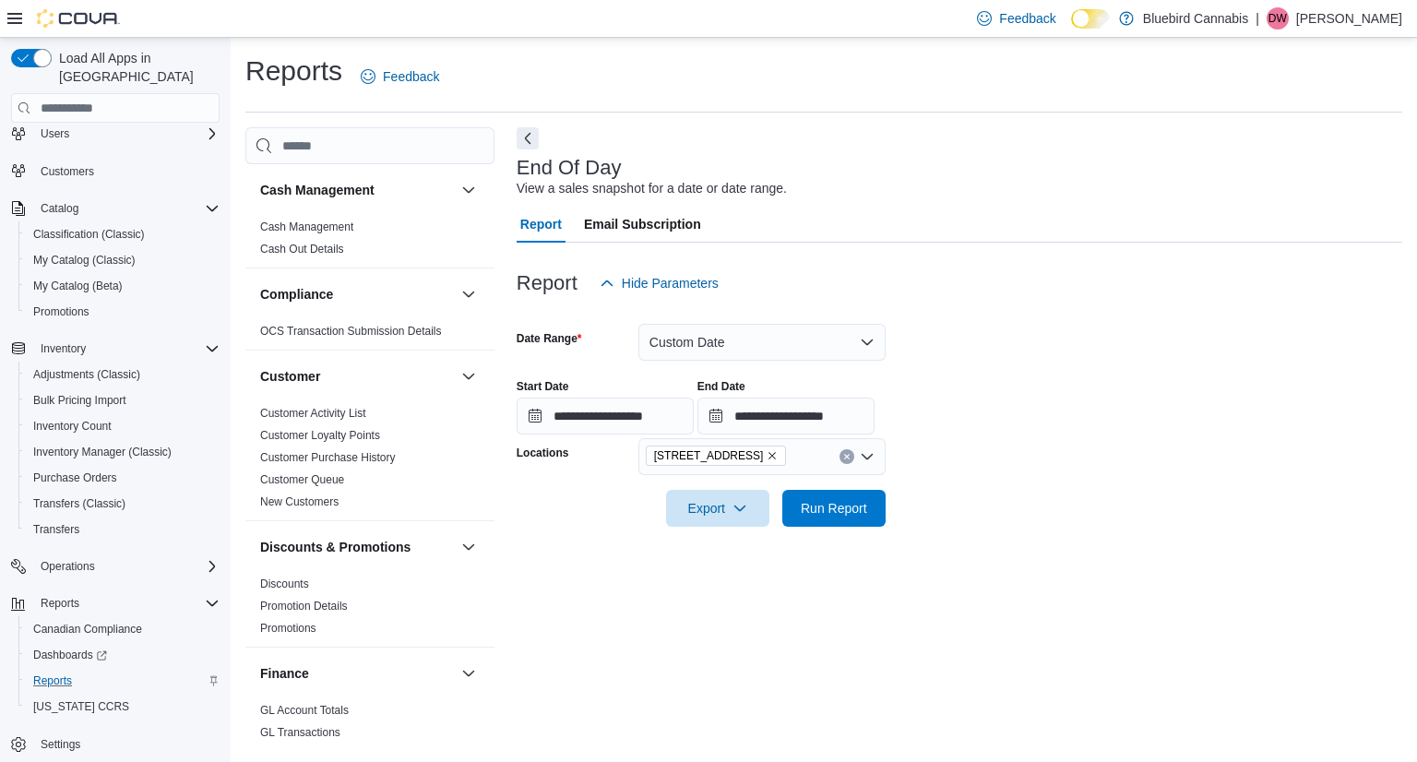
click at [947, 527] on div at bounding box center [960, 538] width 886 height 22
click at [872, 532] on div at bounding box center [960, 538] width 886 height 22
click at [856, 518] on span "Run Report" at bounding box center [833, 507] width 81 height 37
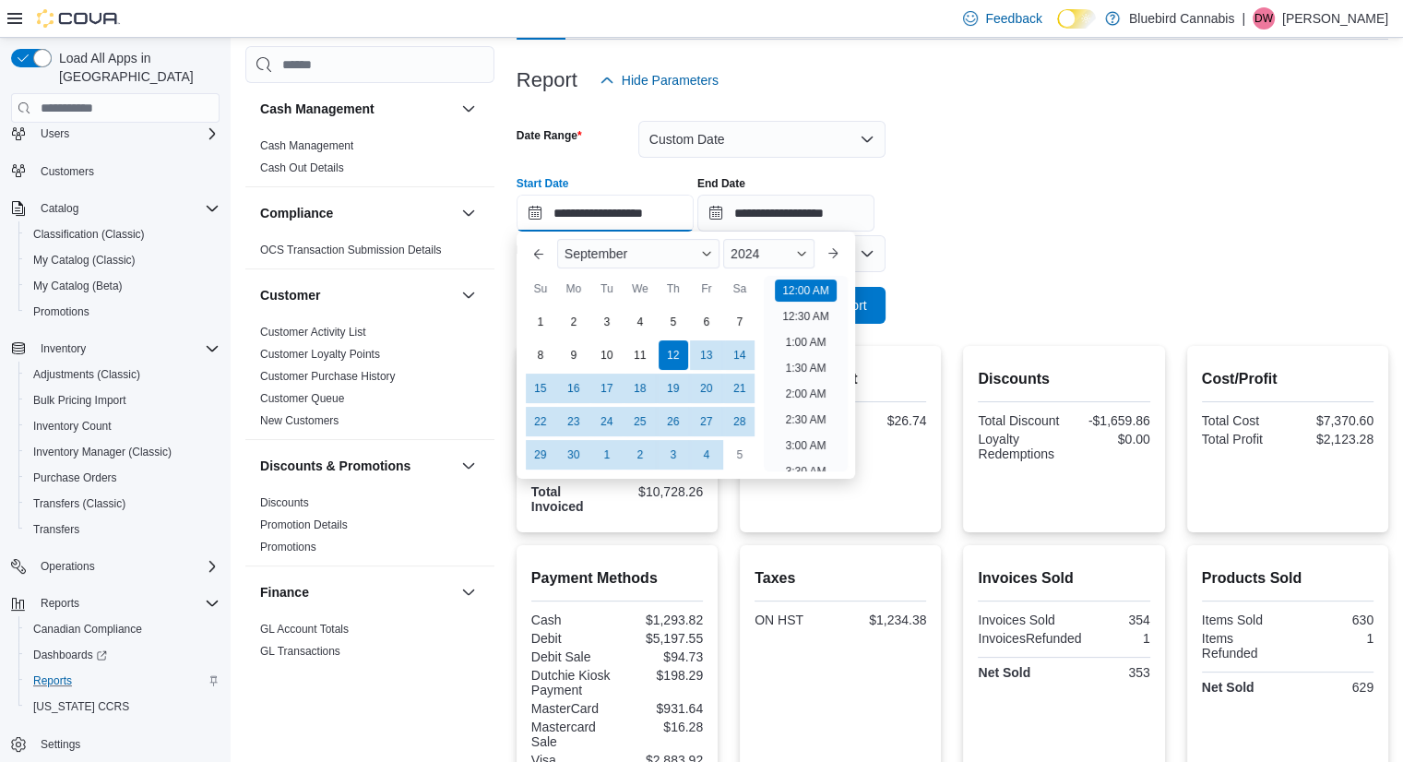
scroll to position [57, 0]
drag, startPoint x: 636, startPoint y: 219, endPoint x: 601, endPoint y: 346, distance: 131.8
click at [601, 346] on div "10" at bounding box center [606, 355] width 32 height 32
click at [674, 412] on div "26" at bounding box center [673, 422] width 32 height 32
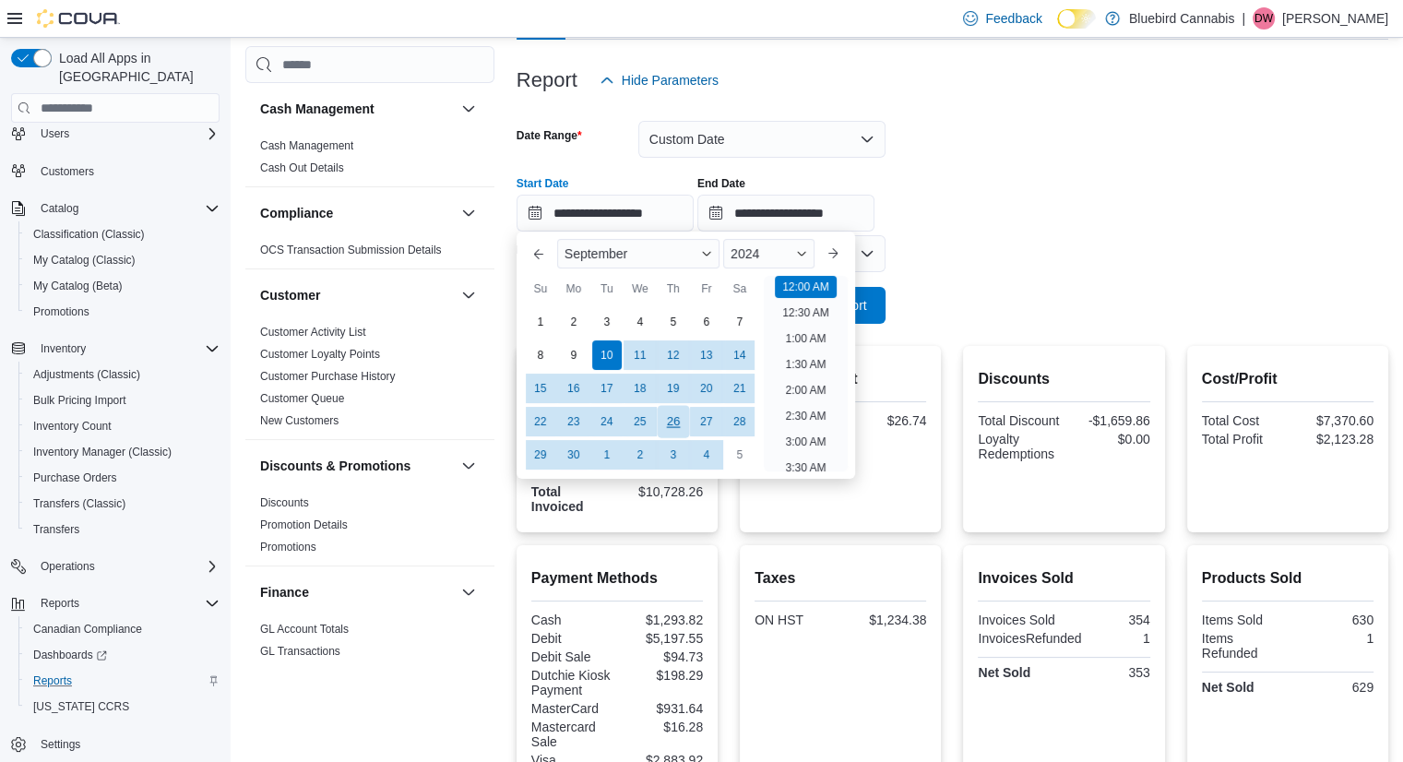
type input "**********"
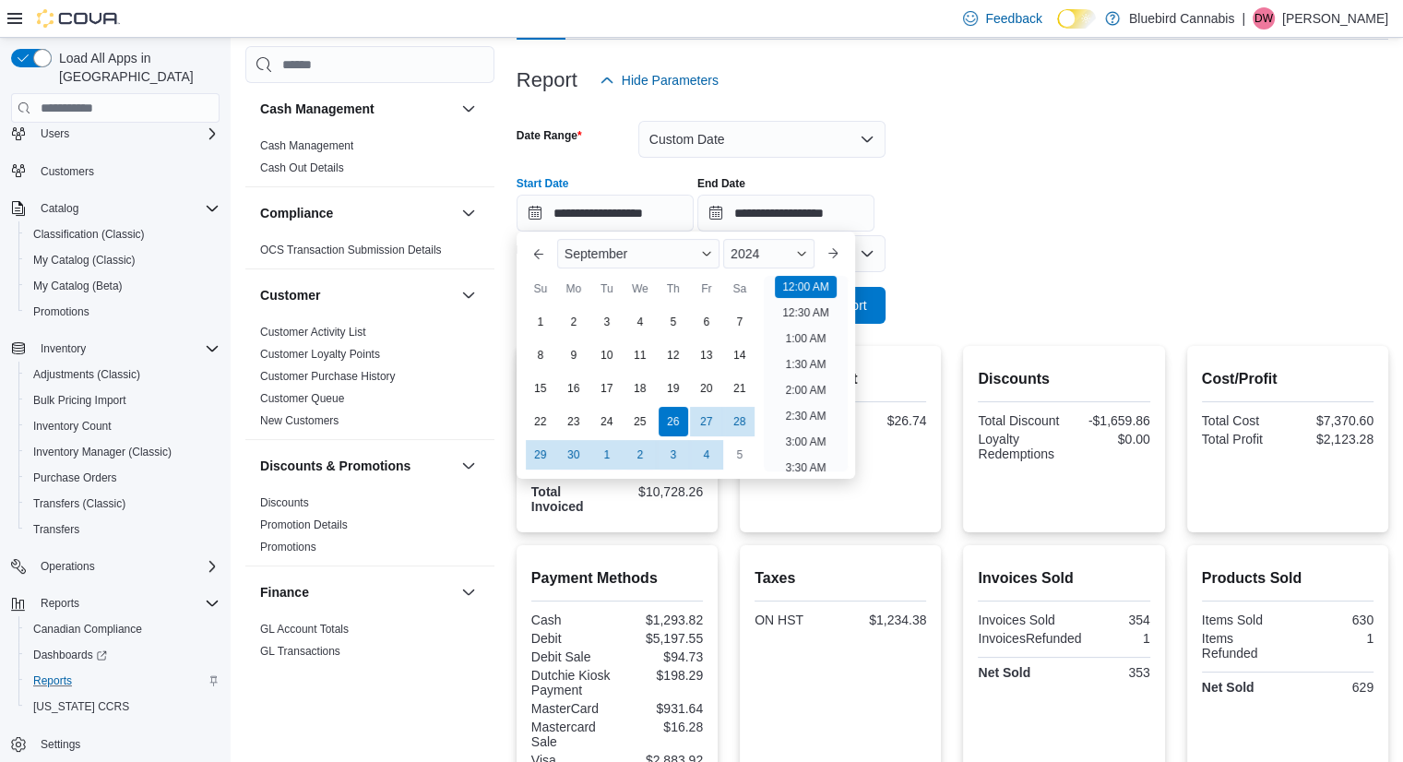
click at [911, 245] on form "**********" at bounding box center [953, 211] width 872 height 225
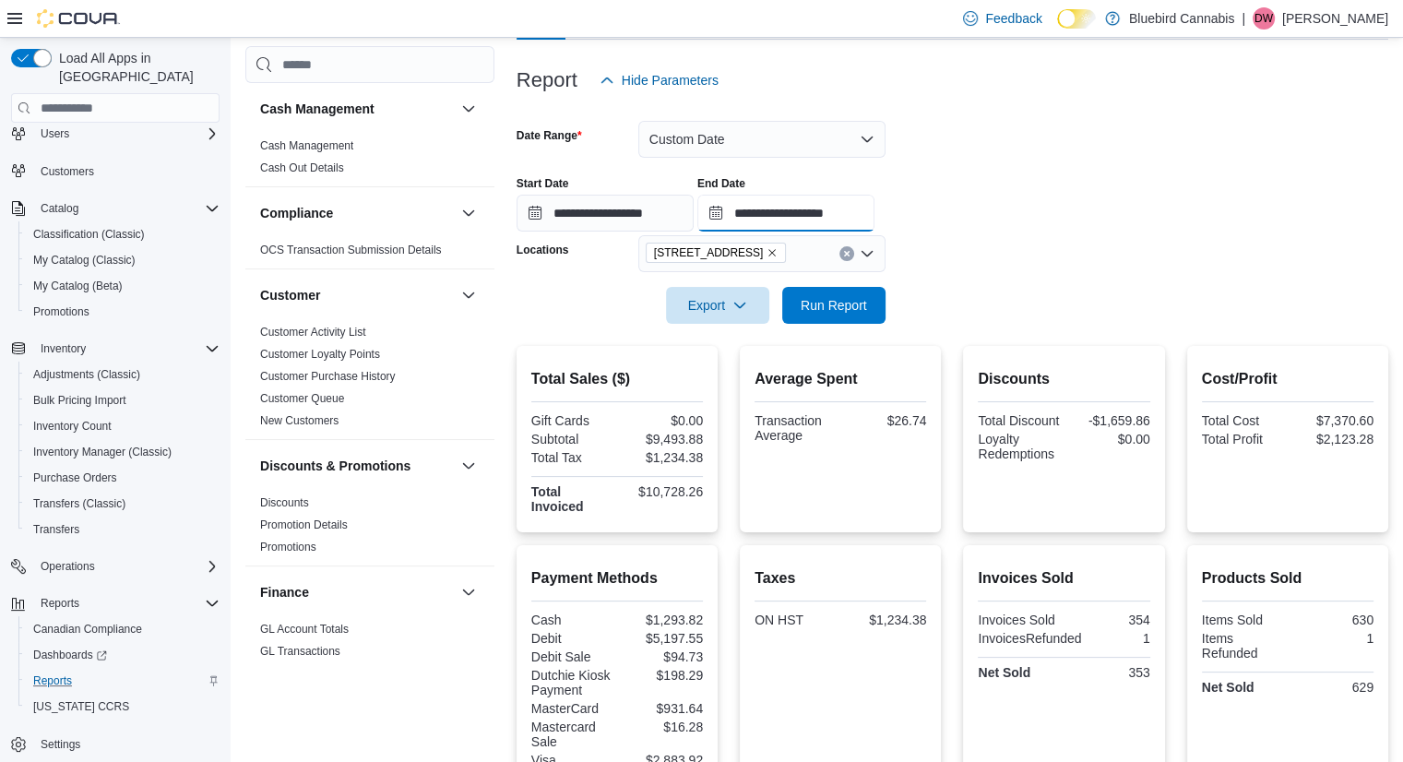
click at [833, 216] on input "**********" at bounding box center [785, 213] width 177 height 37
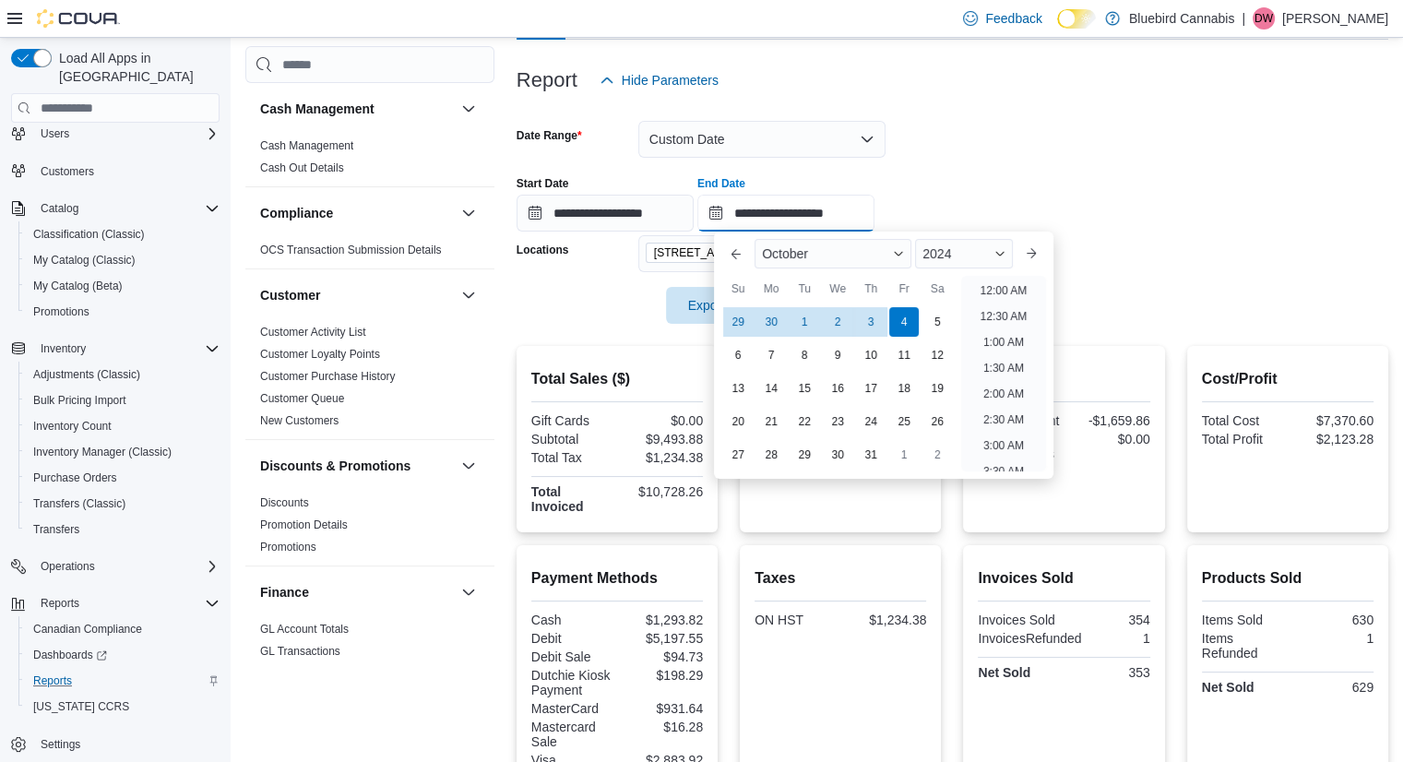
scroll to position [1048, 0]
click at [875, 318] on div "3" at bounding box center [871, 322] width 32 height 32
type input "**********"
click at [1127, 230] on div "**********" at bounding box center [953, 196] width 872 height 70
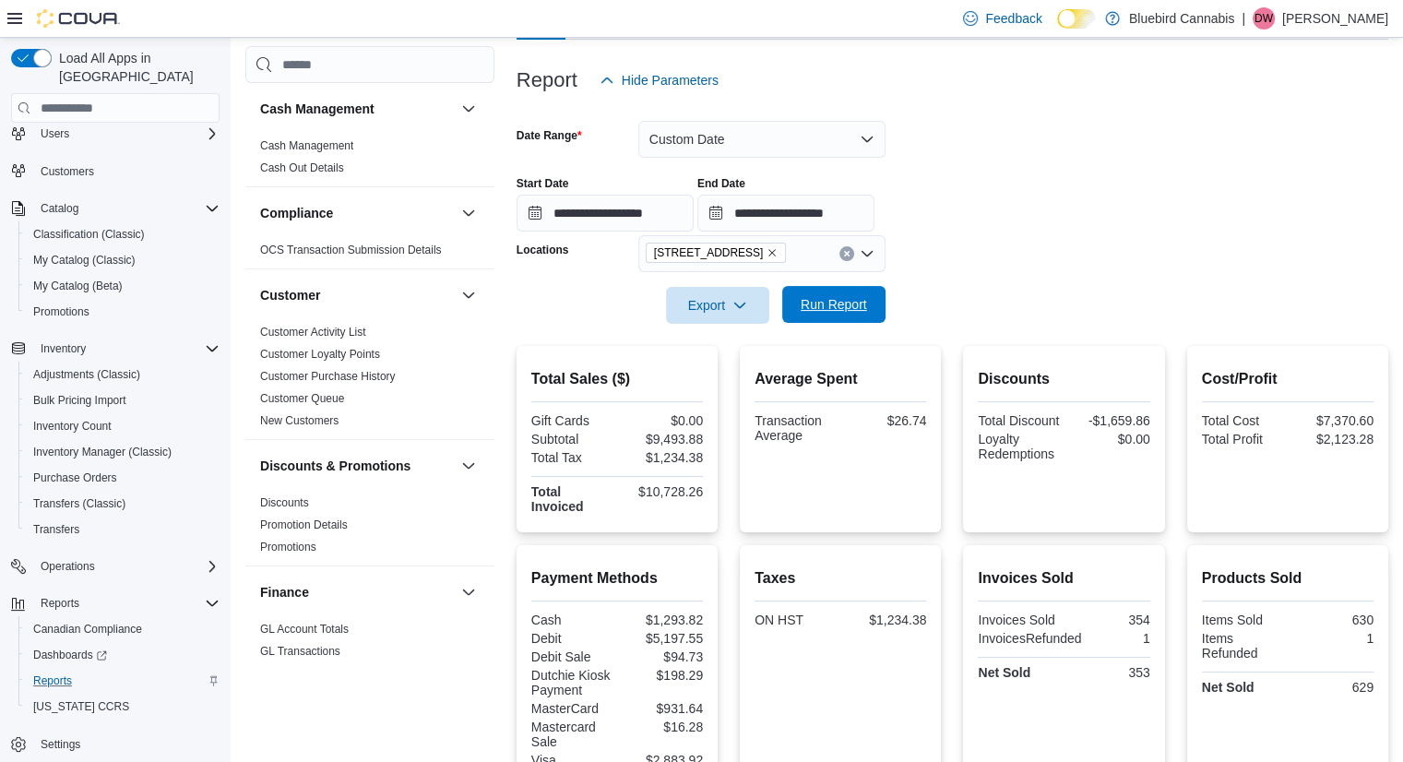
click at [842, 295] on span "Run Report" at bounding box center [833, 304] width 81 height 37
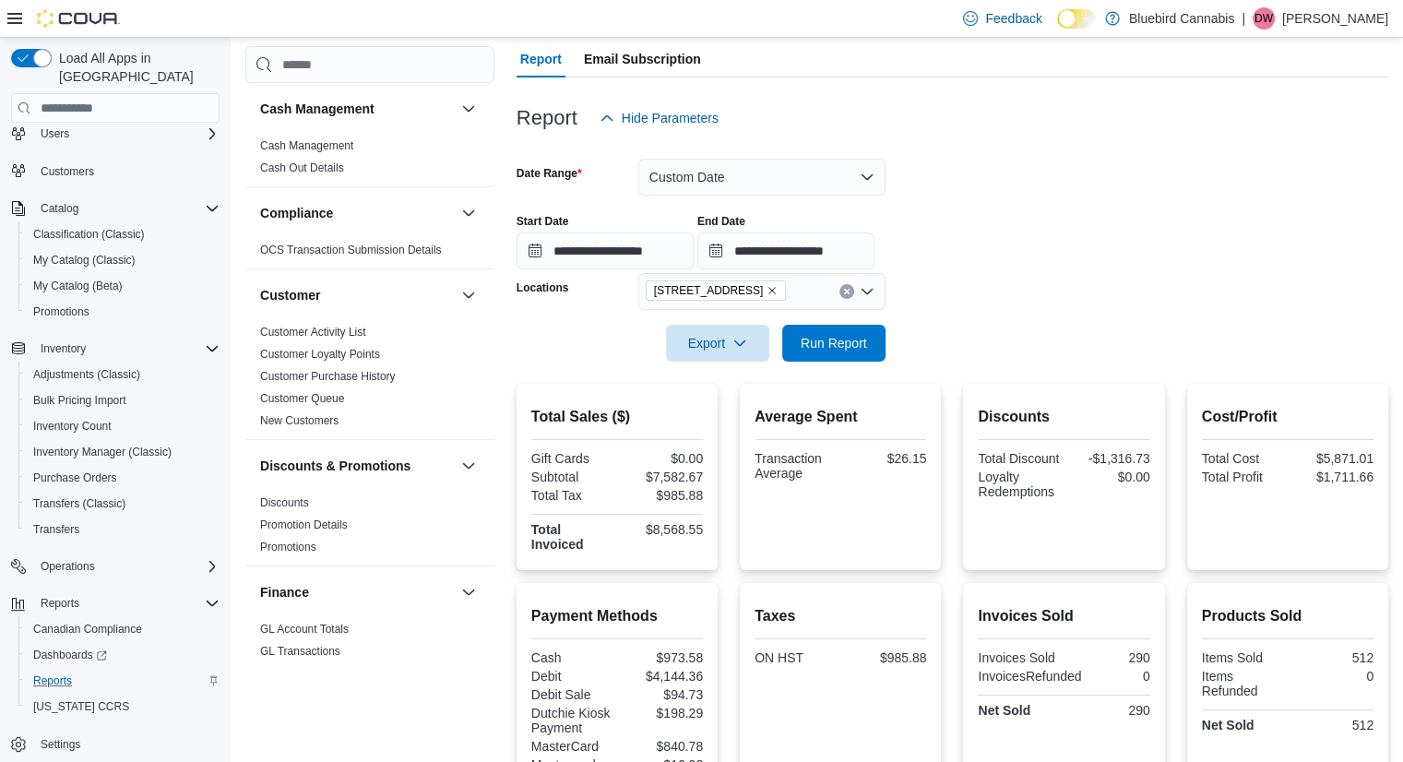
scroll to position [151, 0]
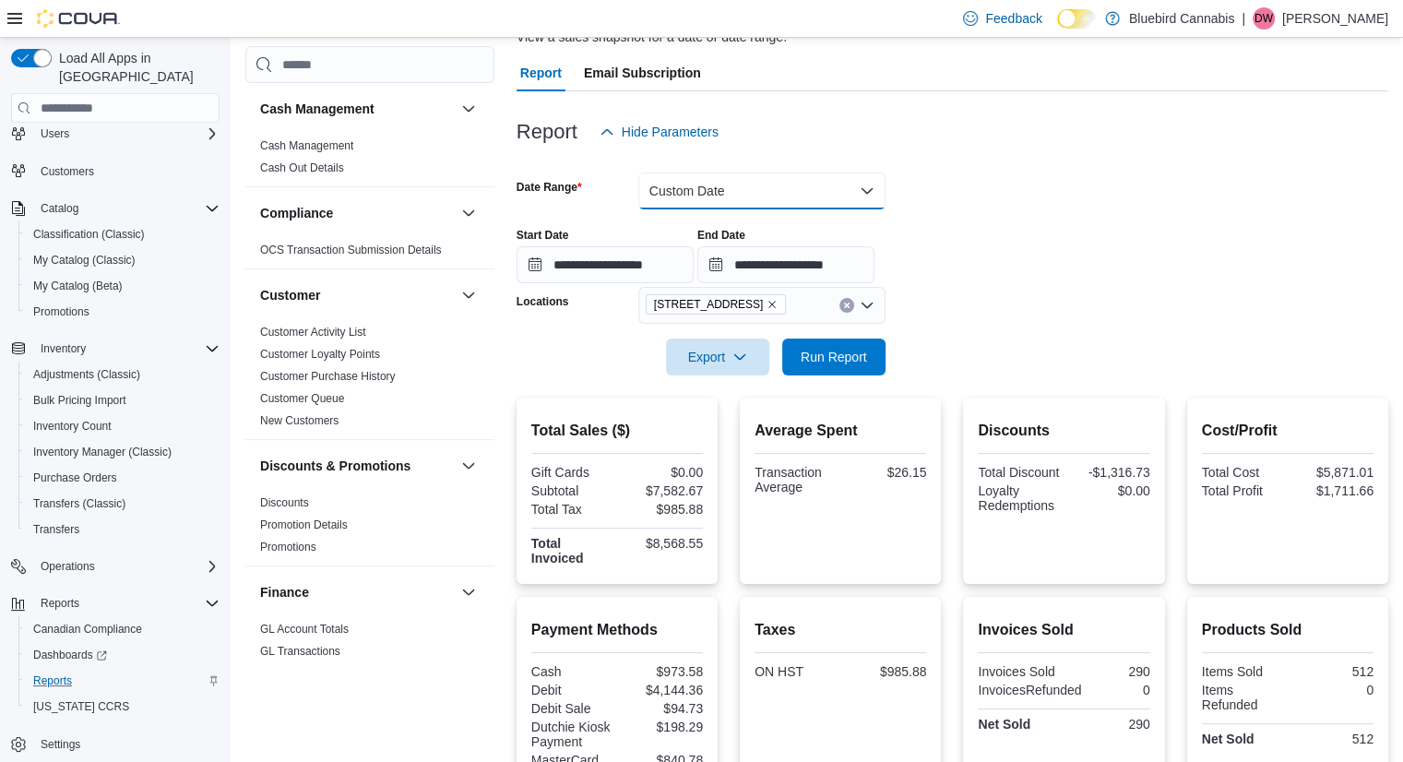
click at [844, 185] on button "Custom Date" at bounding box center [761, 191] width 247 height 37
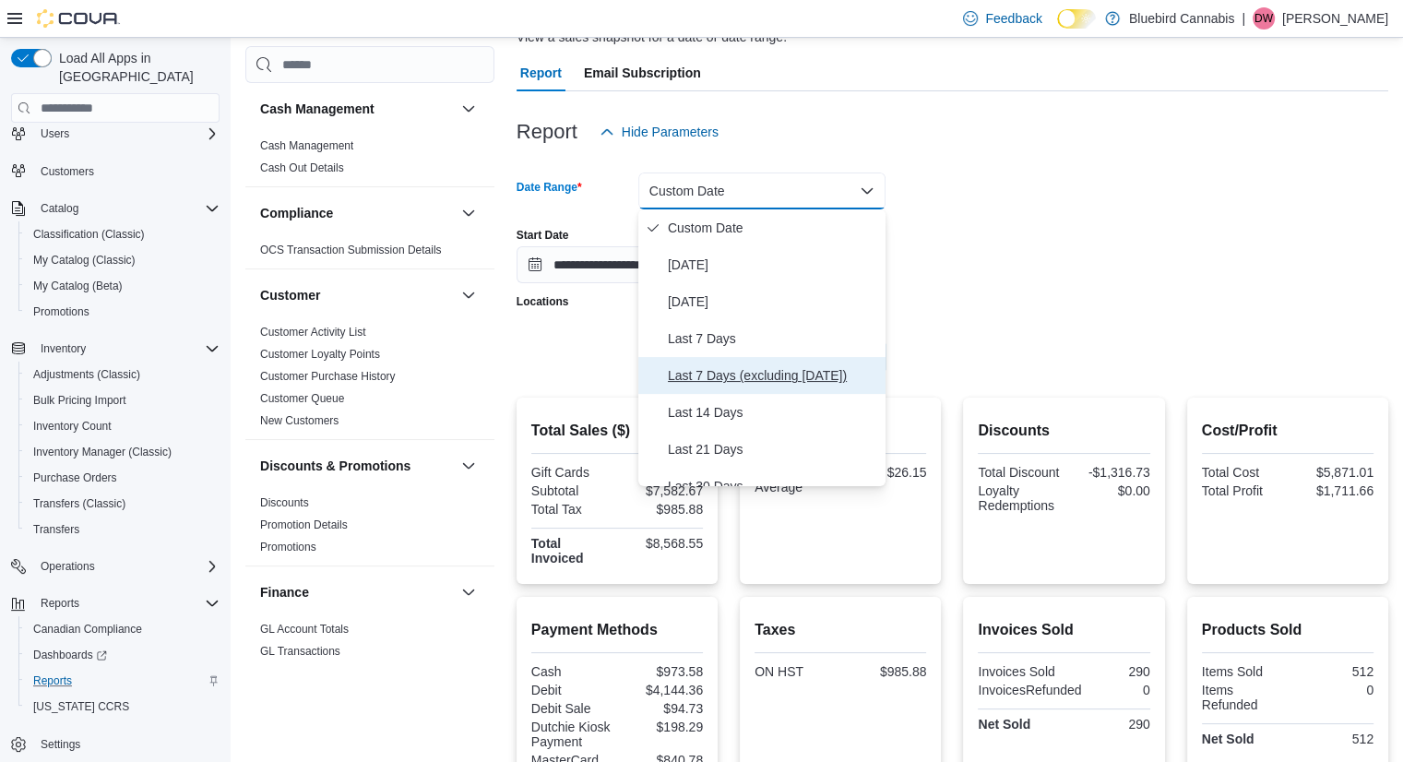
click at [739, 374] on span "Last 7 Days (excluding [DATE])" at bounding box center [773, 375] width 210 height 22
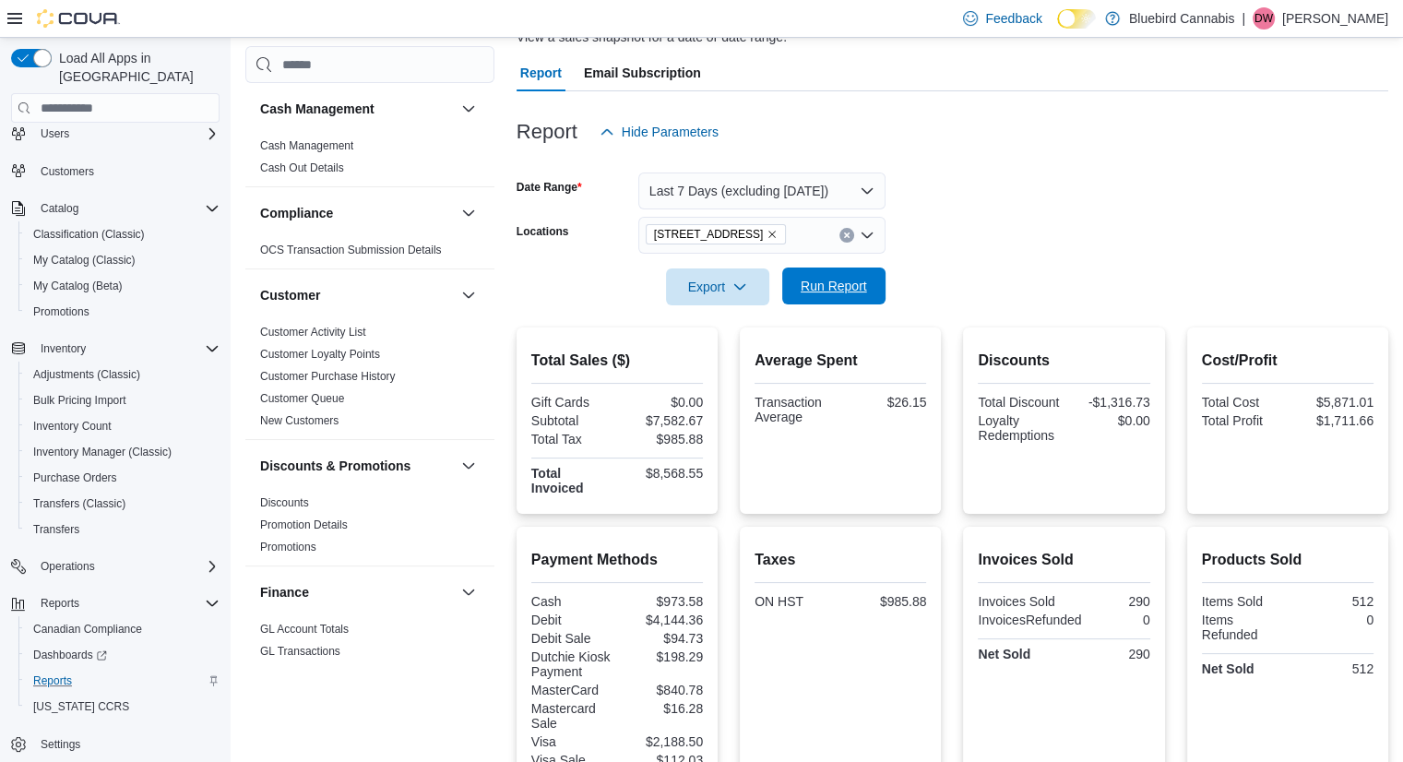
click at [823, 300] on span "Run Report" at bounding box center [833, 286] width 81 height 37
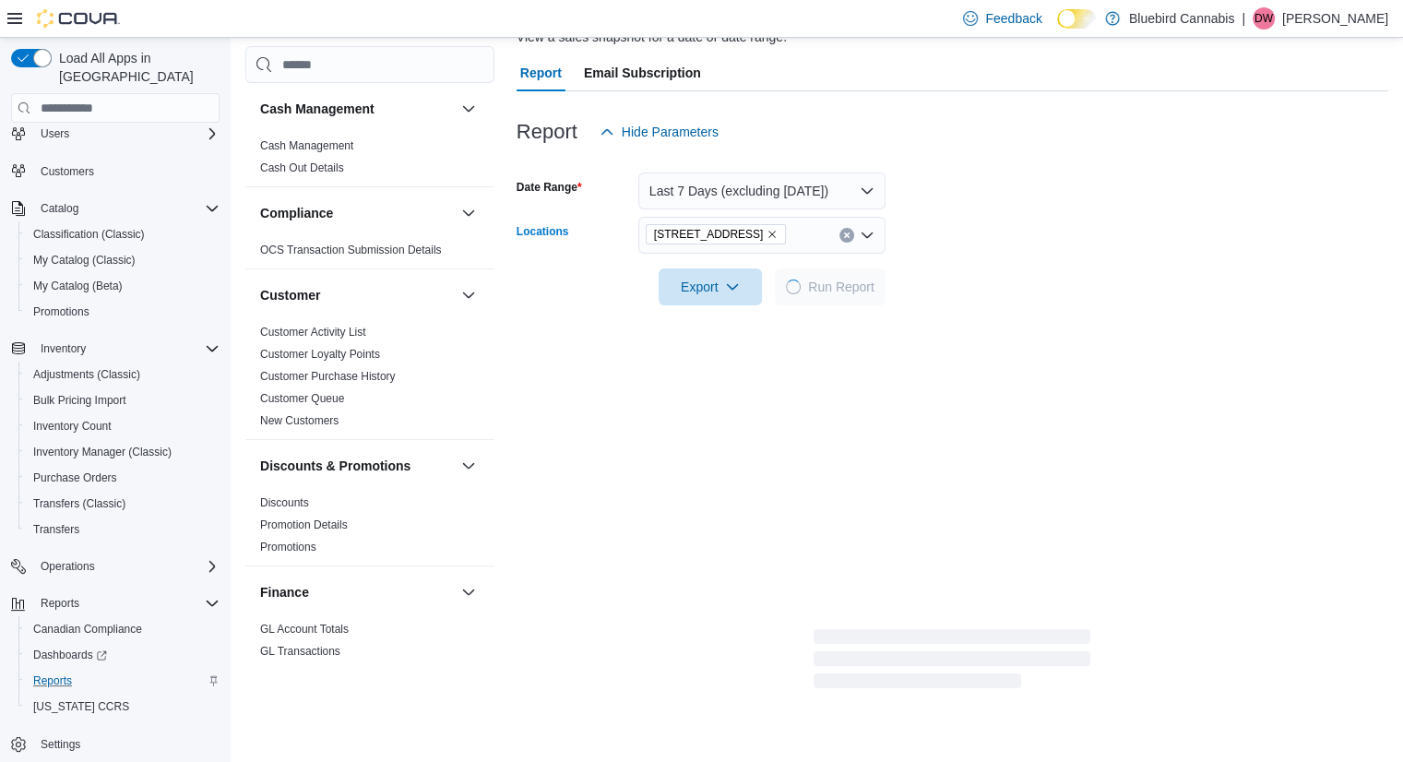
click at [761, 232] on span "[STREET_ADDRESS]" at bounding box center [716, 234] width 125 height 18
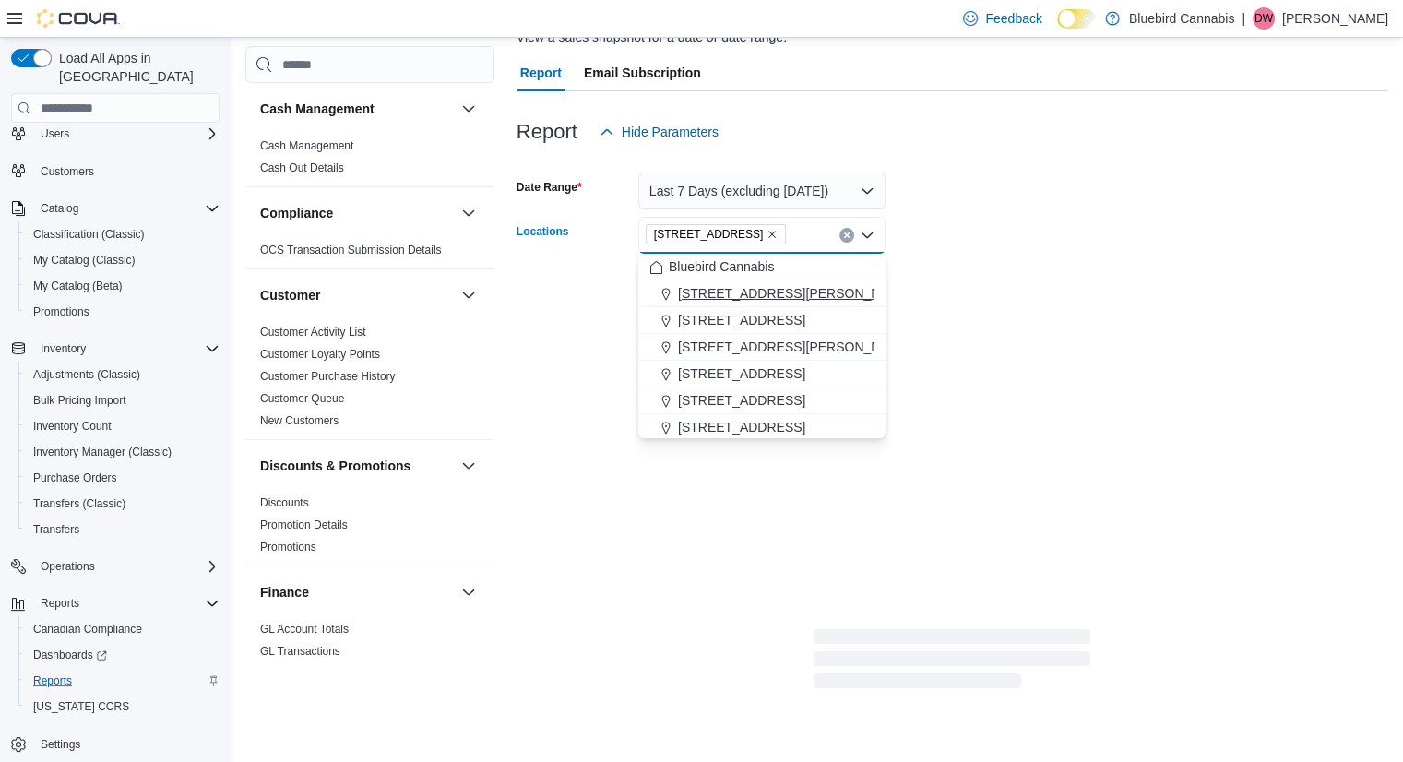
click at [737, 292] on span "[STREET_ADDRESS][PERSON_NAME]" at bounding box center [795, 293] width 234 height 18
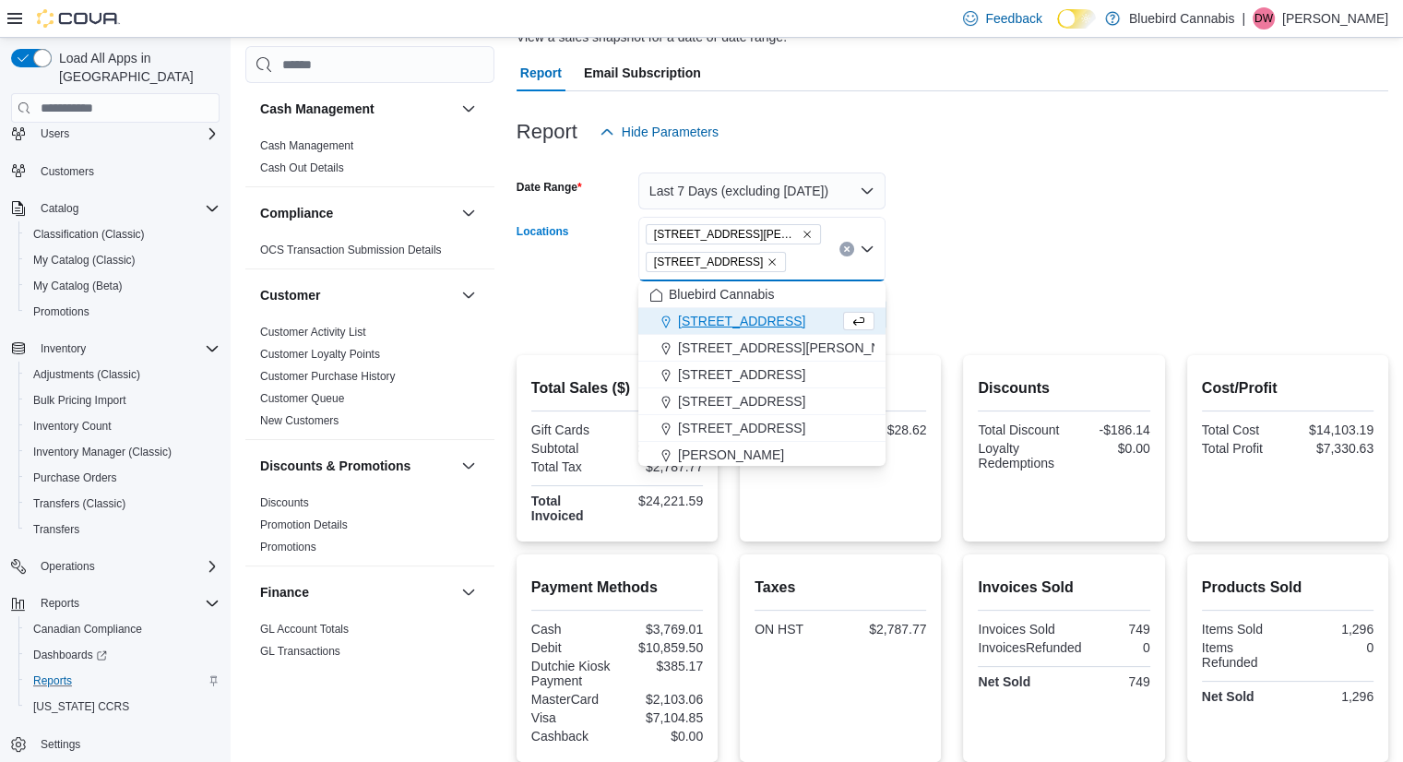
click at [779, 247] on div "[STREET_ADDRESS][PERSON_NAME]" at bounding box center [761, 249] width 247 height 65
click at [933, 266] on form "Date Range Last 7 Days (excluding [DATE]) Locations [STREET_ADDRESS][PERSON_NAM…" at bounding box center [953, 241] width 872 height 183
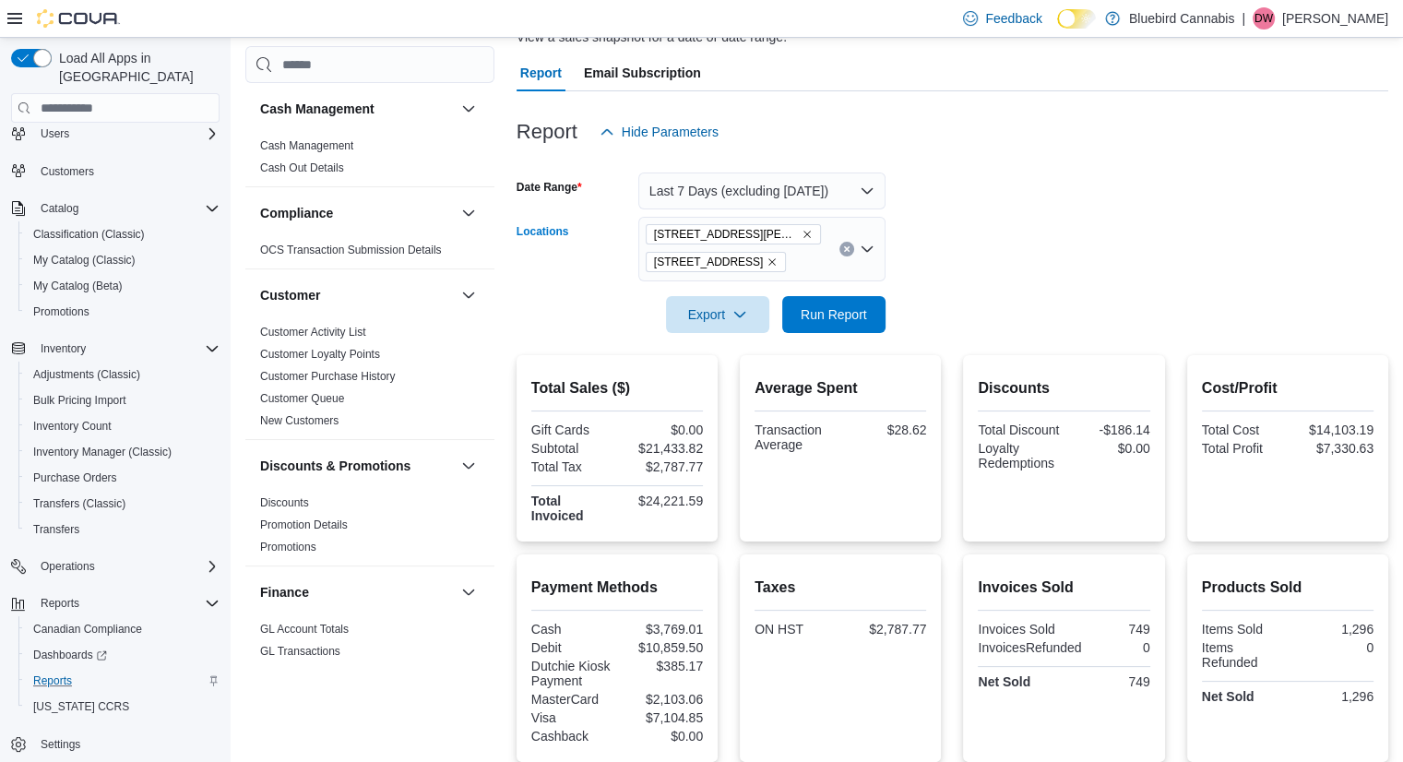
click at [768, 265] on icon "Remove 203 1/2 Queen Street from selection in this group" at bounding box center [772, 261] width 11 height 11
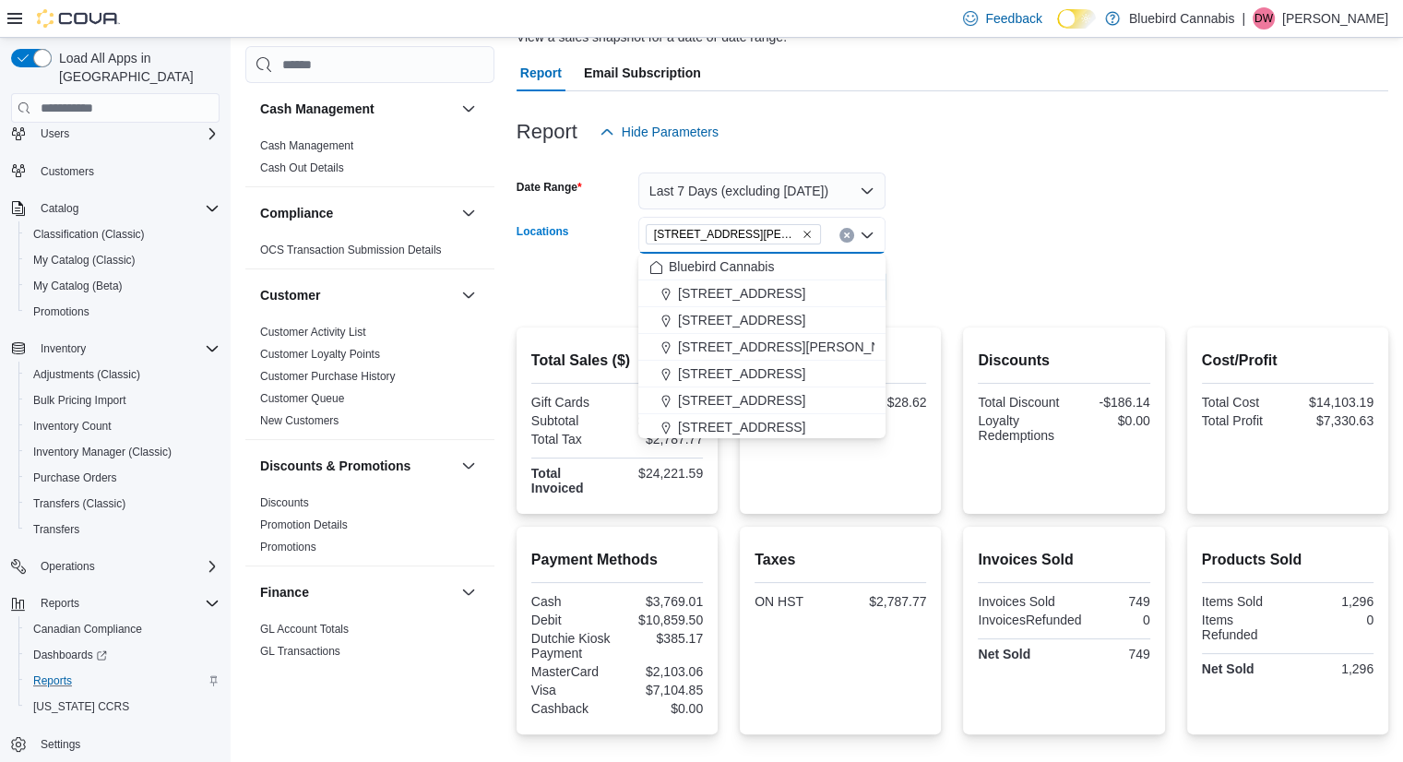
click at [945, 261] on div at bounding box center [953, 261] width 872 height 15
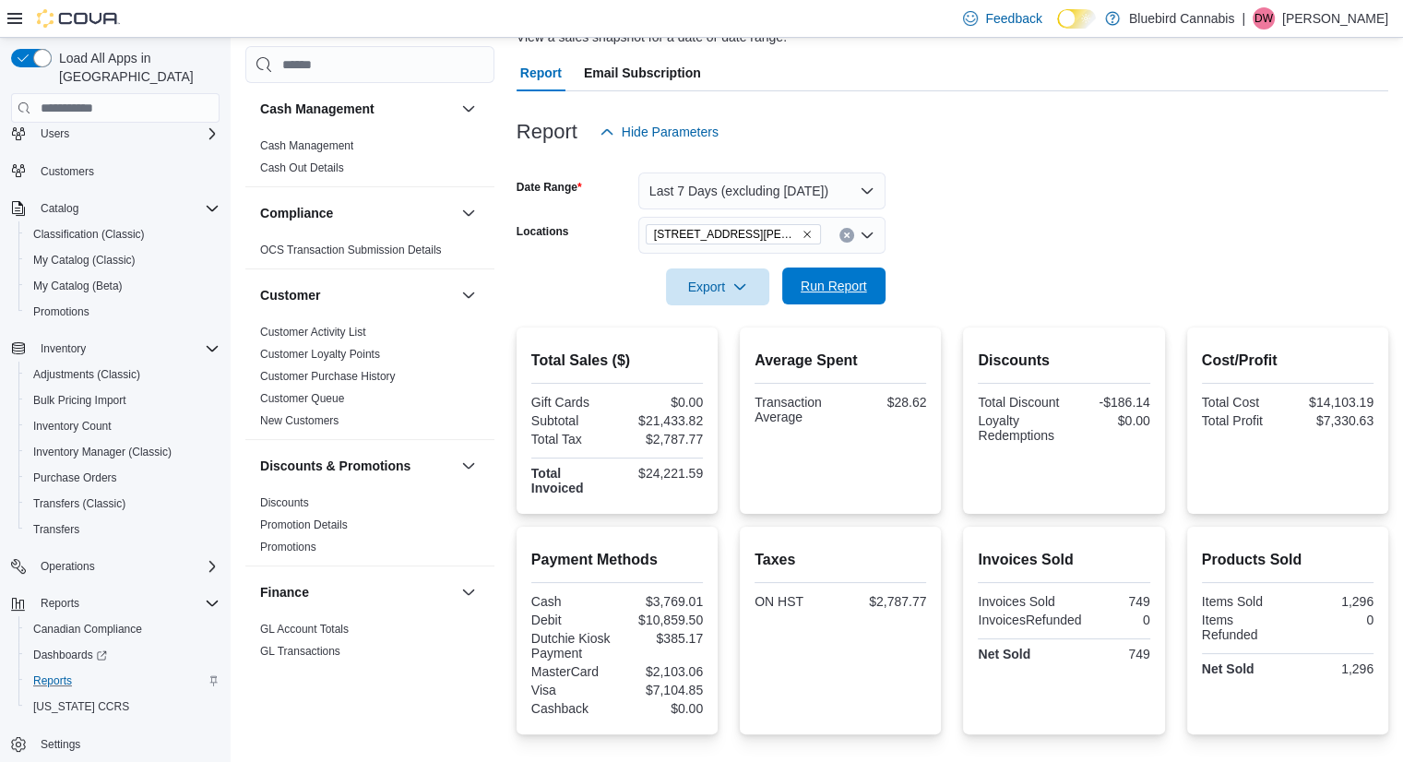
click at [838, 276] on span "Run Report" at bounding box center [833, 286] width 81 height 37
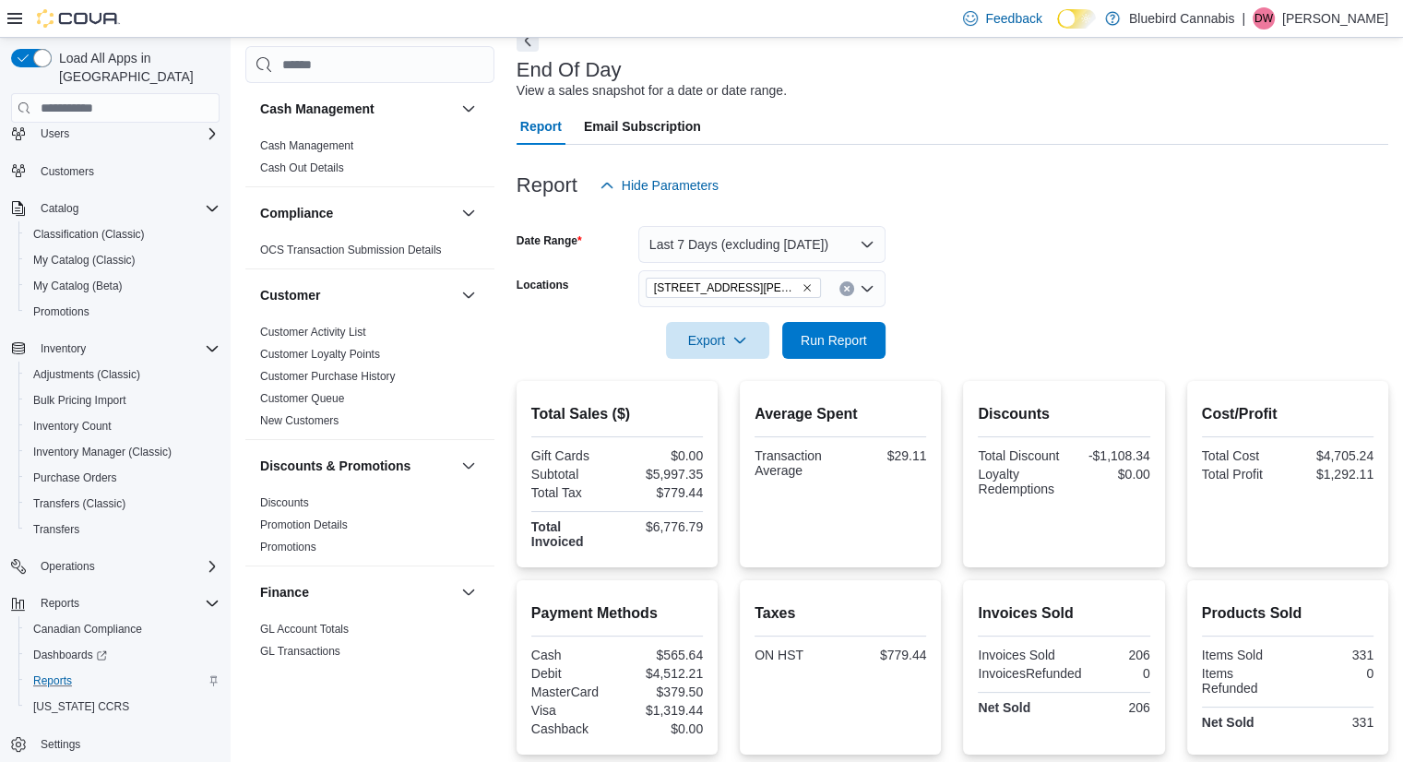
scroll to position [96, 0]
click at [384, 307] on div "Customer" at bounding box center [369, 295] width 249 height 52
